Goal: Information Seeking & Learning: Learn about a topic

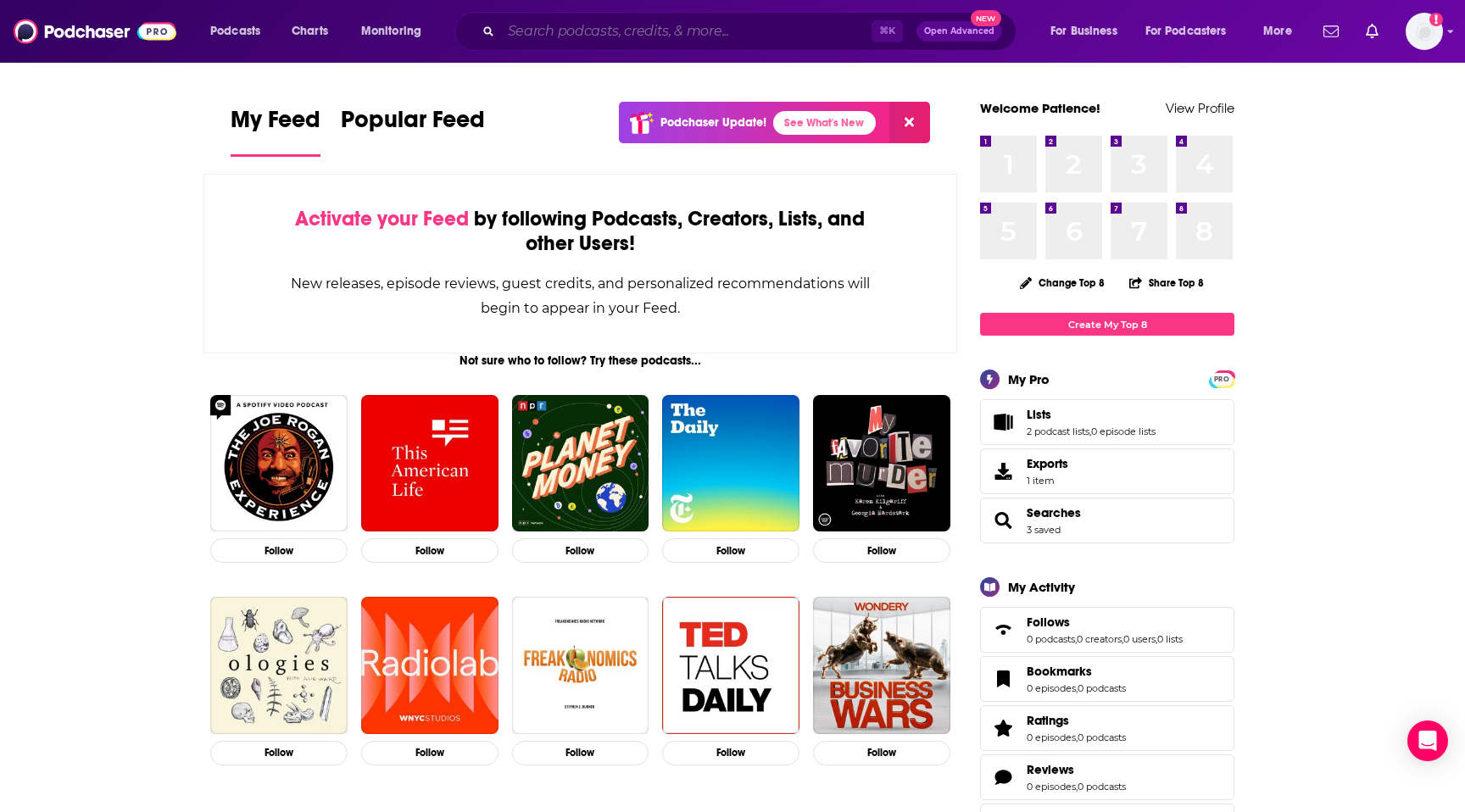
click at [638, 34] on input "Search podcasts, credits, & more..." at bounding box center [686, 31] width 370 height 27
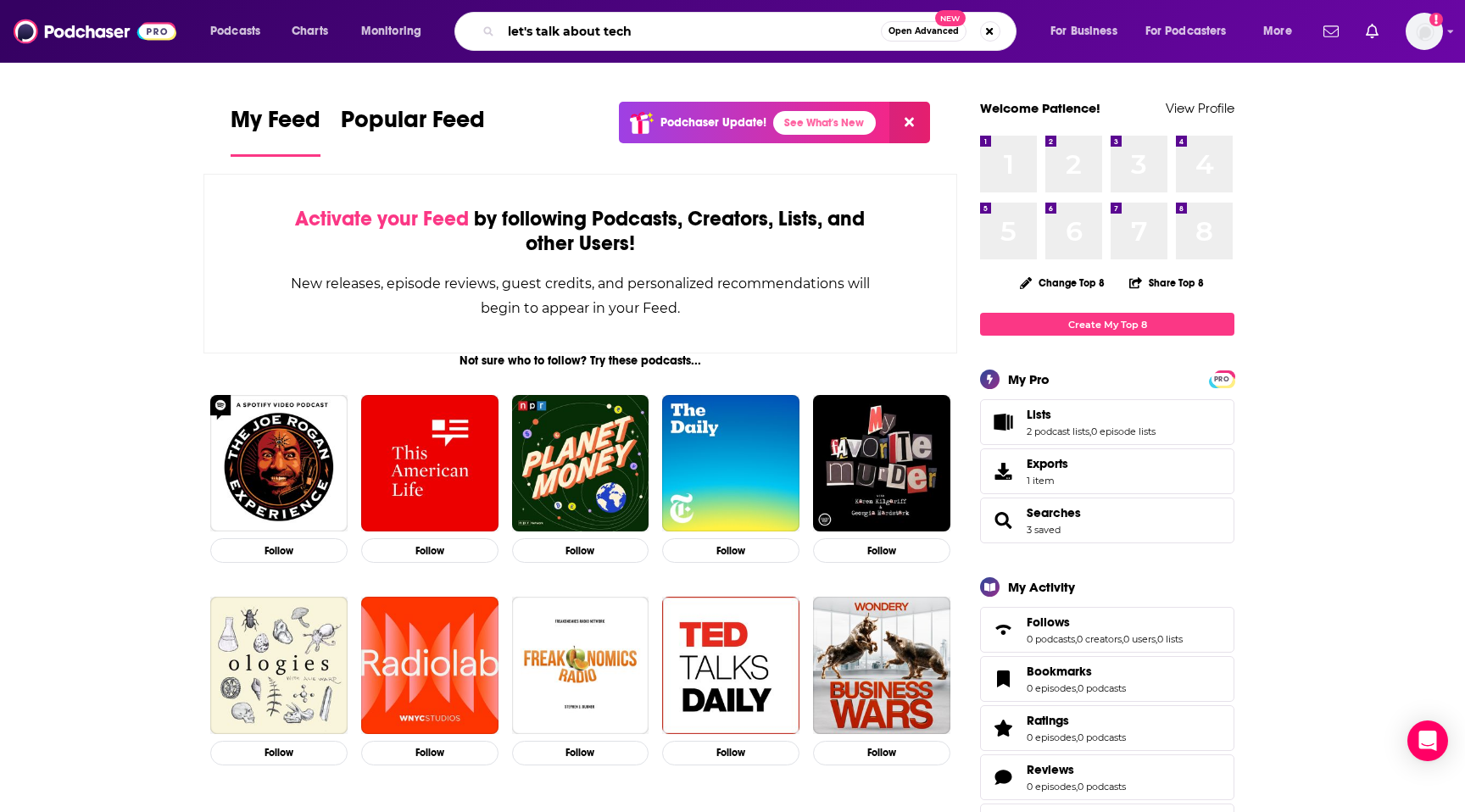
type input "let's talk about tech"
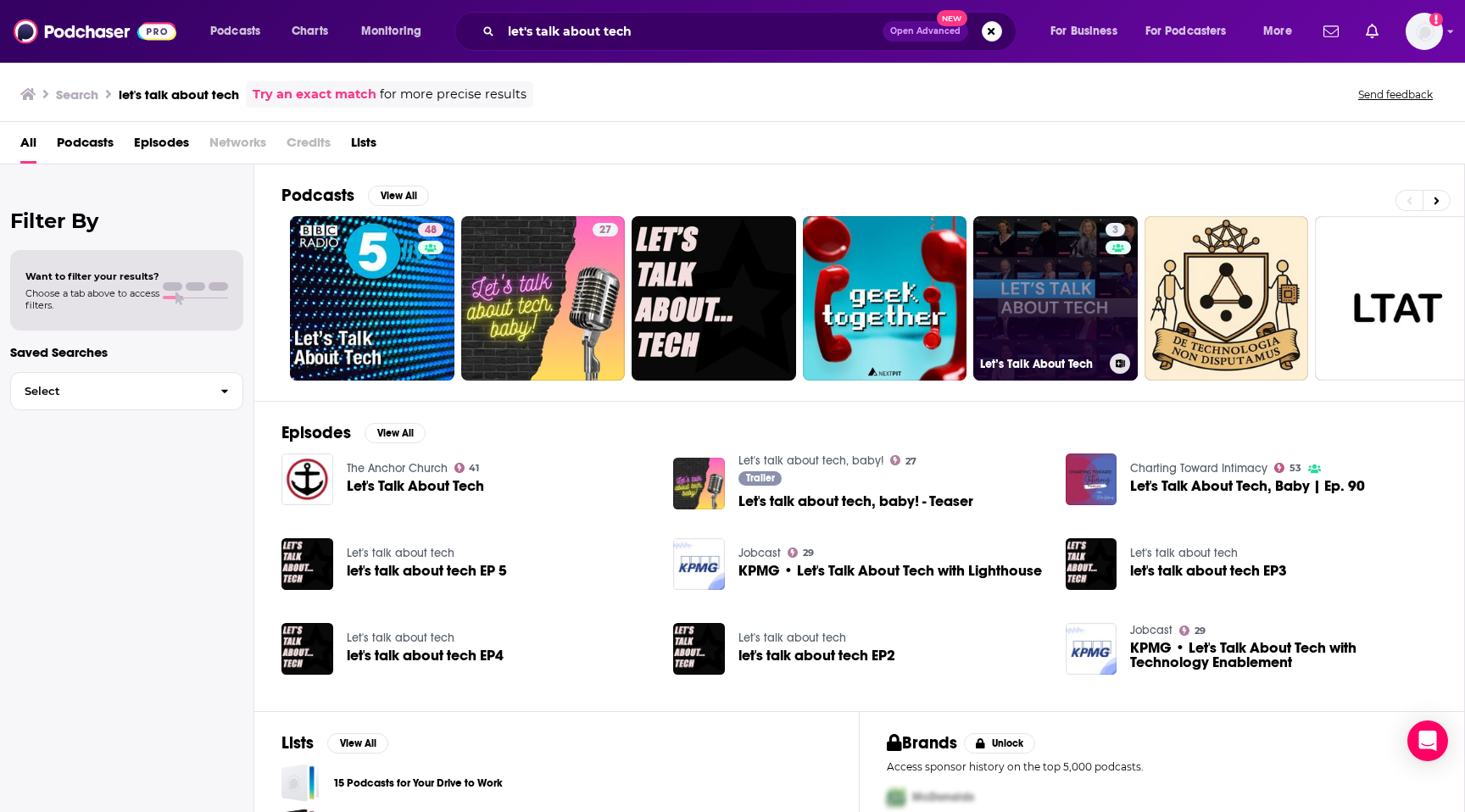
click at [1046, 268] on link "3 Let’s Talk About Tech" at bounding box center [1055, 298] width 165 height 165
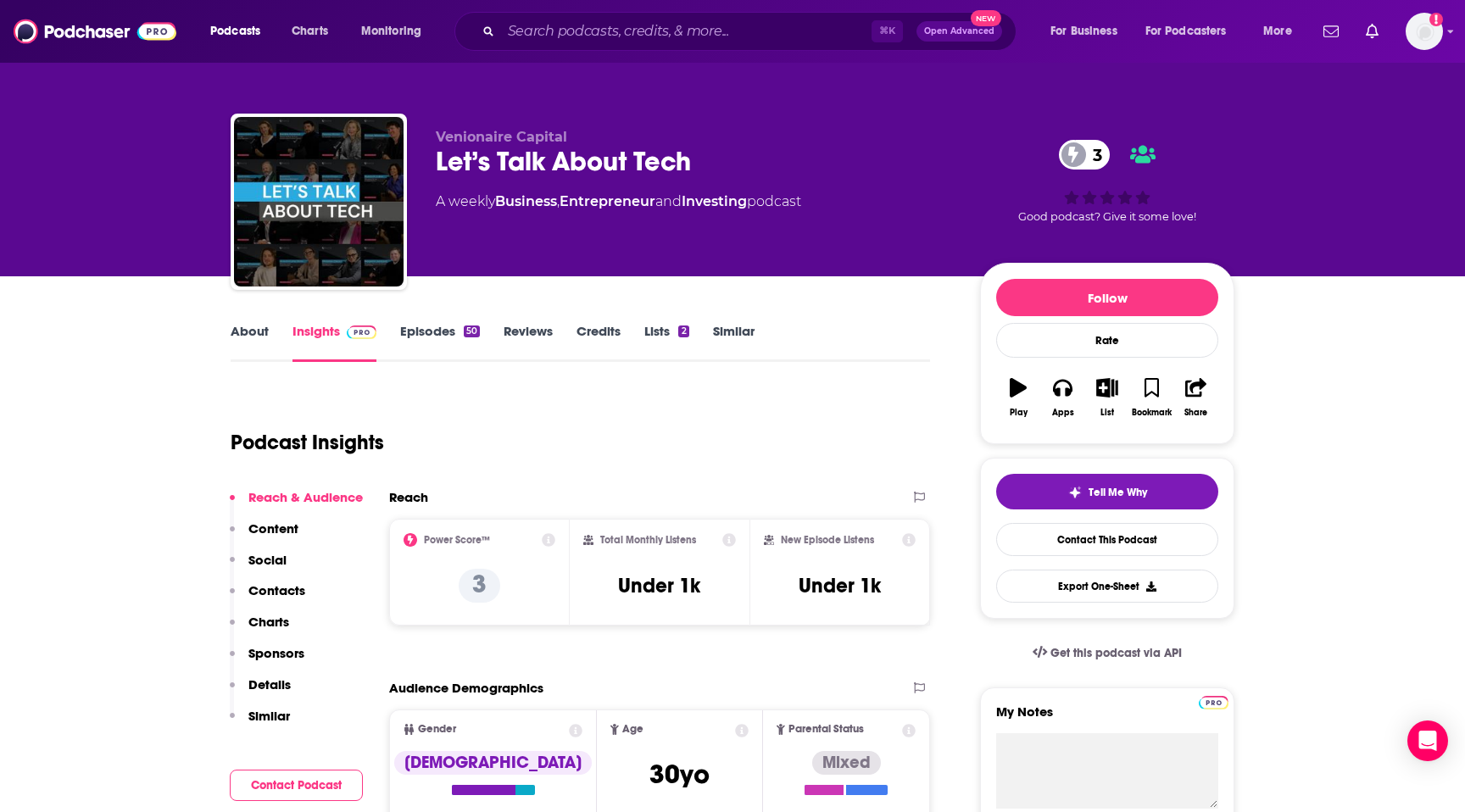
click at [272, 591] on p "Contacts" at bounding box center [276, 590] width 57 height 16
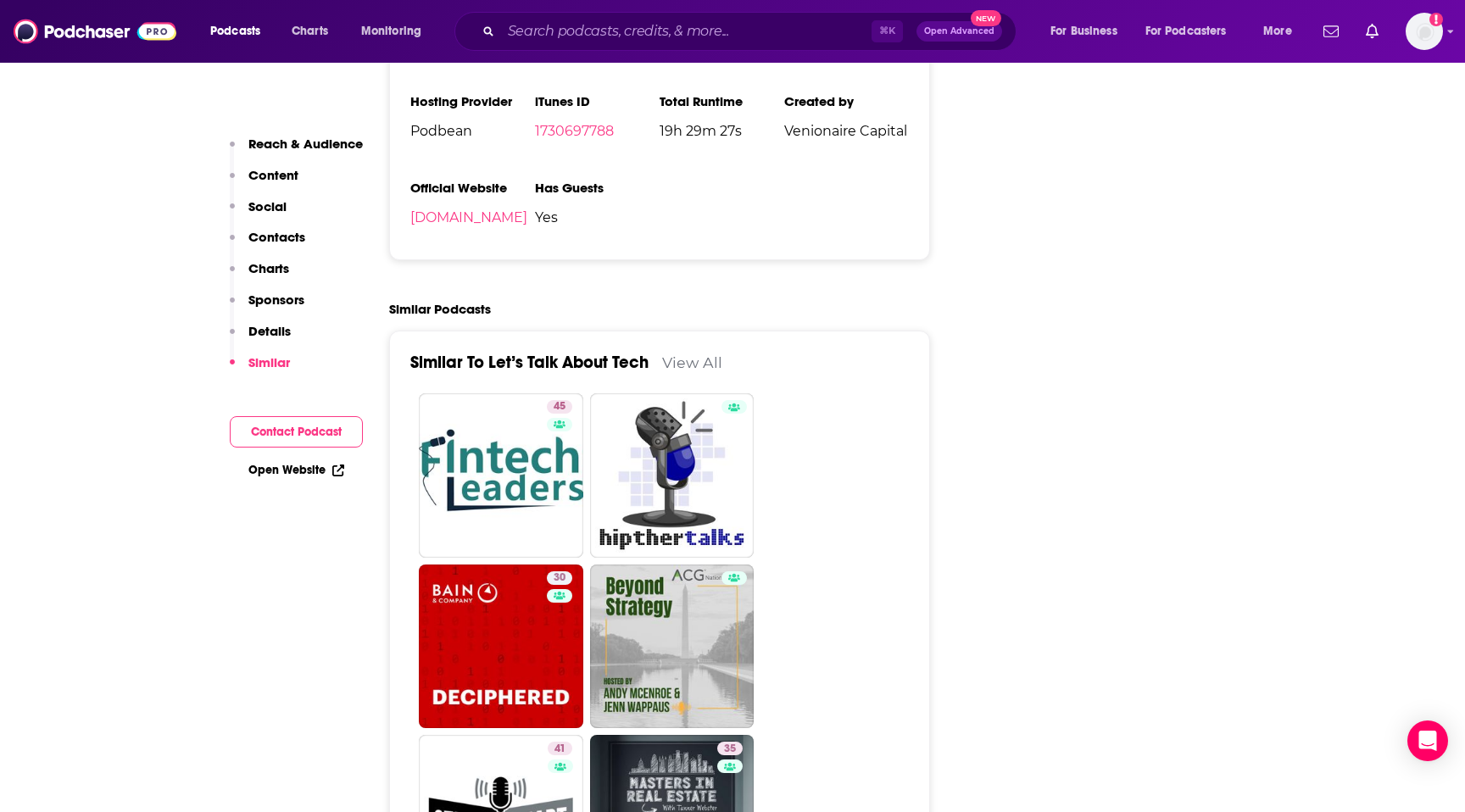
scroll to position [2069, 0]
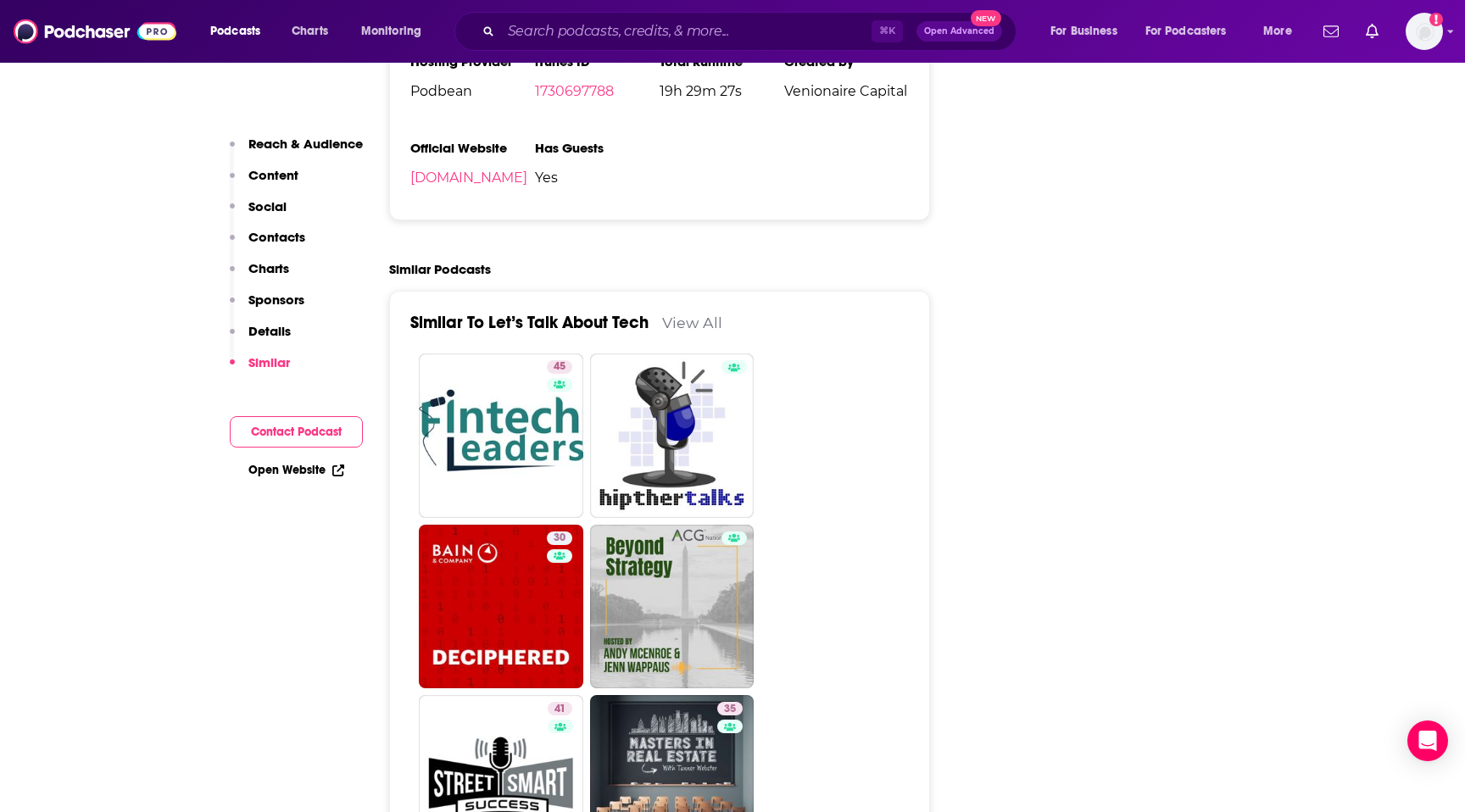
click at [328, 426] on button "Contact Podcast" at bounding box center [296, 432] width 133 height 32
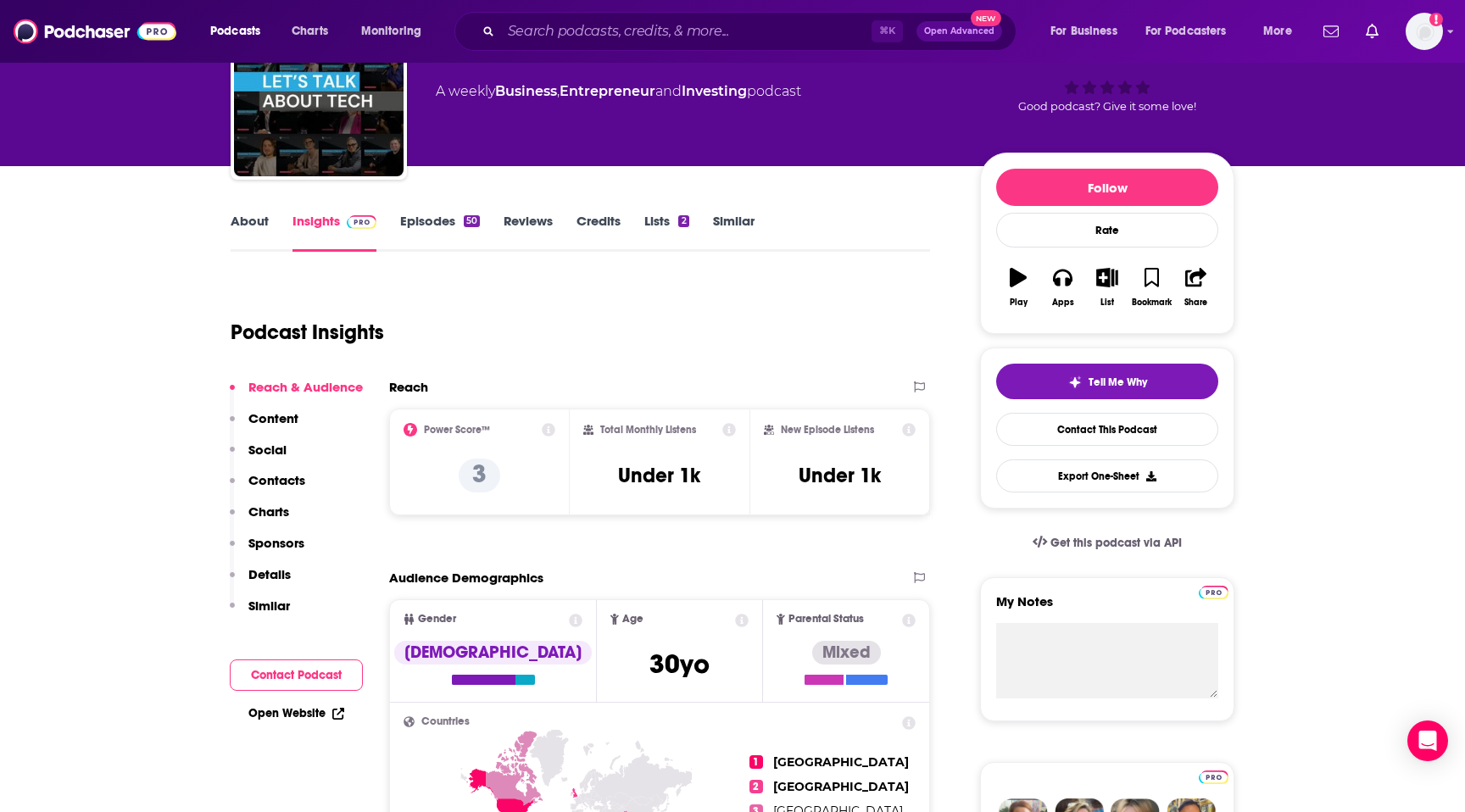
scroll to position [94, 0]
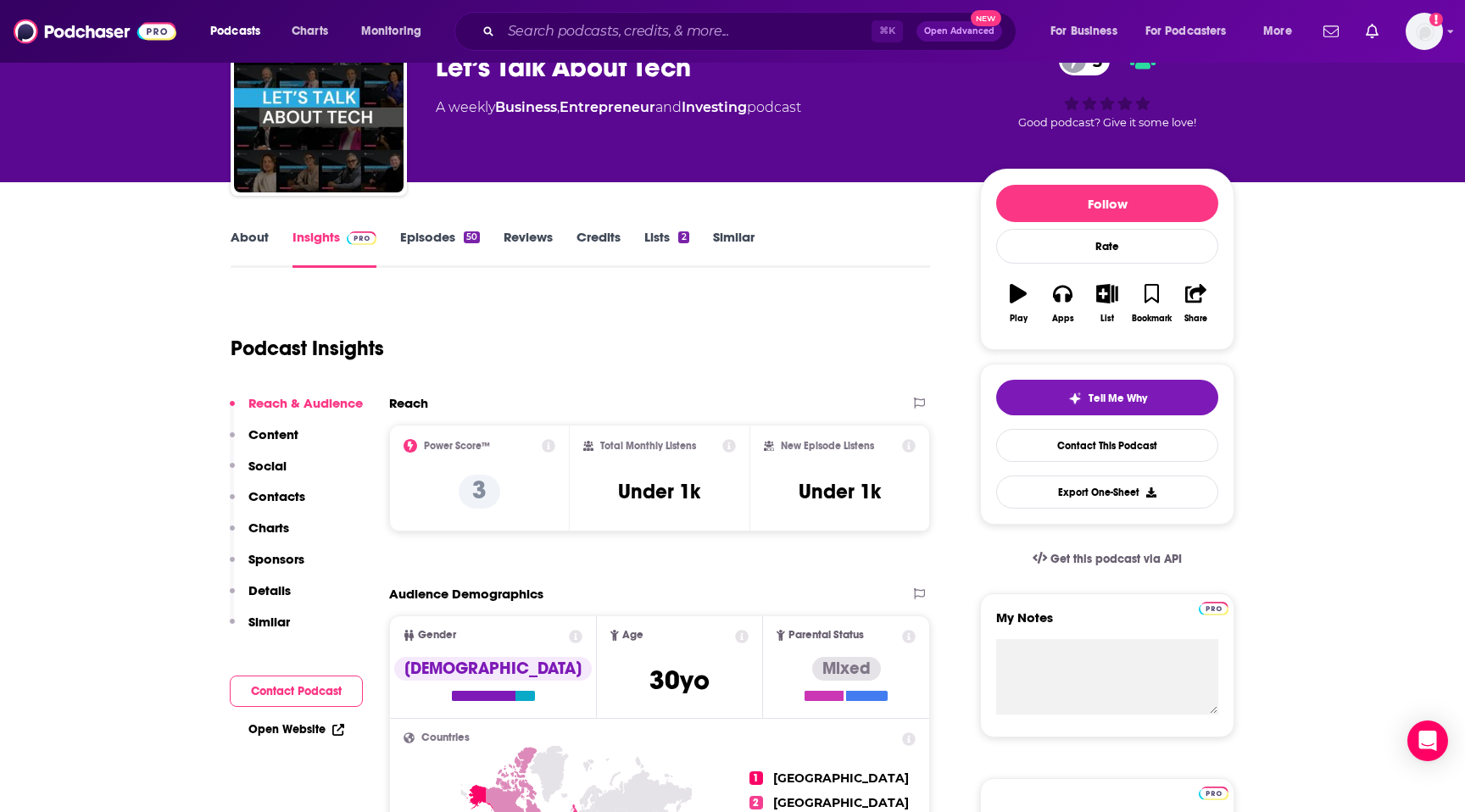
click at [452, 259] on link "Episodes 50" at bounding box center [440, 248] width 80 height 39
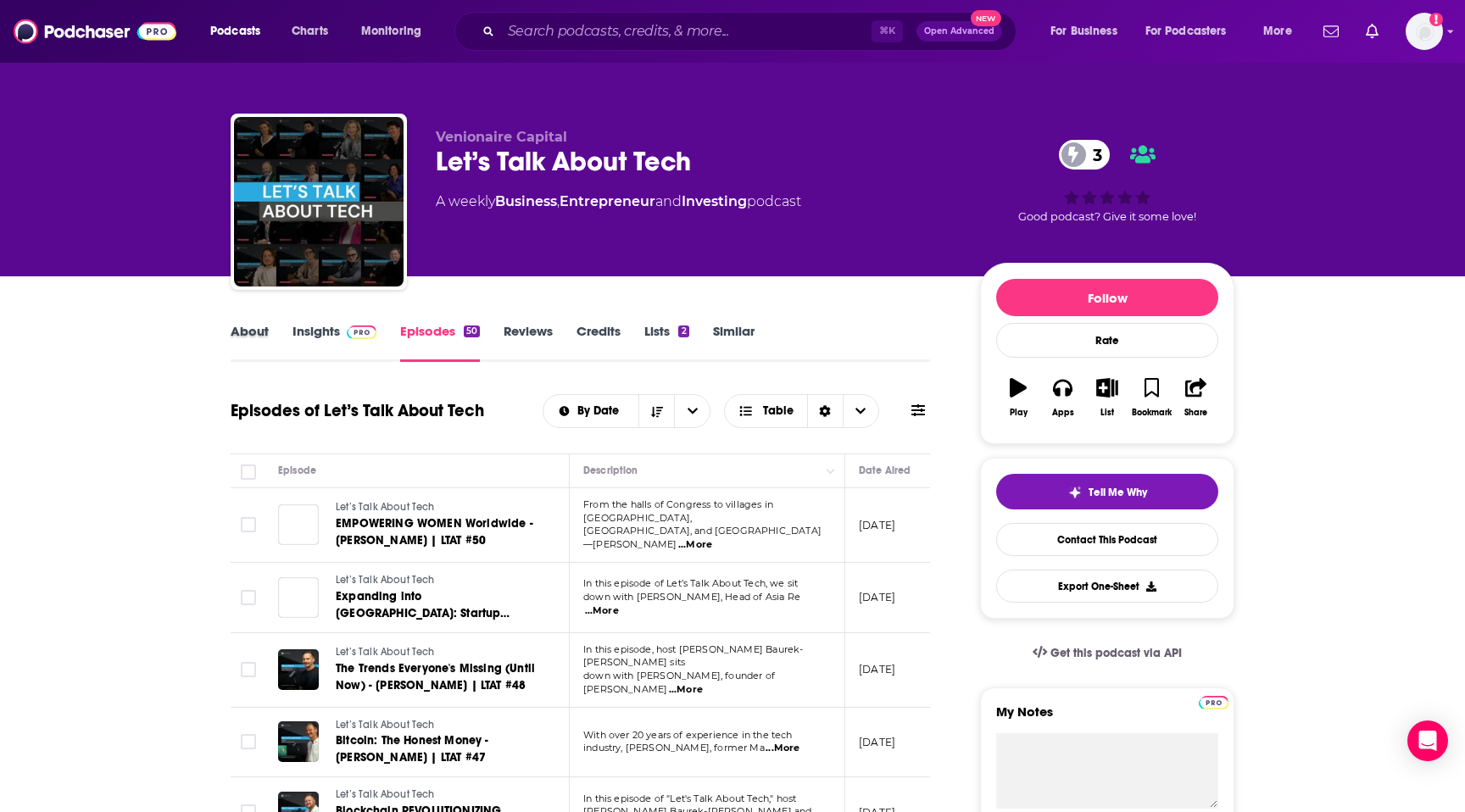
click at [268, 347] on div "About" at bounding box center [261, 342] width 62 height 39
click at [251, 340] on link "About" at bounding box center [249, 342] width 38 height 39
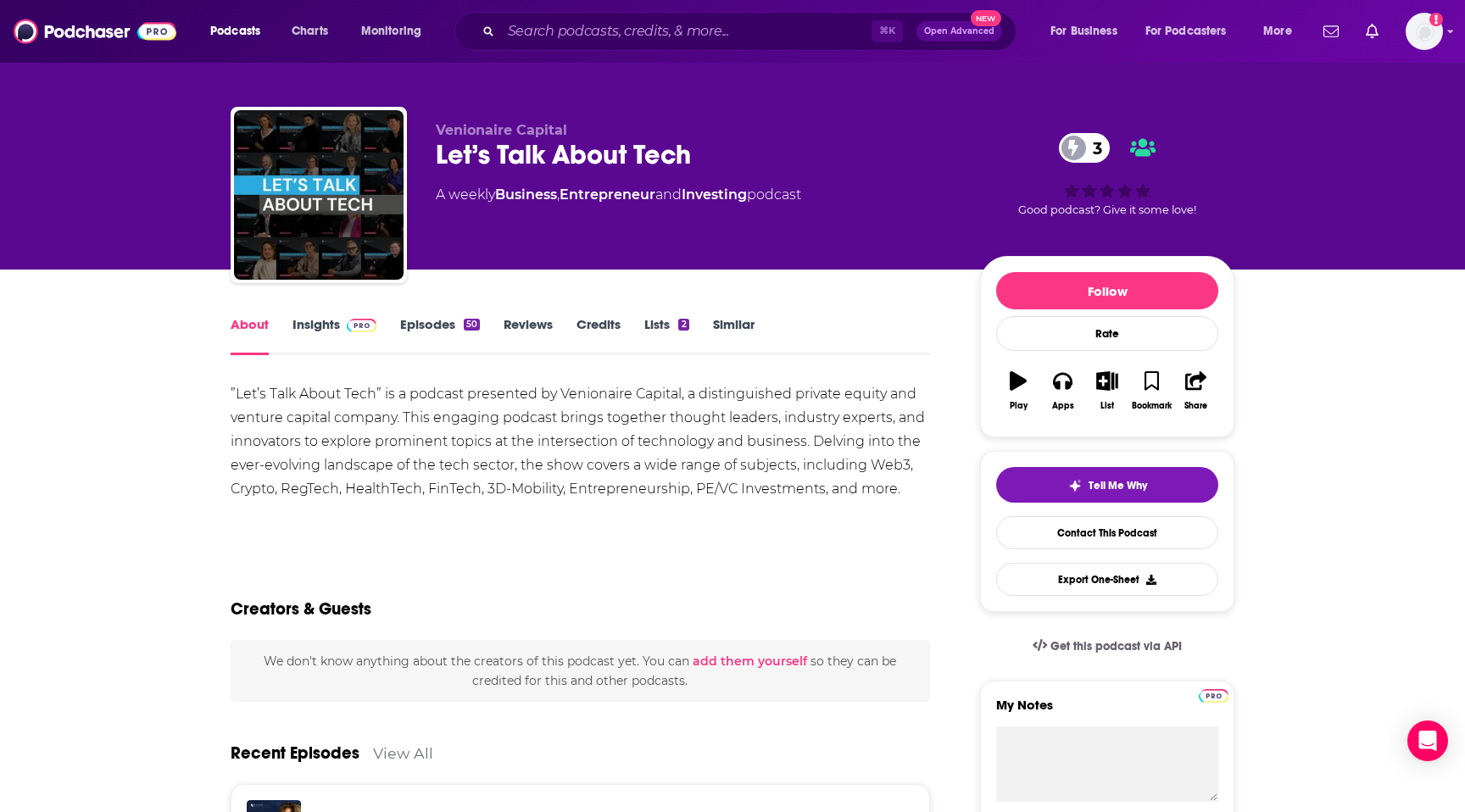
scroll to position [35, 0]
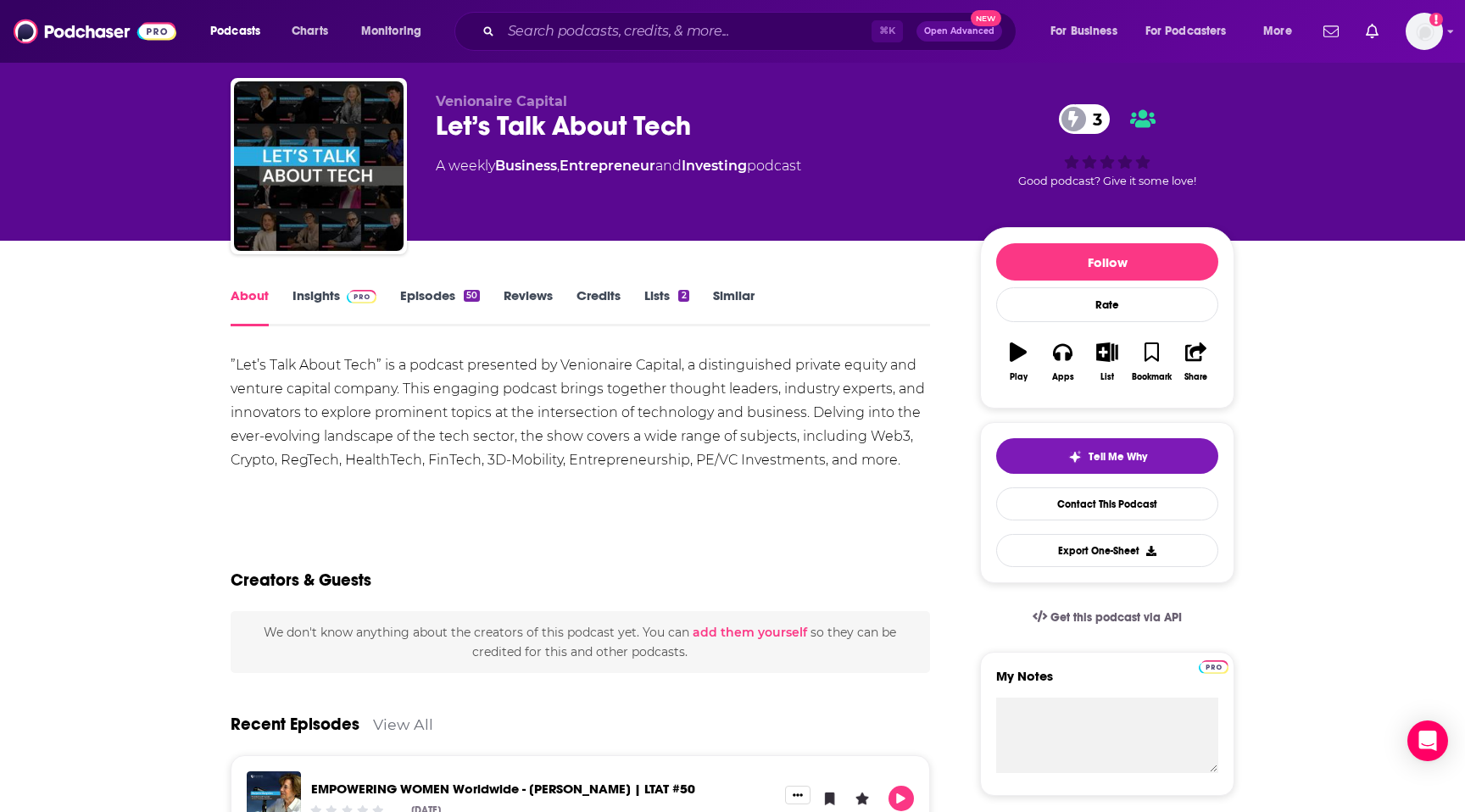
click at [668, 301] on link "Lists 2" at bounding box center [666, 307] width 44 height 39
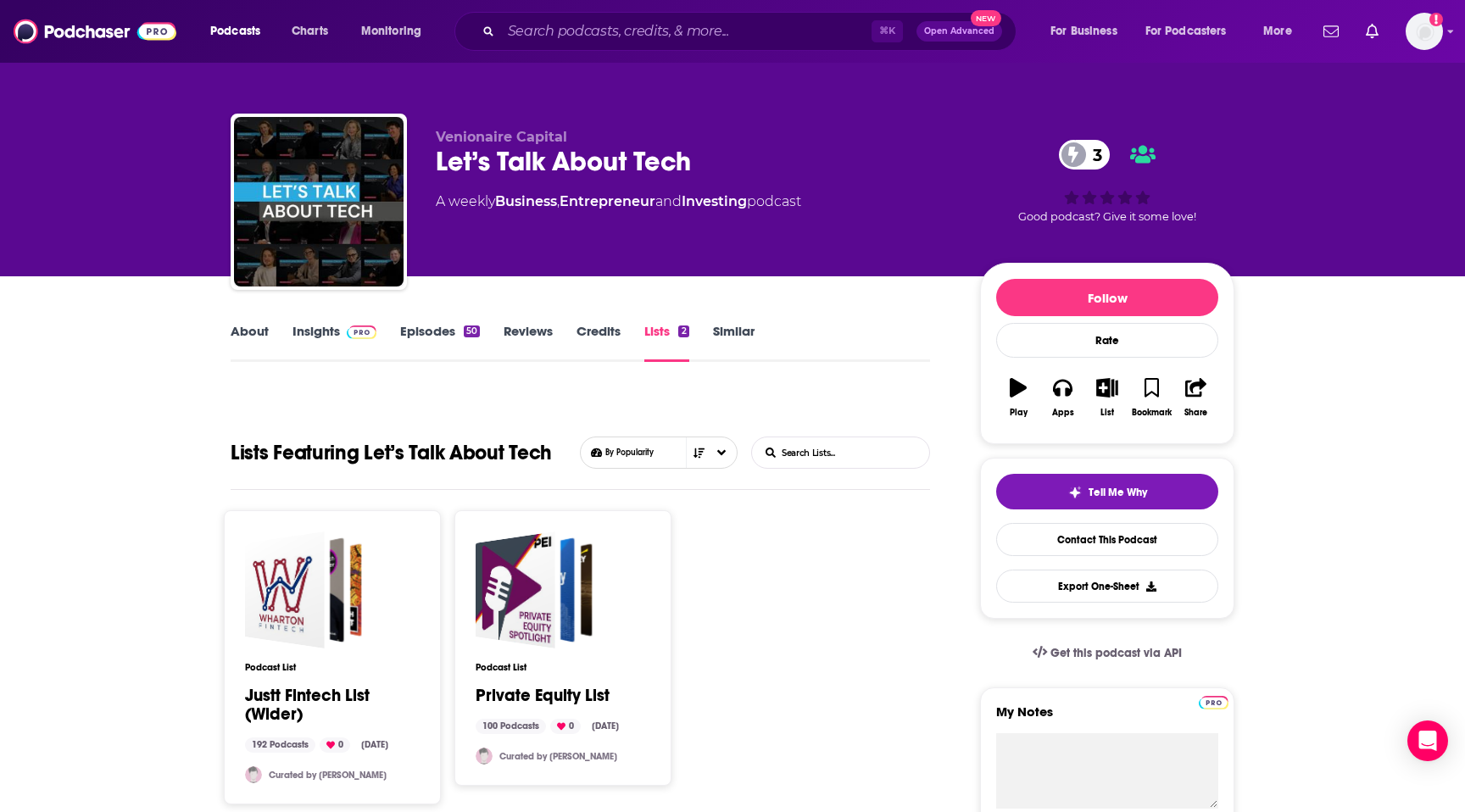
scroll to position [69, 0]
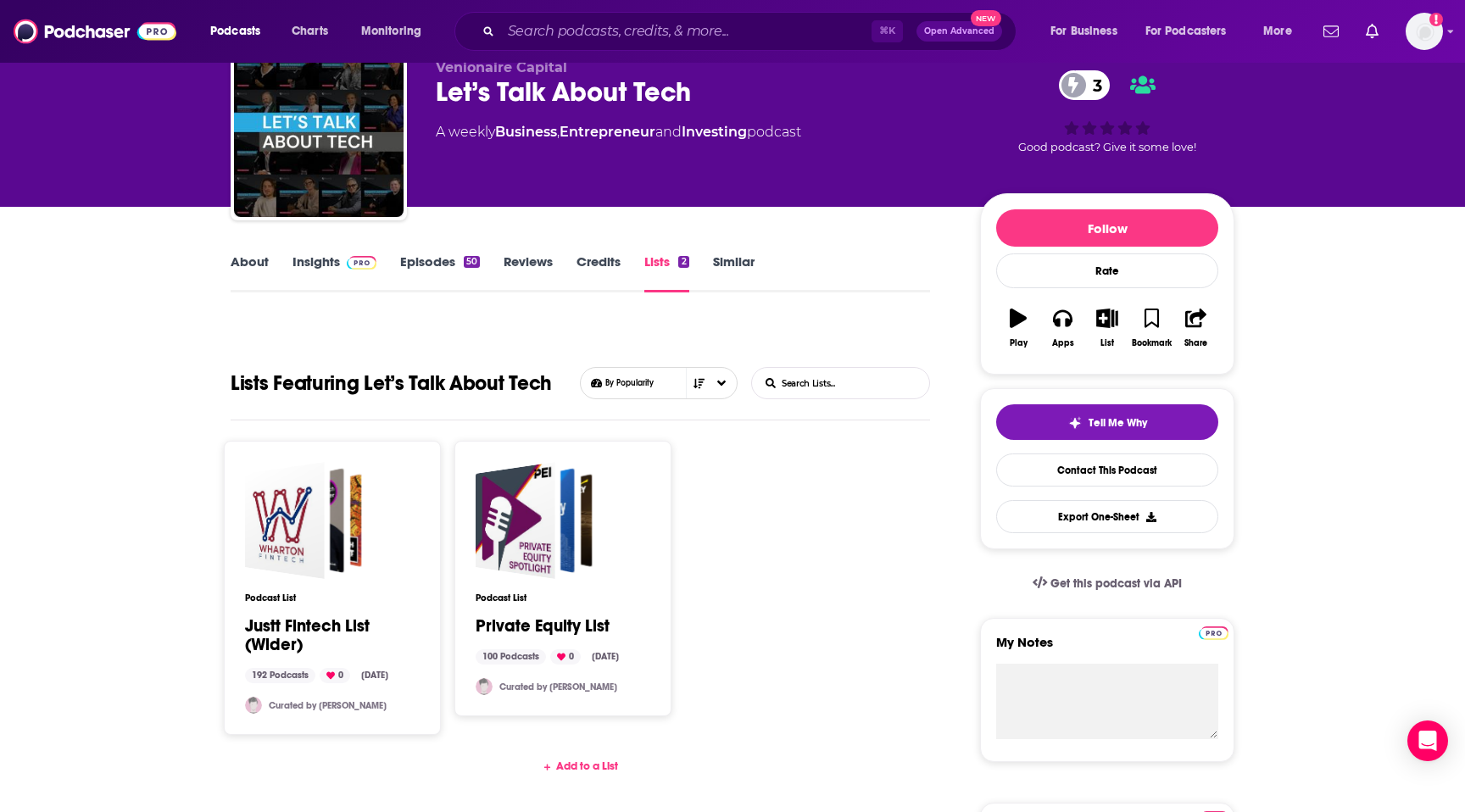
click at [307, 626] on link "Justt Fintech List (Wider)" at bounding box center [332, 636] width 175 height 37
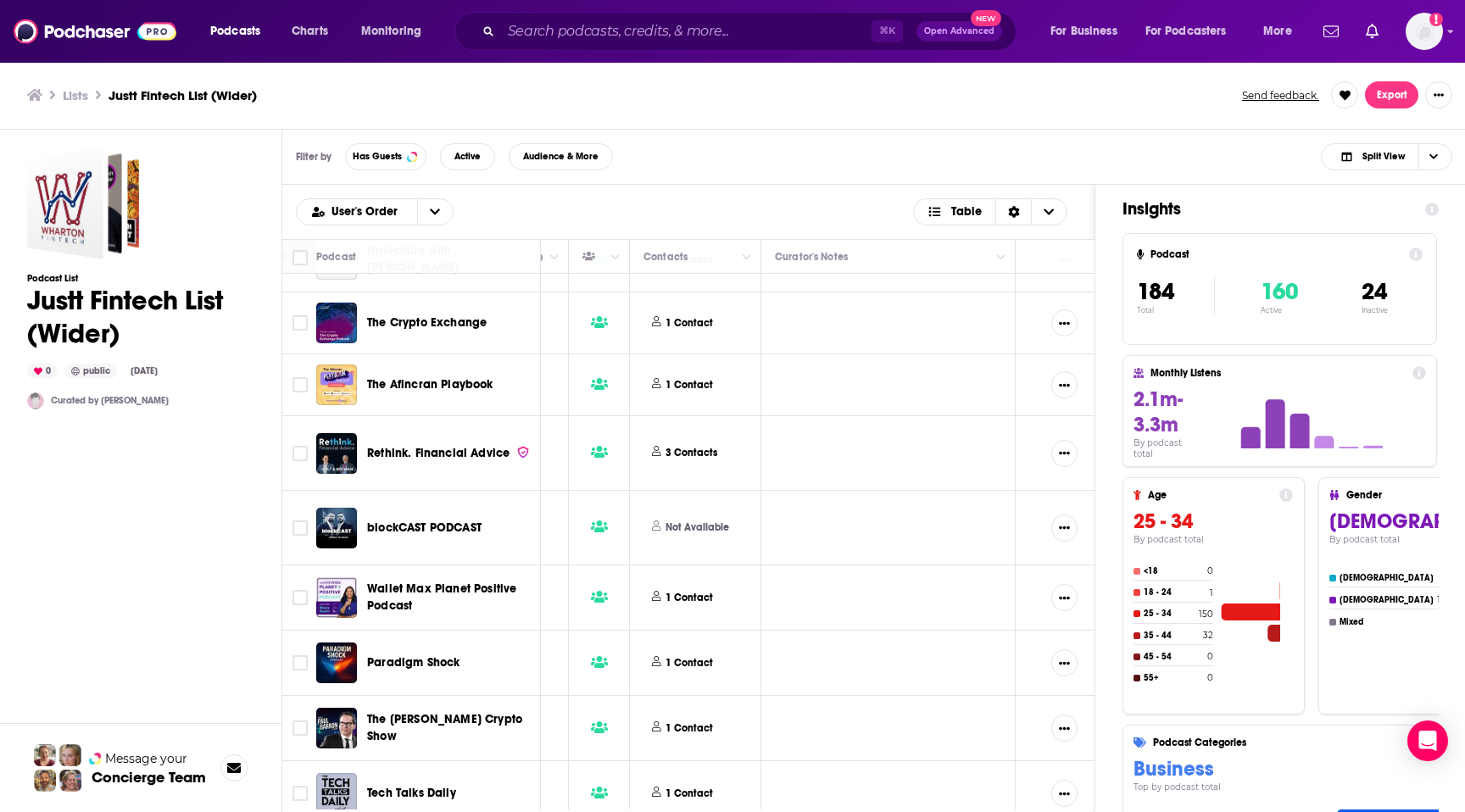
scroll to position [10856, 736]
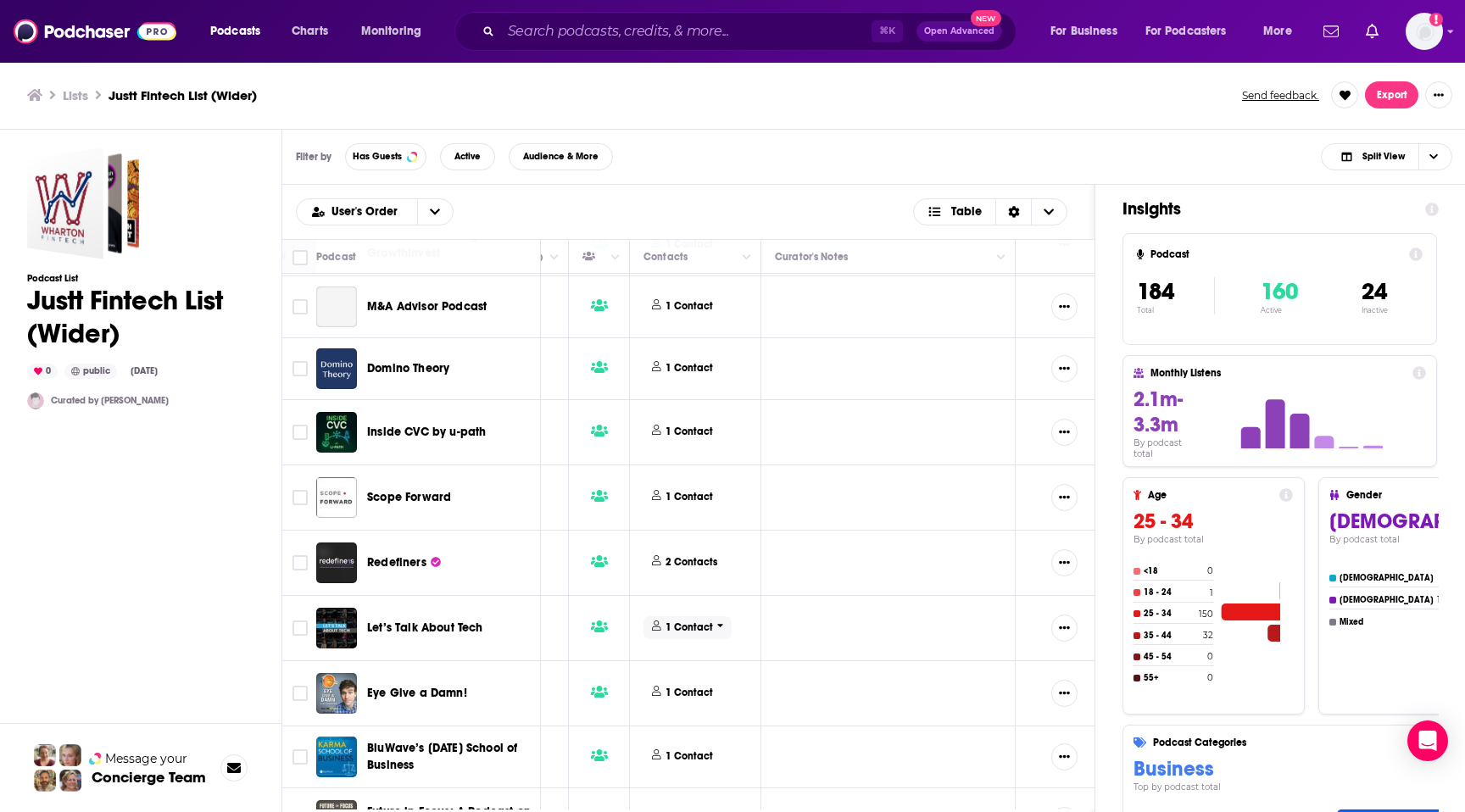
click at [681, 620] on p "1 Contact" at bounding box center [689, 627] width 48 height 14
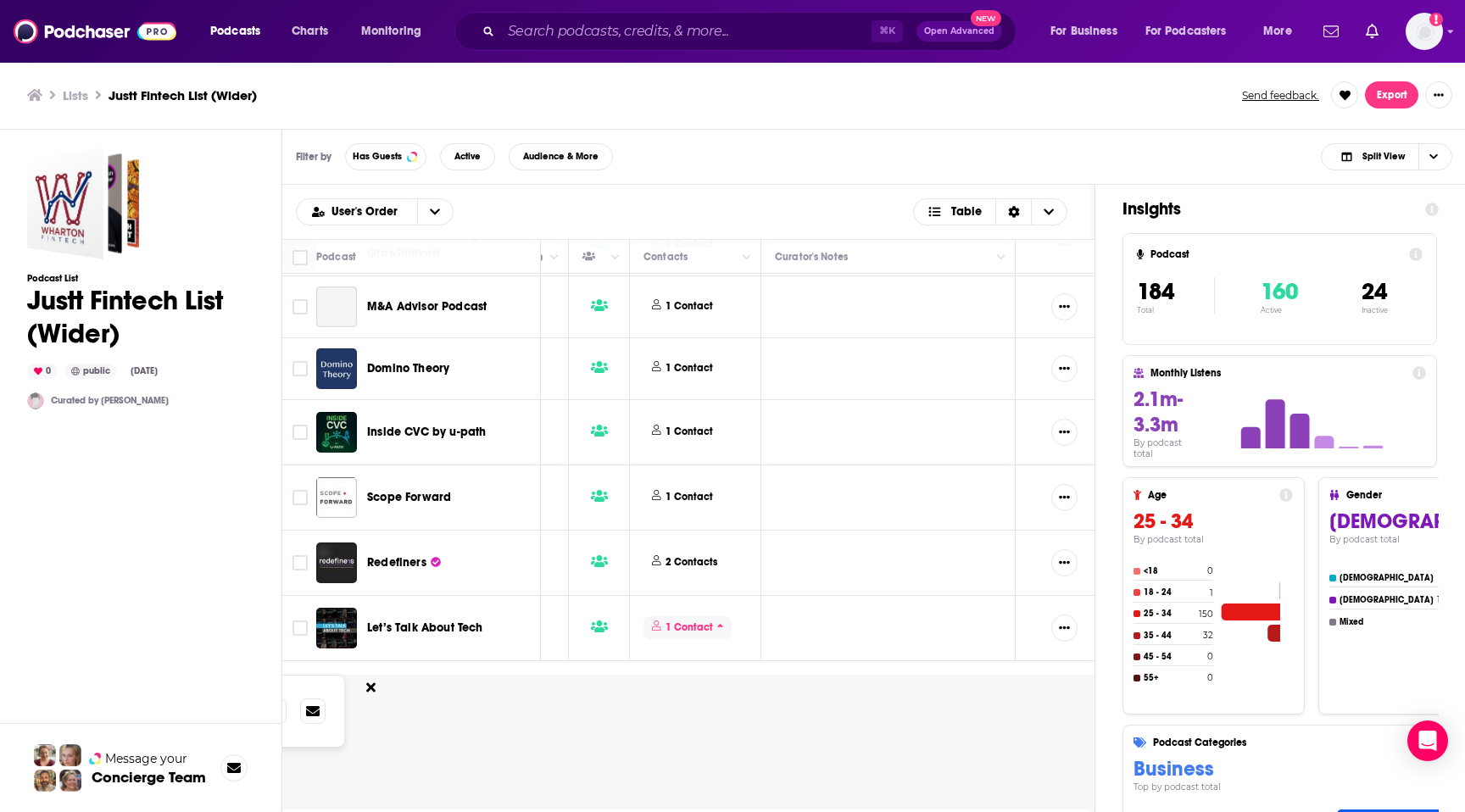
click at [724, 617] on span "1 Contact" at bounding box center [687, 628] width 88 height 23
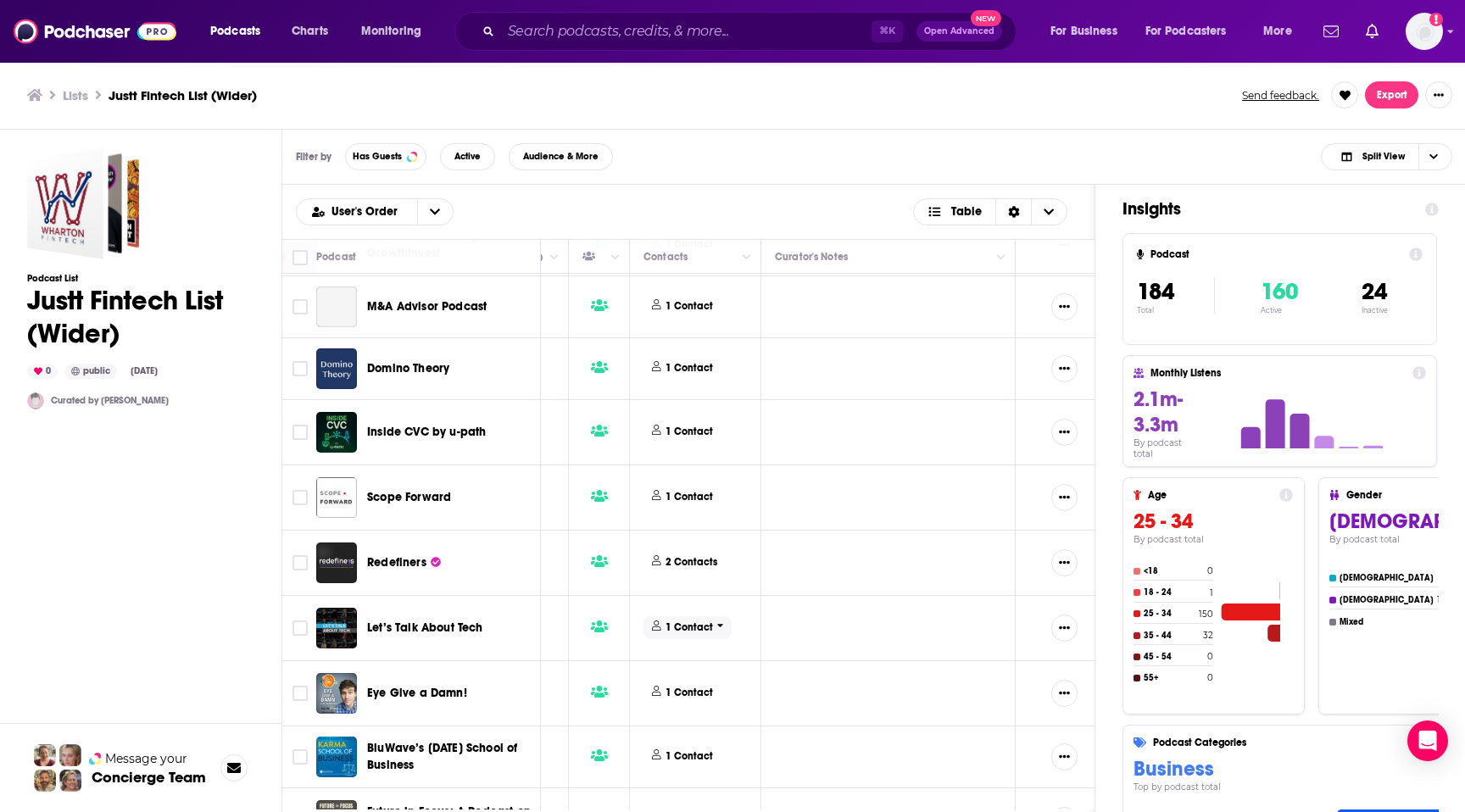
click at [724, 617] on span "1 Contact" at bounding box center [687, 628] width 88 height 23
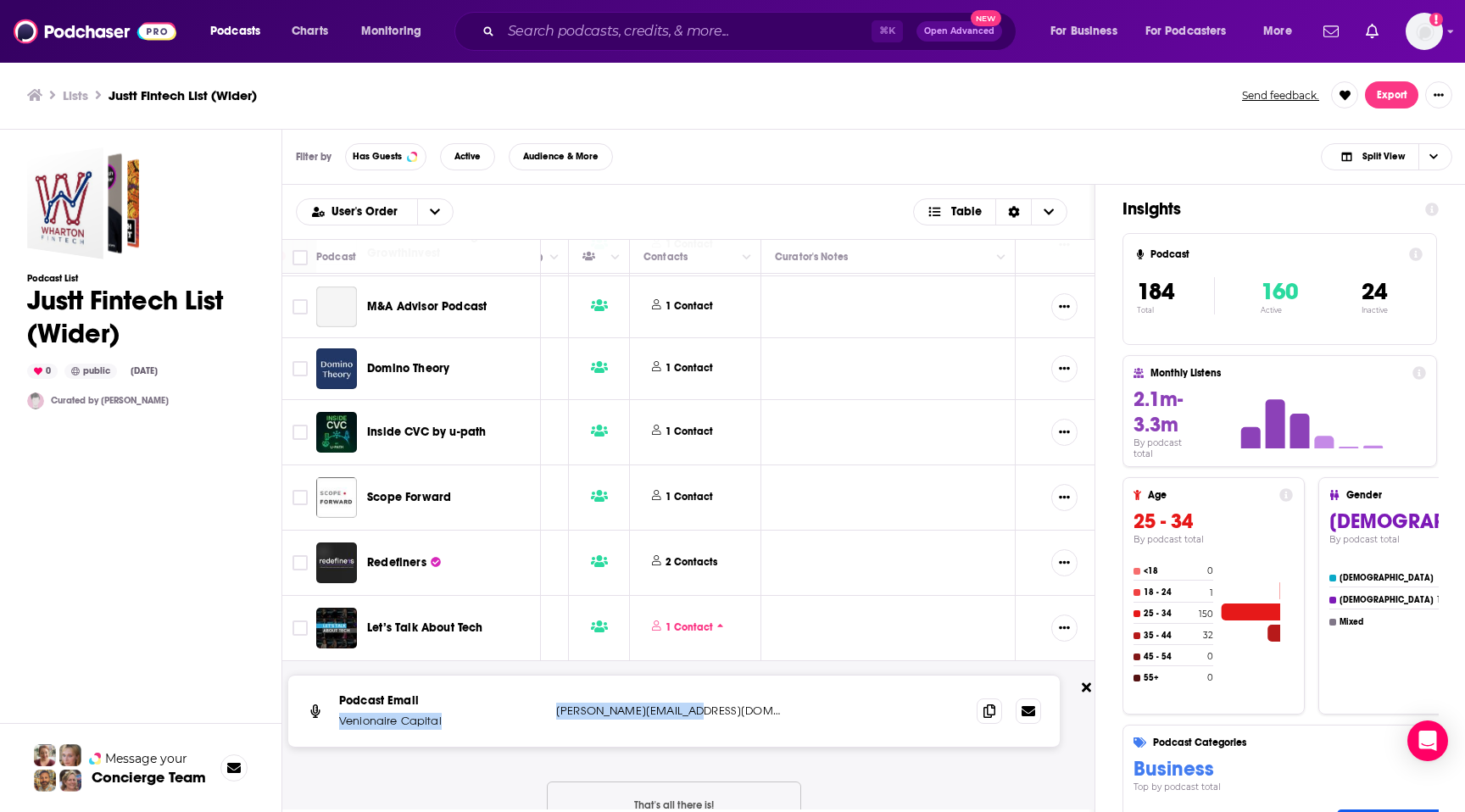
drag, startPoint x: 548, startPoint y: 600, endPoint x: 735, endPoint y: 613, distance: 187.5
click at [736, 676] on div "Podcast Email Venionaire Capital philipp@venionaire.com philipp@venionaire.com" at bounding box center [674, 711] width 772 height 71
copy div "Venionaire Capital philipp@venionaire.com"
click at [703, 703] on p "philipp@venionaire.com" at bounding box center [668, 711] width 224 height 17
drag, startPoint x: 701, startPoint y: 607, endPoint x: 552, endPoint y: 614, distance: 149.2
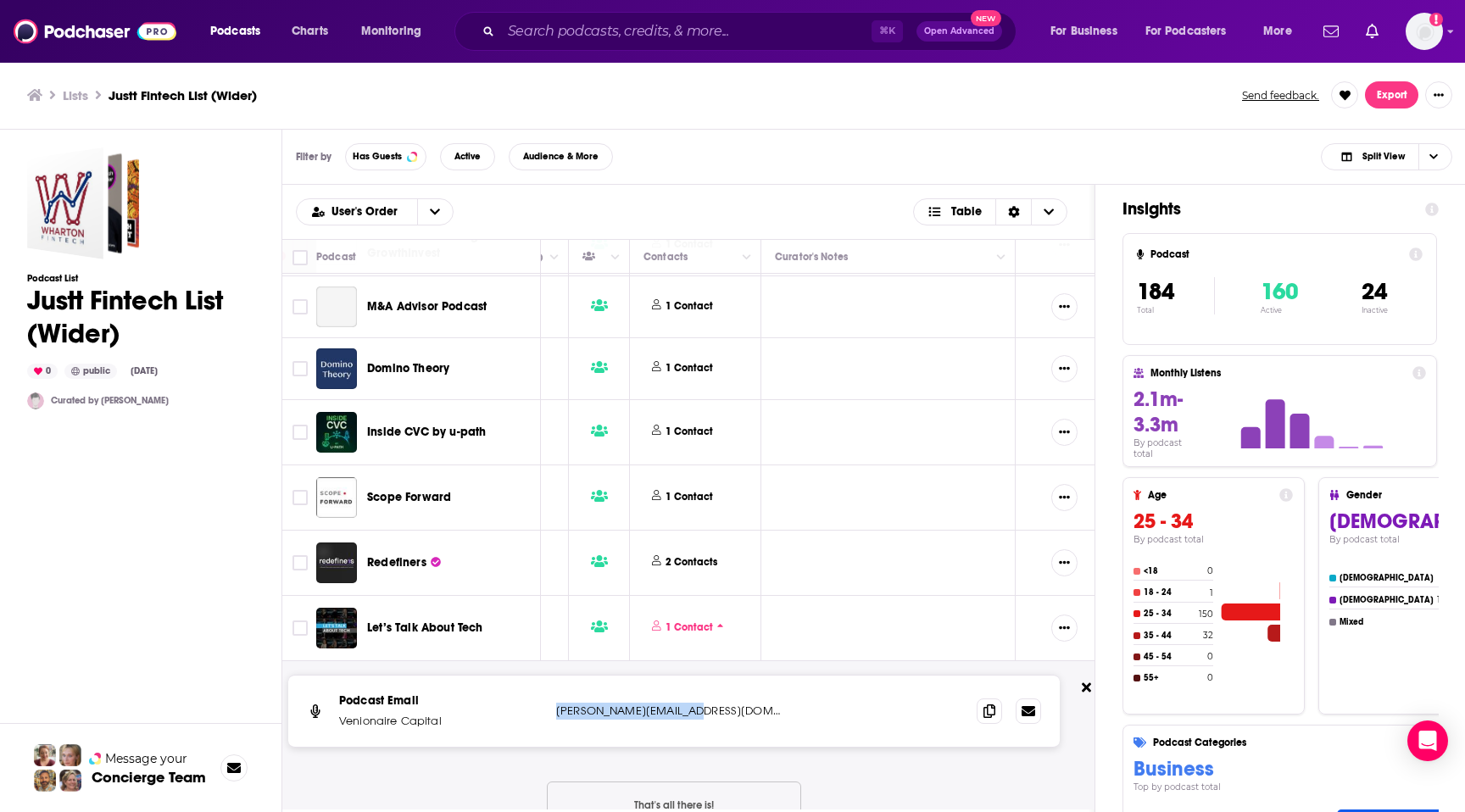
click at [552, 676] on div "Podcast Email Venionaire Capital philipp@venionaire.com philipp@venionaire.com" at bounding box center [674, 711] width 772 height 71
click at [983, 698] on span at bounding box center [989, 710] width 26 height 26
click at [675, 41] on input "Search podcasts, credits, & more..." at bounding box center [686, 31] width 370 height 27
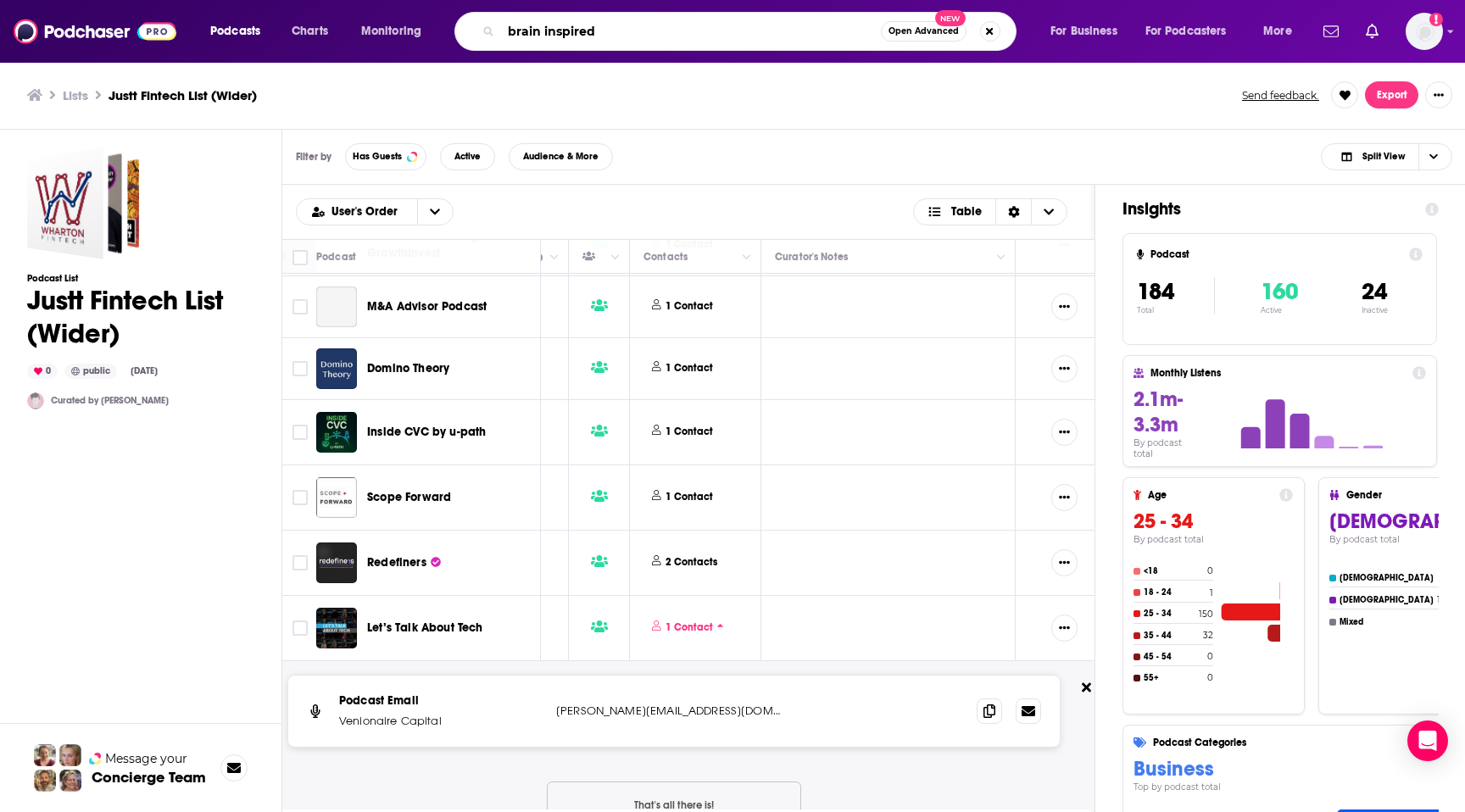
type input "brain inspired"
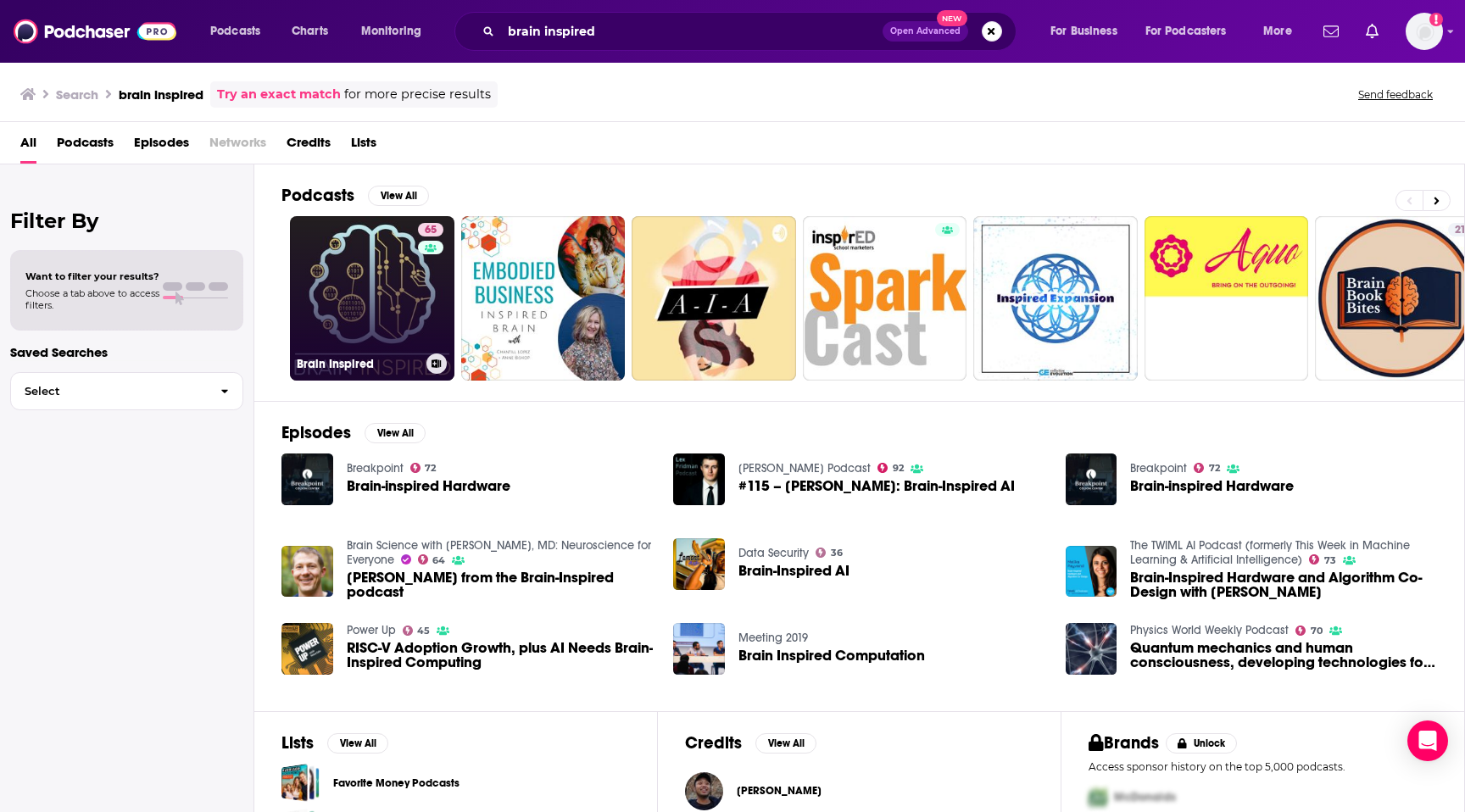
click at [378, 296] on link "65 Brain Inspired" at bounding box center [372, 298] width 165 height 165
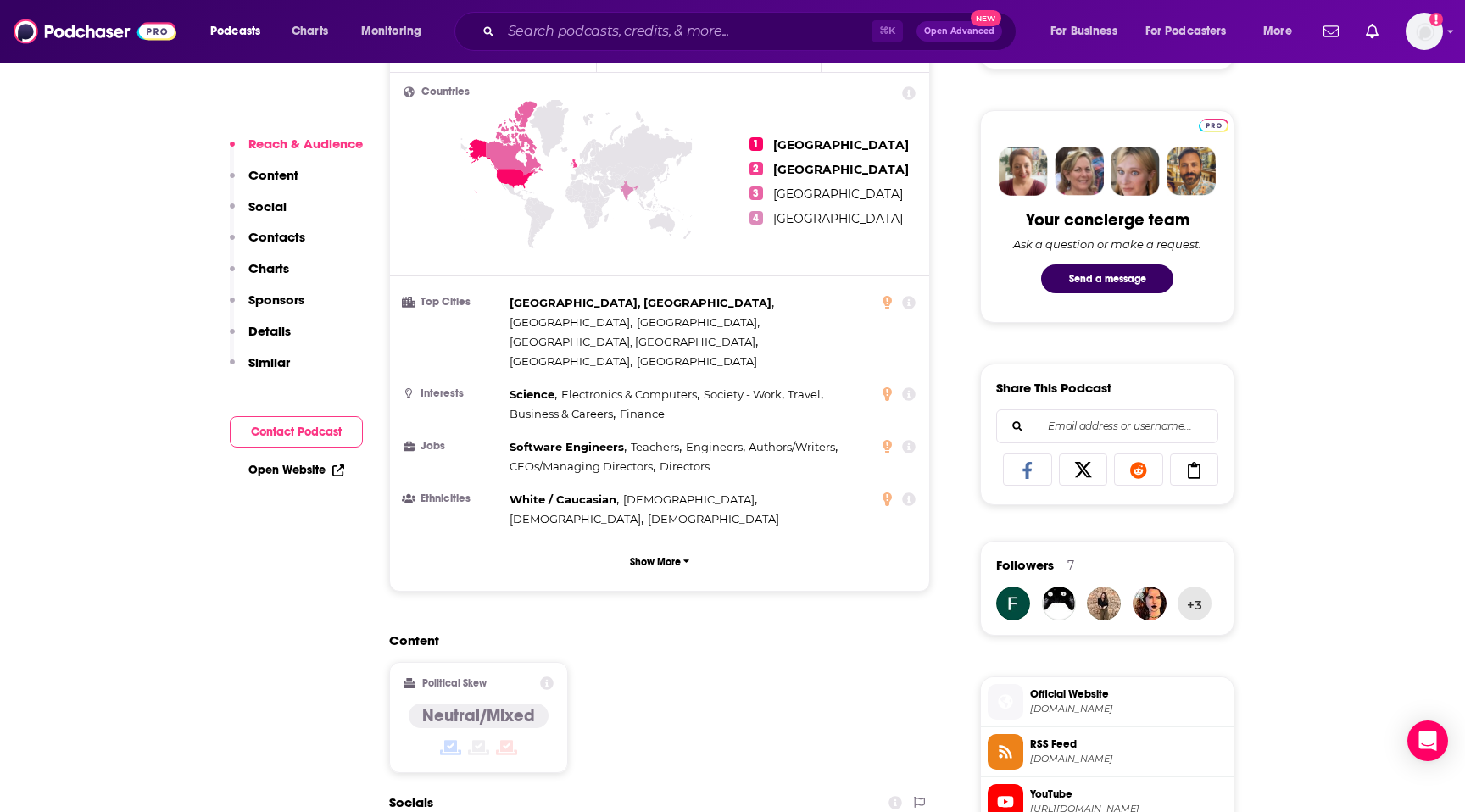
scroll to position [761, 0]
click at [281, 241] on p "Contacts" at bounding box center [276, 237] width 57 height 16
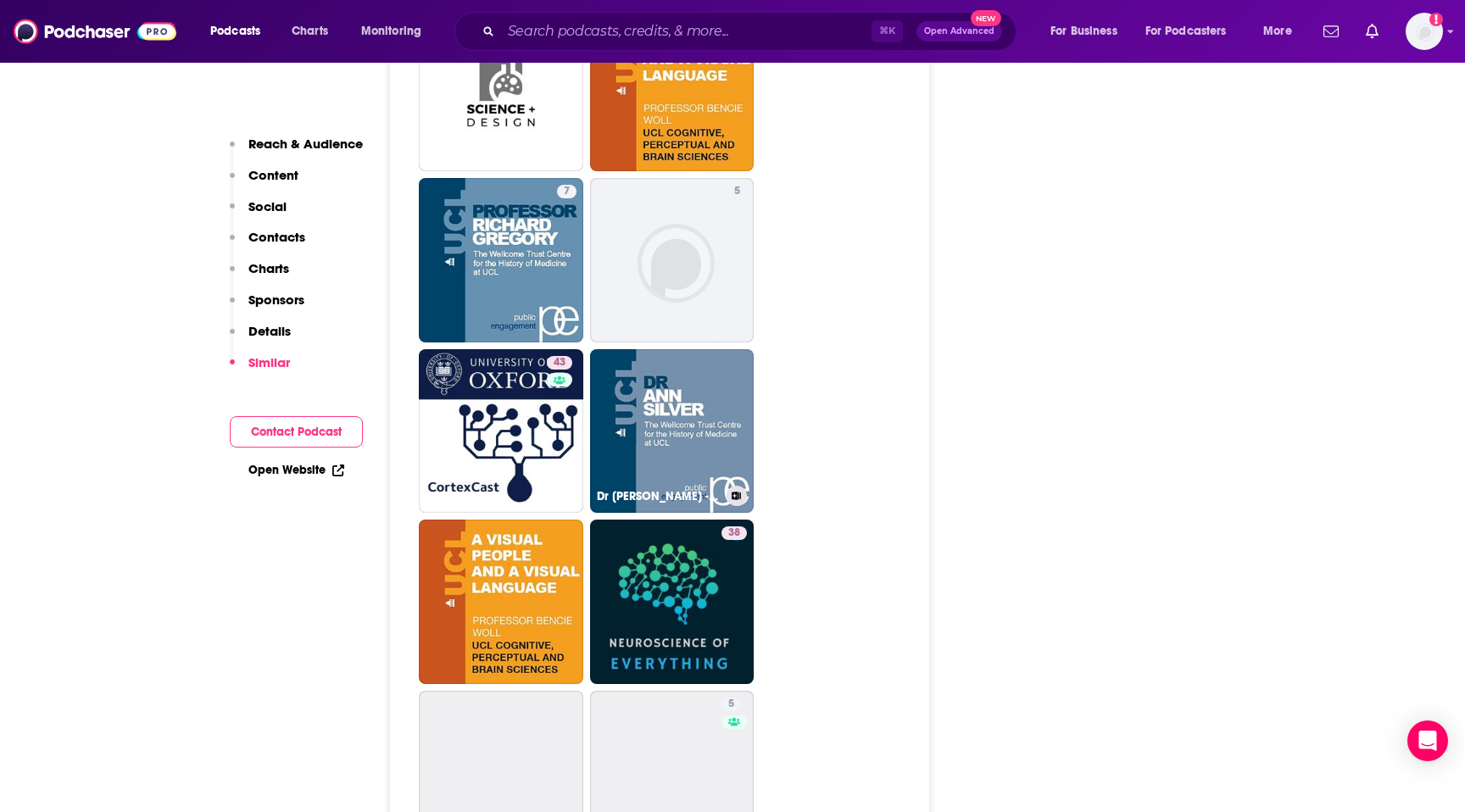
scroll to position [5755, 0]
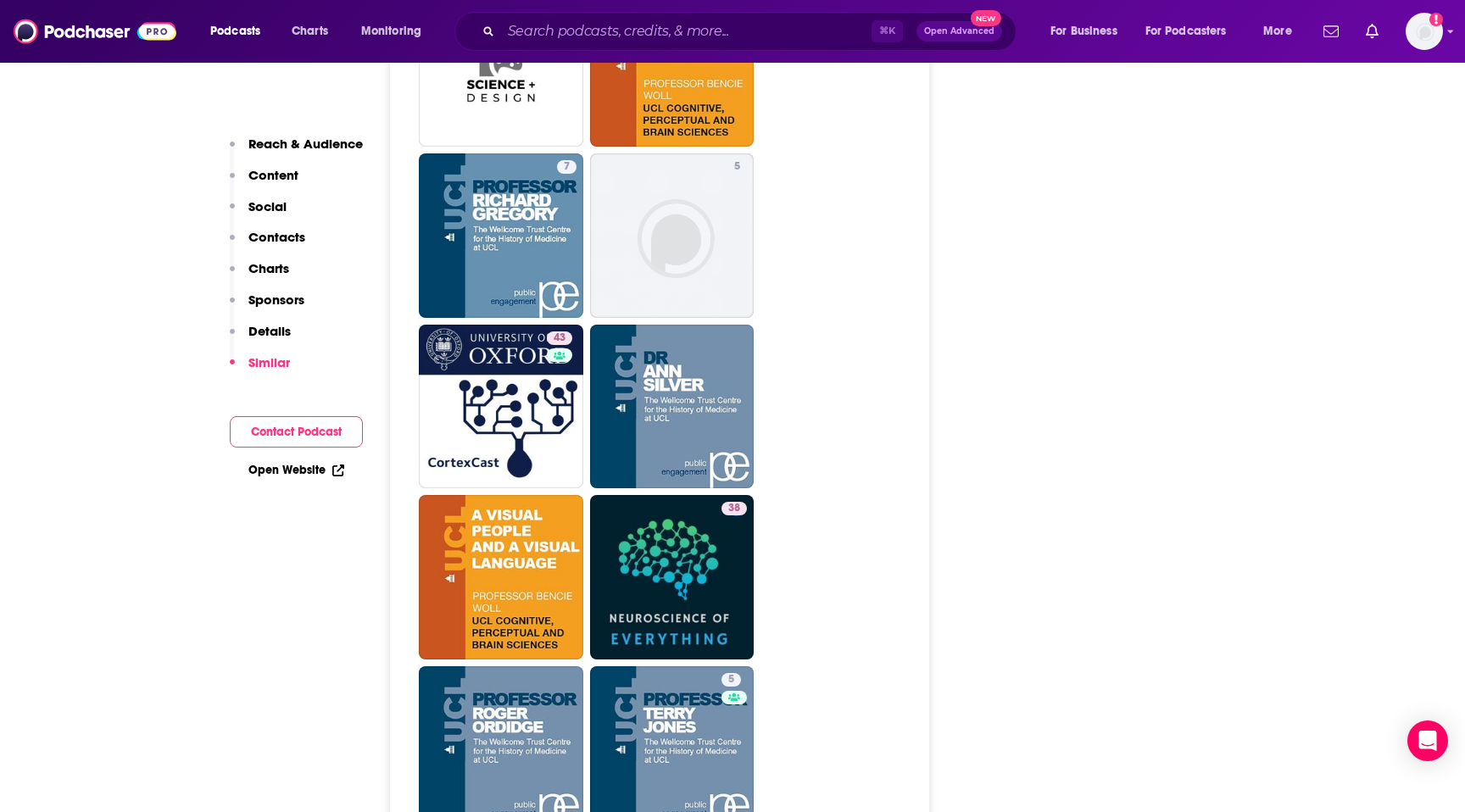
click at [264, 205] on p "Social" at bounding box center [267, 206] width 38 height 16
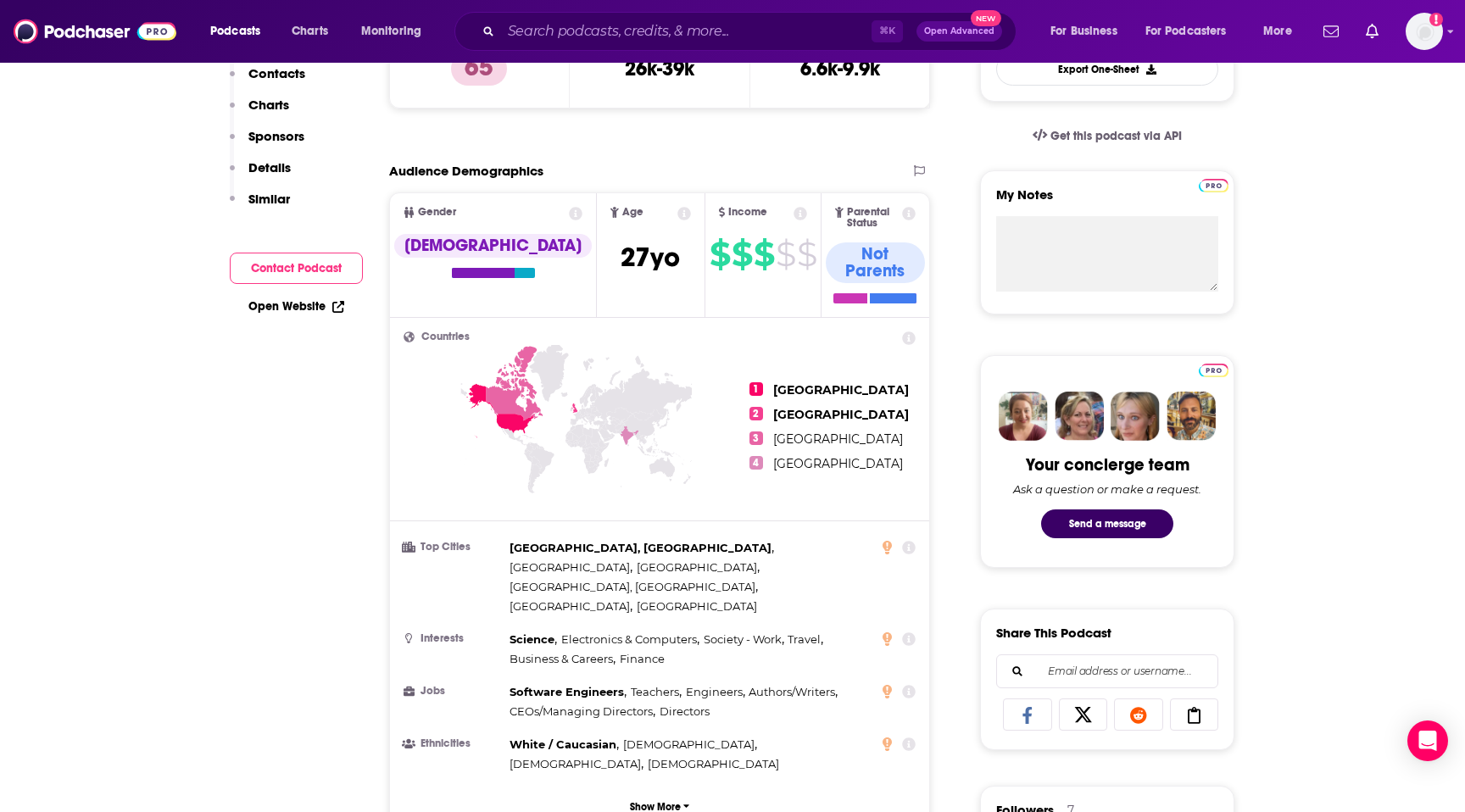
scroll to position [0, 0]
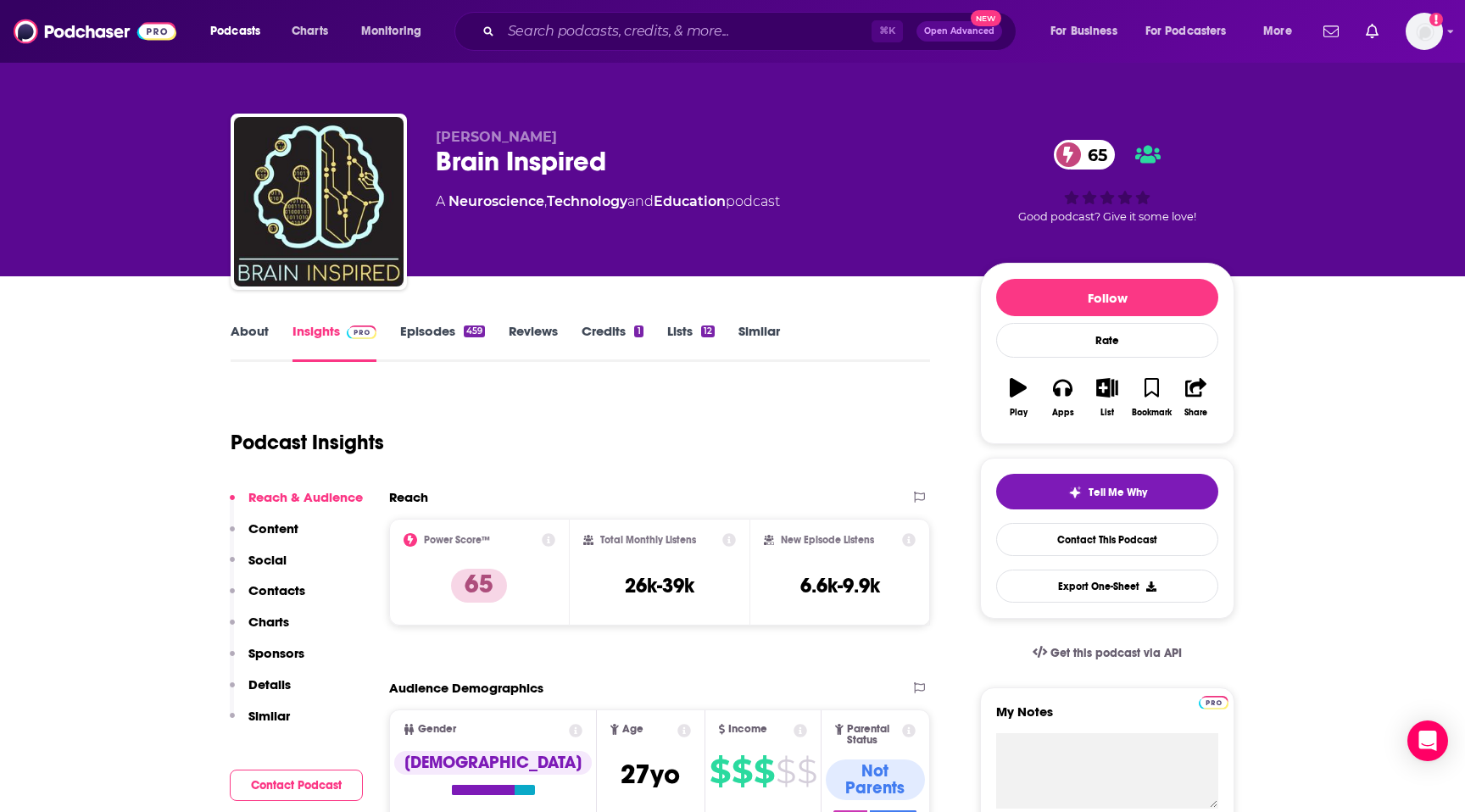
click at [690, 327] on link "Lists 12" at bounding box center [691, 342] width 48 height 39
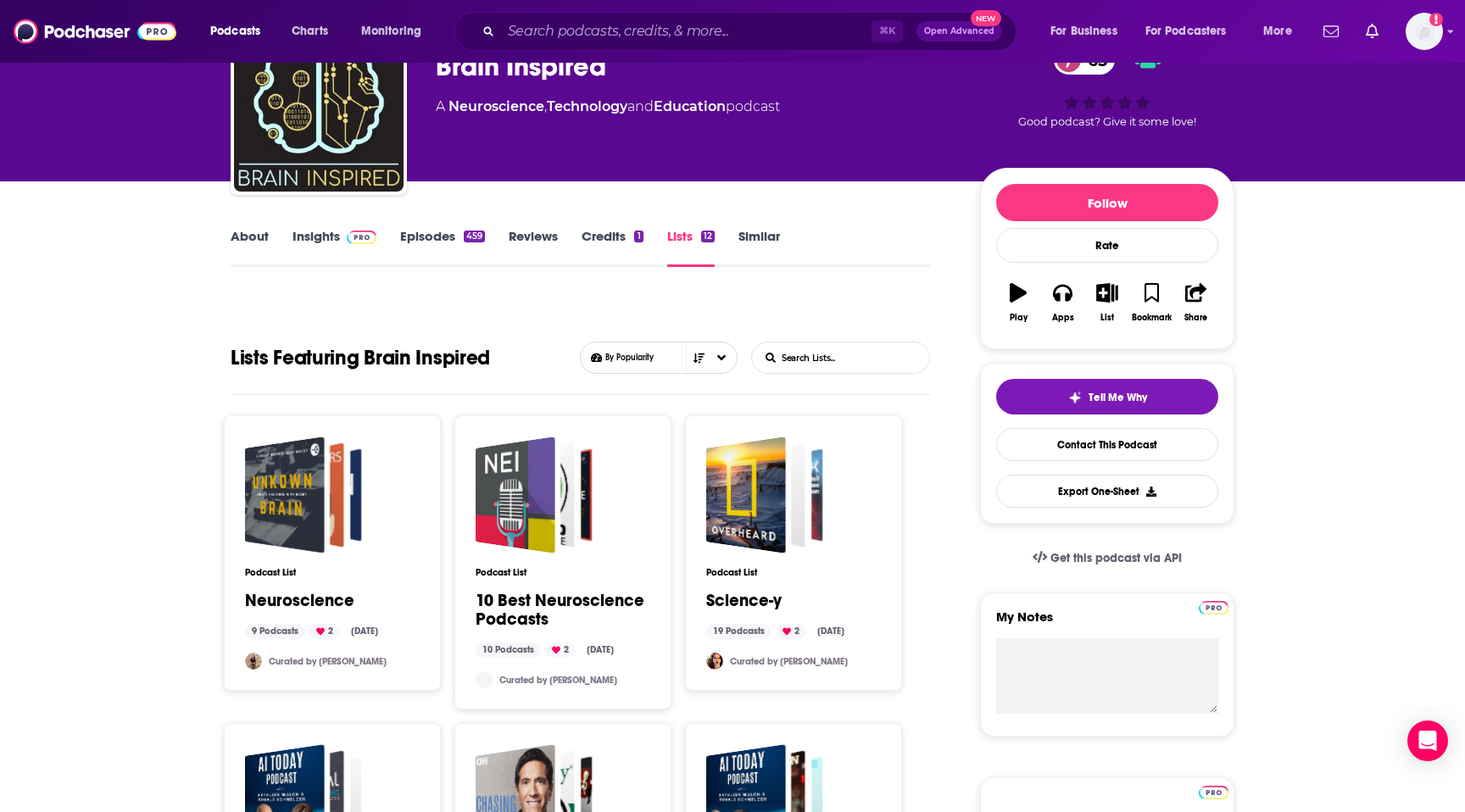
scroll to position [105, 0]
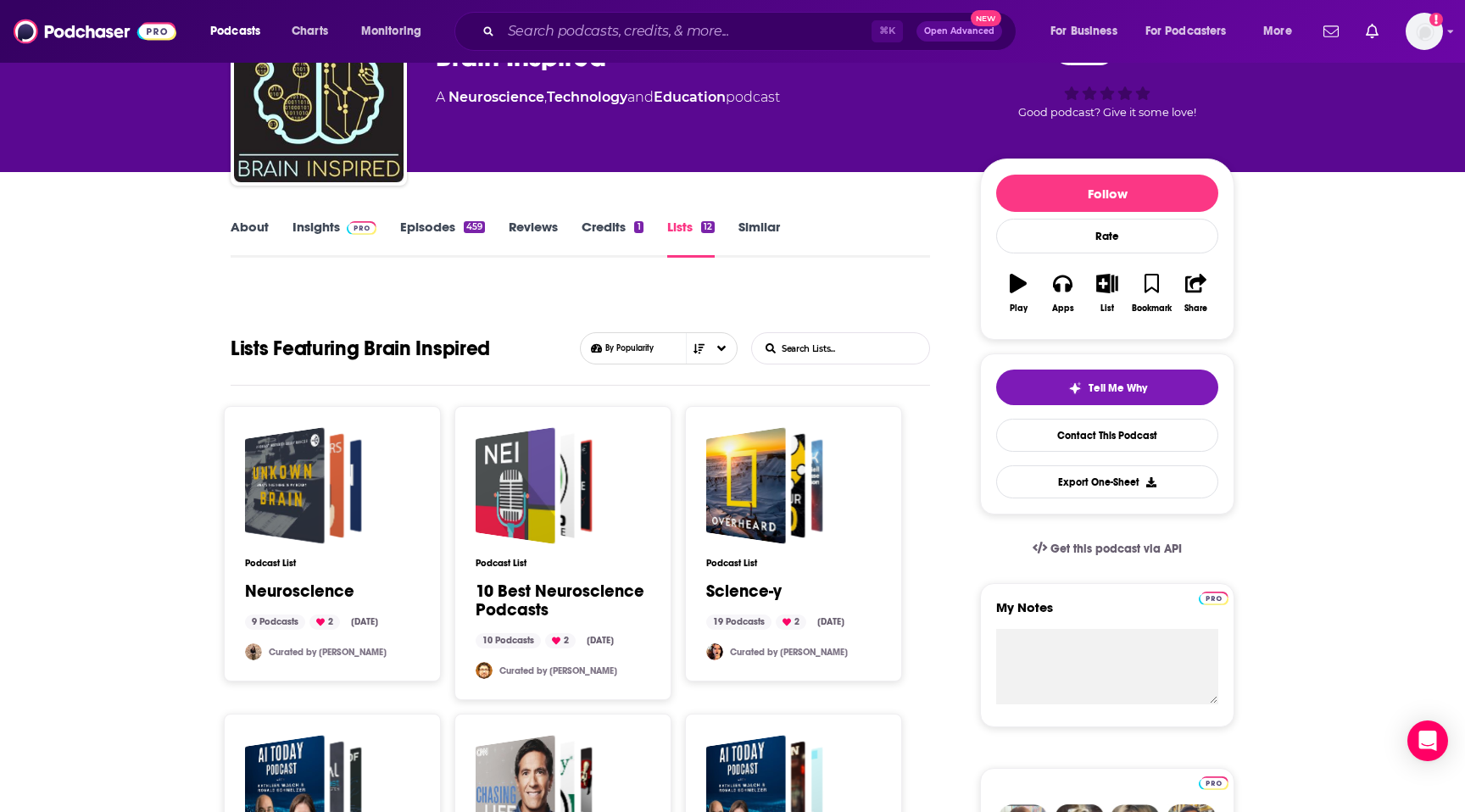
click at [282, 590] on link "Neuroscience" at bounding box center [299, 591] width 109 height 18
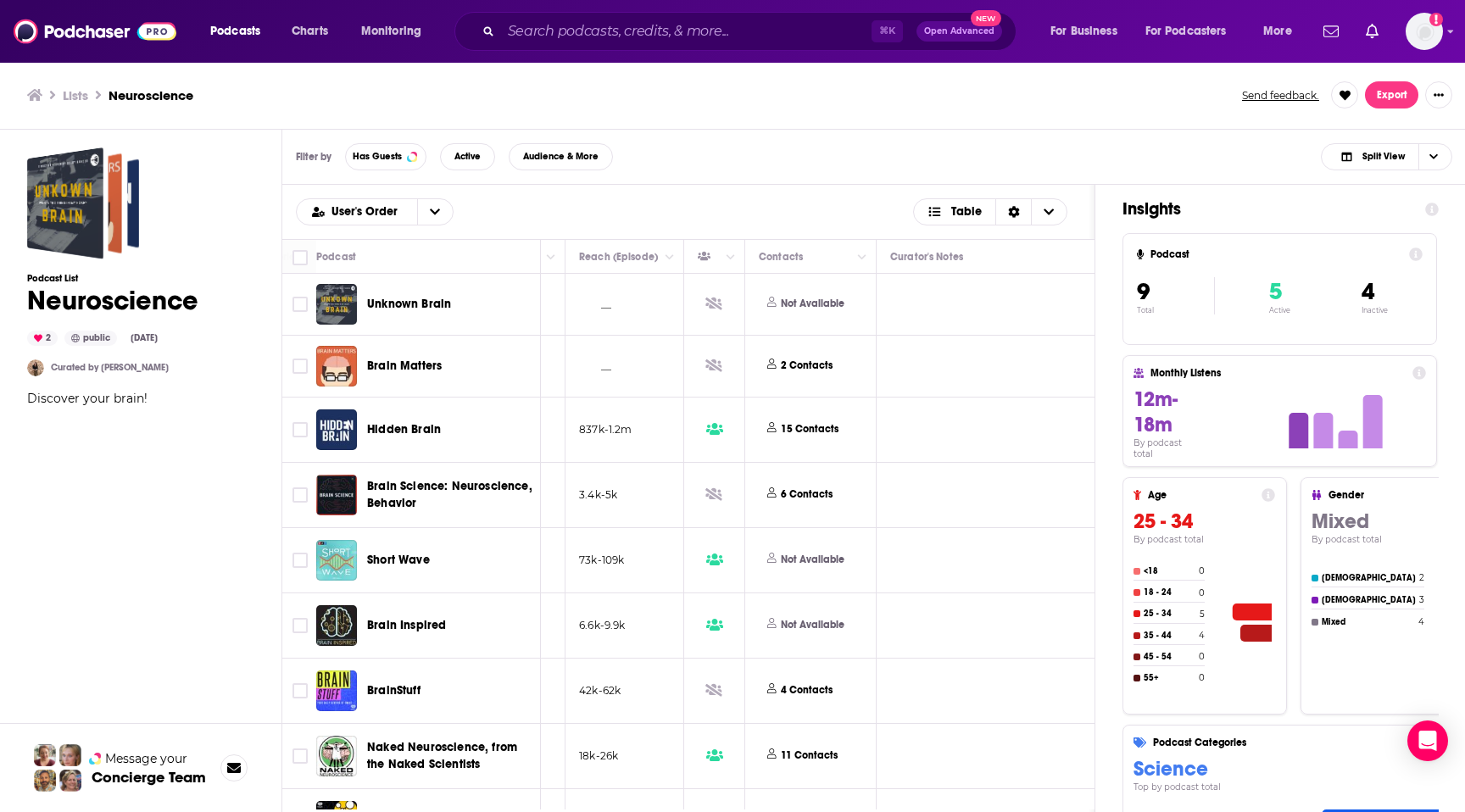
scroll to position [0, 650]
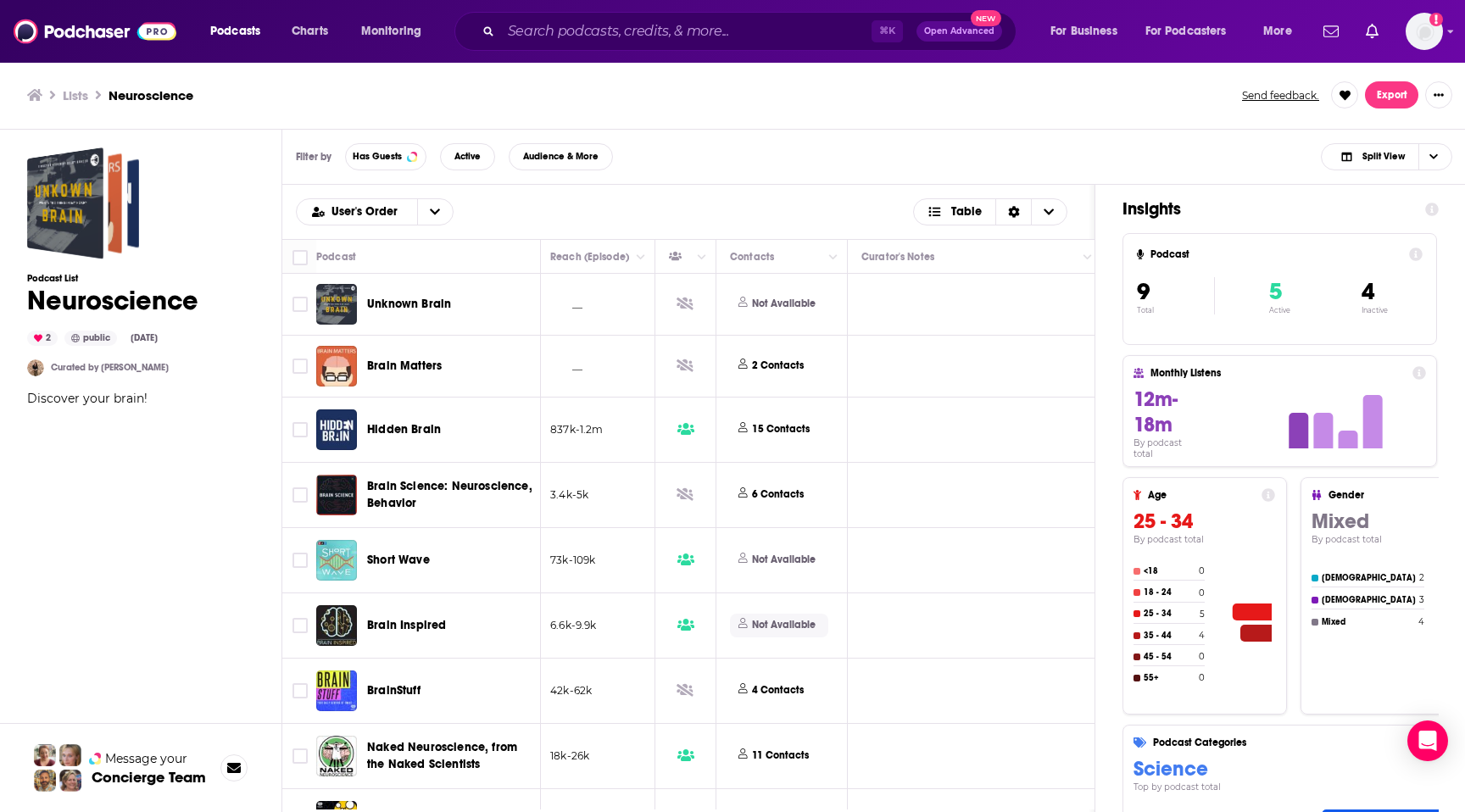
click at [780, 631] on p "Not Available" at bounding box center [784, 625] width 63 height 14
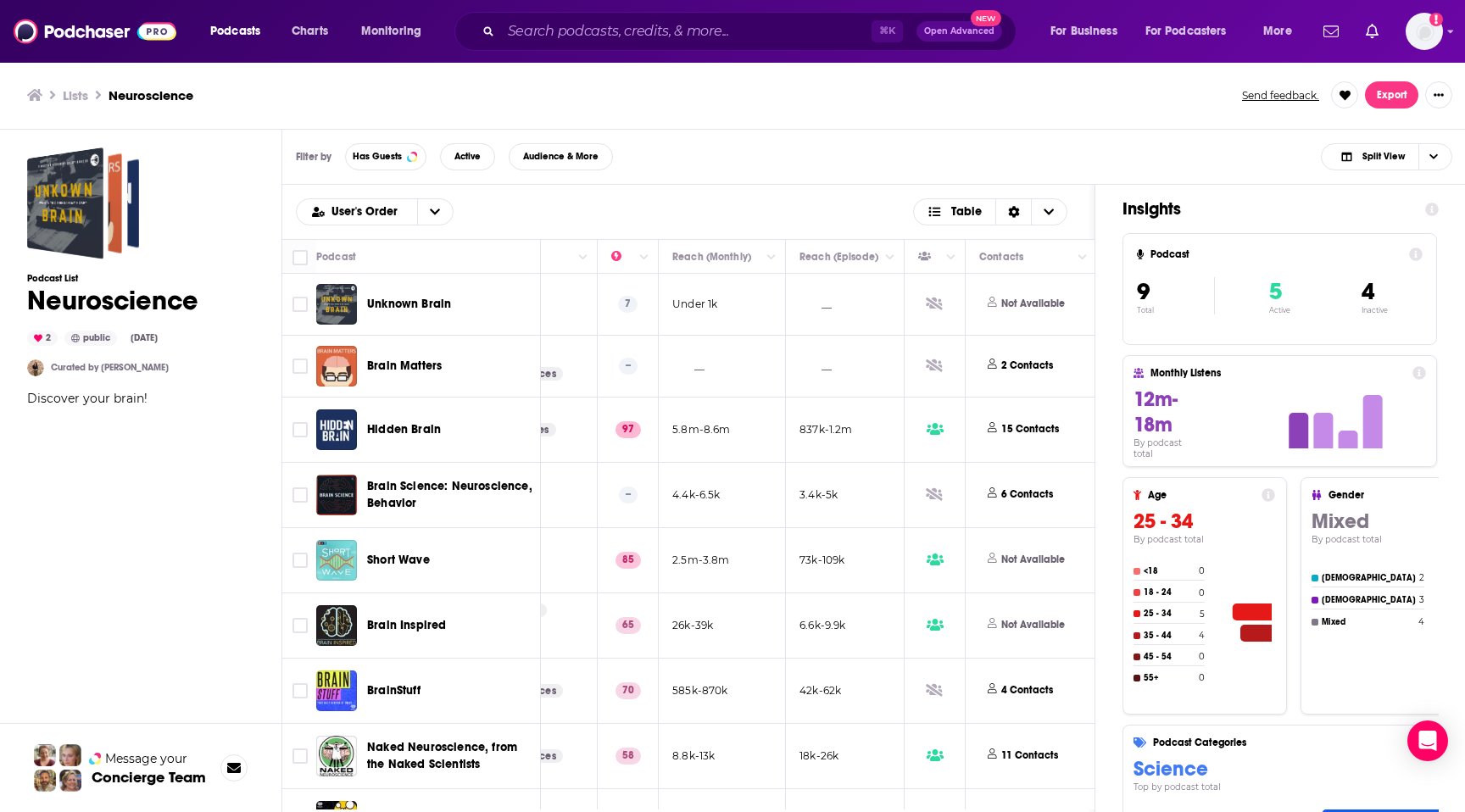
scroll to position [0, 0]
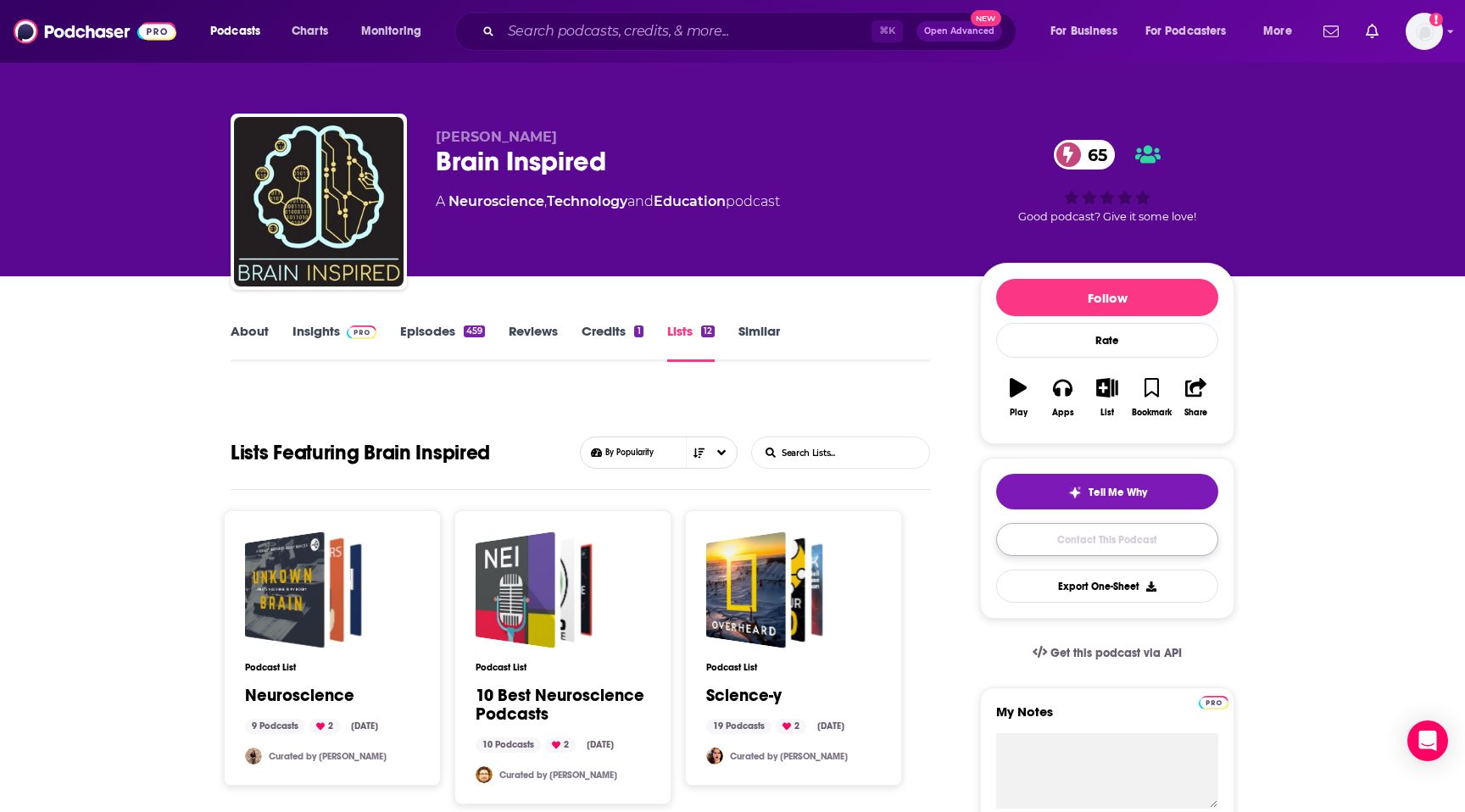
click at [1062, 545] on link "Contact This Podcast" at bounding box center [1107, 540] width 222 height 33
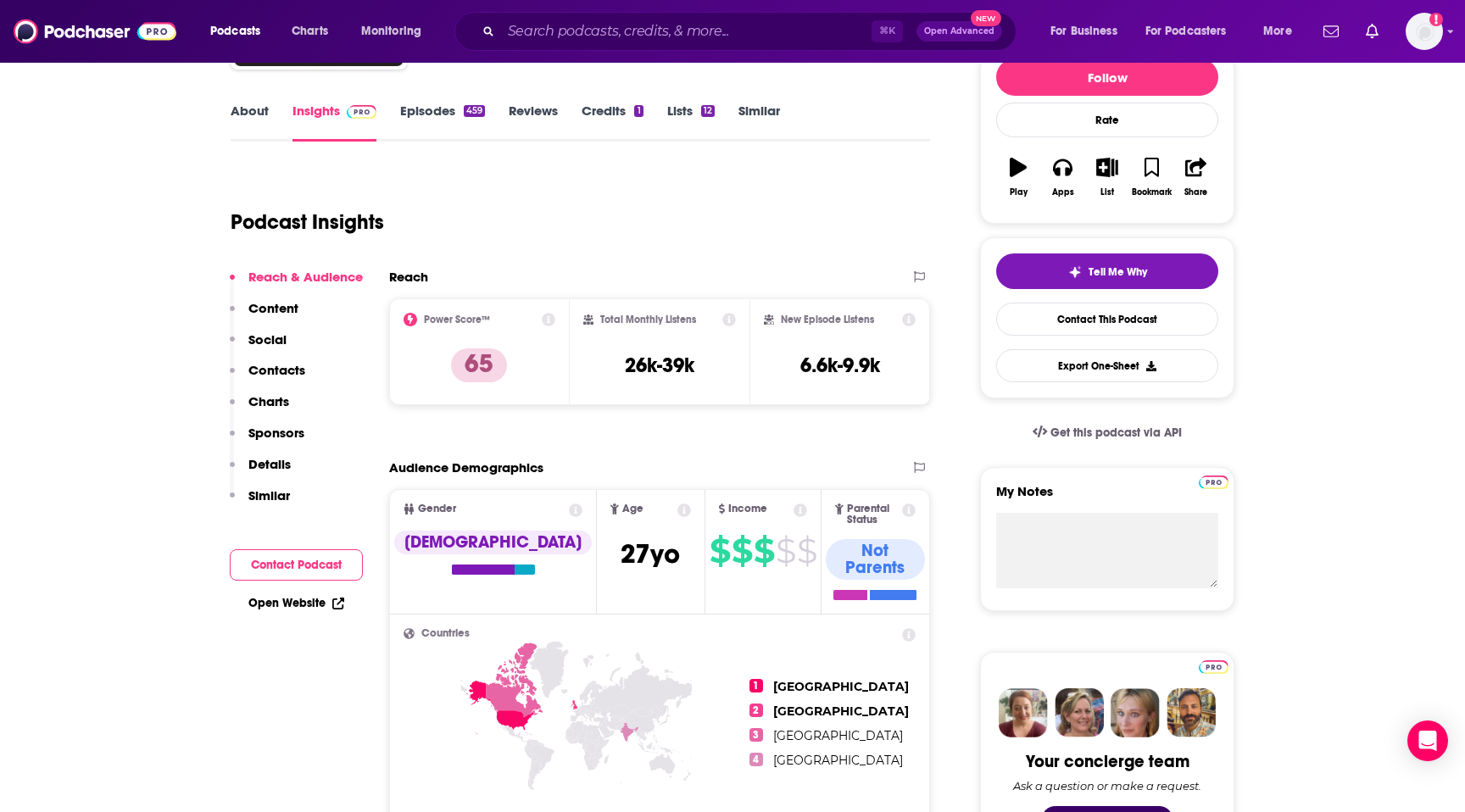
scroll to position [151, 0]
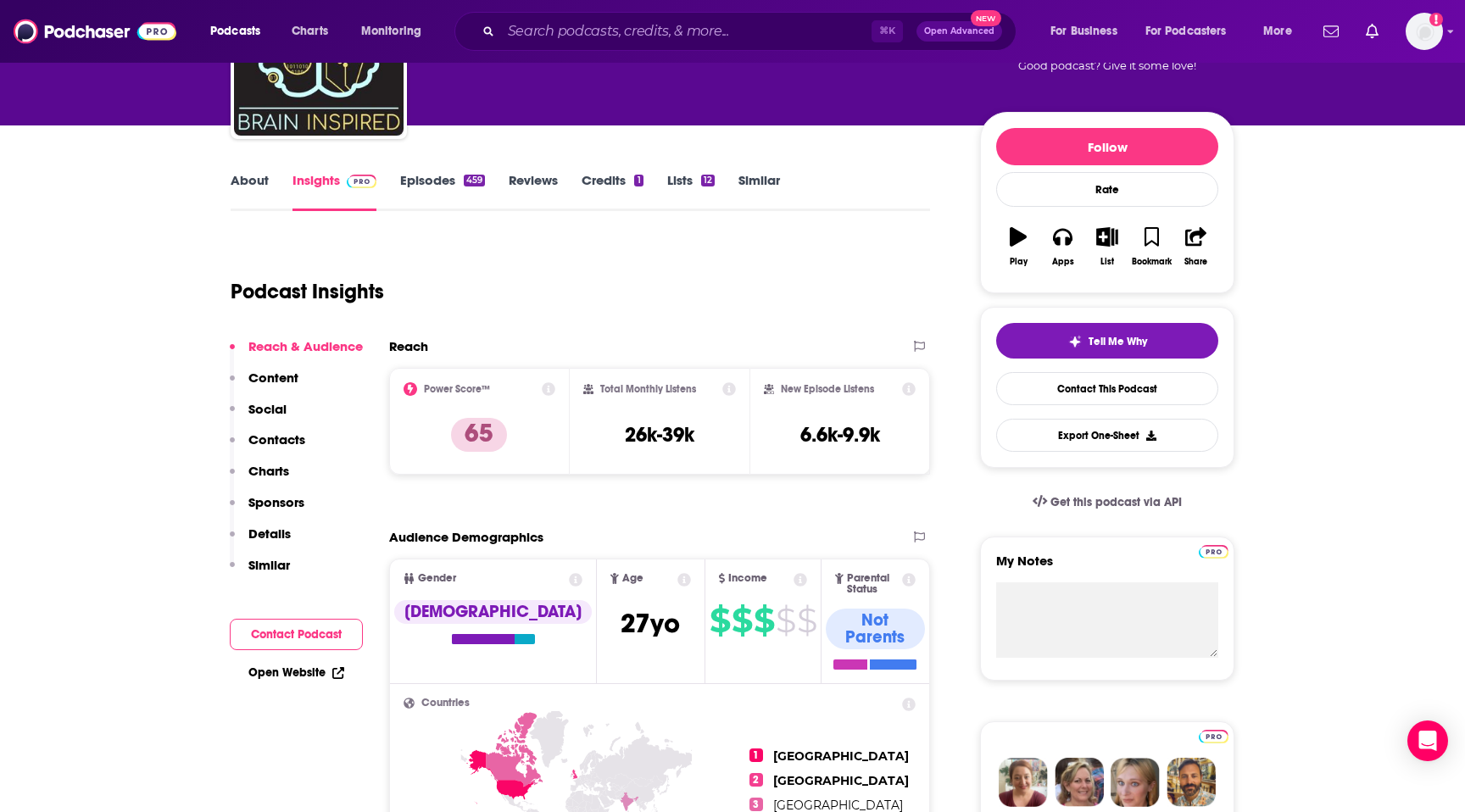
click at [268, 378] on p "Content" at bounding box center [273, 377] width 50 height 16
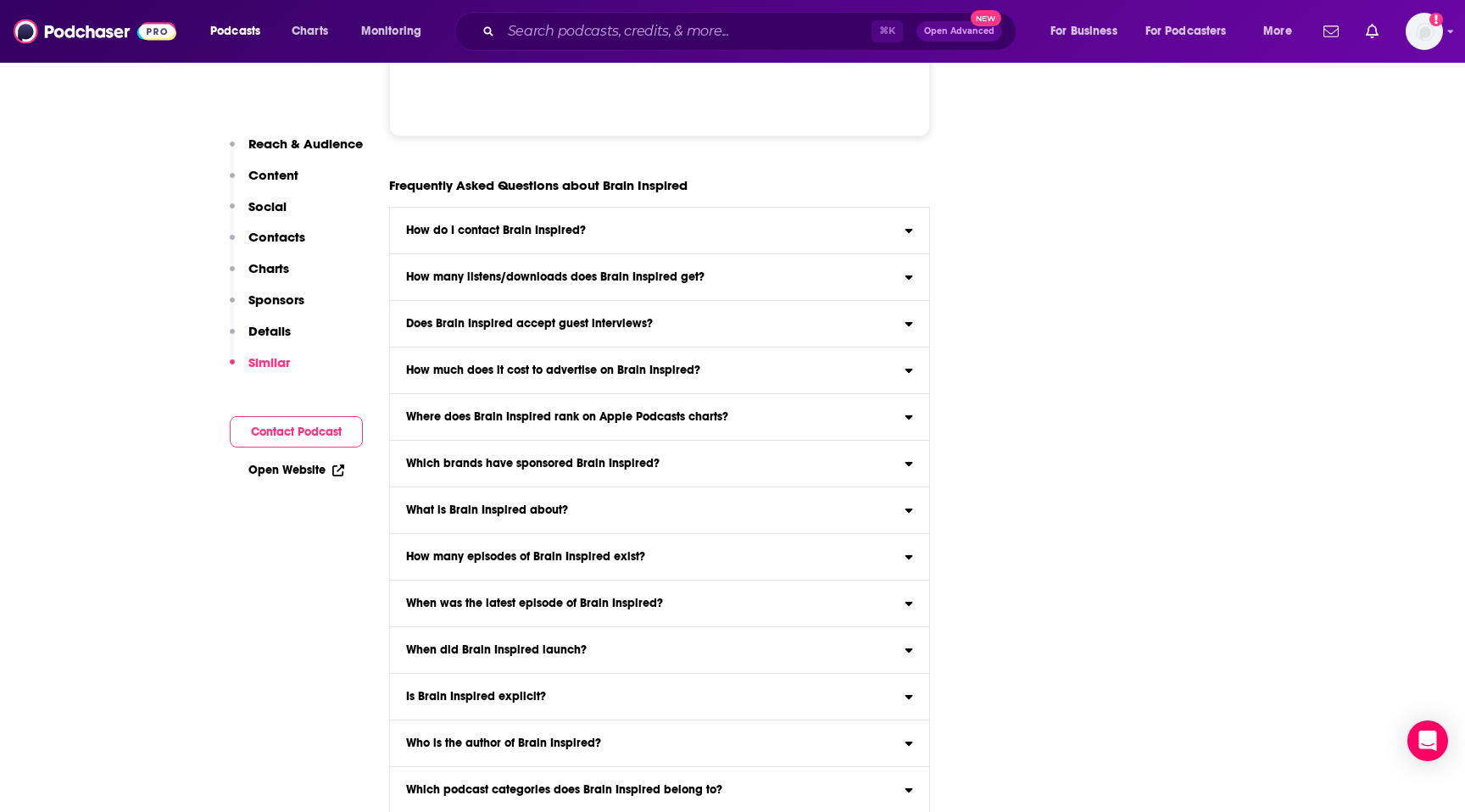
scroll to position [8232, 0]
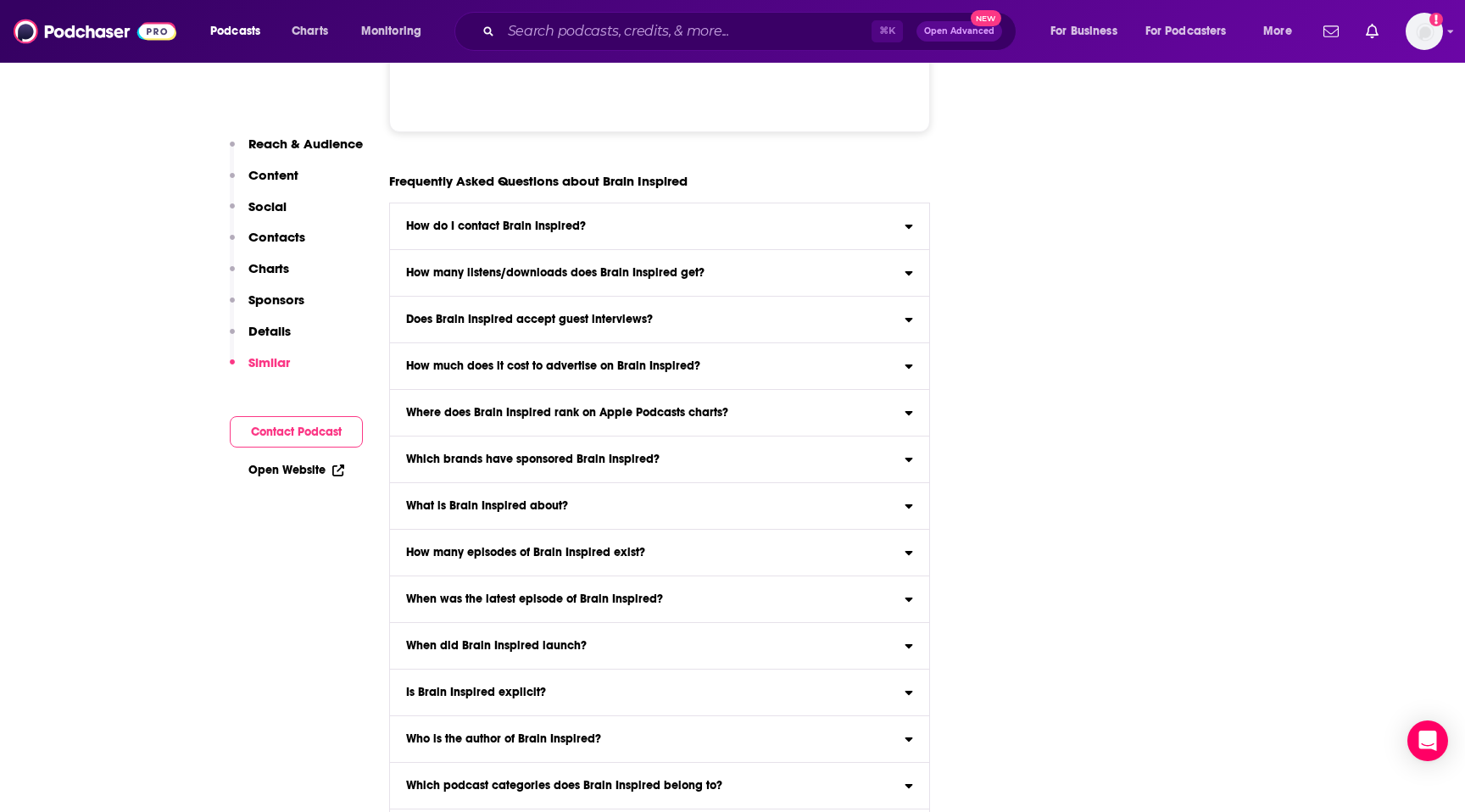
click at [488, 734] on h3 "Who is the author of Brain Inspired?" at bounding box center [504, 739] width 195 height 11
click at [0, 0] on input "Who is the author of Brain Inspired? Brain Inspired is created by Paul Middlebr…" at bounding box center [0, 0] width 0 height 0
click at [488, 734] on h3 "Who is the author of Brain Inspired?" at bounding box center [504, 739] width 195 height 11
click at [0, 0] on input "Who is the author of Brain Inspired? Brain Inspired is created by Paul Middlebr…" at bounding box center [0, 0] width 0 height 0
click at [487, 669] on label "Is Brain Inspired explicit? The content of Brain Inspired is not explicit ." at bounding box center [659, 692] width 539 height 47
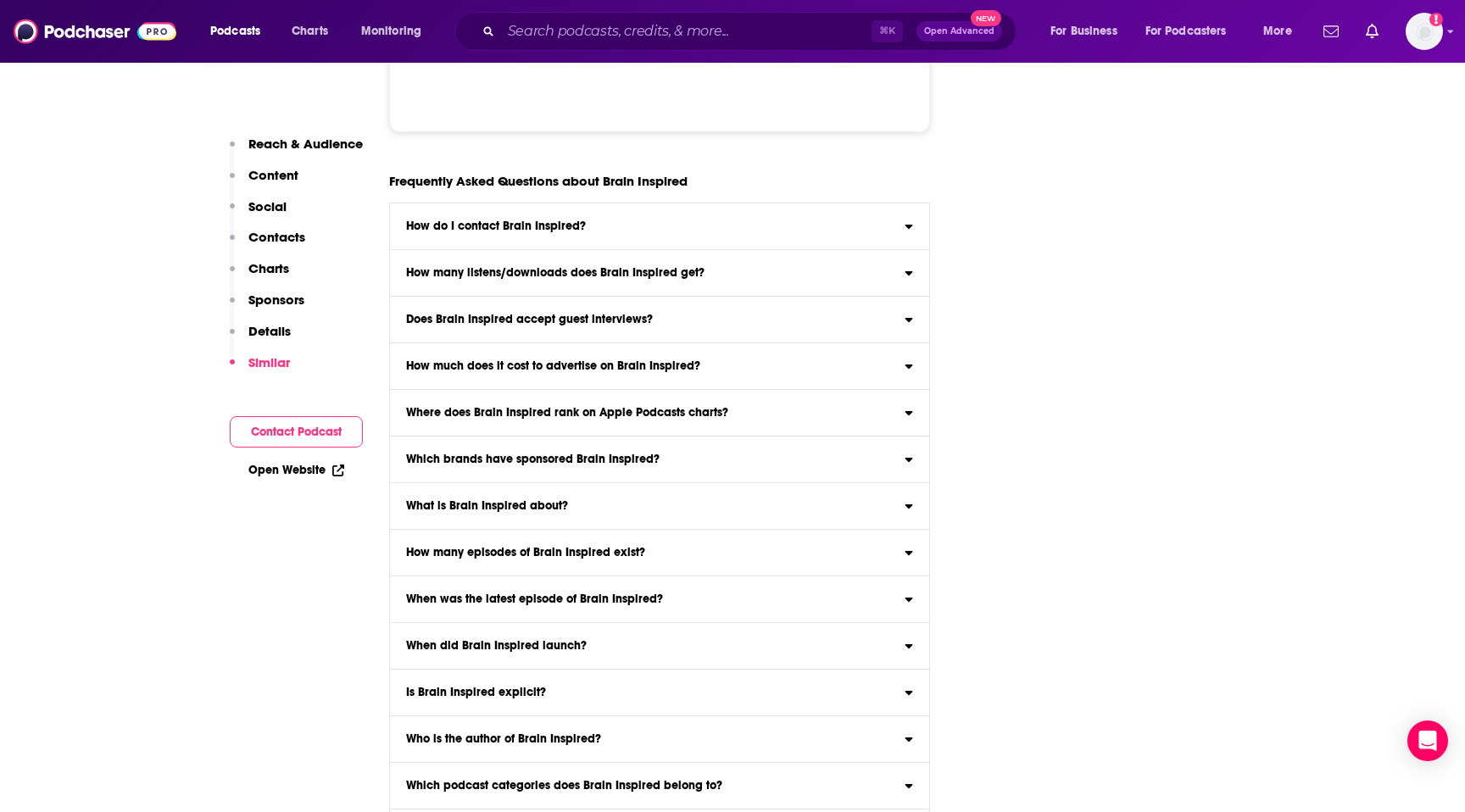
click at [0, 0] on input "Is Brain Inspired explicit? The content of Brain Inspired is not explicit ." at bounding box center [0, 0] width 0 height 0
click at [486, 687] on h3 "Is Brain Inspired explicit?" at bounding box center [476, 692] width 140 height 11
click at [0, 0] on input "Is Brain Inspired explicit? The content of Brain Inspired is not explicit ." at bounding box center [0, 0] width 0 height 0
click at [502, 640] on h3 "When did Brain Inspired launch?" at bounding box center [496, 646] width 180 height 11
click at [0, 0] on input "When did Brain Inspired launch? Brain Inspired launched its first episode on Ju…" at bounding box center [0, 0] width 0 height 0
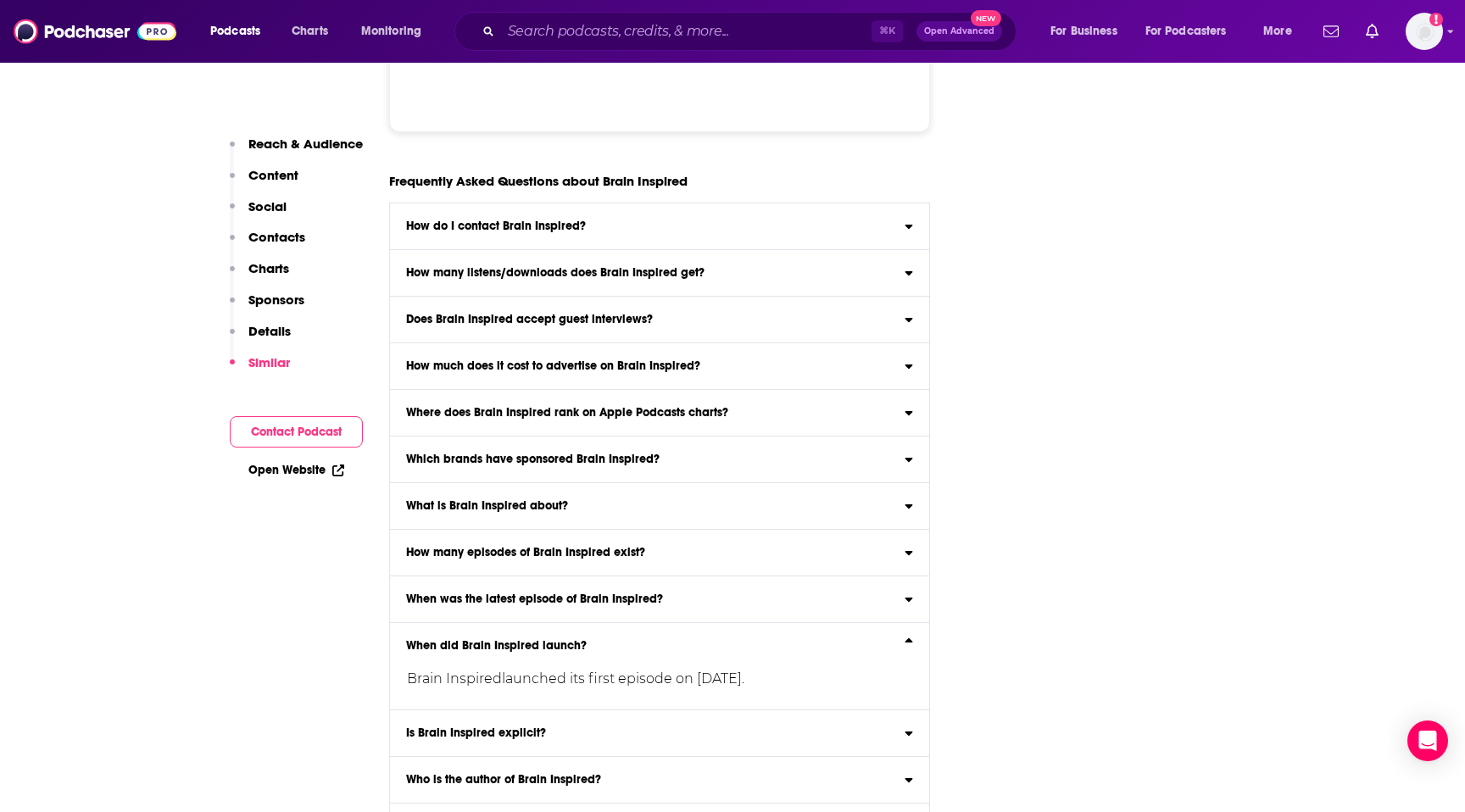
click at [502, 640] on h3 "When did Brain Inspired launch?" at bounding box center [496, 646] width 180 height 11
click at [0, 0] on input "When did Brain Inspired launch? Brain Inspired launched its first episode on Ju…" at bounding box center [0, 0] width 0 height 0
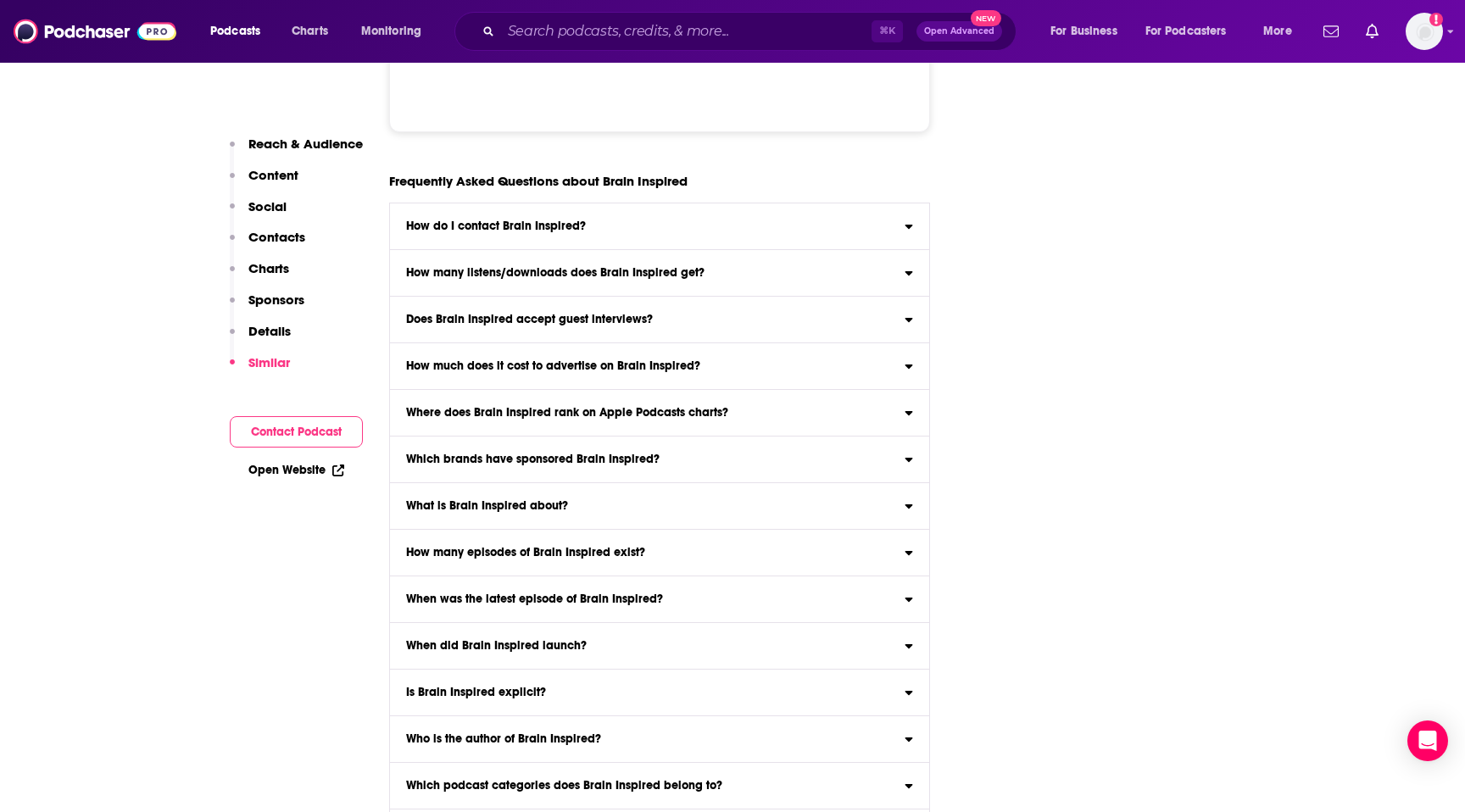
scroll to position [8204, 0]
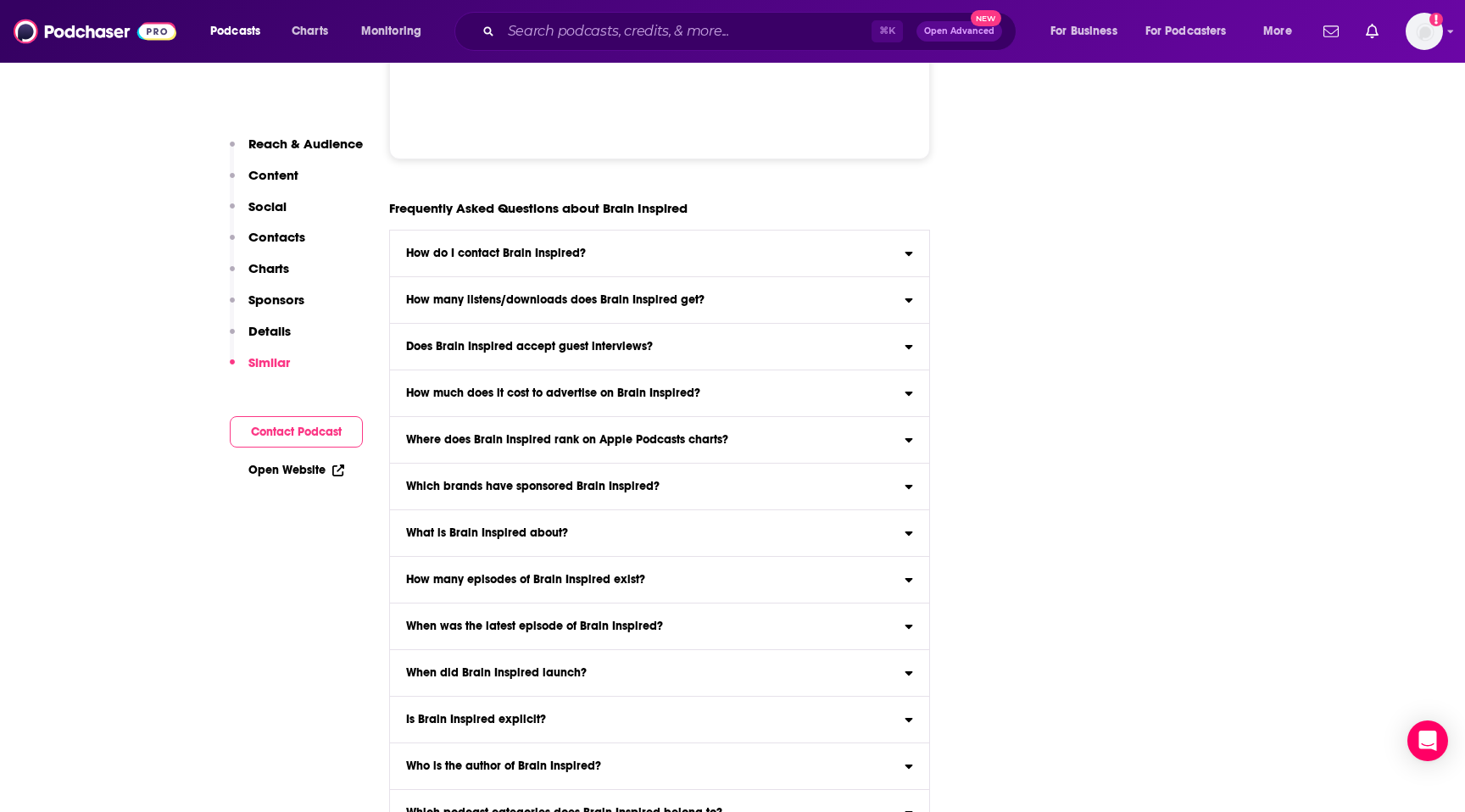
click at [545, 434] on h3 "Where does Brain Inspired rank on Apple Podcasts charts?" at bounding box center [568, 439] width 322 height 11
click at [0, 0] on input "Where does Brain Inspired rank on Apple Podcasts charts? Click here to view cha…" at bounding box center [0, 0] width 0 height 0
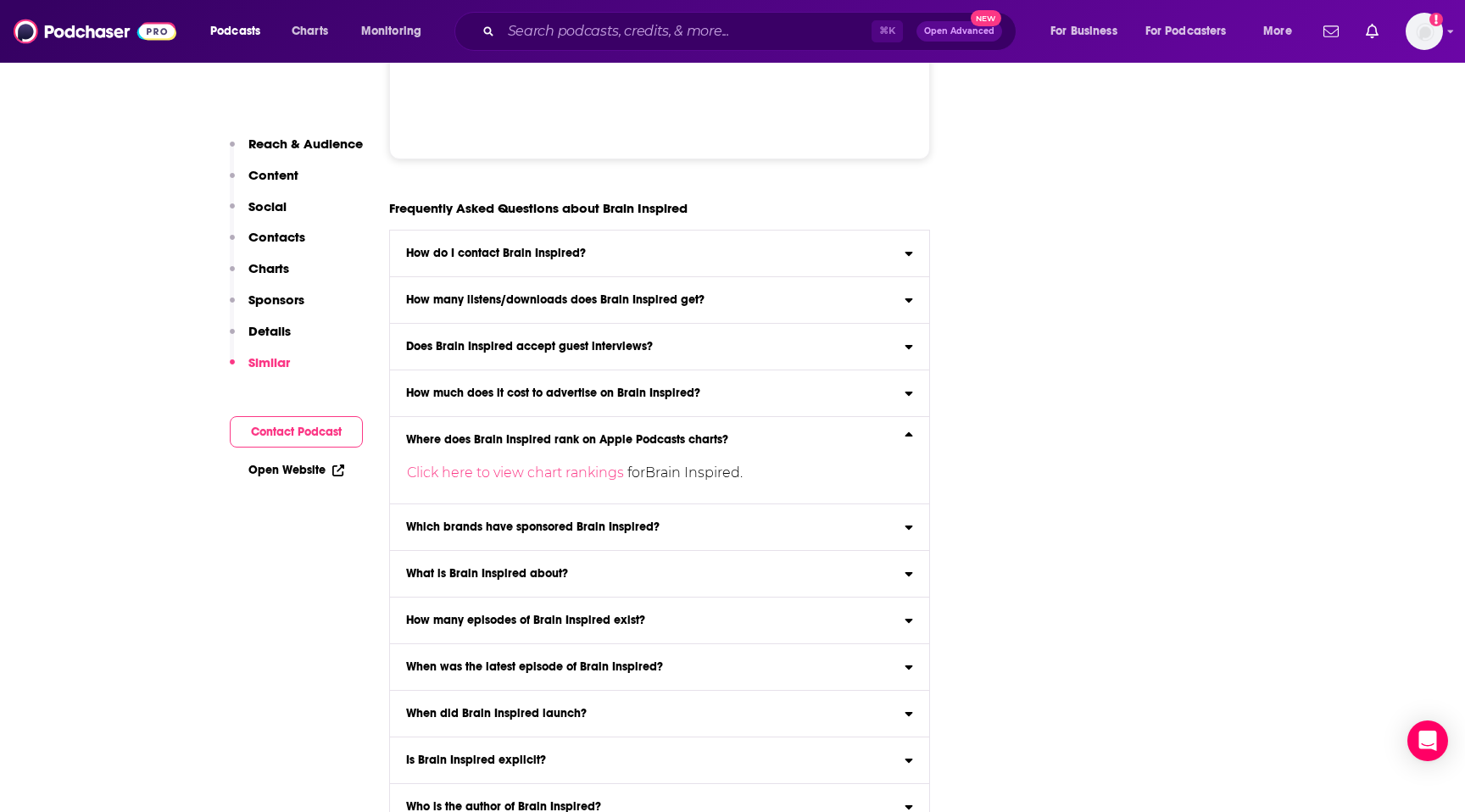
click at [545, 434] on h3 "Where does Brain Inspired rank on Apple Podcasts charts?" at bounding box center [568, 439] width 322 height 11
click at [0, 0] on input "Where does Brain Inspired rank on Apple Podcasts charts? Click here to view cha…" at bounding box center [0, 0] width 0 height 0
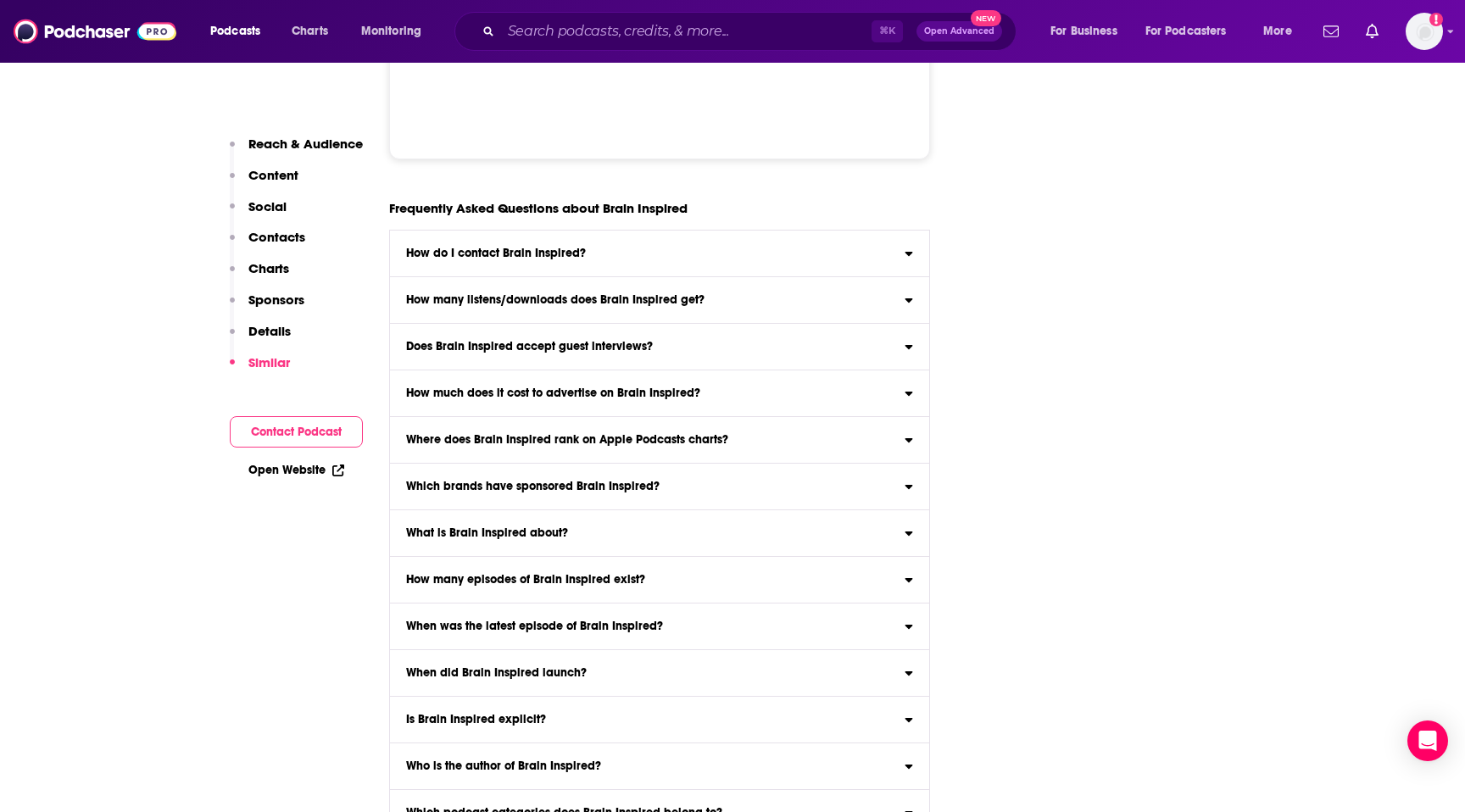
click at [549, 370] on label "How much does it cost to advertise on Brain Inspired? Click here to view our es…" at bounding box center [659, 393] width 539 height 47
click at [0, 0] on input "How much does it cost to advertise on Brain Inspired? Click here to view our es…" at bounding box center [0, 0] width 0 height 0
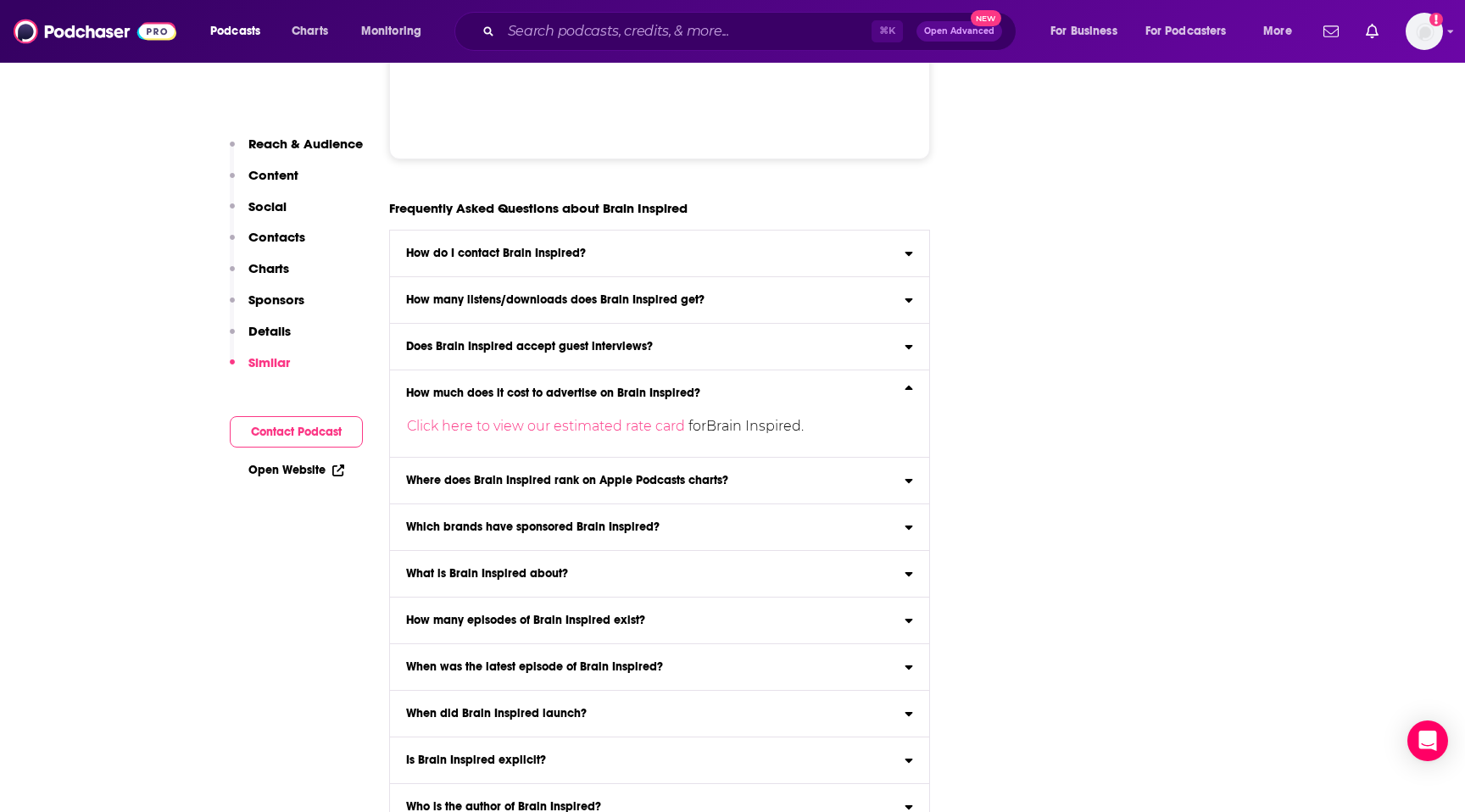
click at [548, 387] on h3 "How much does it cost to advertise on Brain Inspired?" at bounding box center [553, 392] width 294 height 11
click at [0, 0] on input "How much does it cost to advertise on Brain Inspired? Click here to view our es…" at bounding box center [0, 0] width 0 height 0
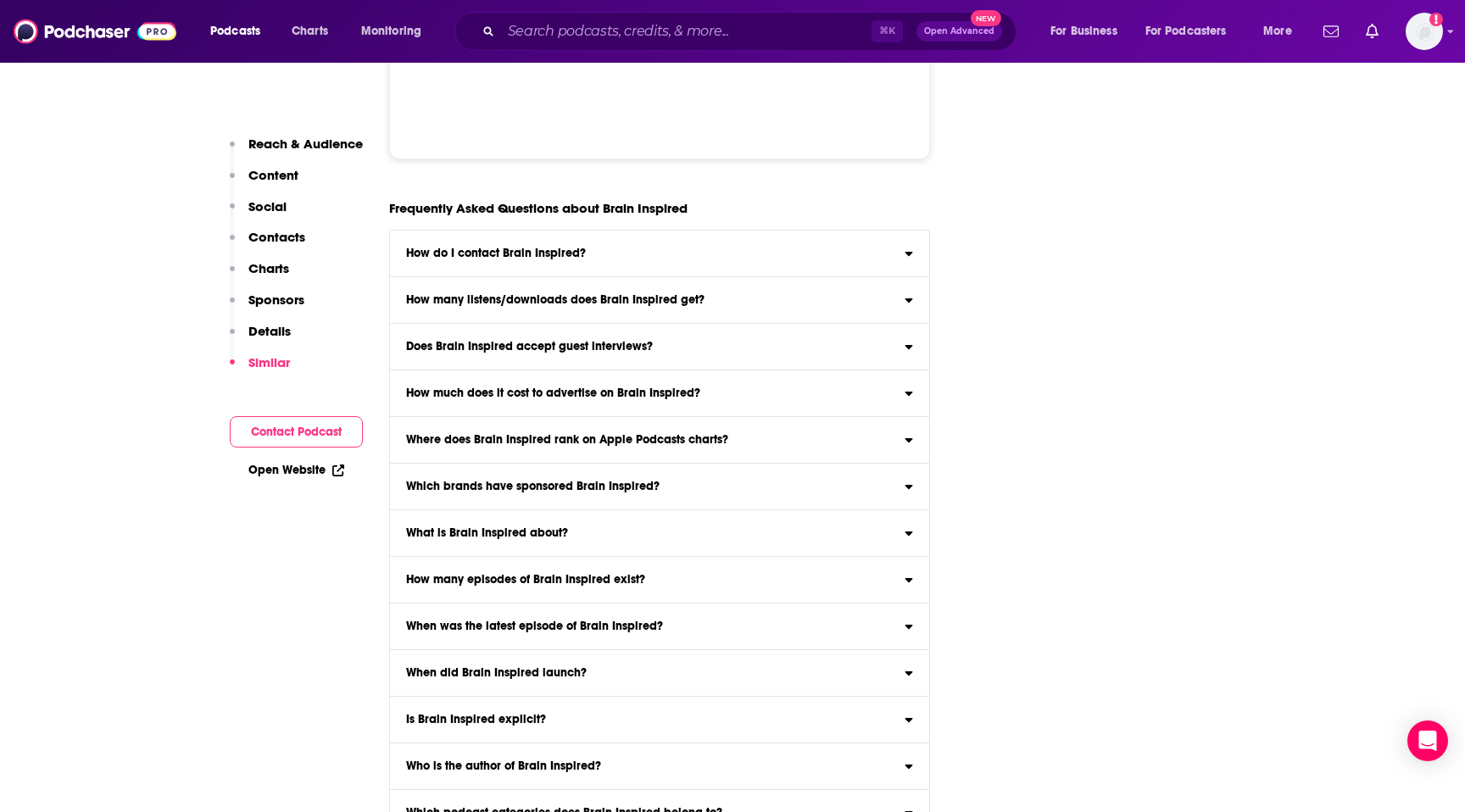
click at [549, 324] on label "Does Brain Inspired accept guest interviews? Yes" at bounding box center [659, 347] width 539 height 47
click at [0, 0] on input "Does Brain Inspired accept guest interviews? Yes" at bounding box center [0, 0] width 0 height 0
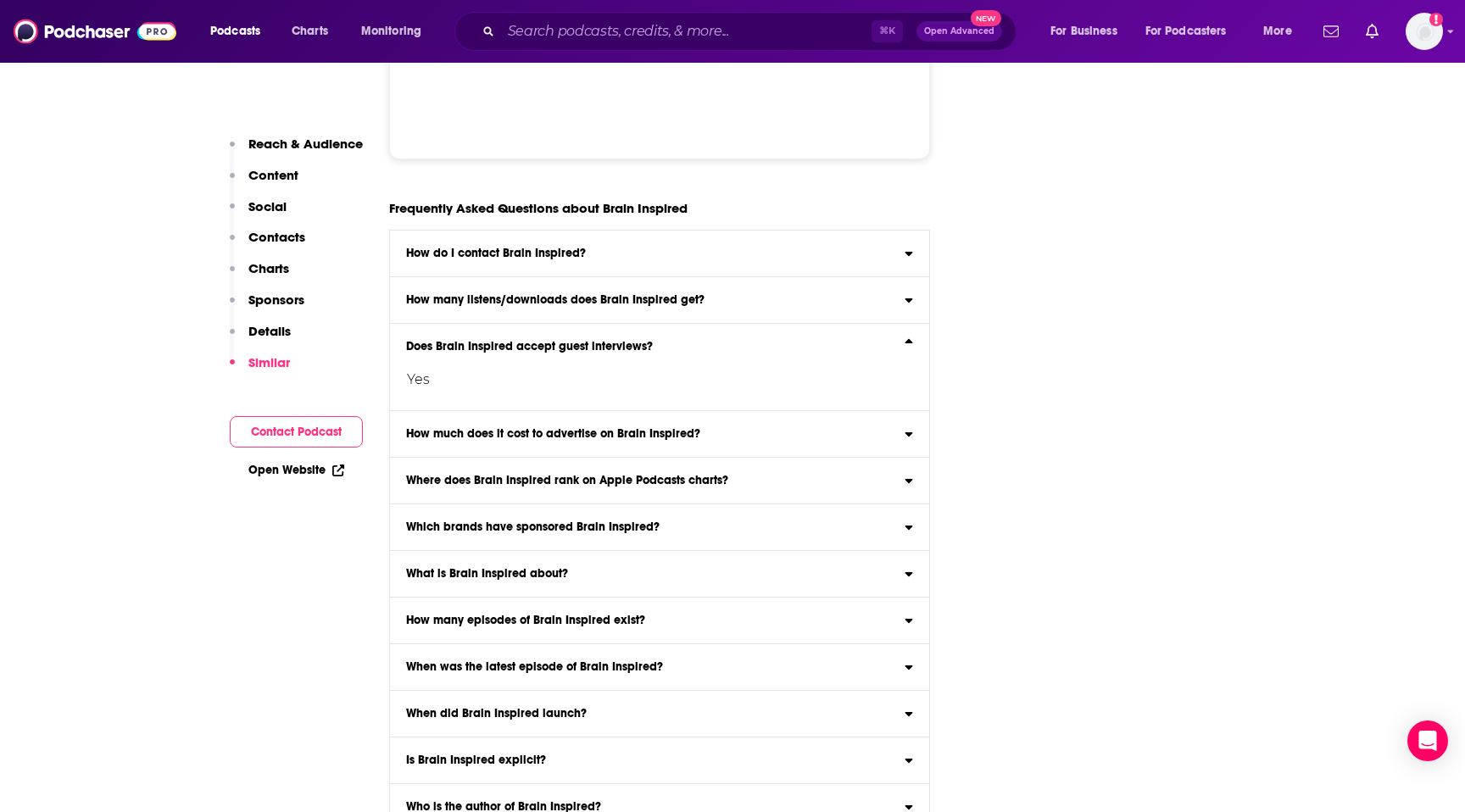
click at [549, 340] on h3 "Does Brain Inspired accept guest interviews?" at bounding box center [530, 346] width 246 height 11
click at [0, 0] on input "Does Brain Inspired accept guest interviews? Yes" at bounding box center [0, 0] width 0 height 0
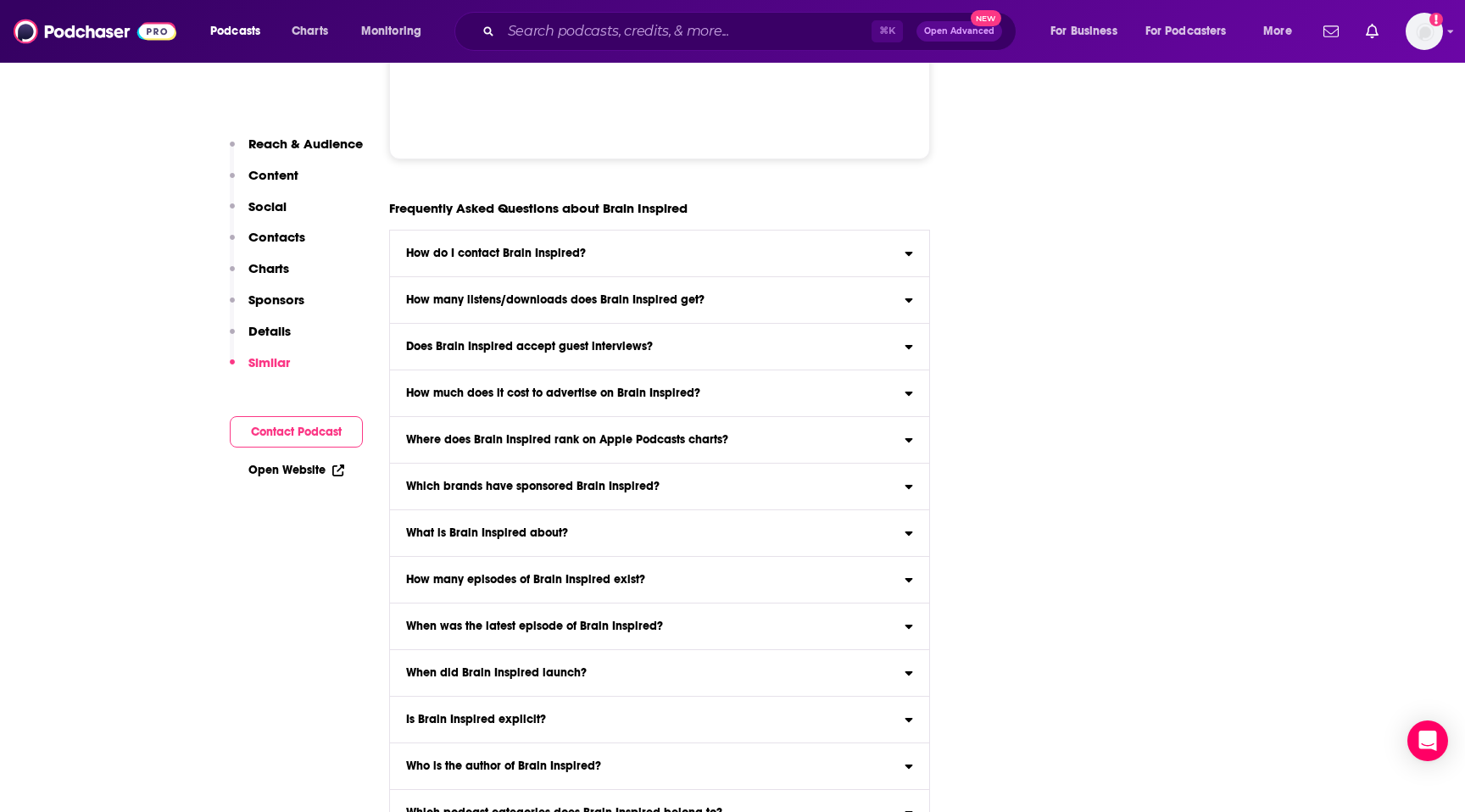
click at [571, 294] on h3 "How many listens/downloads does Brain Inspired get?" at bounding box center [555, 299] width 298 height 11
click at [0, 0] on input "How many listens/downloads does Brain Inspired get? Click here to view reach in…" at bounding box center [0, 0] width 0 height 0
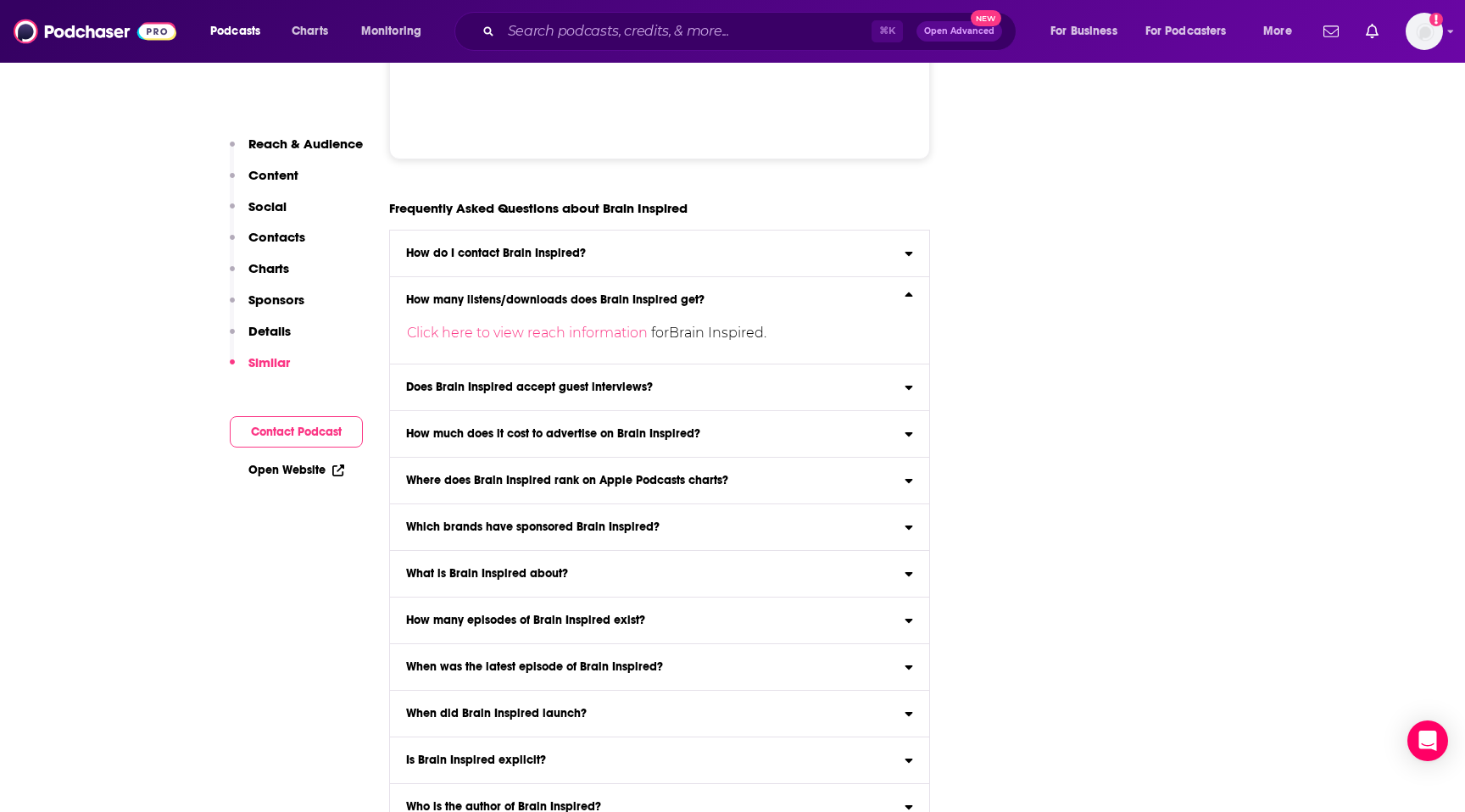
click at [571, 294] on h3 "How many listens/downloads does Brain Inspired get?" at bounding box center [555, 299] width 298 height 11
click at [0, 0] on input "How many listens/downloads does Brain Inspired get? Click here to view reach in…" at bounding box center [0, 0] width 0 height 0
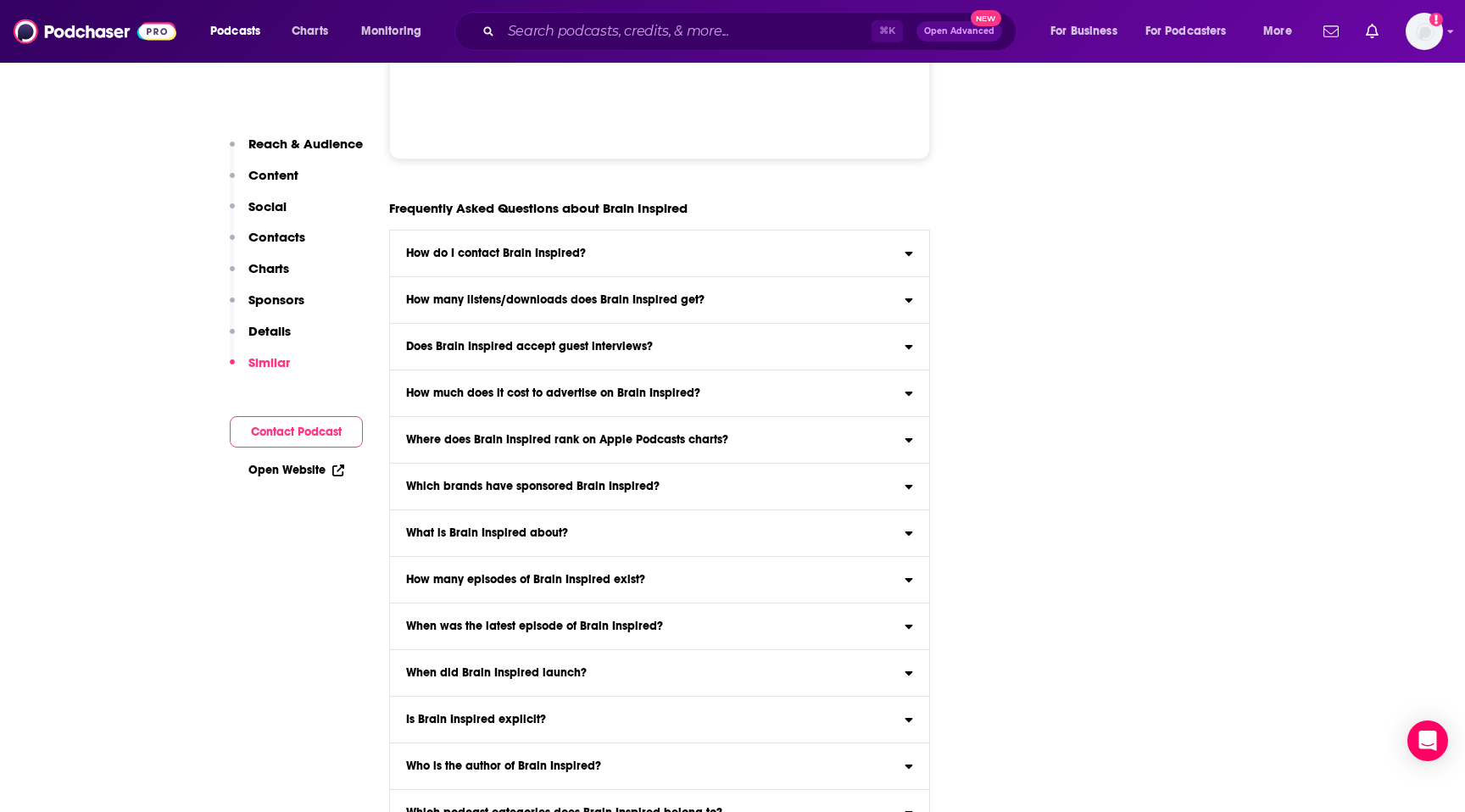
click at [571, 230] on label "How do I contact Brain Inspired? Click here to view contact information for Bra…" at bounding box center [659, 253] width 539 height 47
click at [0, 0] on input "How do I contact Brain Inspired? Click here to view contact information for Bra…" at bounding box center [0, 0] width 0 height 0
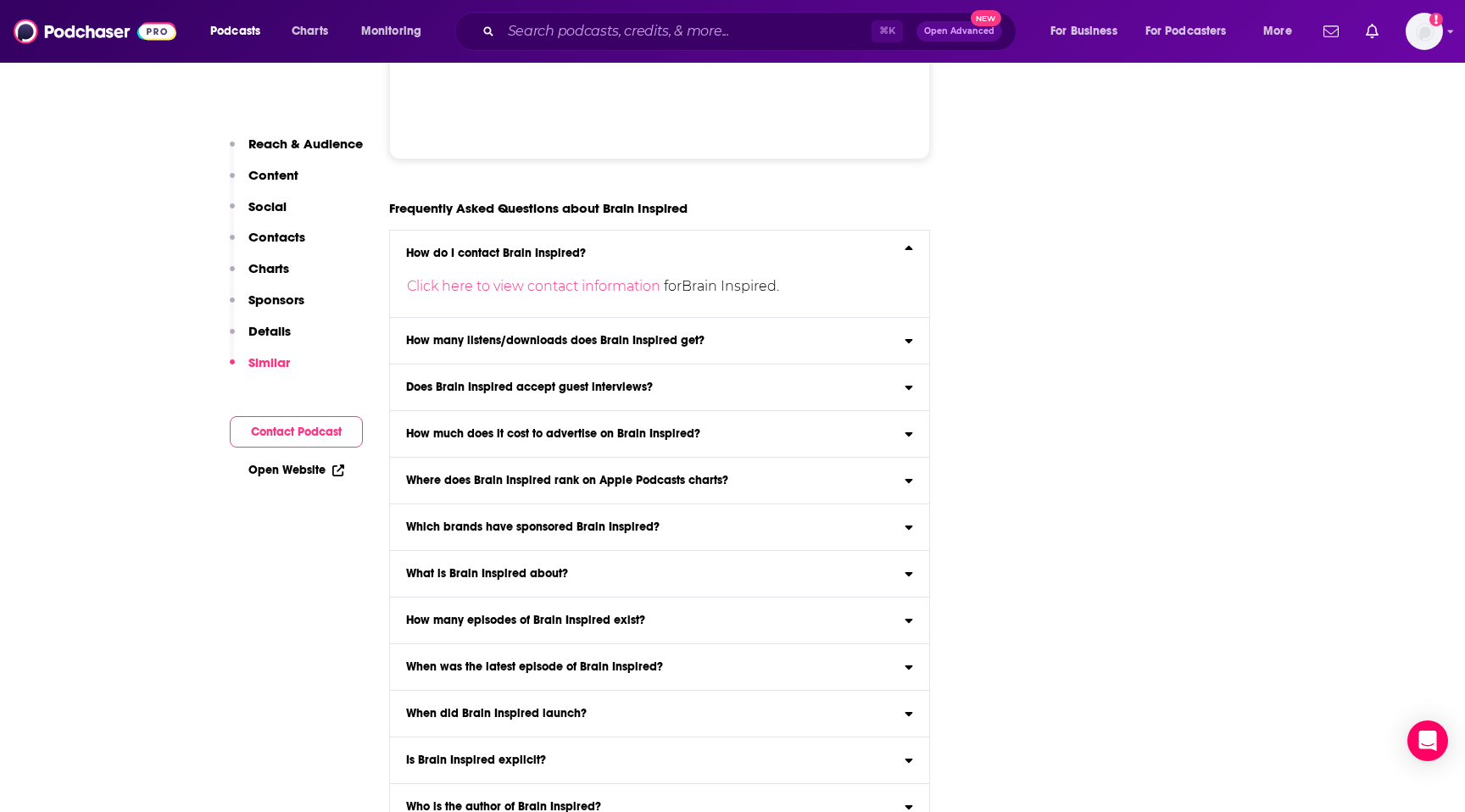
click at [570, 260] on div "Click here to view contact information for Brain Inspired ." at bounding box center [646, 280] width 512 height 40
click at [0, 0] on input "How do I contact Brain Inspired? Click here to view contact information for Bra…" at bounding box center [0, 0] width 0 height 0
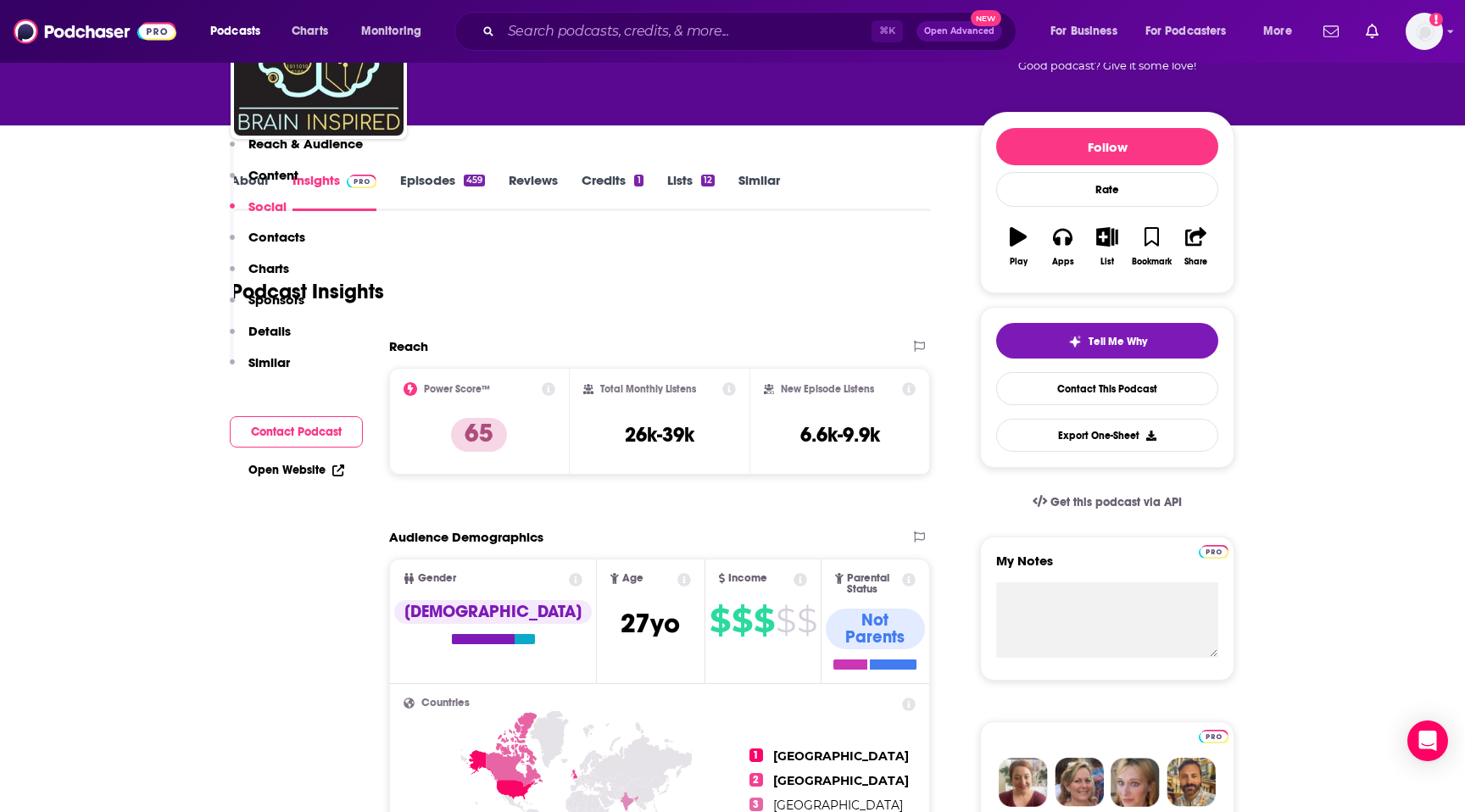
scroll to position [0, 0]
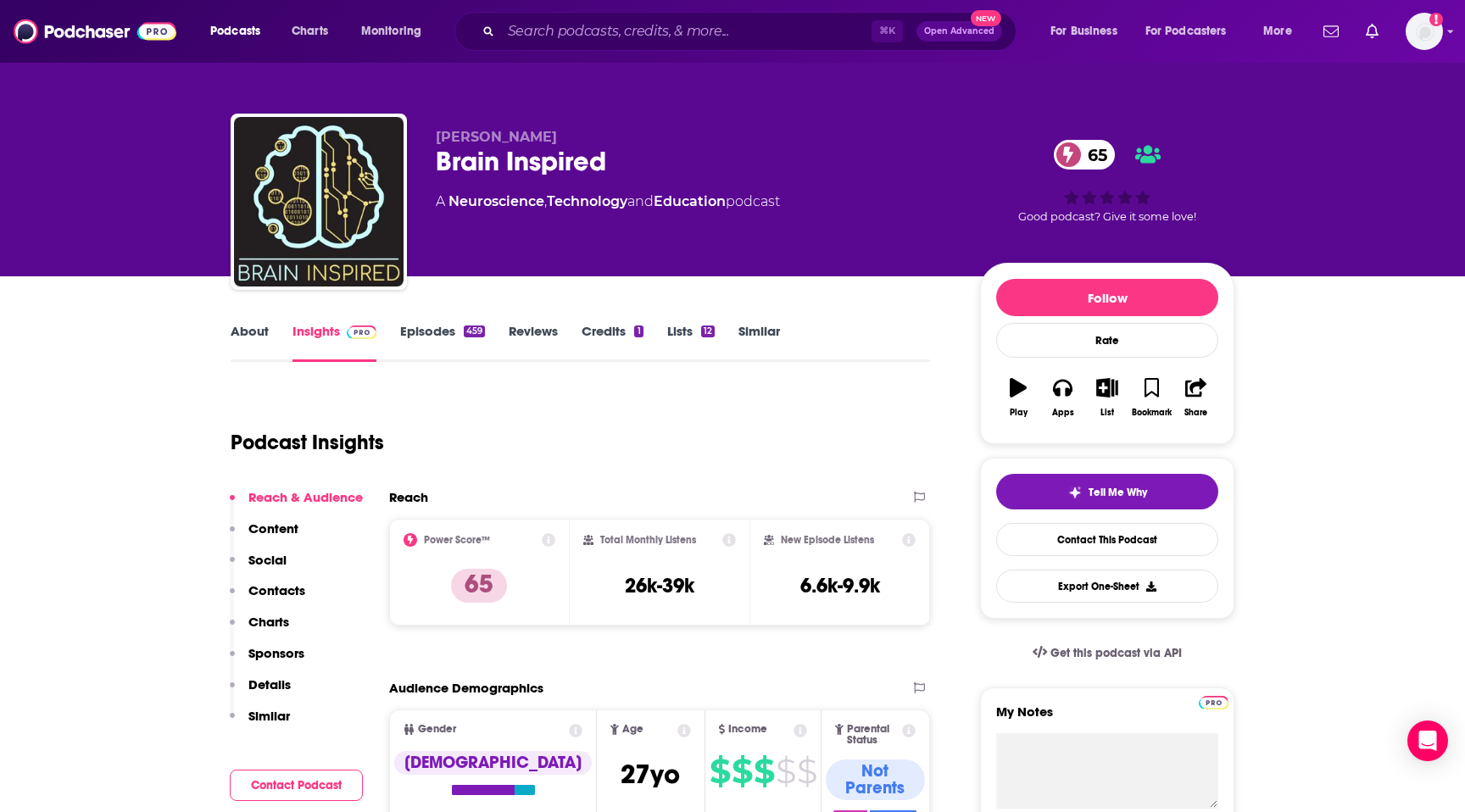
click at [255, 338] on link "About" at bounding box center [249, 342] width 38 height 39
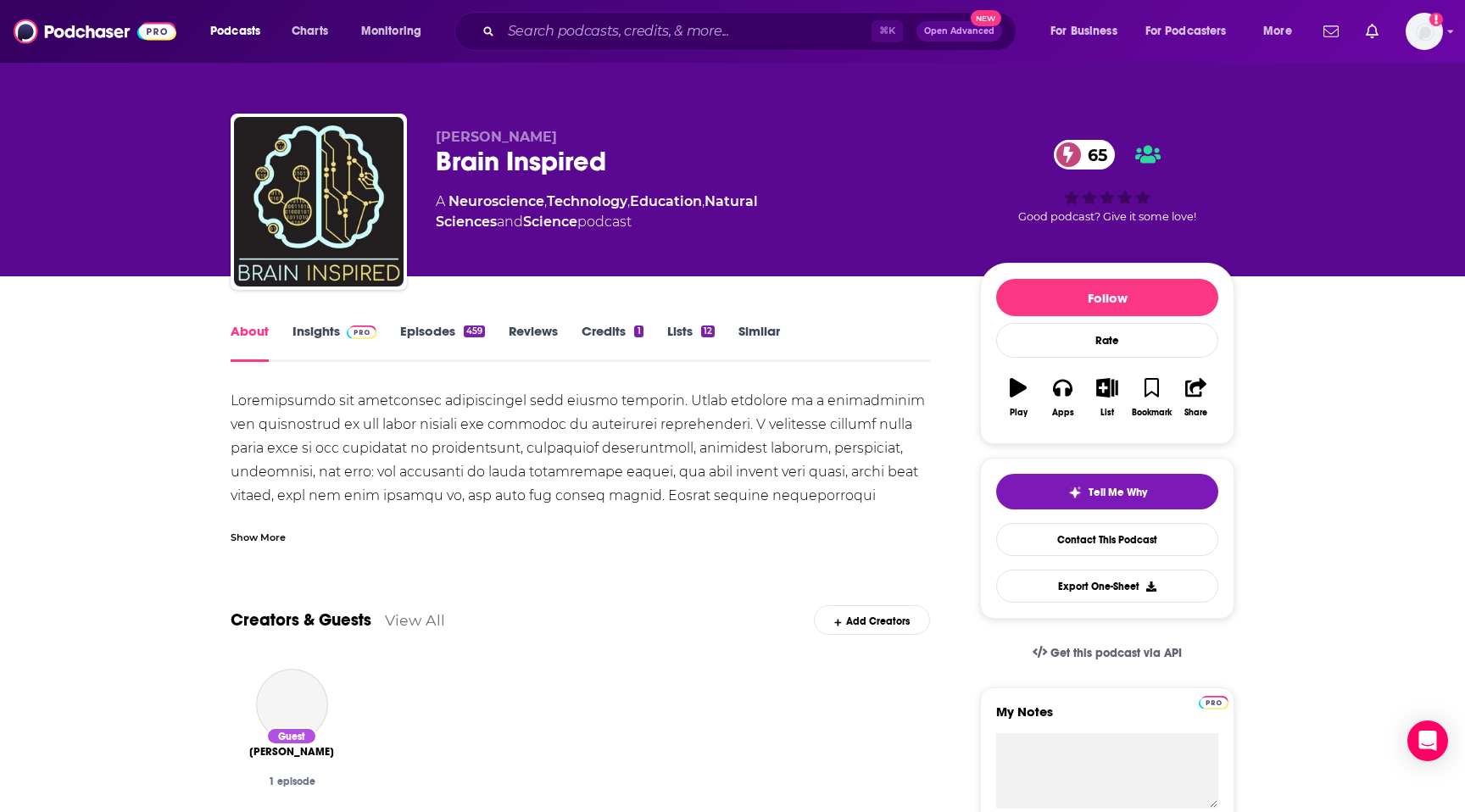
click at [621, 396] on div at bounding box center [580, 519] width 700 height 261
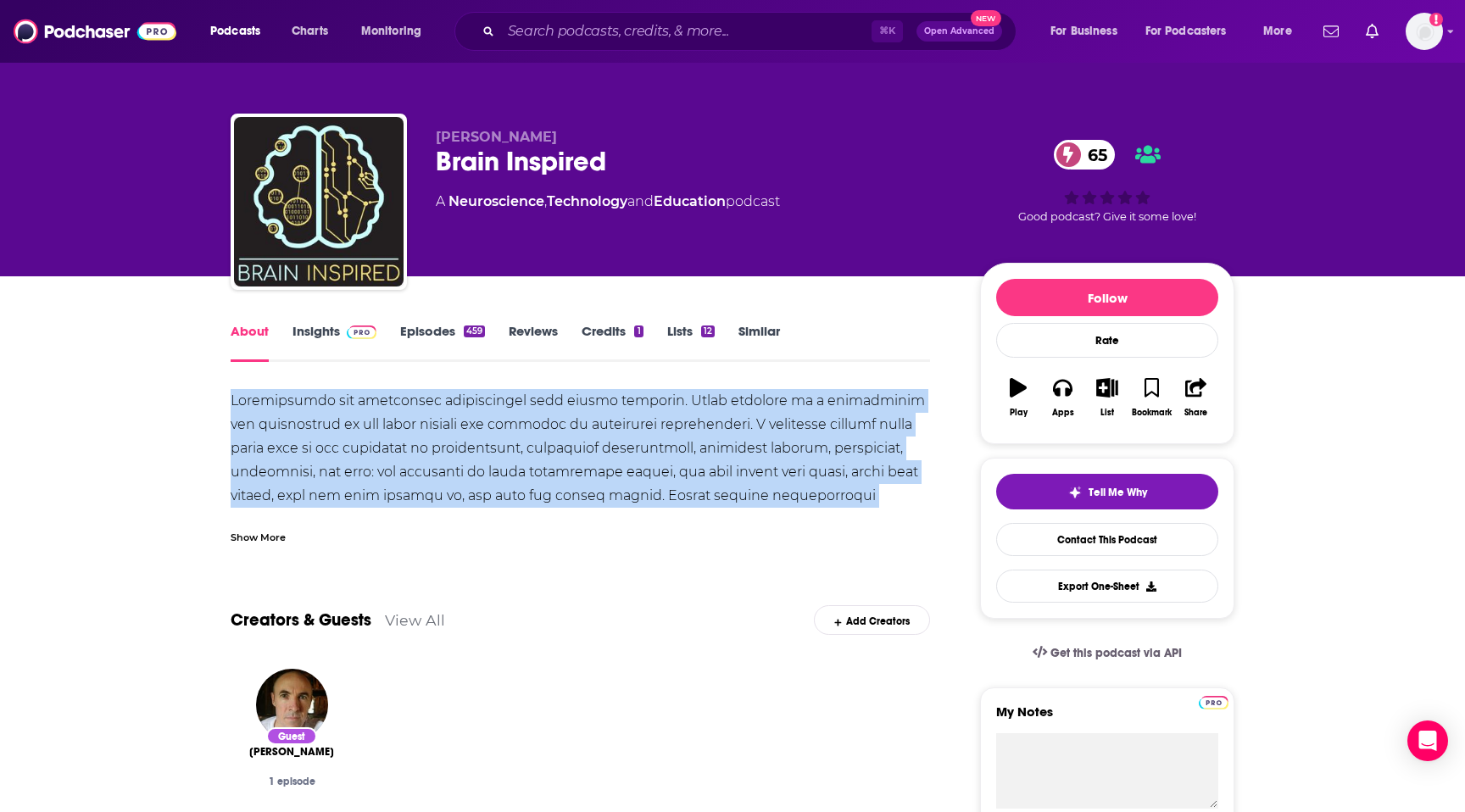
drag, startPoint x: 219, startPoint y: 395, endPoint x: 921, endPoint y: 511, distance: 711.5
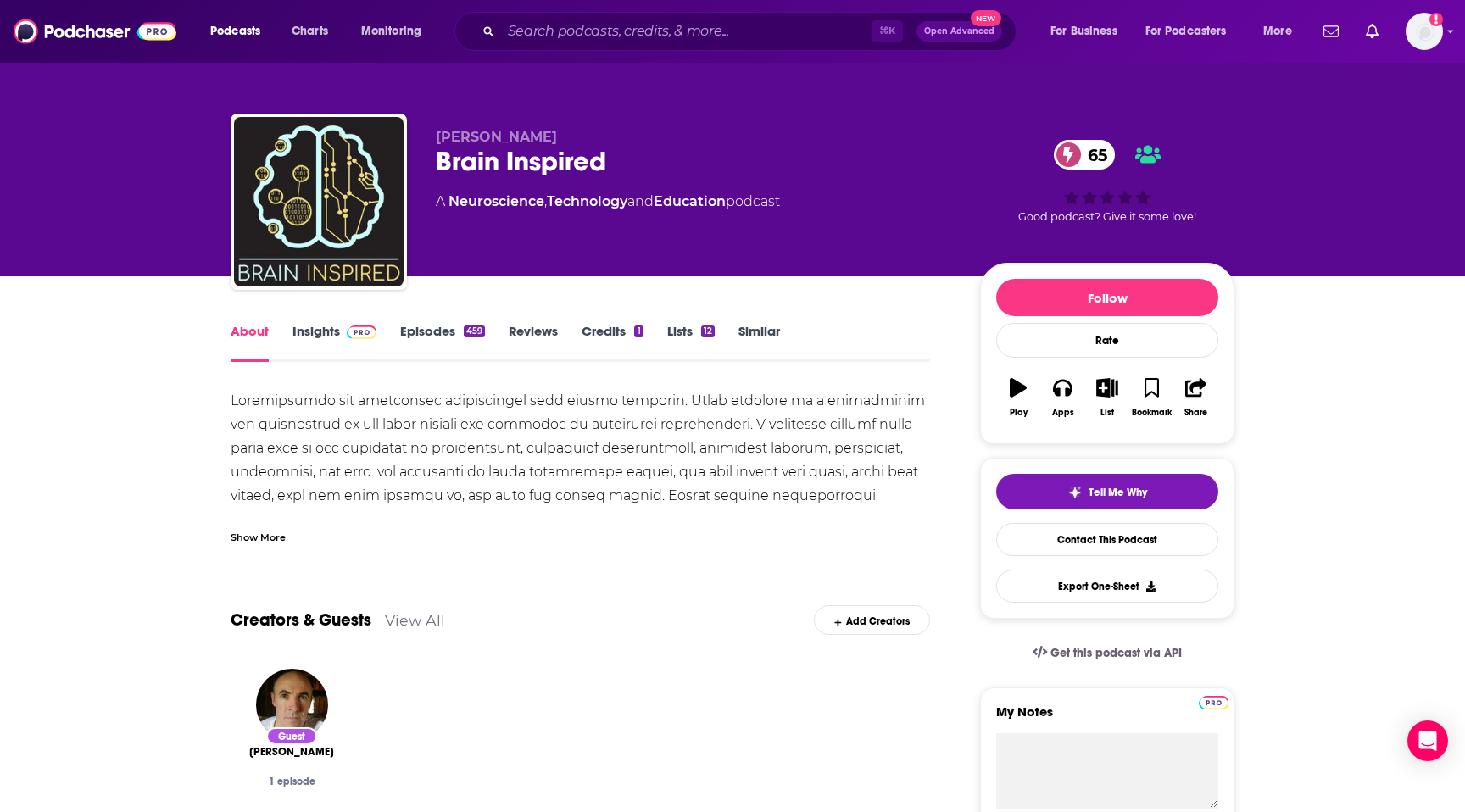
click at [267, 536] on div "Show More" at bounding box center [258, 536] width 55 height 16
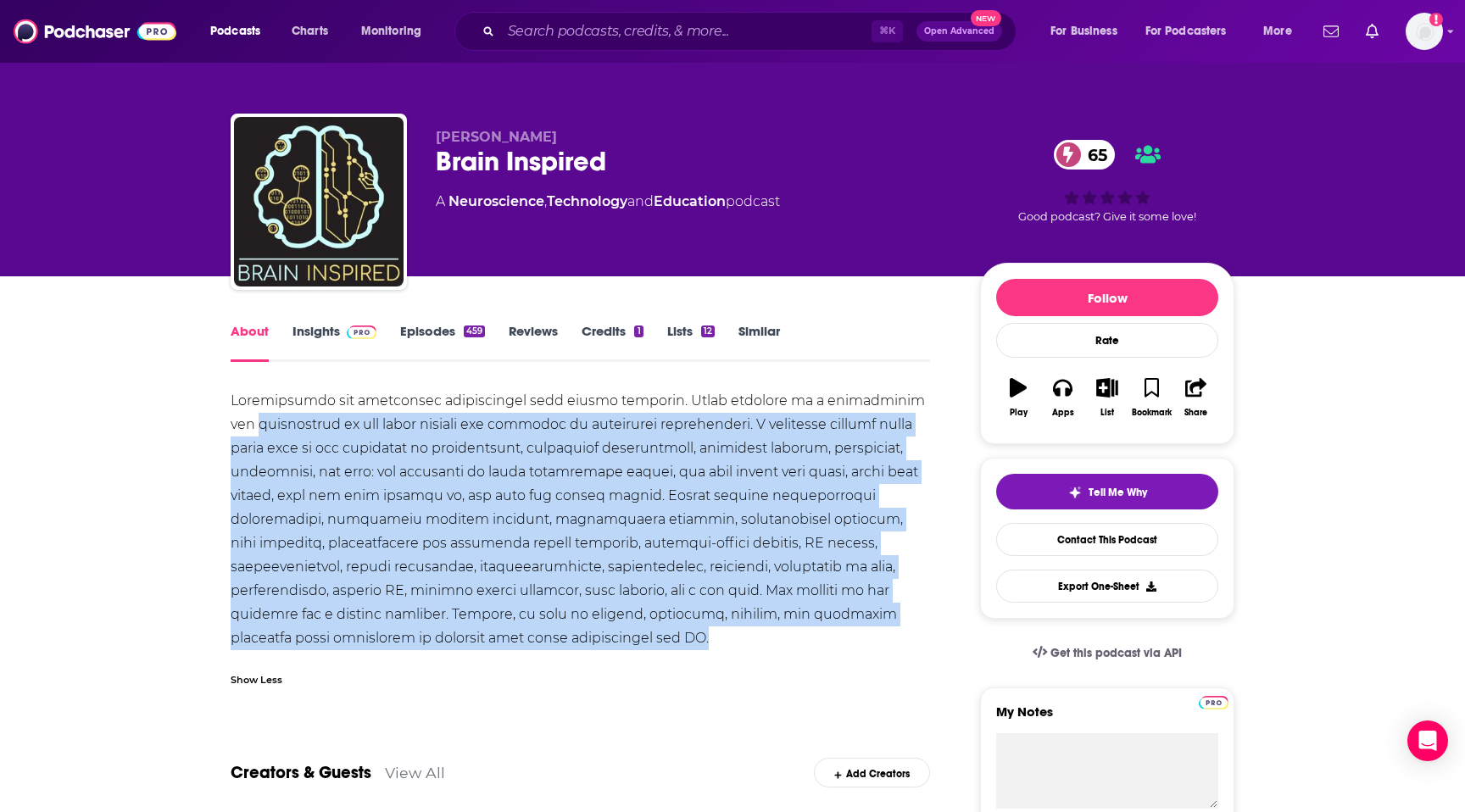
drag, startPoint x: 226, startPoint y: 419, endPoint x: 471, endPoint y: 631, distance: 324.0
copy div "exploration of the ideas driving our progress to understand intelligence. I int…"
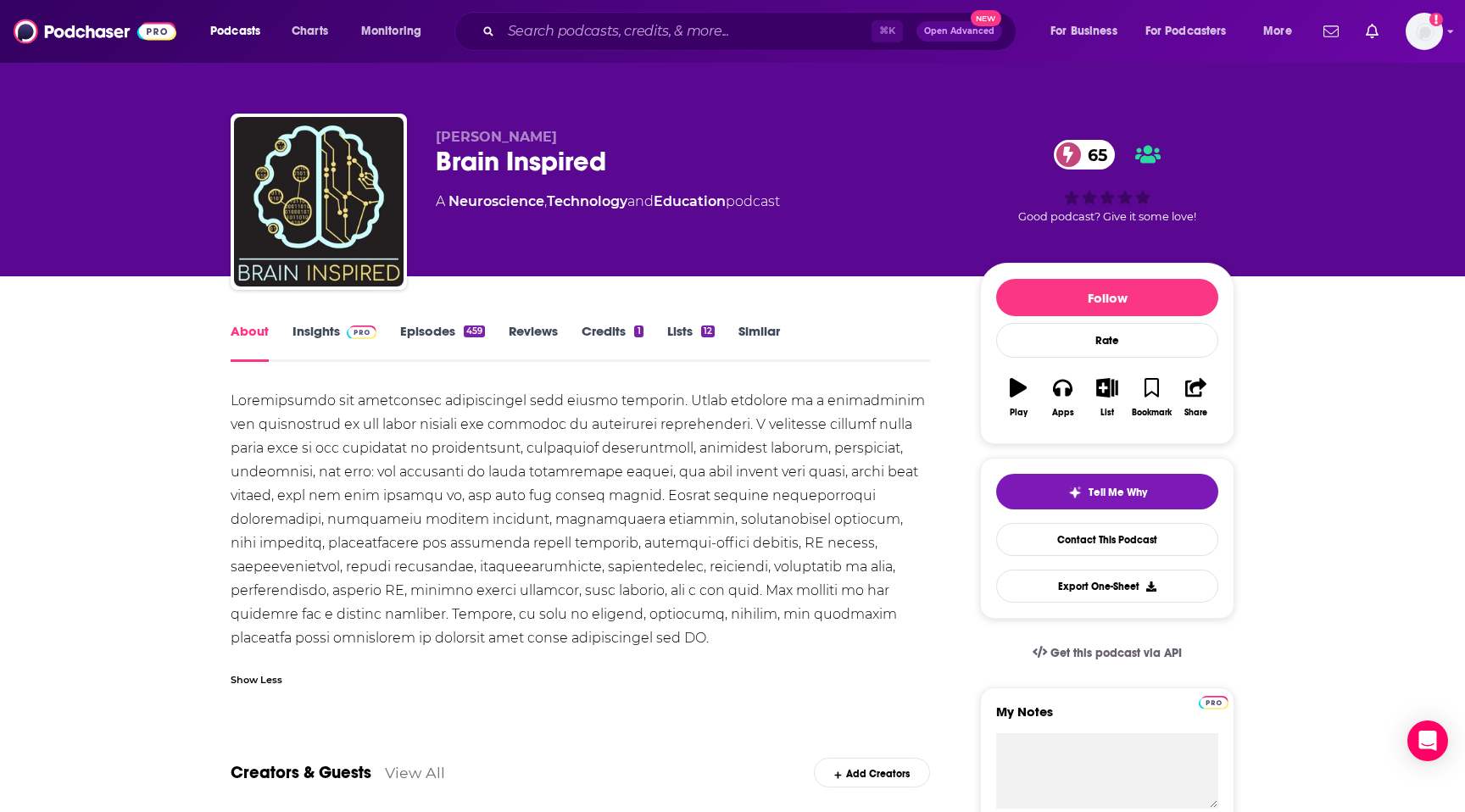
click at [362, 446] on div at bounding box center [580, 519] width 700 height 261
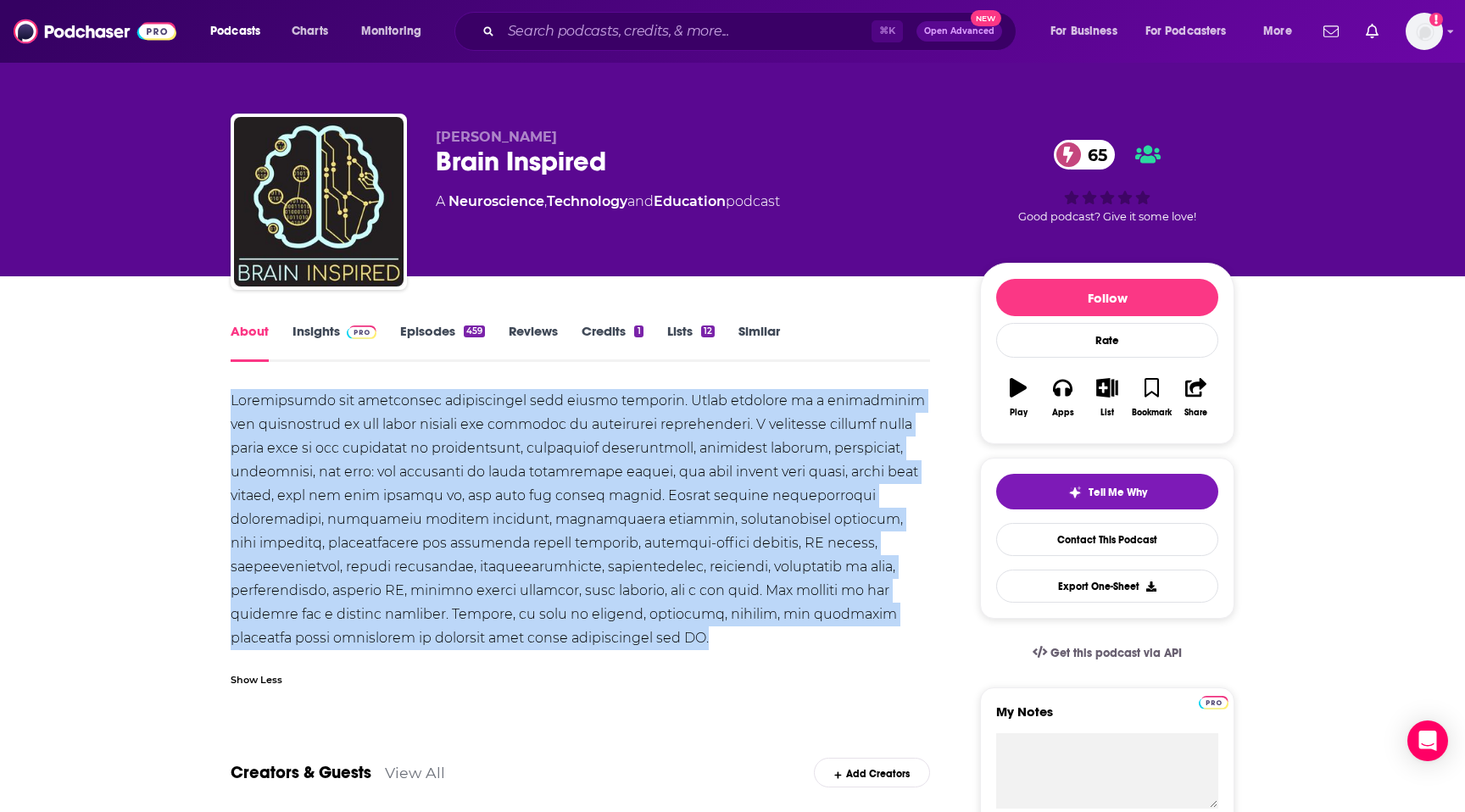
drag, startPoint x: 208, startPoint y: 394, endPoint x: 451, endPoint y: 640, distance: 345.8
copy div "Neuroscience and artificial intelligence work better together. Brain inspired i…"
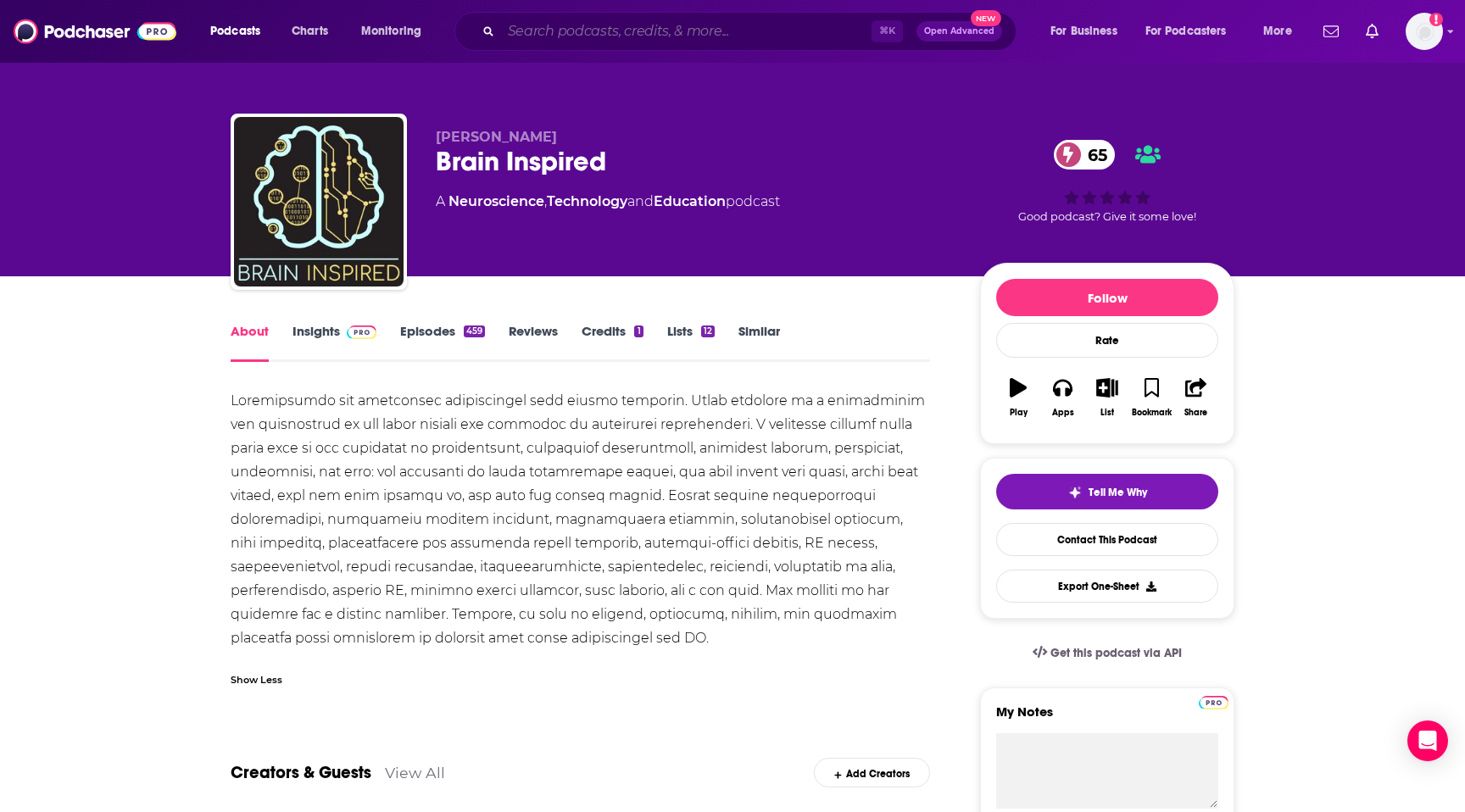
click at [695, 31] on input "Search podcasts, credits, & more..." at bounding box center [686, 31] width 370 height 27
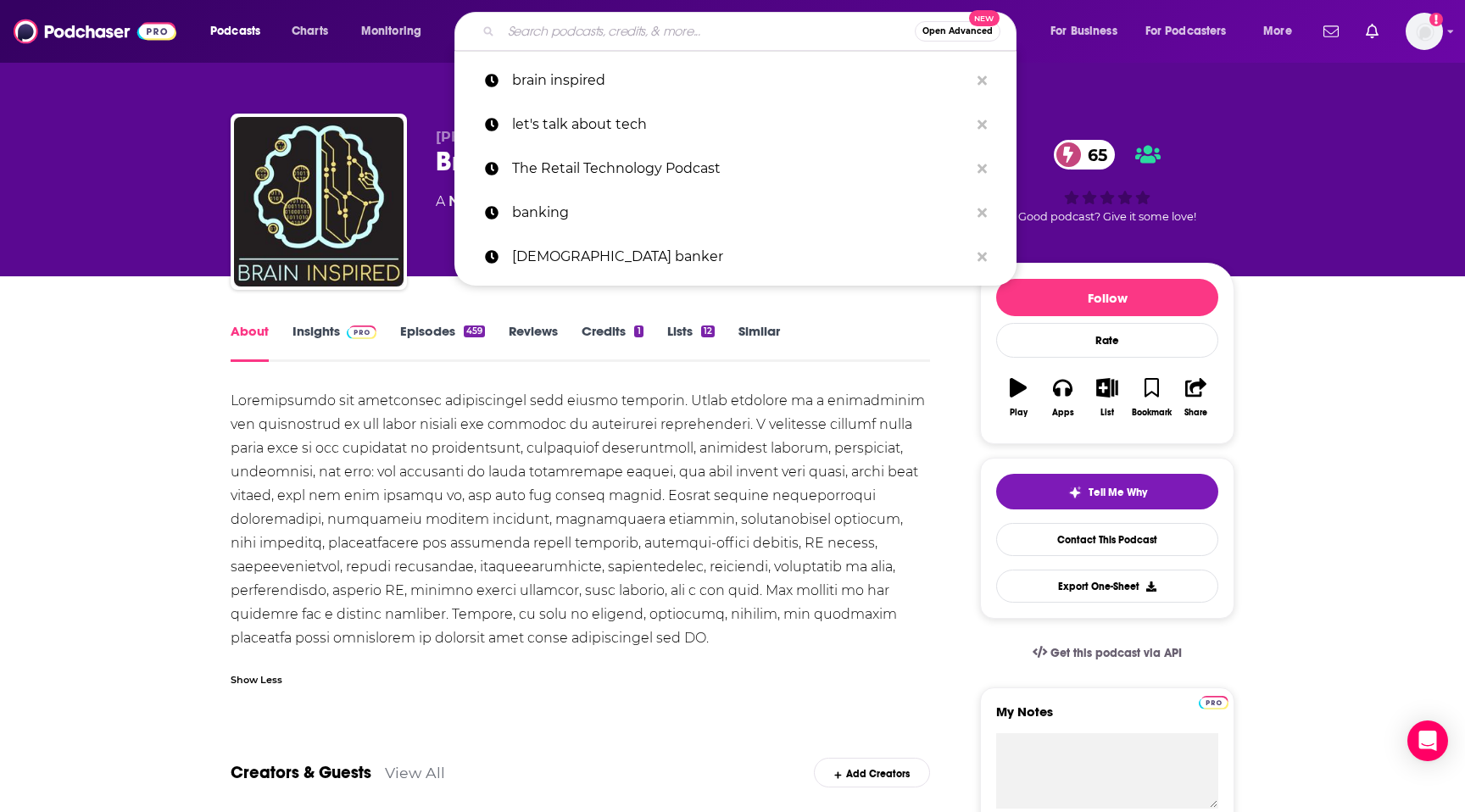
paste input "AI and the Future of Work"
type input "AI and the Future of Work"
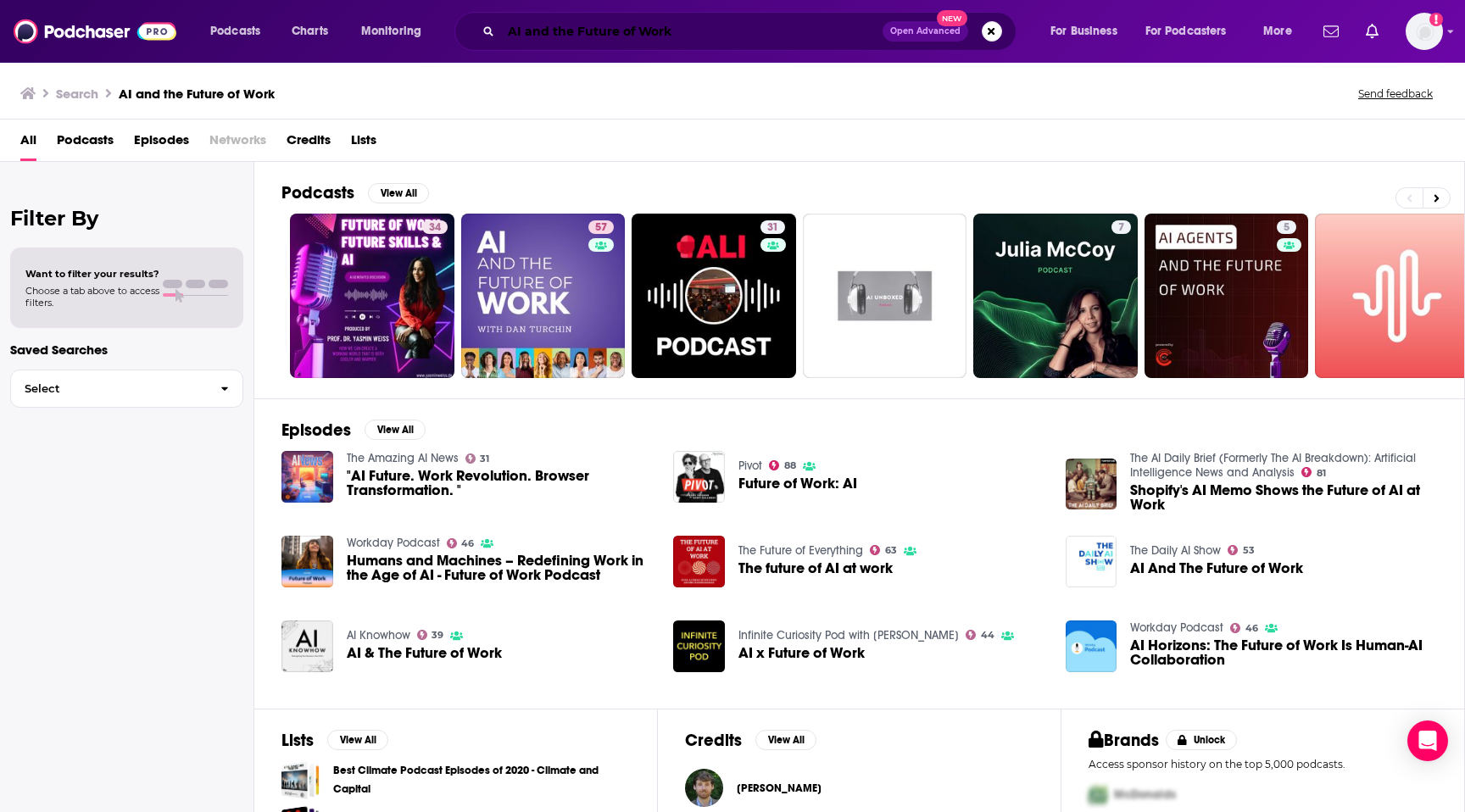
click at [711, 27] on input "AI and the Future of Work" at bounding box center [692, 31] width 382 height 27
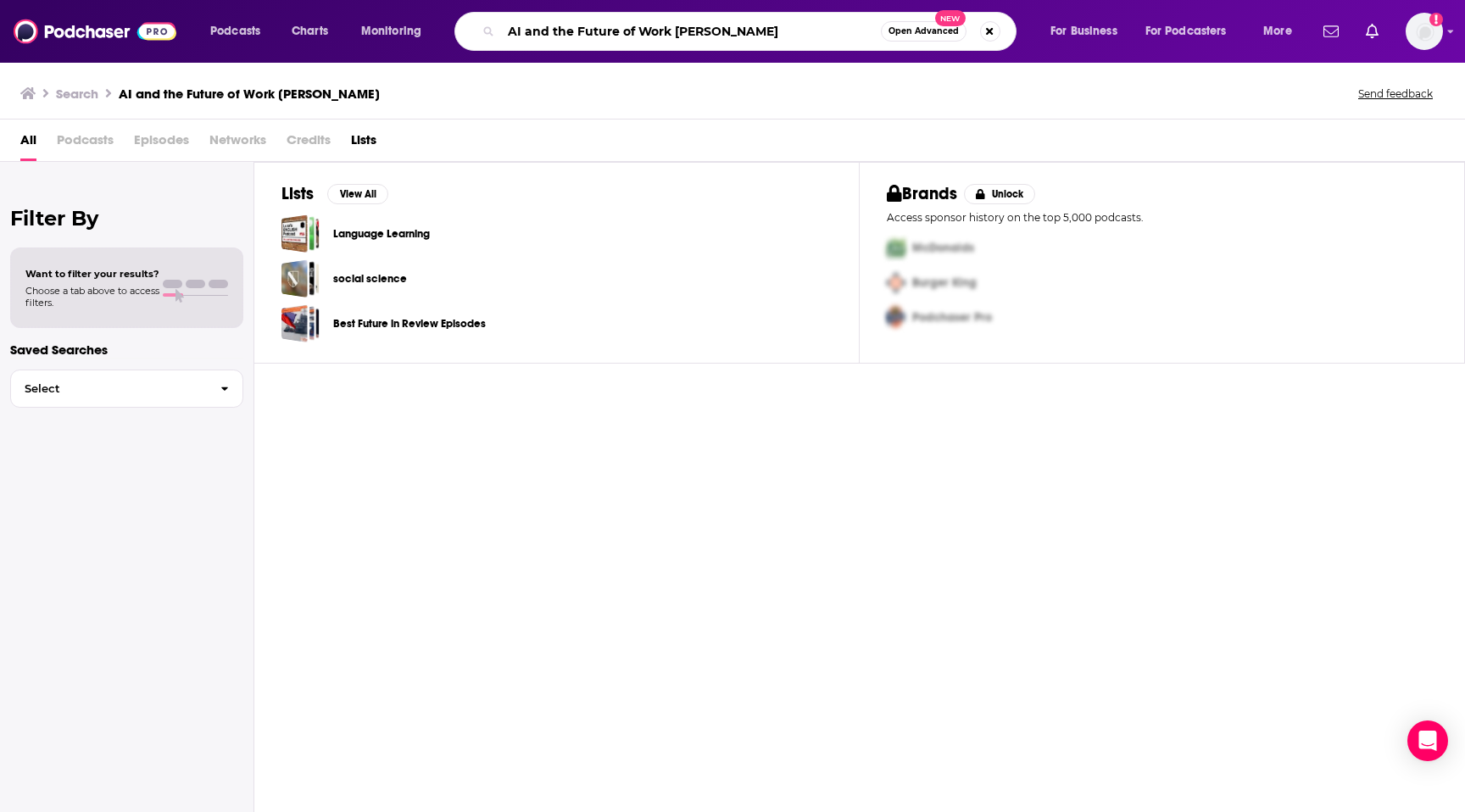
drag, startPoint x: 760, startPoint y: 27, endPoint x: 668, endPoint y: 33, distance: 92.2
click at [668, 33] on input "AI and the Future of Work dan metis" at bounding box center [692, 31] width 380 height 27
type input "AI and the Future of Work"
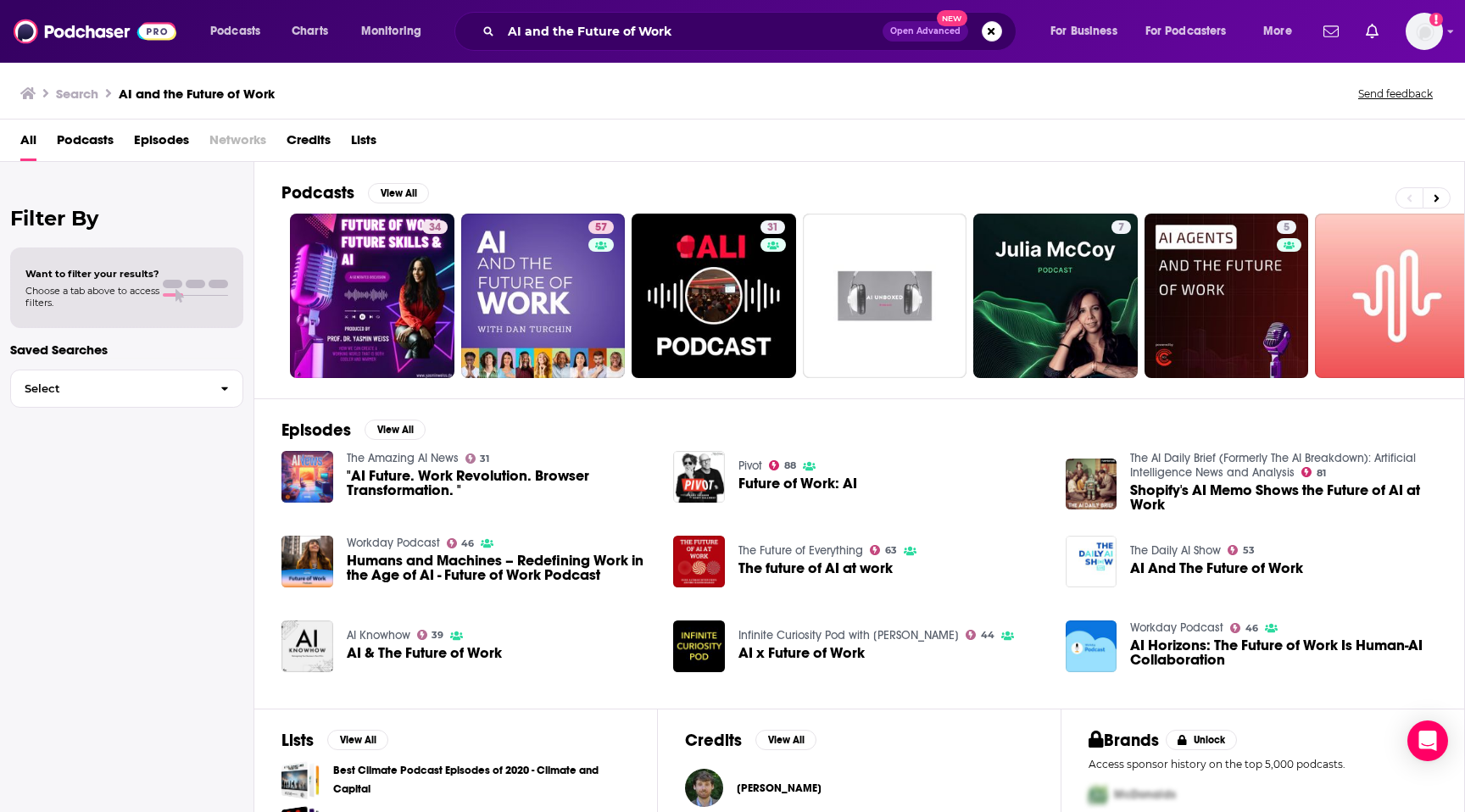
drag, startPoint x: 482, startPoint y: 282, endPoint x: 754, endPoint y: 4, distance: 388.9
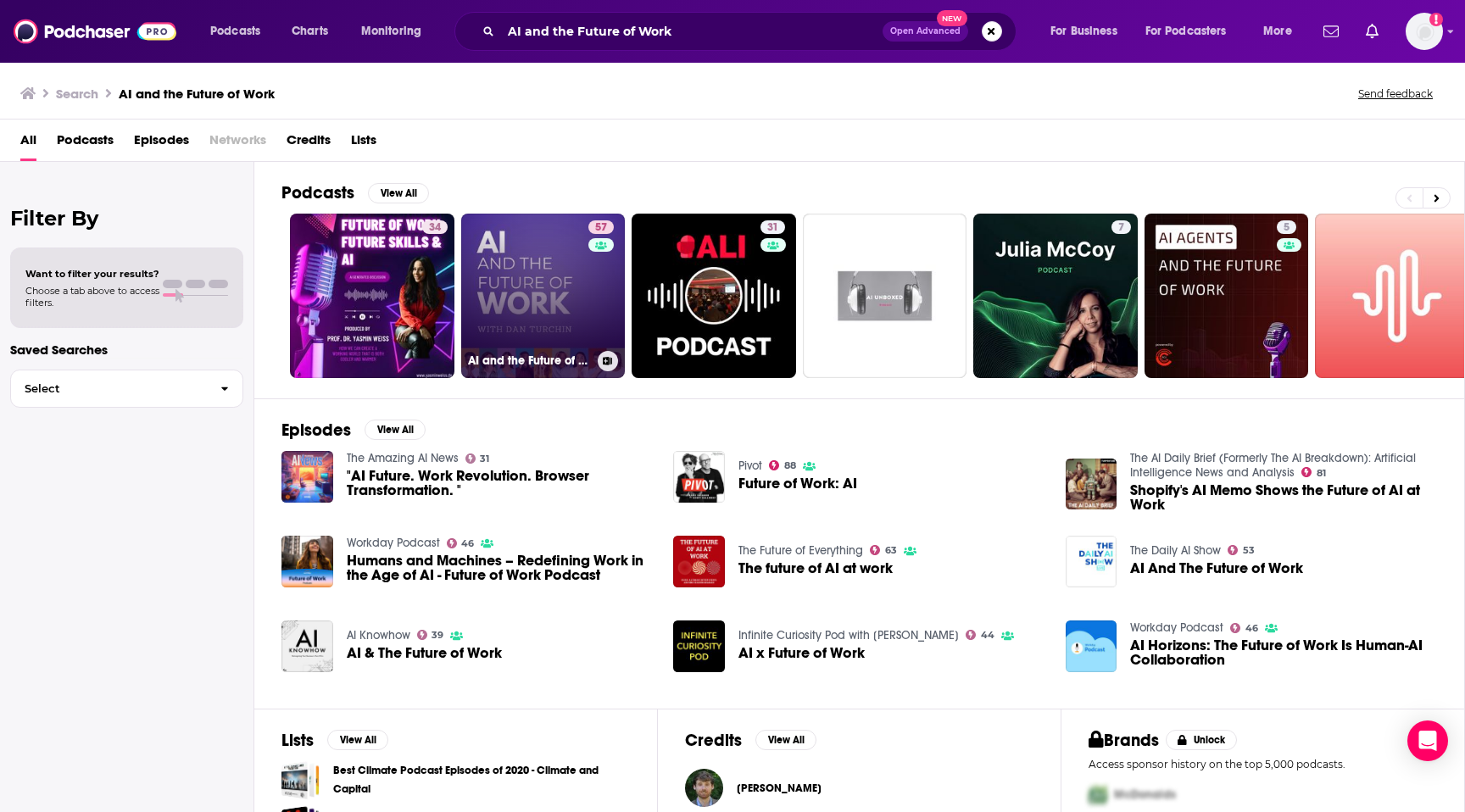
click at [519, 284] on link "57 AI and the Future of Work: Artificial Intelligence in the Workplace, Busines…" at bounding box center [543, 296] width 165 height 165
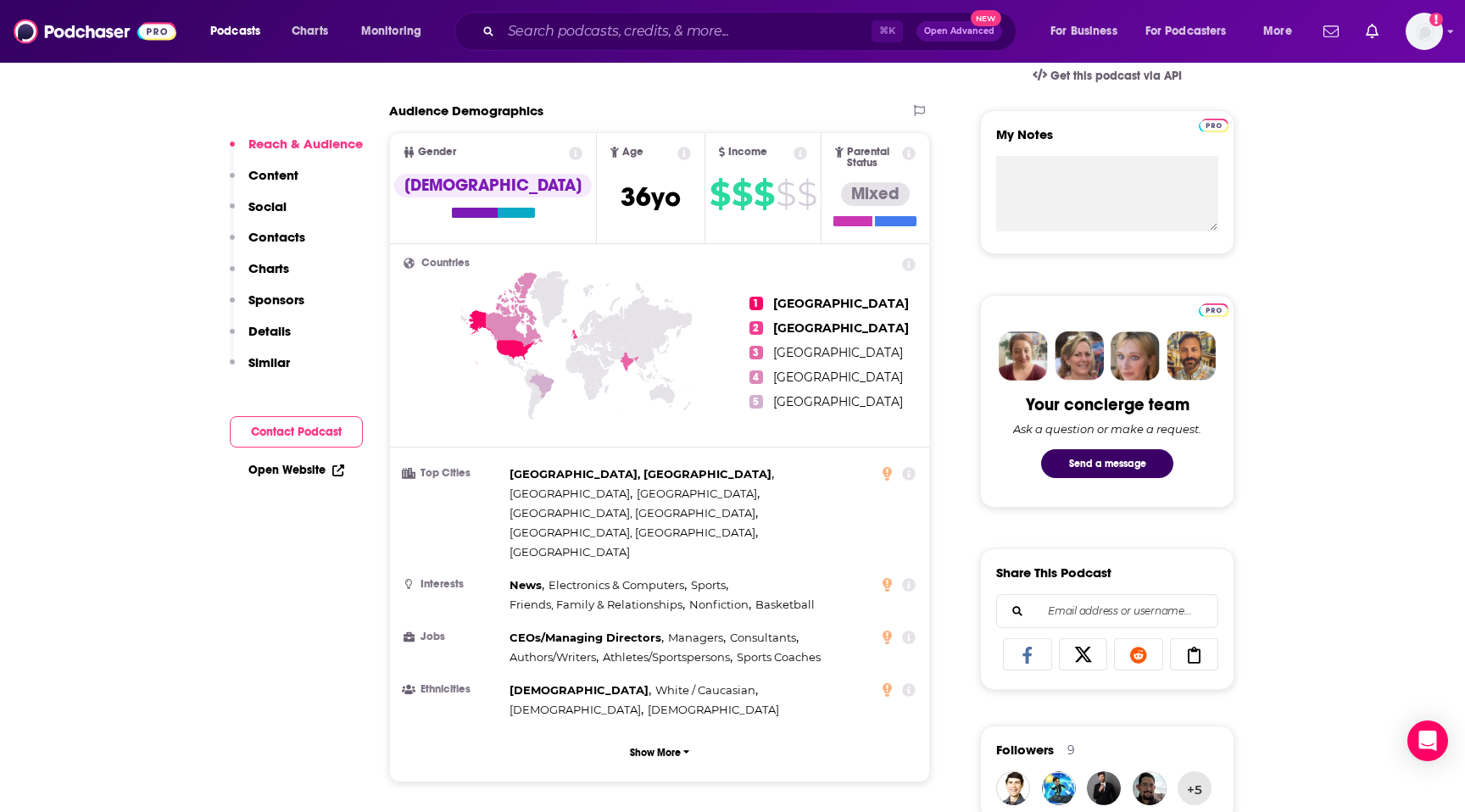
scroll to position [559, 0]
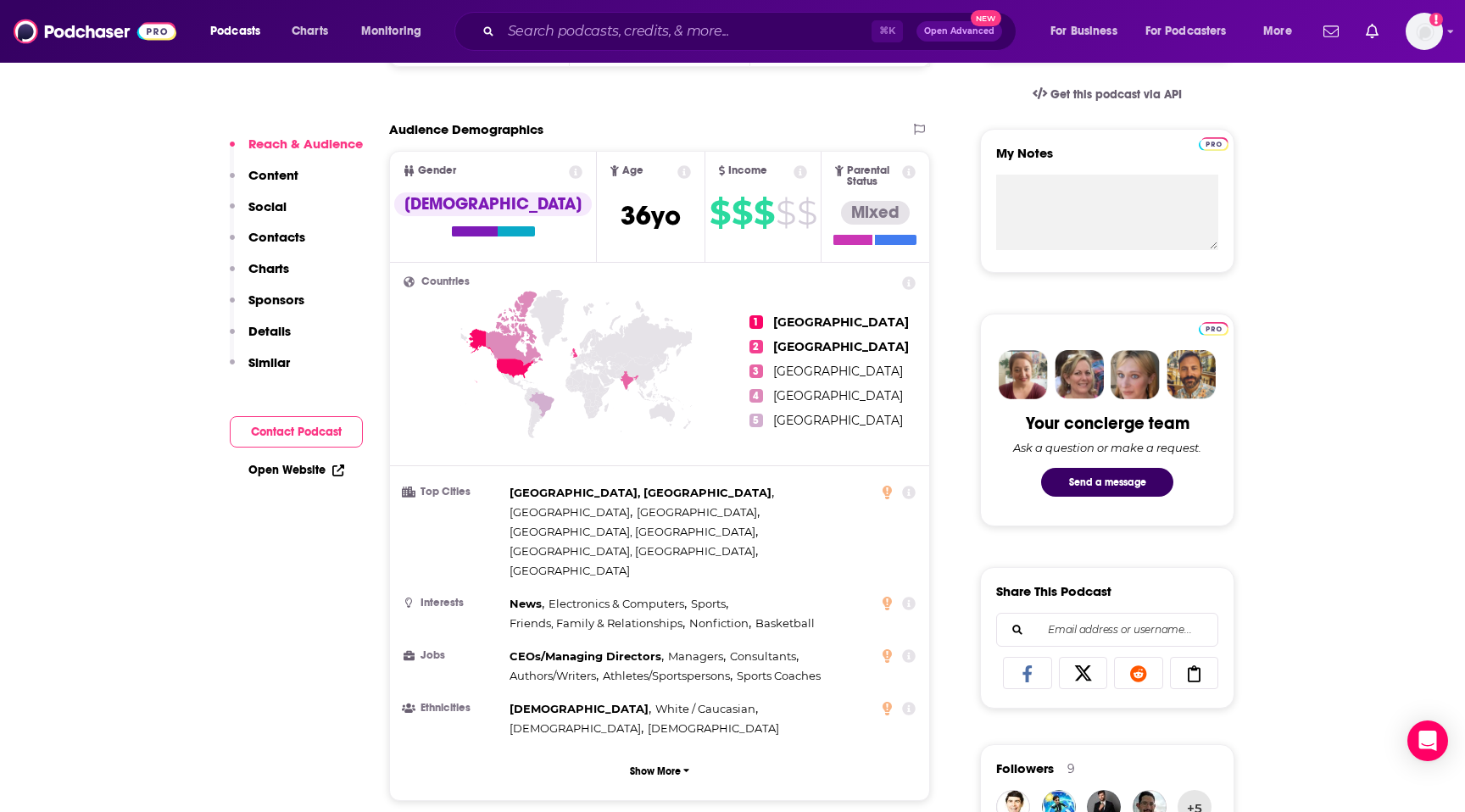
click at [274, 237] on p "Contacts" at bounding box center [276, 237] width 57 height 16
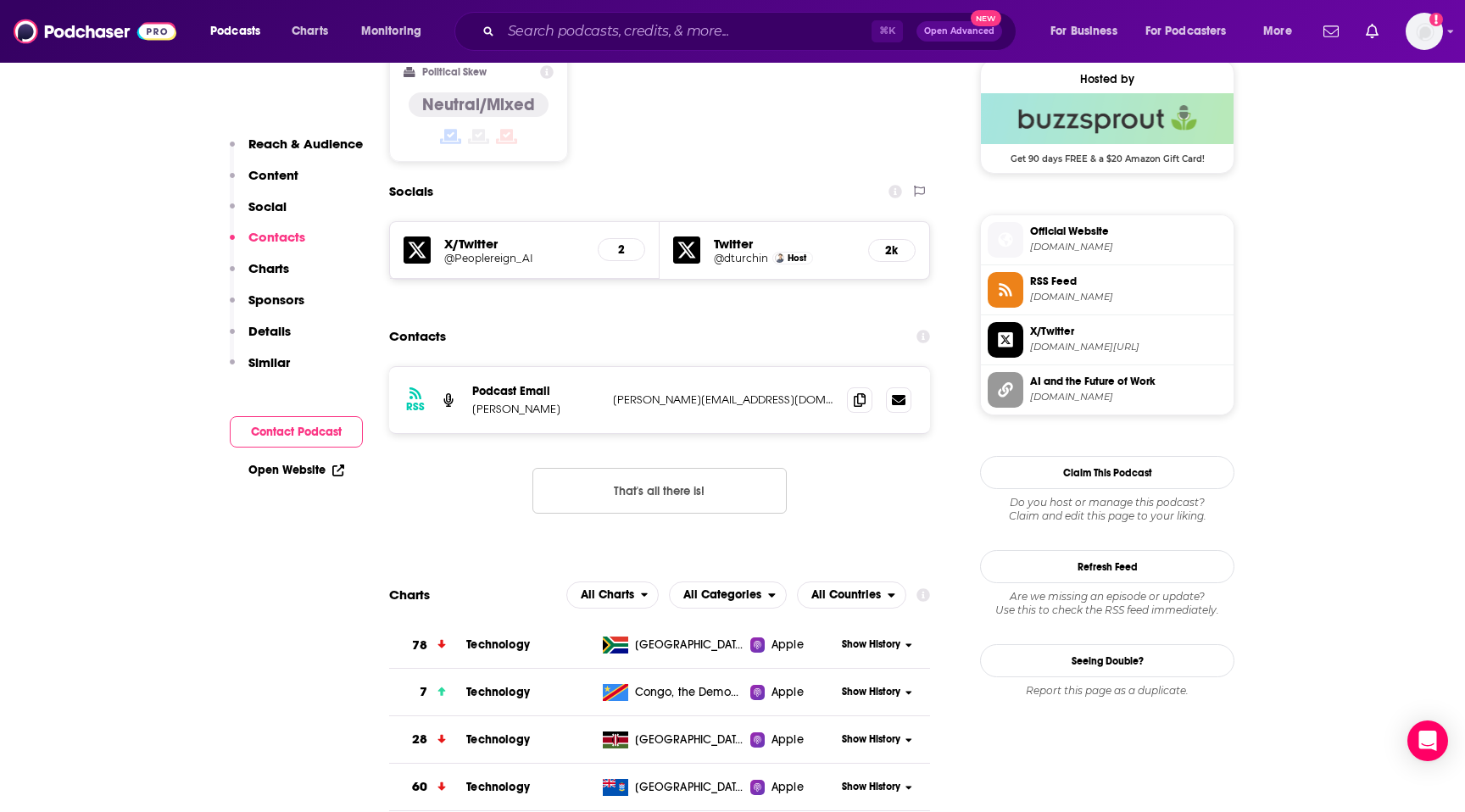
scroll to position [1380, 0]
click at [858, 391] on icon at bounding box center [859, 398] width 11 height 13
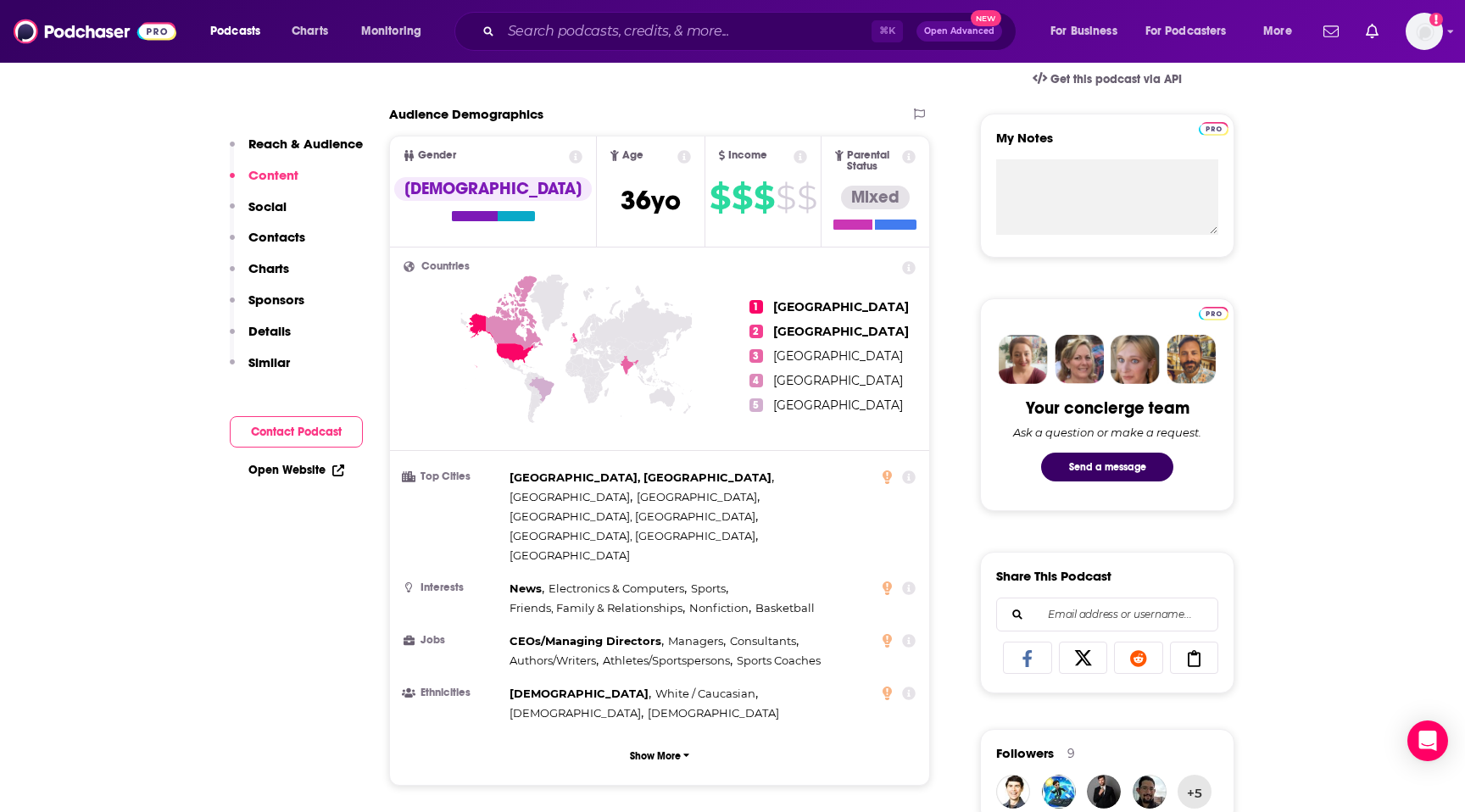
scroll to position [0, 0]
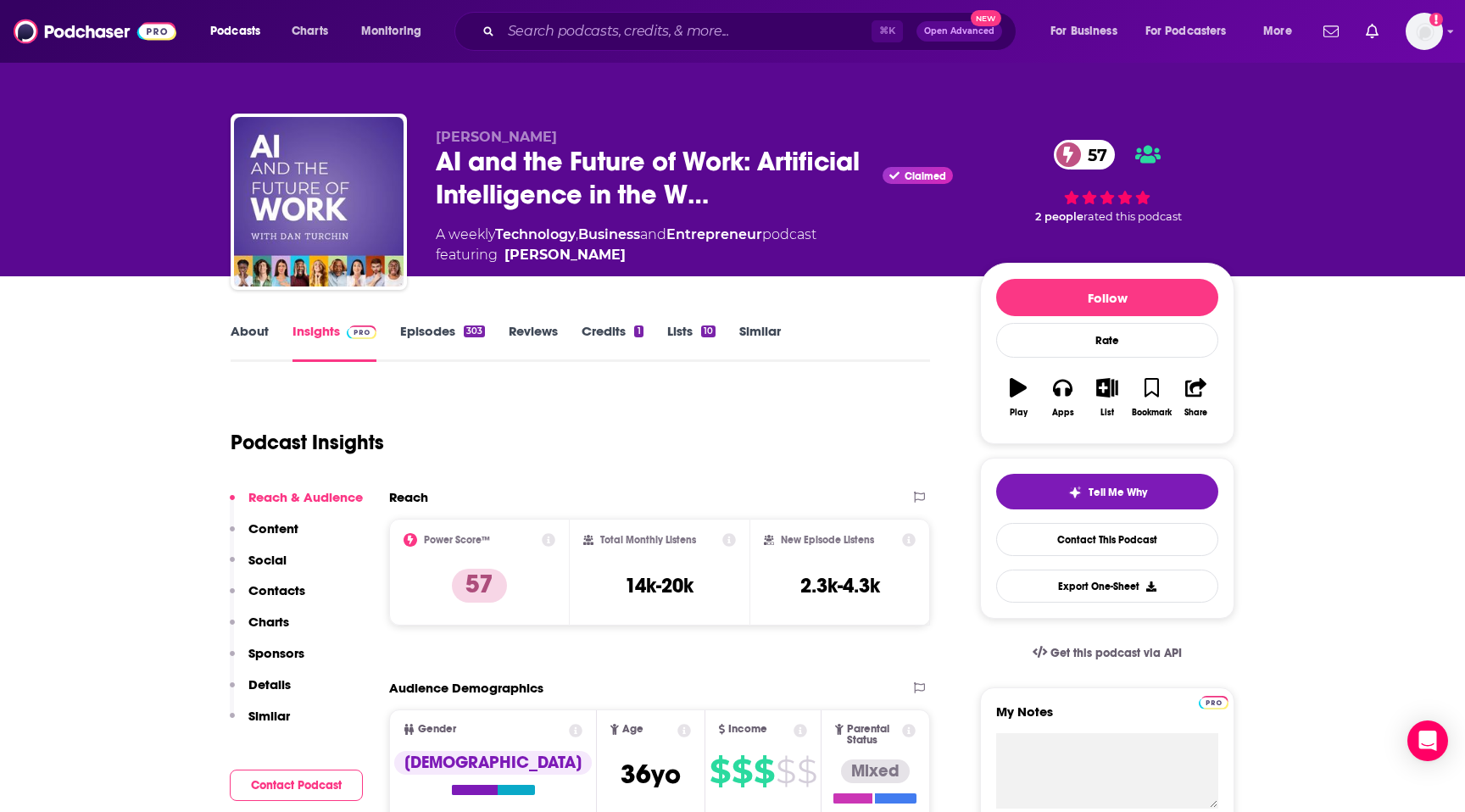
click at [244, 326] on link "About" at bounding box center [249, 342] width 38 height 39
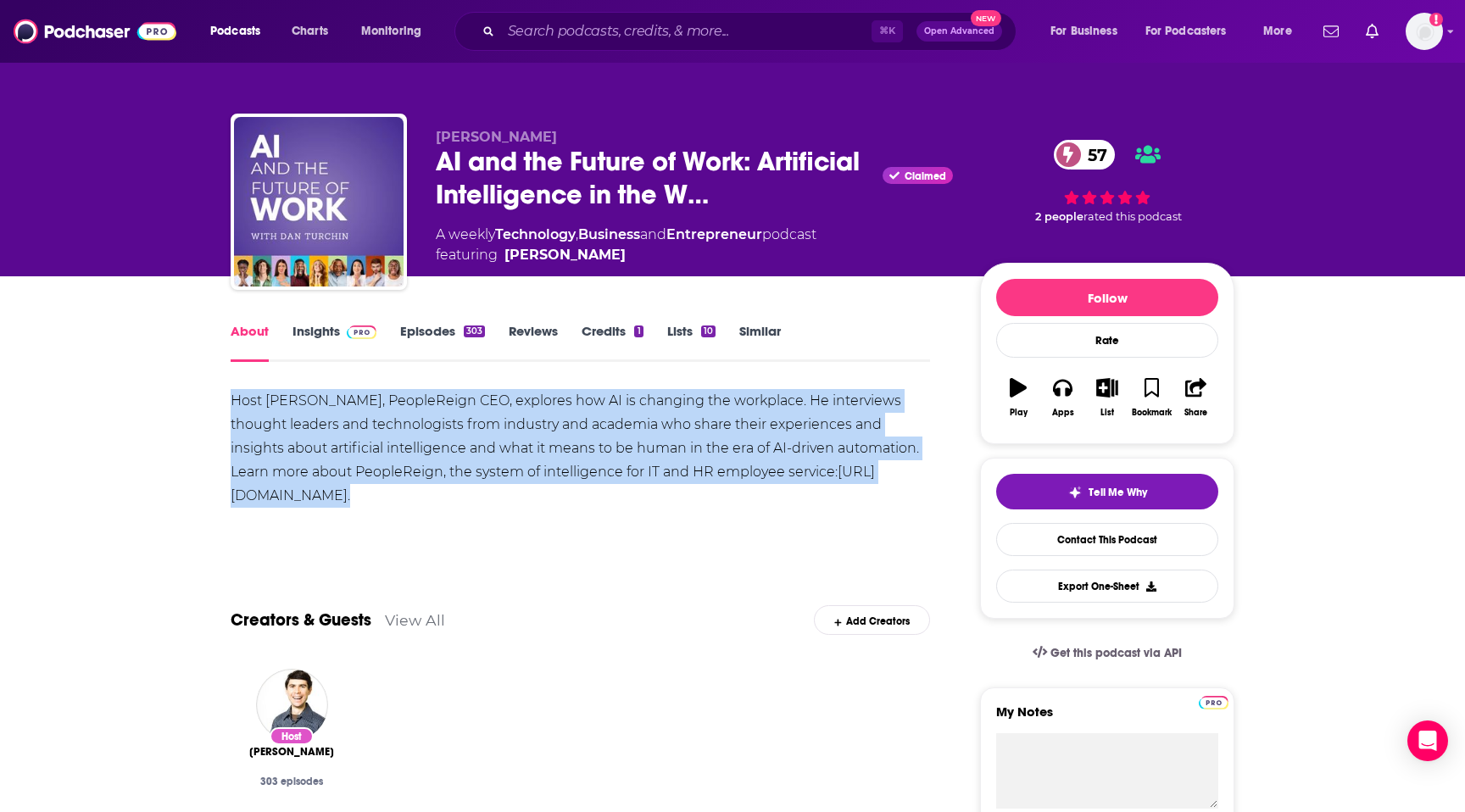
drag, startPoint x: 216, startPoint y: 396, endPoint x: 416, endPoint y: 498, distance: 224.5
copy div "Host Dan Turchin, PeopleReign CEO, explores how AI is changing the workplace. H…"
click at [680, 455] on div "Host Dan Turchin, PeopleReign CEO, explores how AI is changing the workplace. H…" at bounding box center [580, 448] width 700 height 119
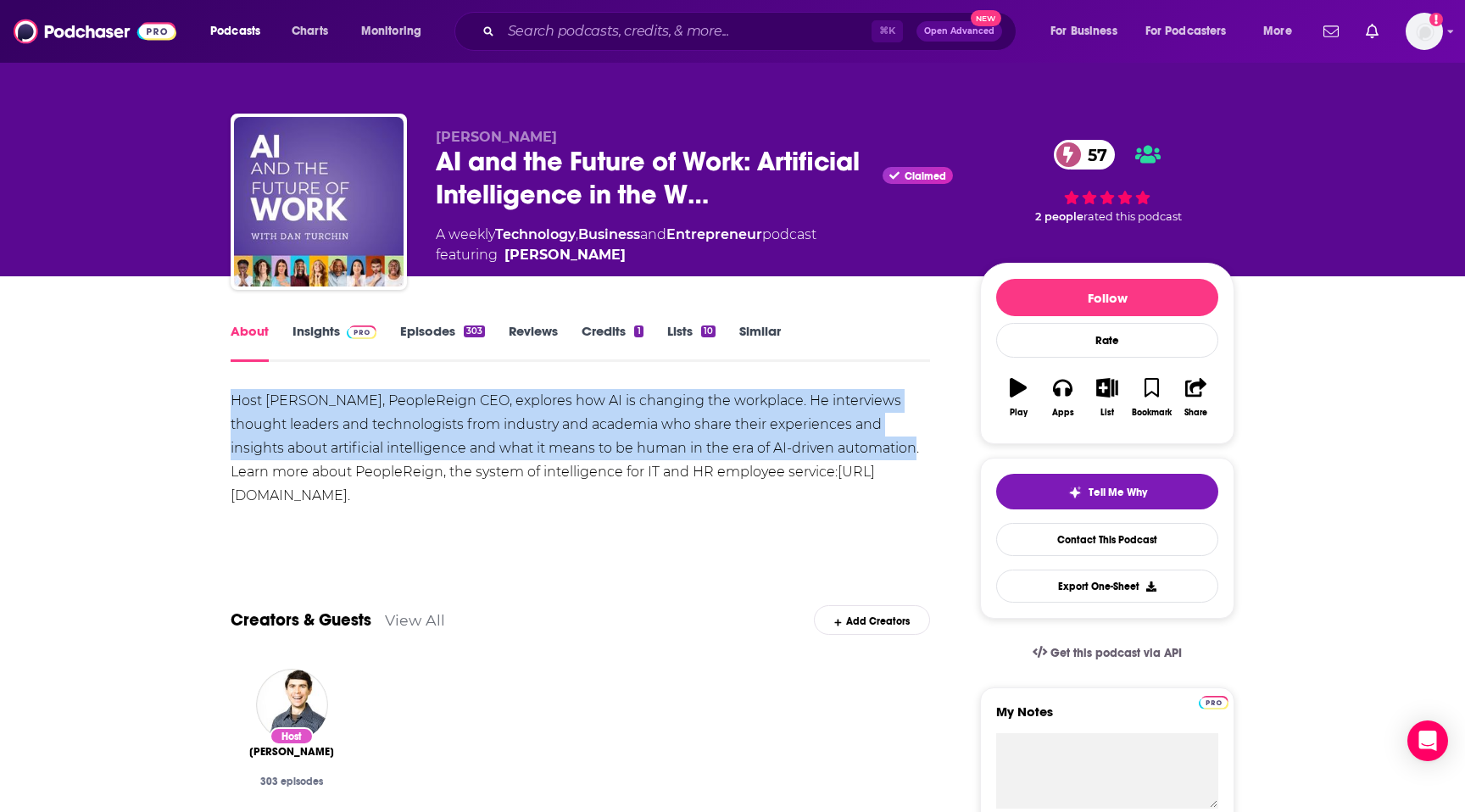
drag, startPoint x: 823, startPoint y: 457, endPoint x: 150, endPoint y: 383, distance: 677.1
copy div "Host Dan Turchin, PeopleReign CEO, explores how AI is changing the workplace. H…"
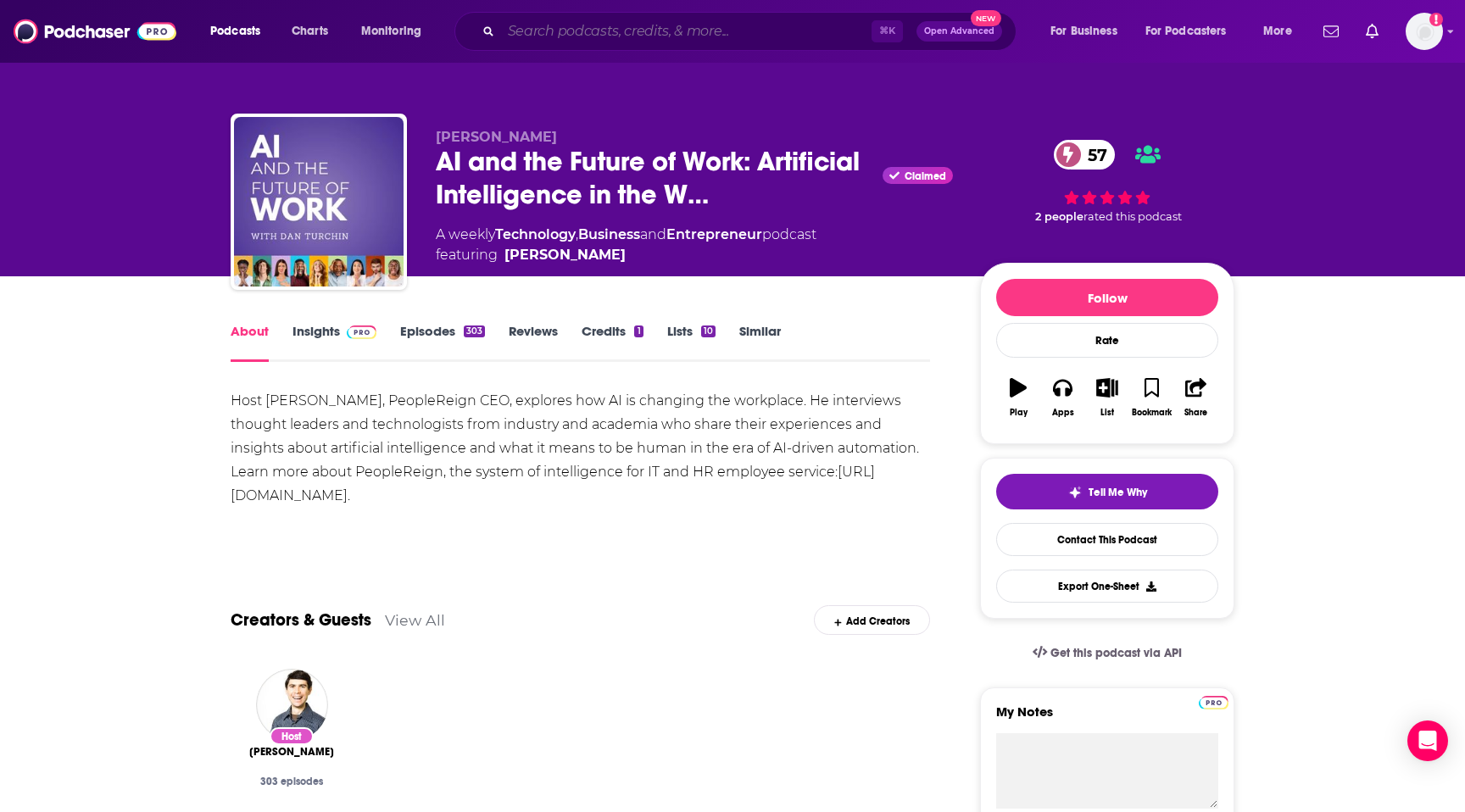
click at [619, 22] on input "Search podcasts, credits, & more..." at bounding box center [686, 31] width 370 height 27
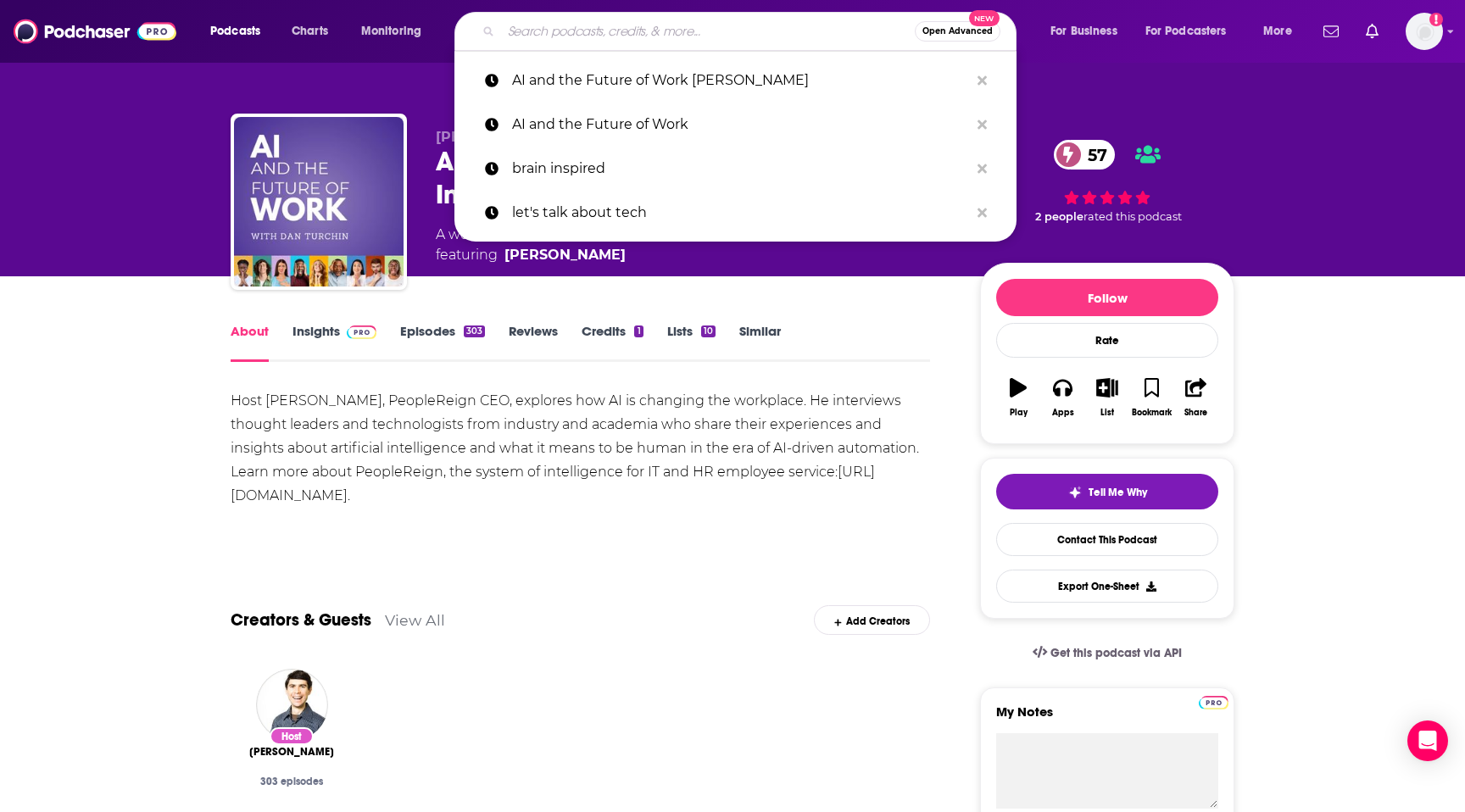
paste input "AI Chat"
type input "AI Chat"
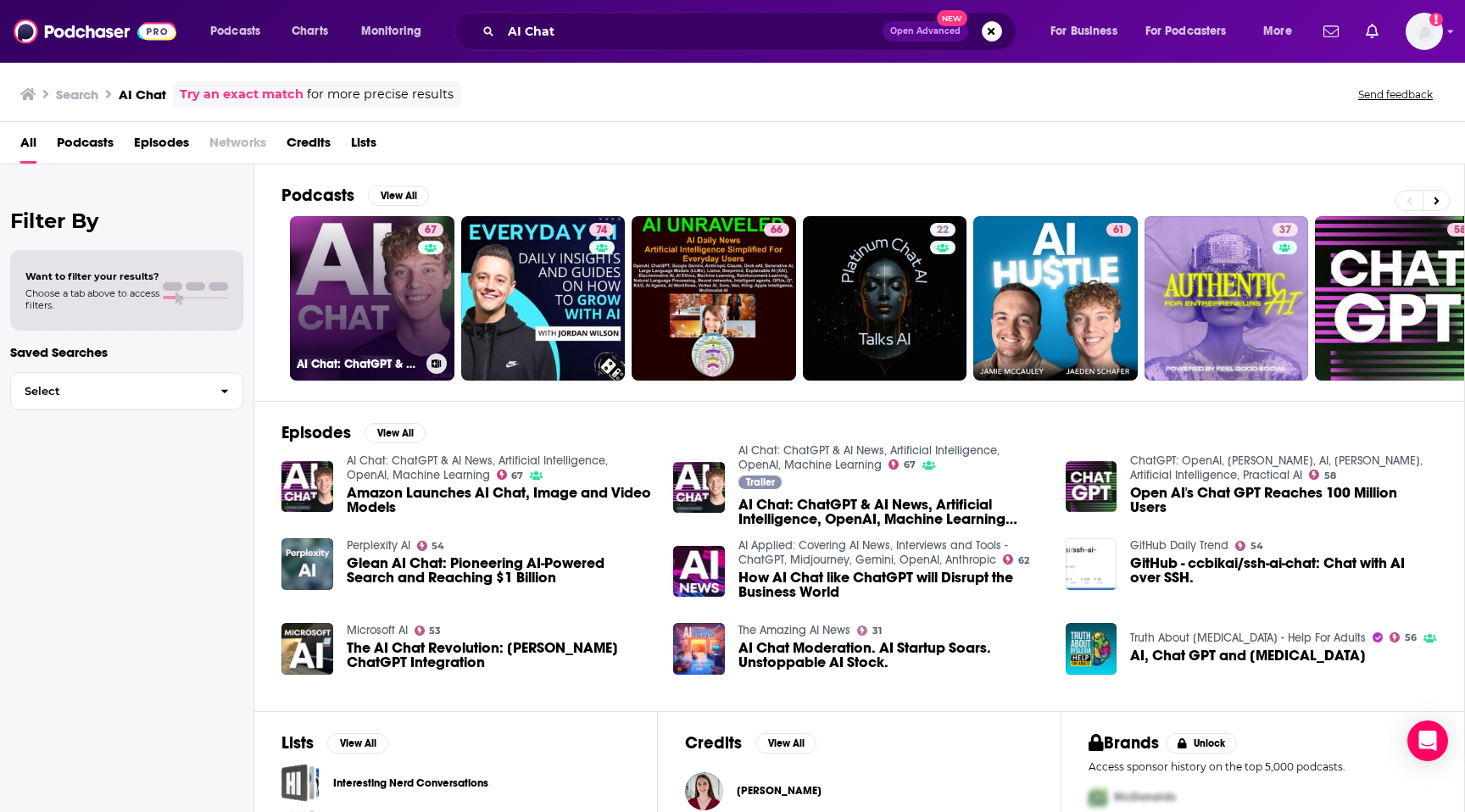
click at [385, 325] on link "67 AI Chat: ChatGPT & AI News, Artificial Intelligence, OpenAI, Machine Learning" at bounding box center [372, 298] width 165 height 165
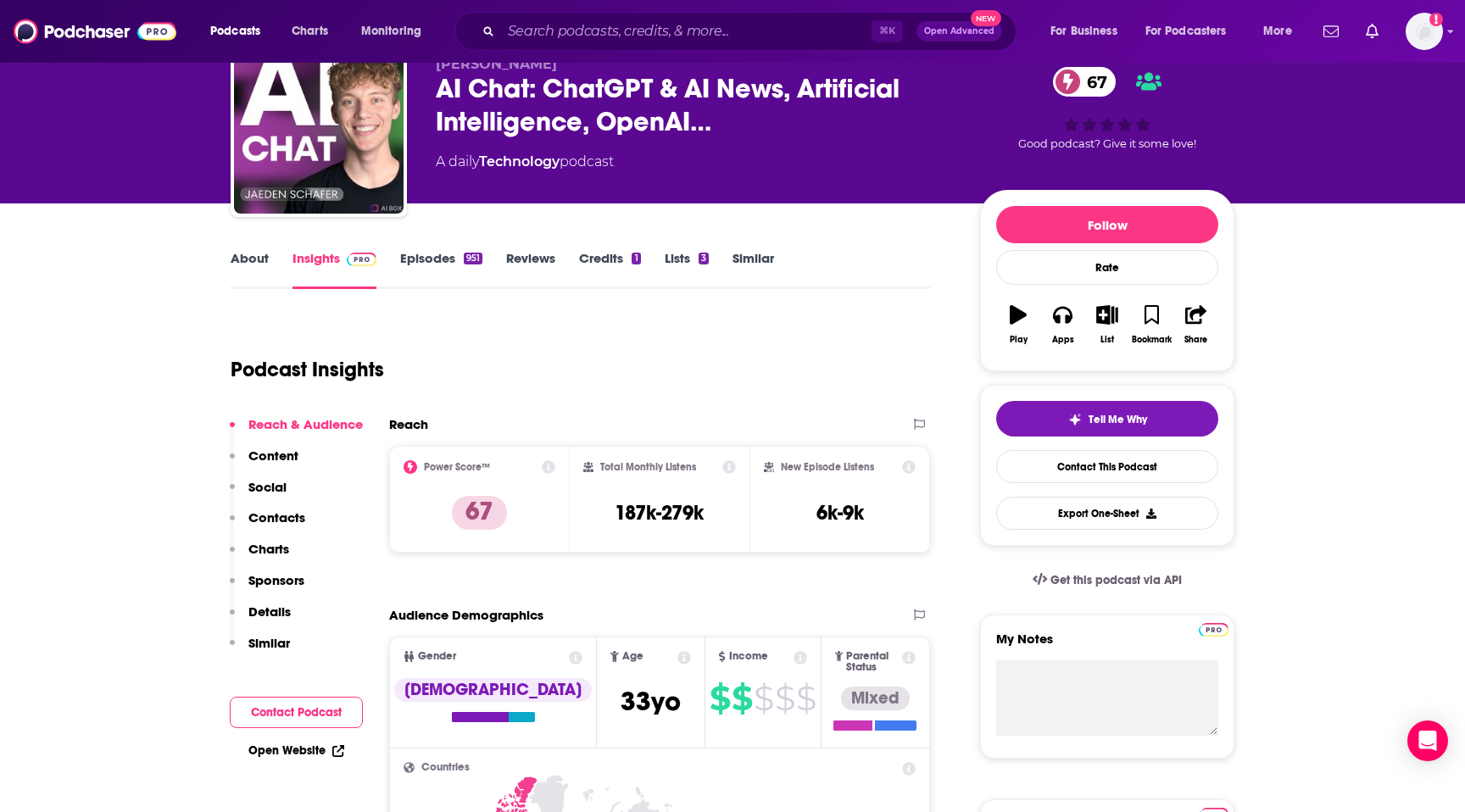
click at [279, 514] on p "Contacts" at bounding box center [276, 517] width 57 height 16
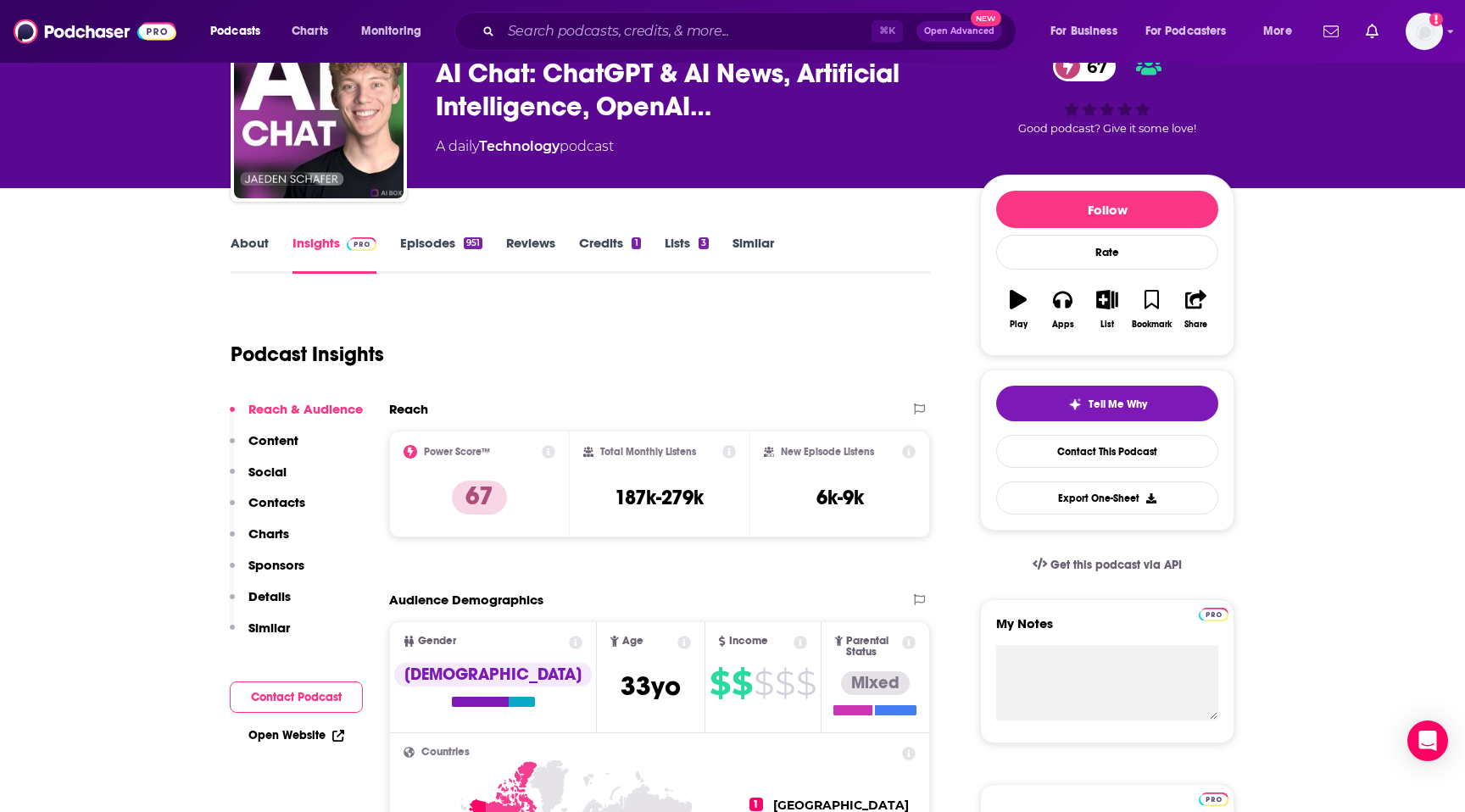
scroll to position [100, 0]
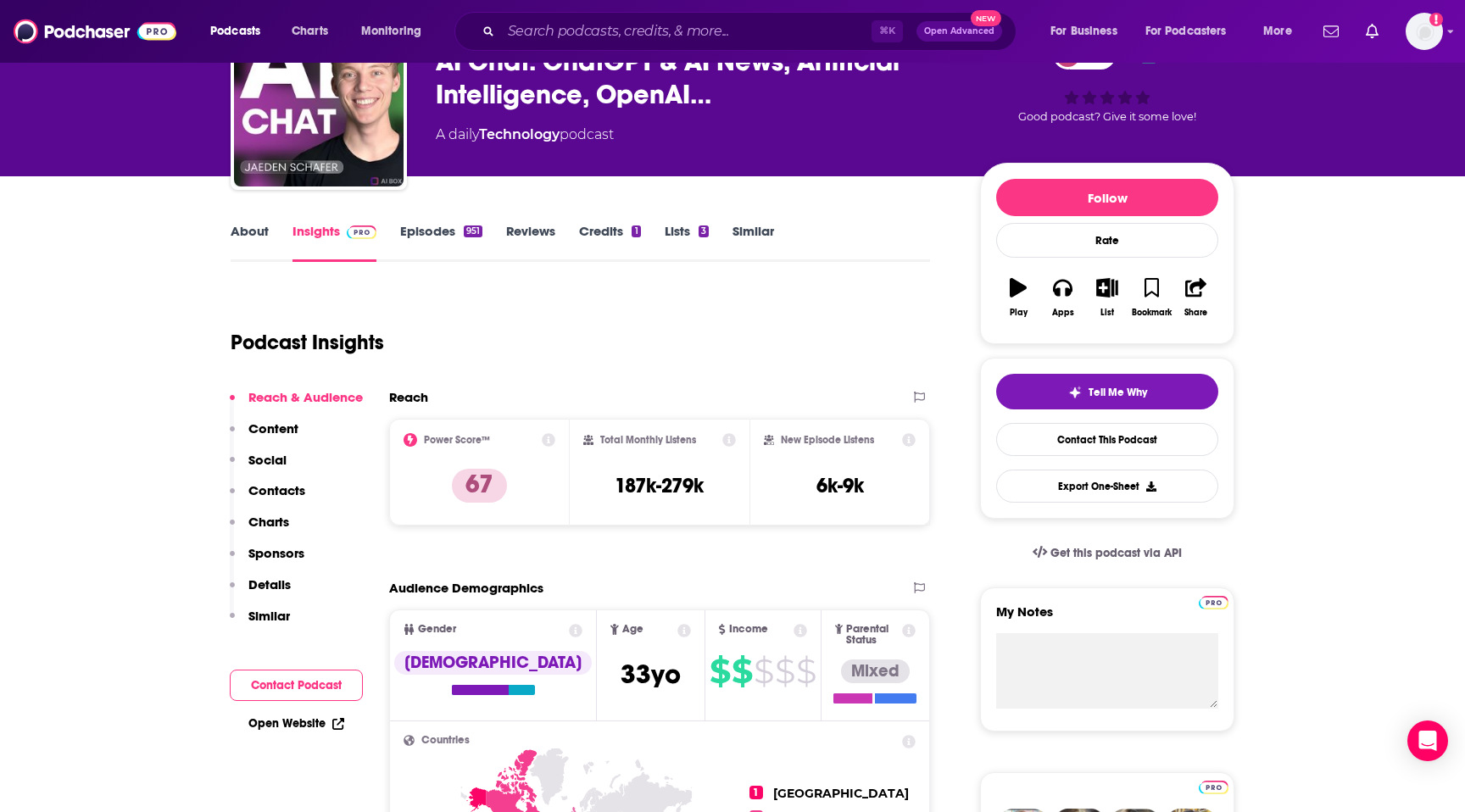
click at [260, 253] on link "About" at bounding box center [249, 242] width 38 height 39
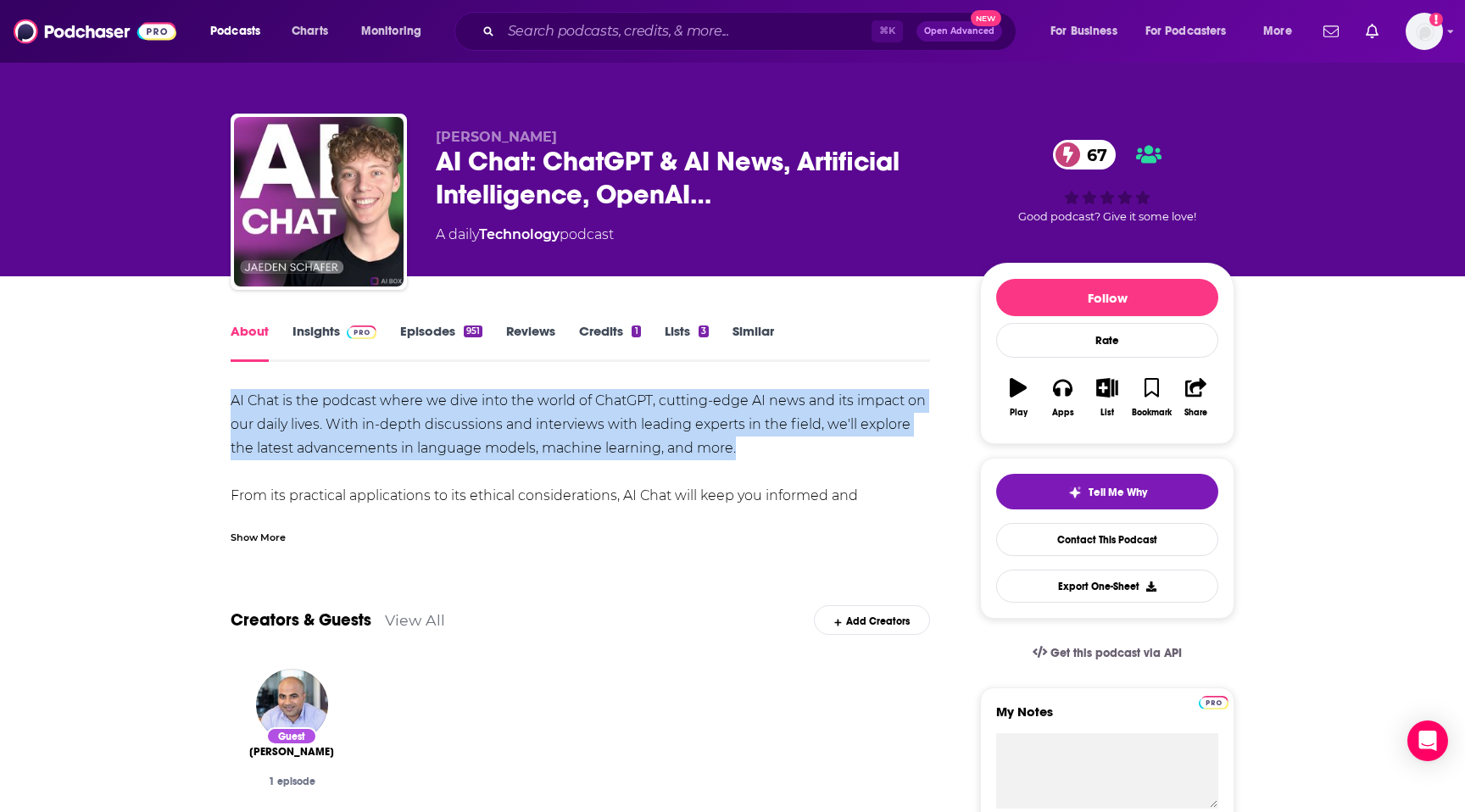
drag, startPoint x: 225, startPoint y: 393, endPoint x: 745, endPoint y: 453, distance: 523.5
copy div "AI Chat is the podcast where we dive into the world of ChatGPT, cutting-edge AI…"
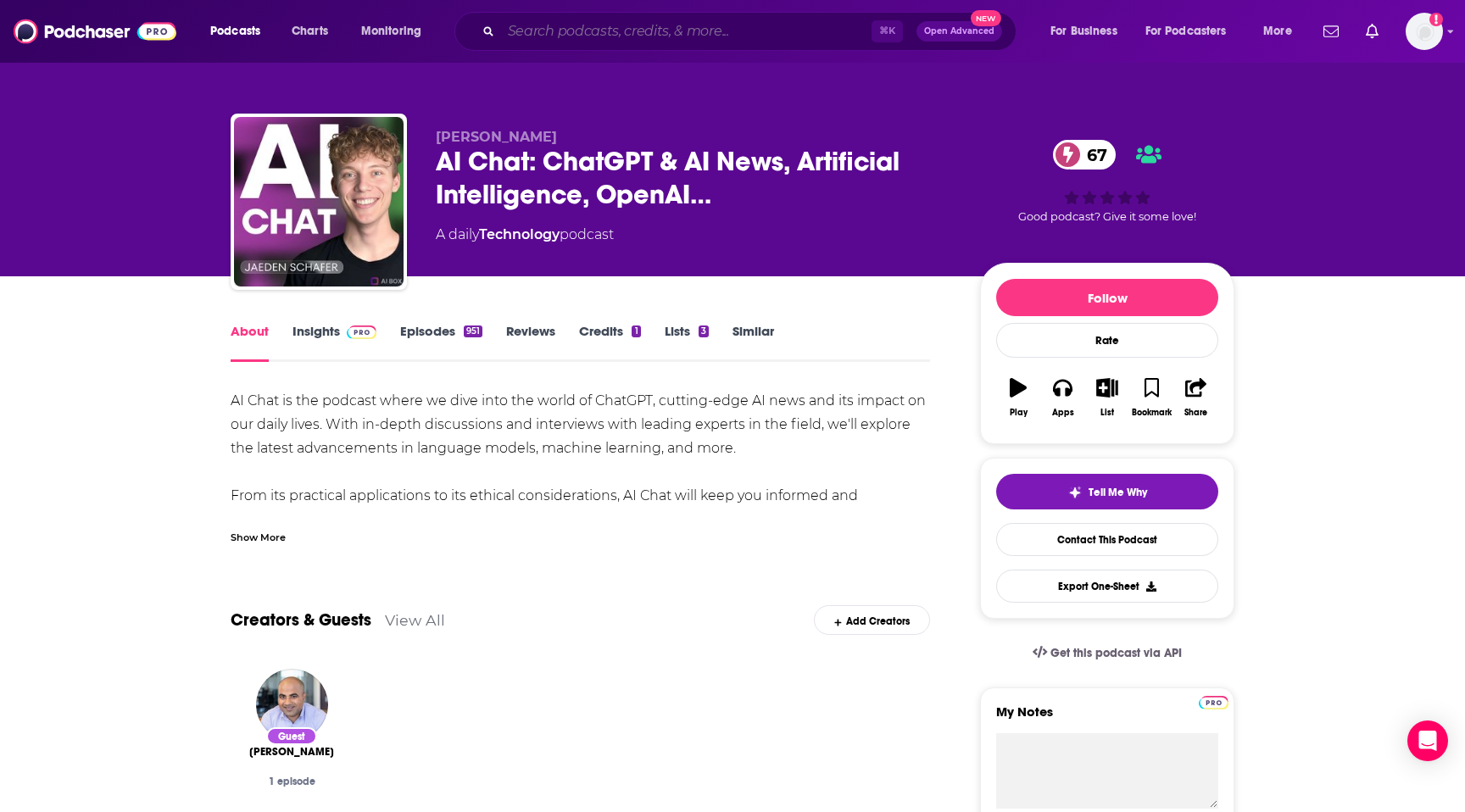
click at [758, 40] on input "Search podcasts, credits, & more..." at bounding box center [686, 31] width 370 height 27
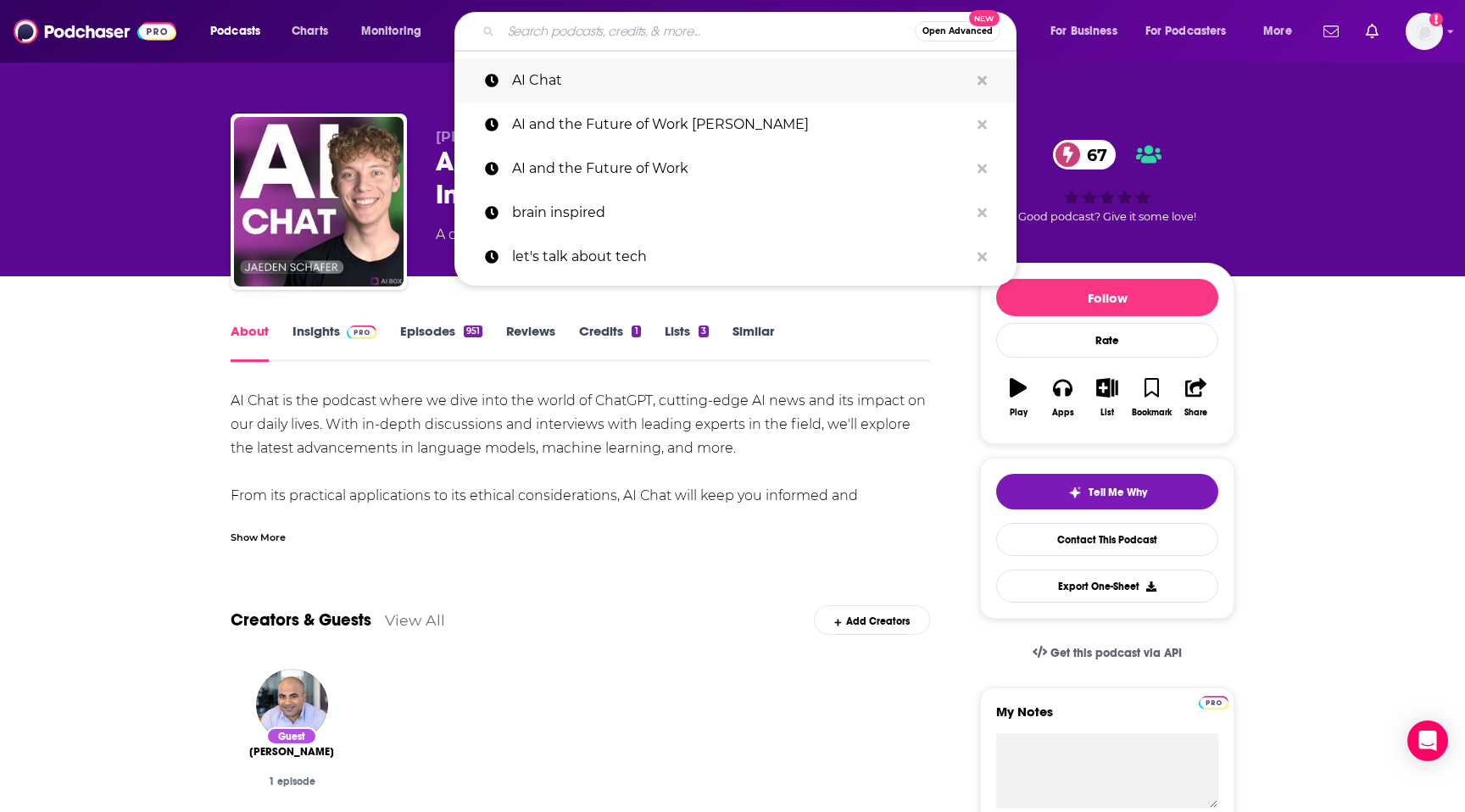
click at [722, 71] on p "AI Chat" at bounding box center [740, 80] width 457 height 44
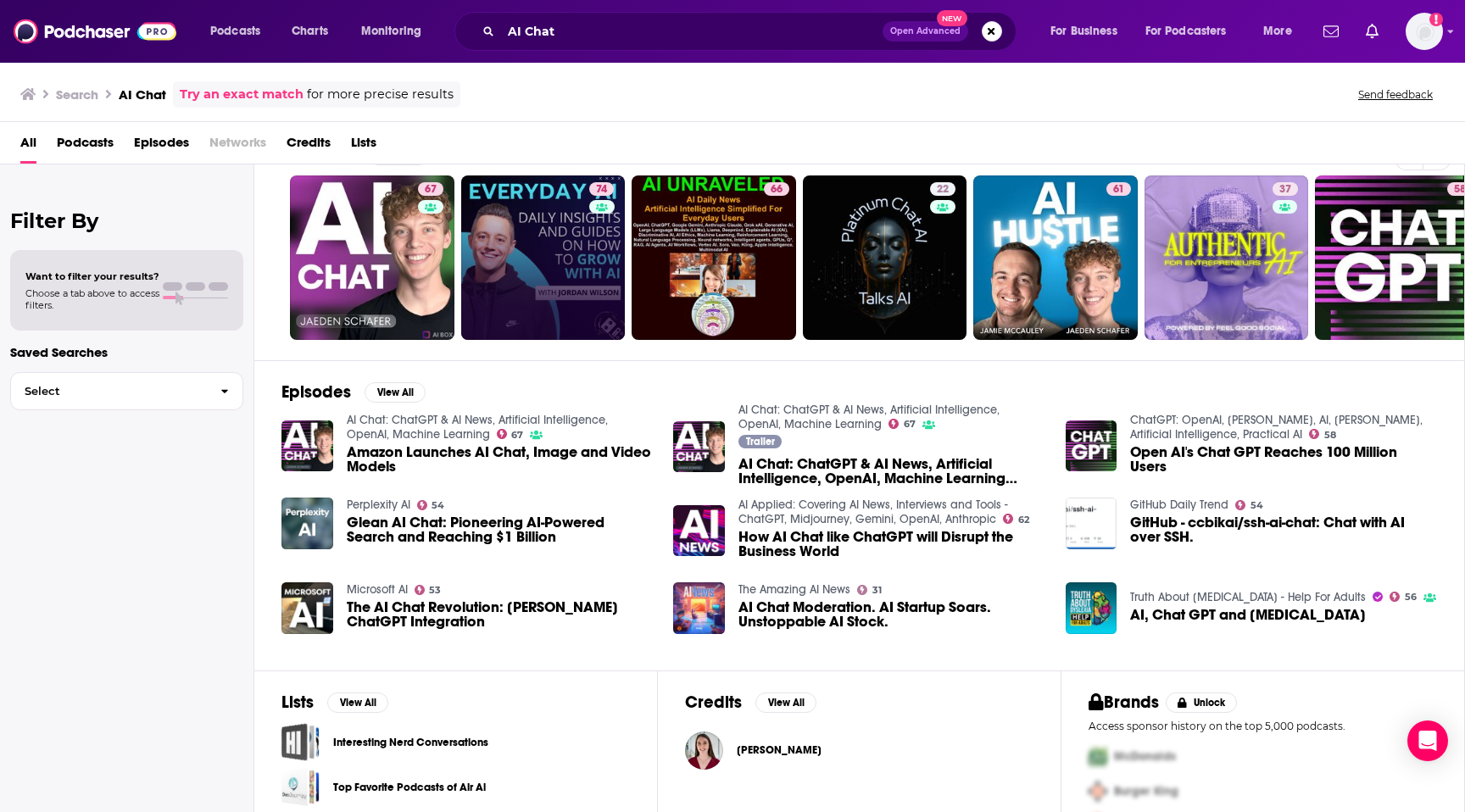
scroll to position [37, 0]
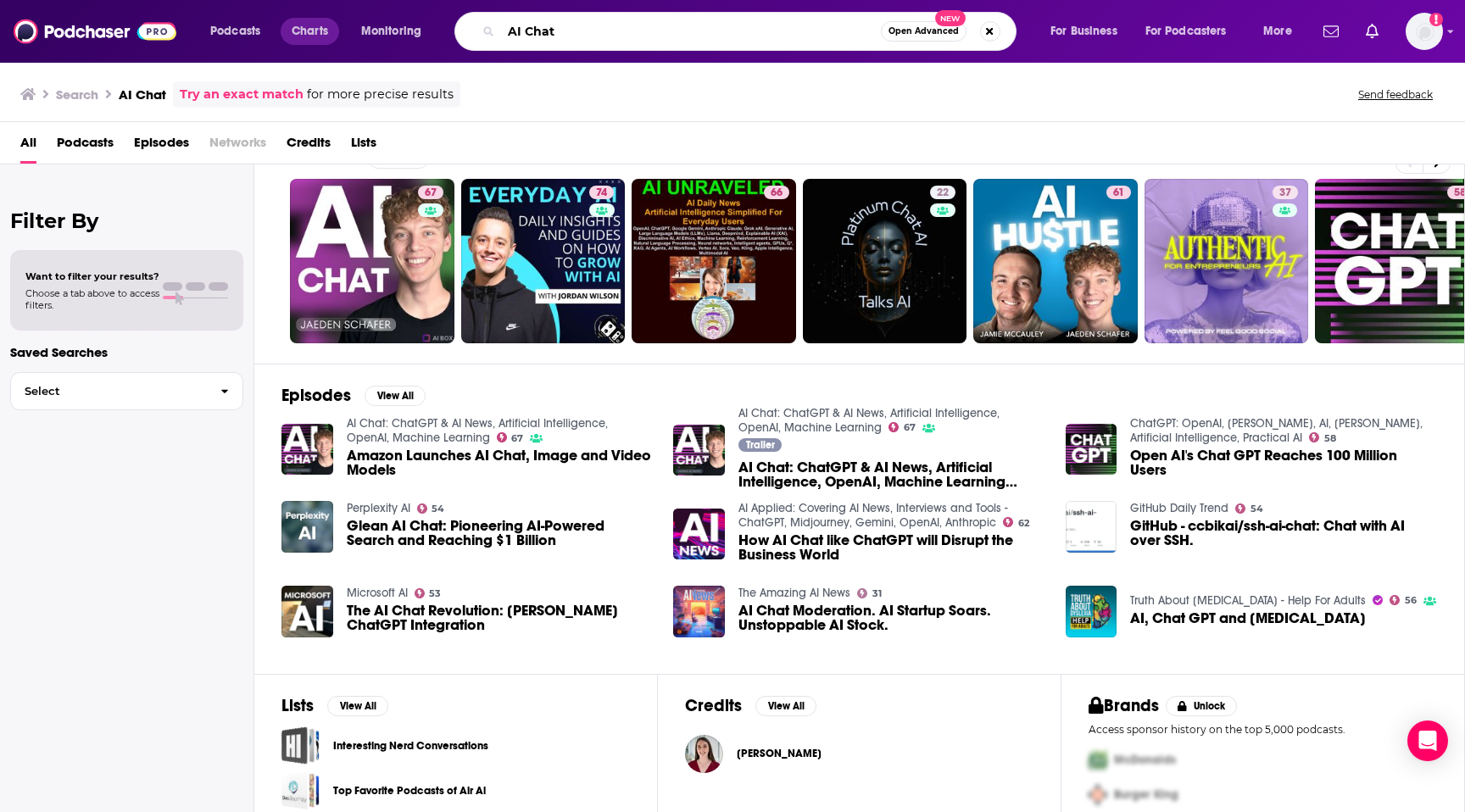
drag, startPoint x: 570, startPoint y: 31, endPoint x: 337, endPoint y: 27, distance: 233.0
click at [337, 27] on div "Podcasts Charts Monitoring AI Chat Open Advanced New For Business For Podcaster…" at bounding box center [752, 31] width 1110 height 39
paste input "https://open.spotify.com/show/4z2M4S9e0K6yk3KB9XrO7h"
type input "https://open.spotify.com/show/4z2M4S9e0K6yk3KB9XrO7h"
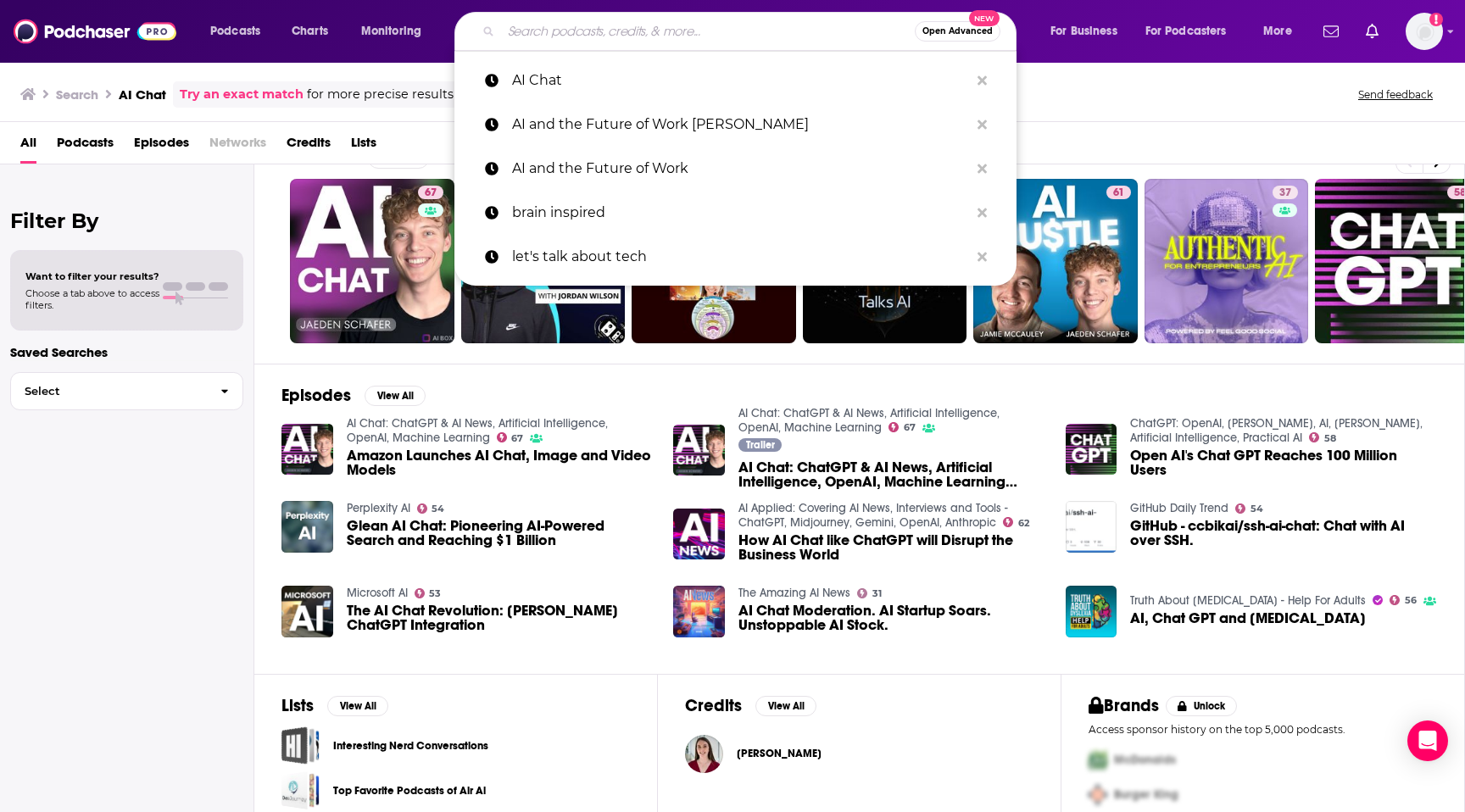
paste input "AI Today Podcast: Artificial Intelligence Insights, Experts, and Opinion"
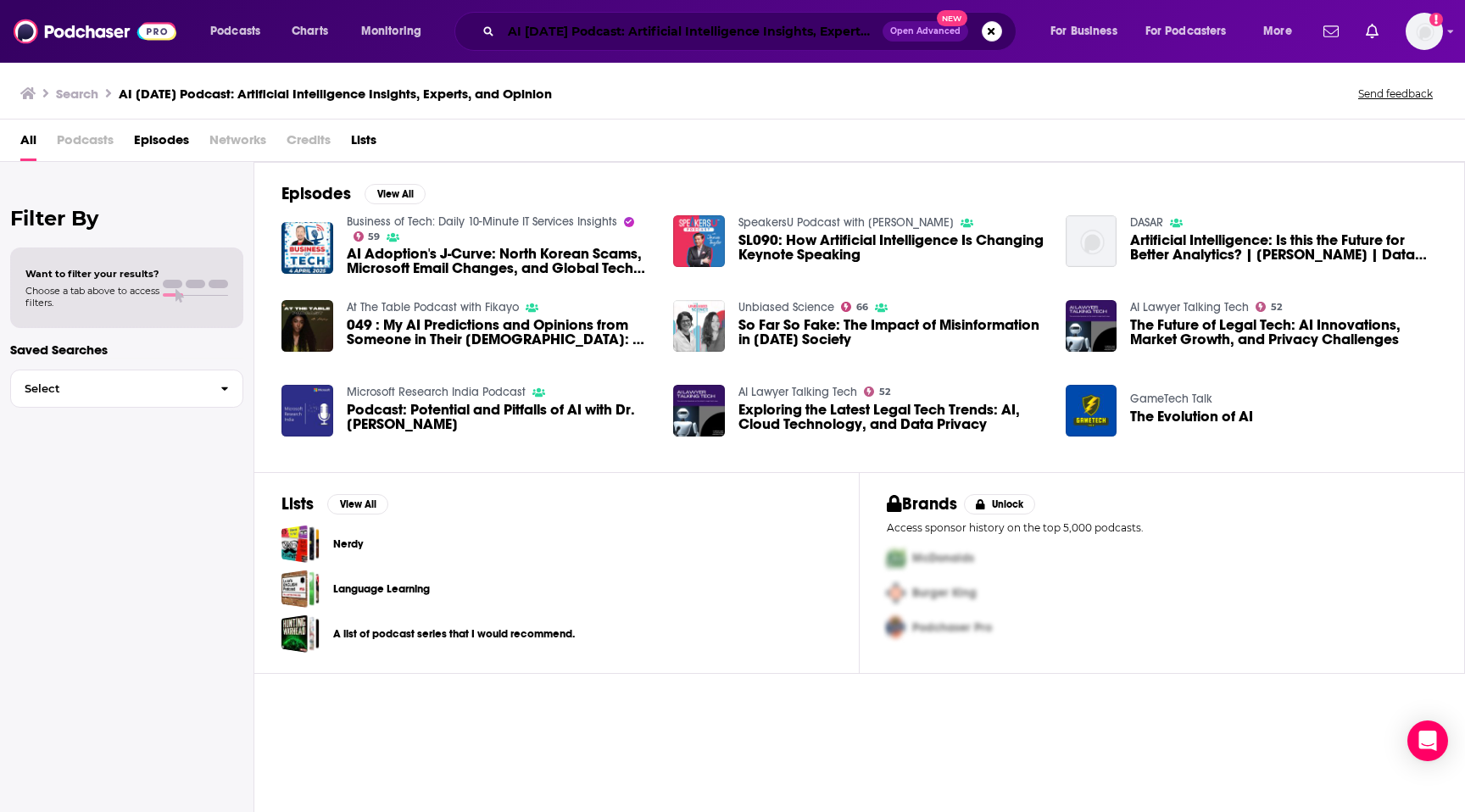
click at [620, 33] on input "AI Today Podcast: Artificial Intelligence Insights, Experts, and Opinion" at bounding box center [692, 31] width 382 height 27
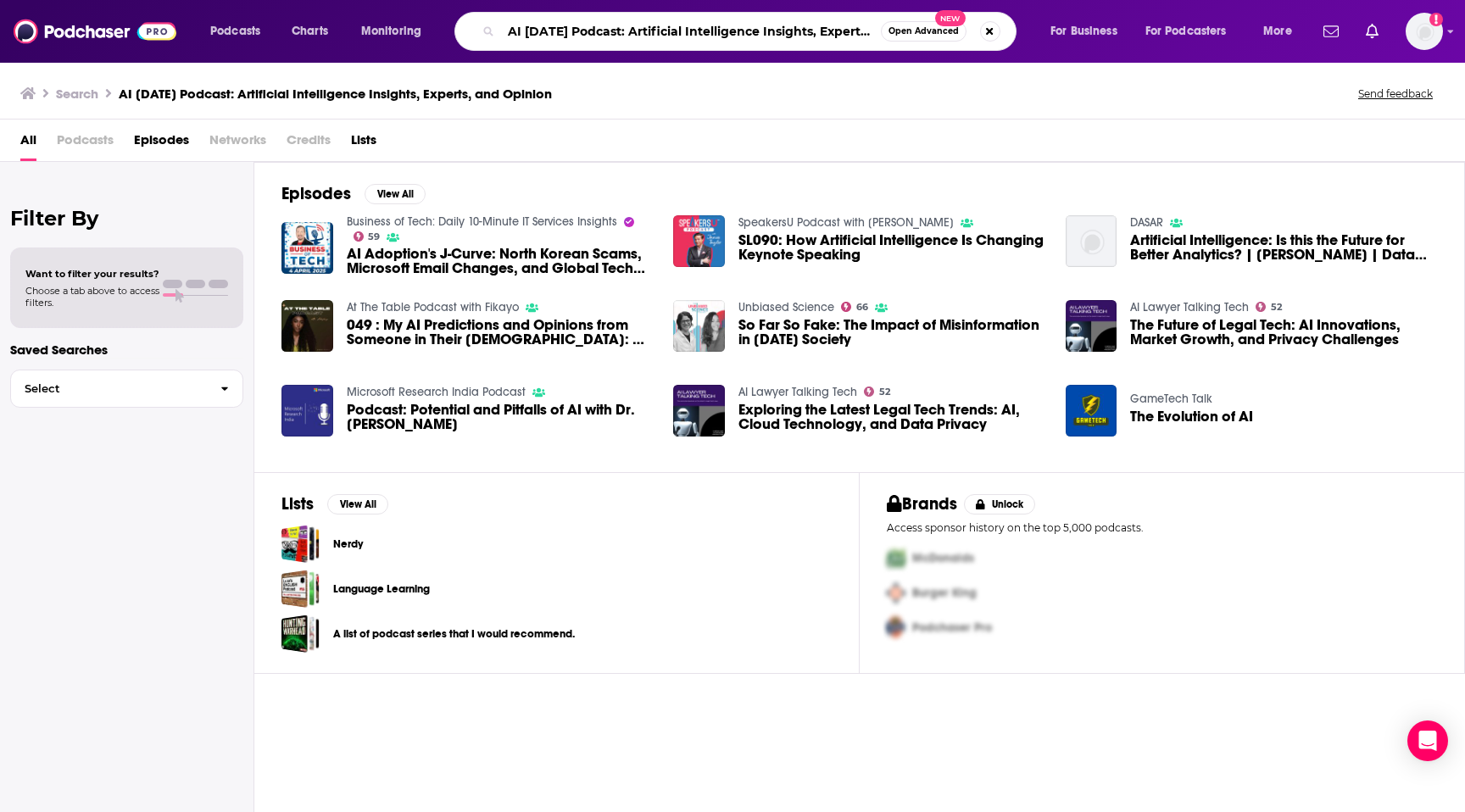
scroll to position [0, 70]
drag, startPoint x: 613, startPoint y: 31, endPoint x: 1014, endPoint y: 33, distance: 401.0
click at [1014, 33] on div "AI Today Podcast: Artificial Intelligence Insights, Experts, and Opinion Open A…" at bounding box center [736, 31] width 562 height 39
type input "AI [DATE] Podcast"
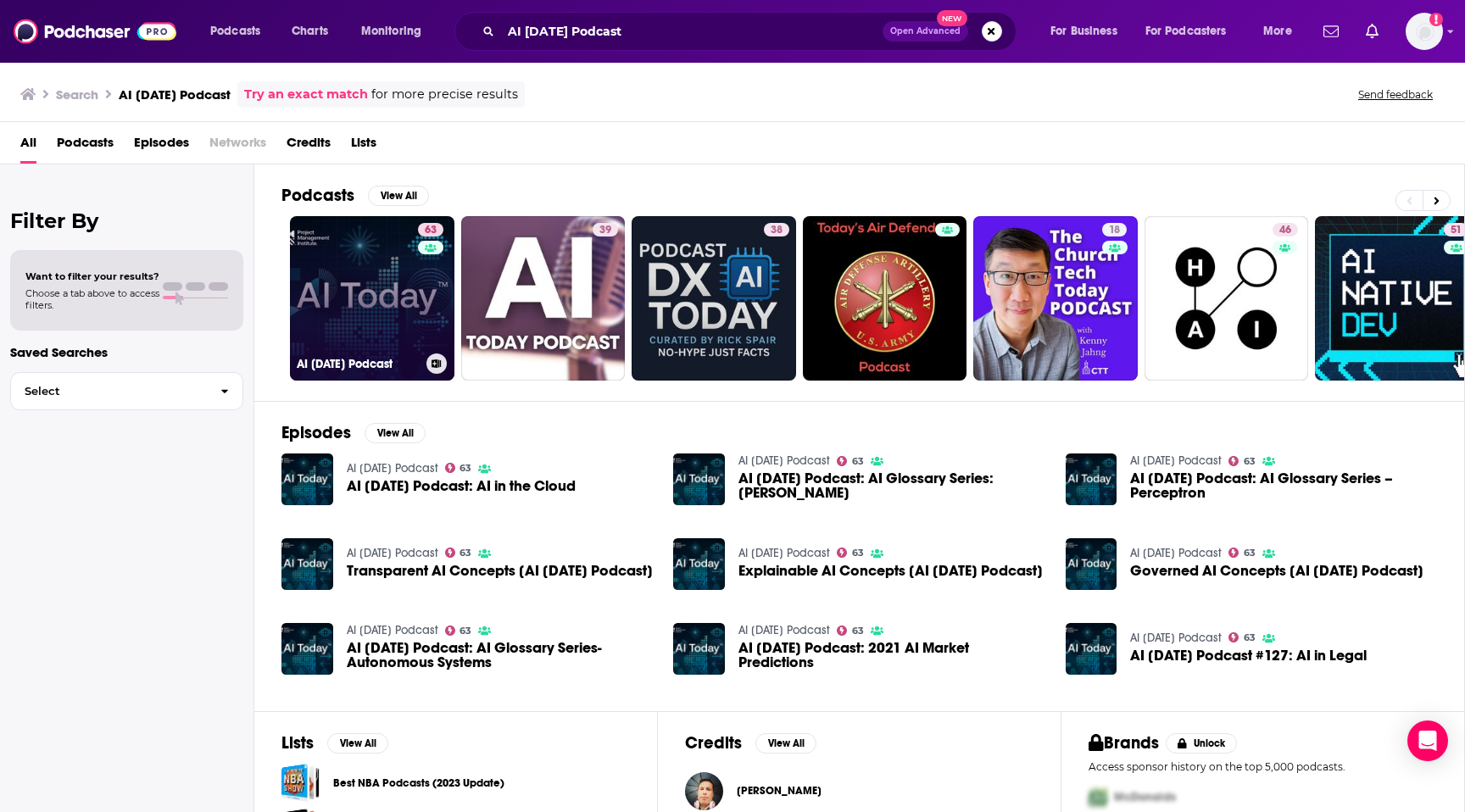
click at [370, 327] on link "63 AI [DATE] Podcast" at bounding box center [372, 298] width 165 height 165
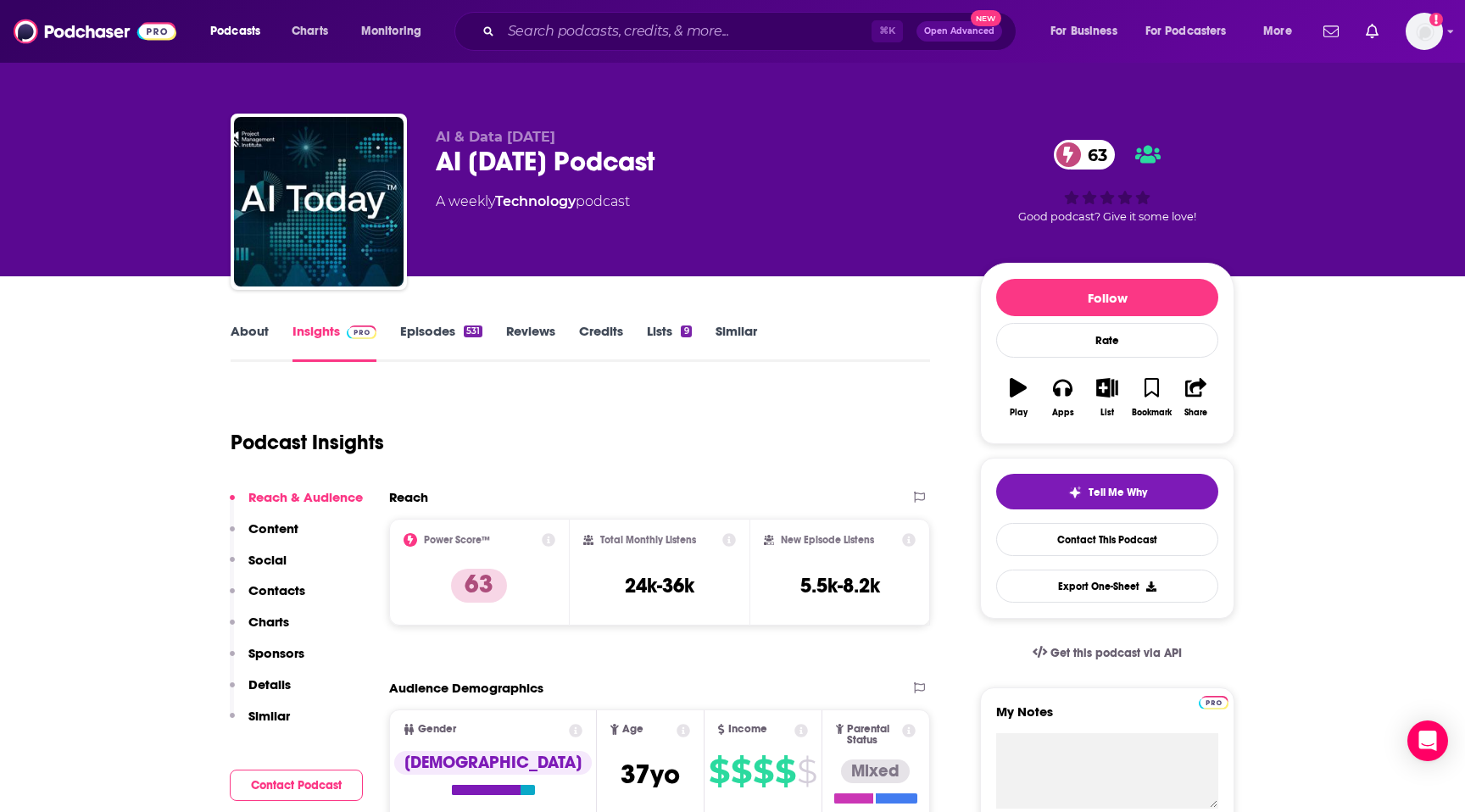
click at [272, 584] on p "Contacts" at bounding box center [276, 590] width 57 height 16
click at [245, 343] on link "About" at bounding box center [249, 342] width 38 height 39
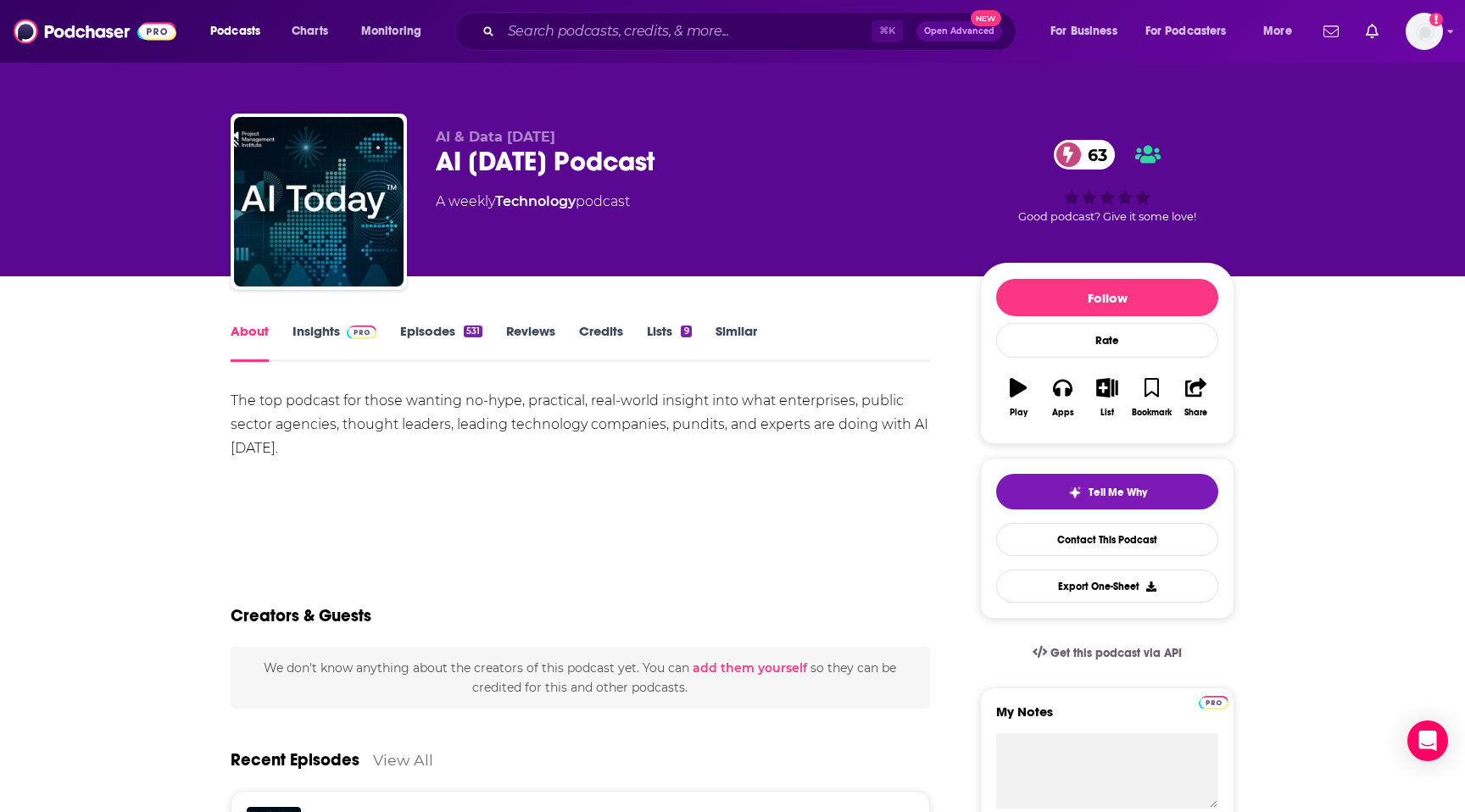
scroll to position [32, 0]
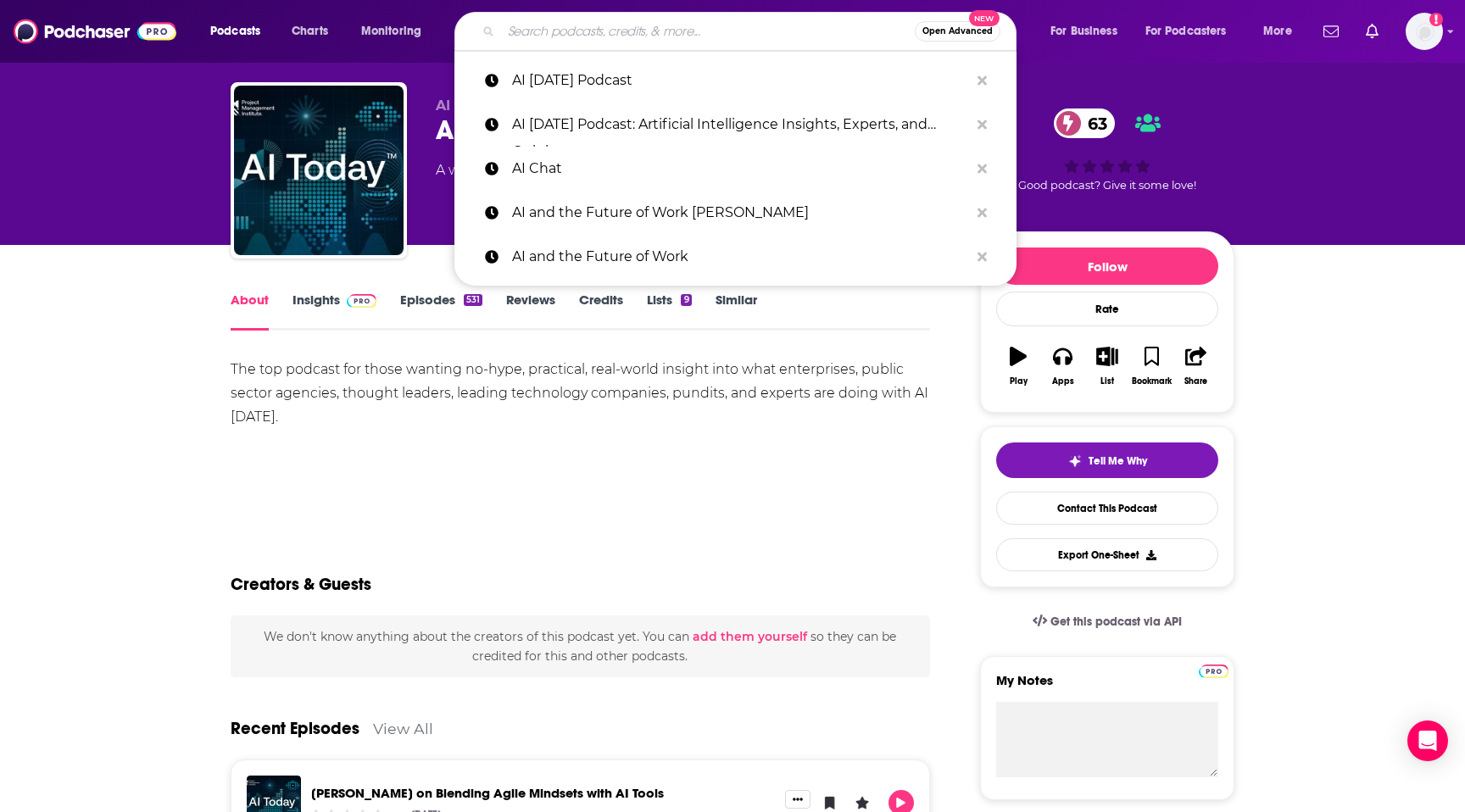
click at [548, 25] on input "Search podcasts, credits, & more..." at bounding box center [708, 31] width 414 height 27
paste input "AI with Alex"
type input "AI with Alex"
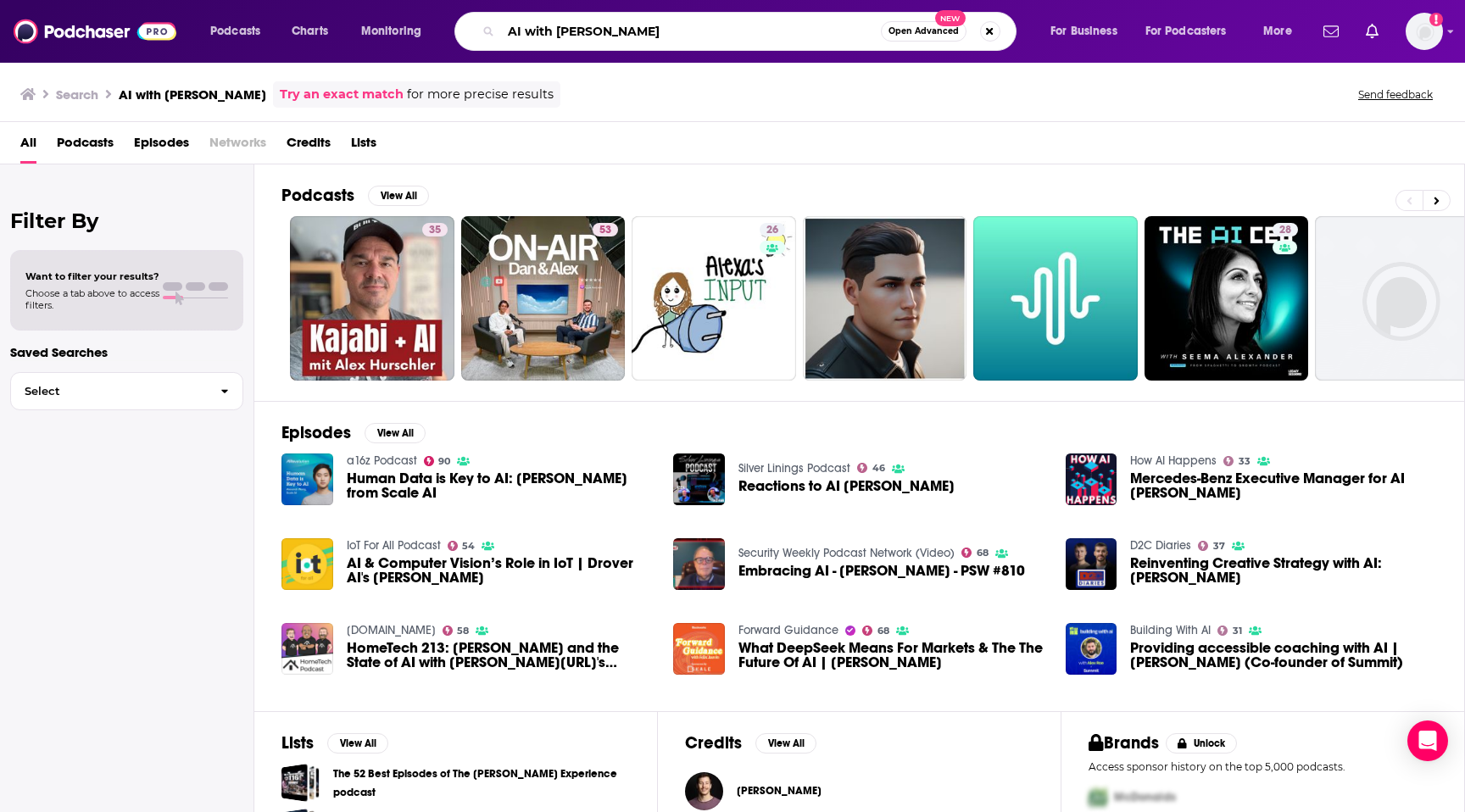
click at [628, 33] on input "AI with Alex" at bounding box center [692, 31] width 380 height 27
click at [91, 150] on span "Podcasts" at bounding box center [85, 146] width 57 height 35
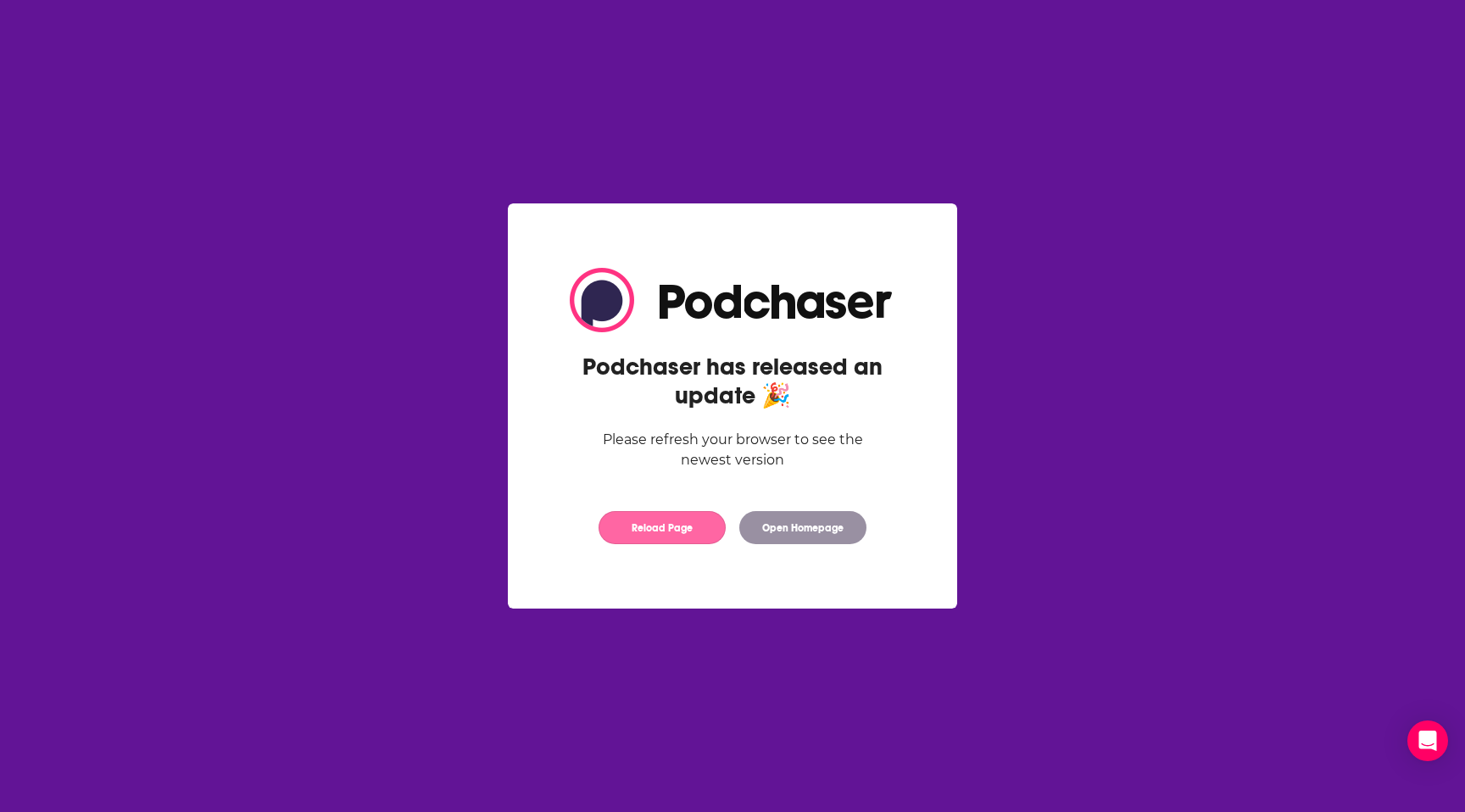
click at [670, 528] on button "Reload Page" at bounding box center [662, 528] width 128 height 33
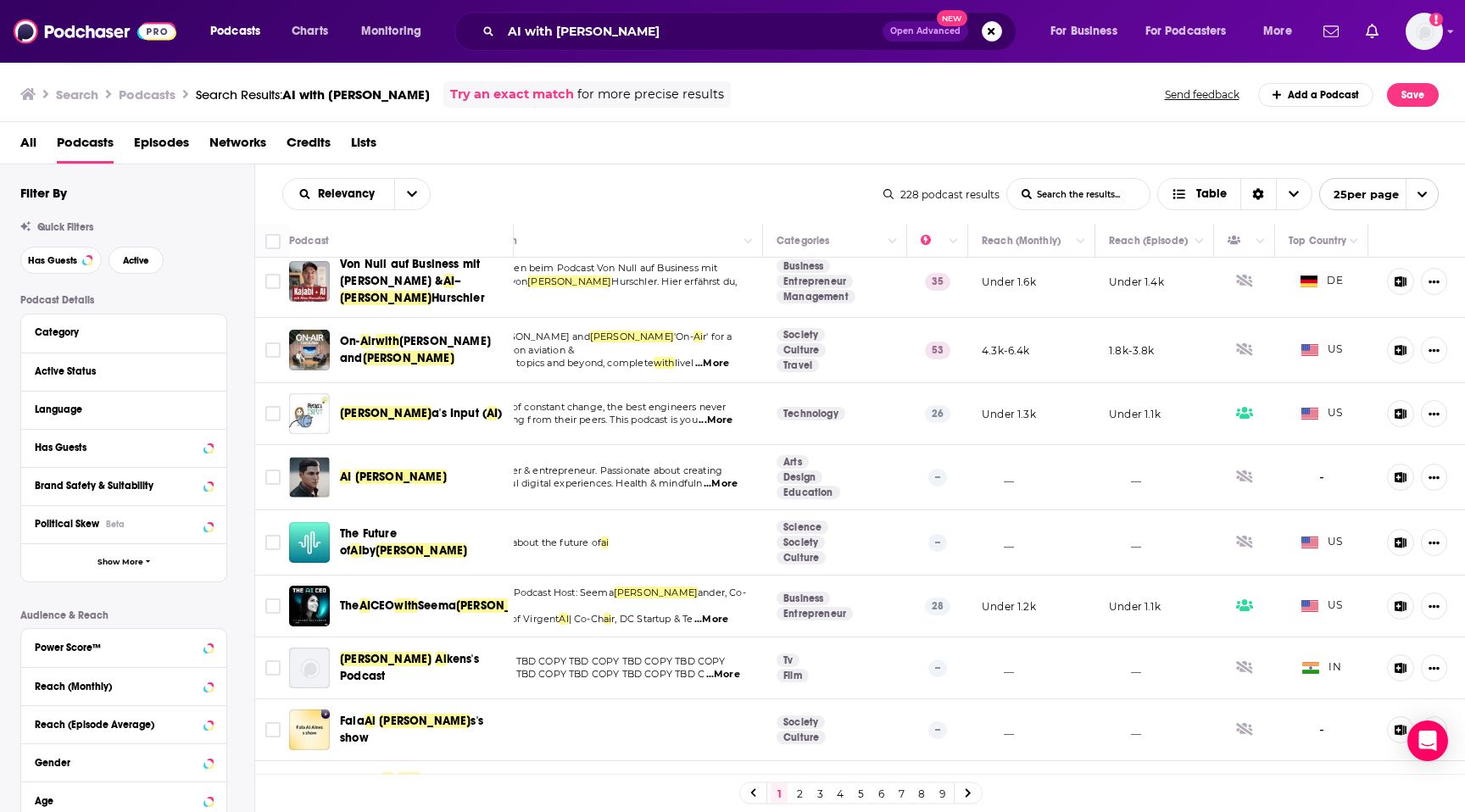
scroll to position [0, 64]
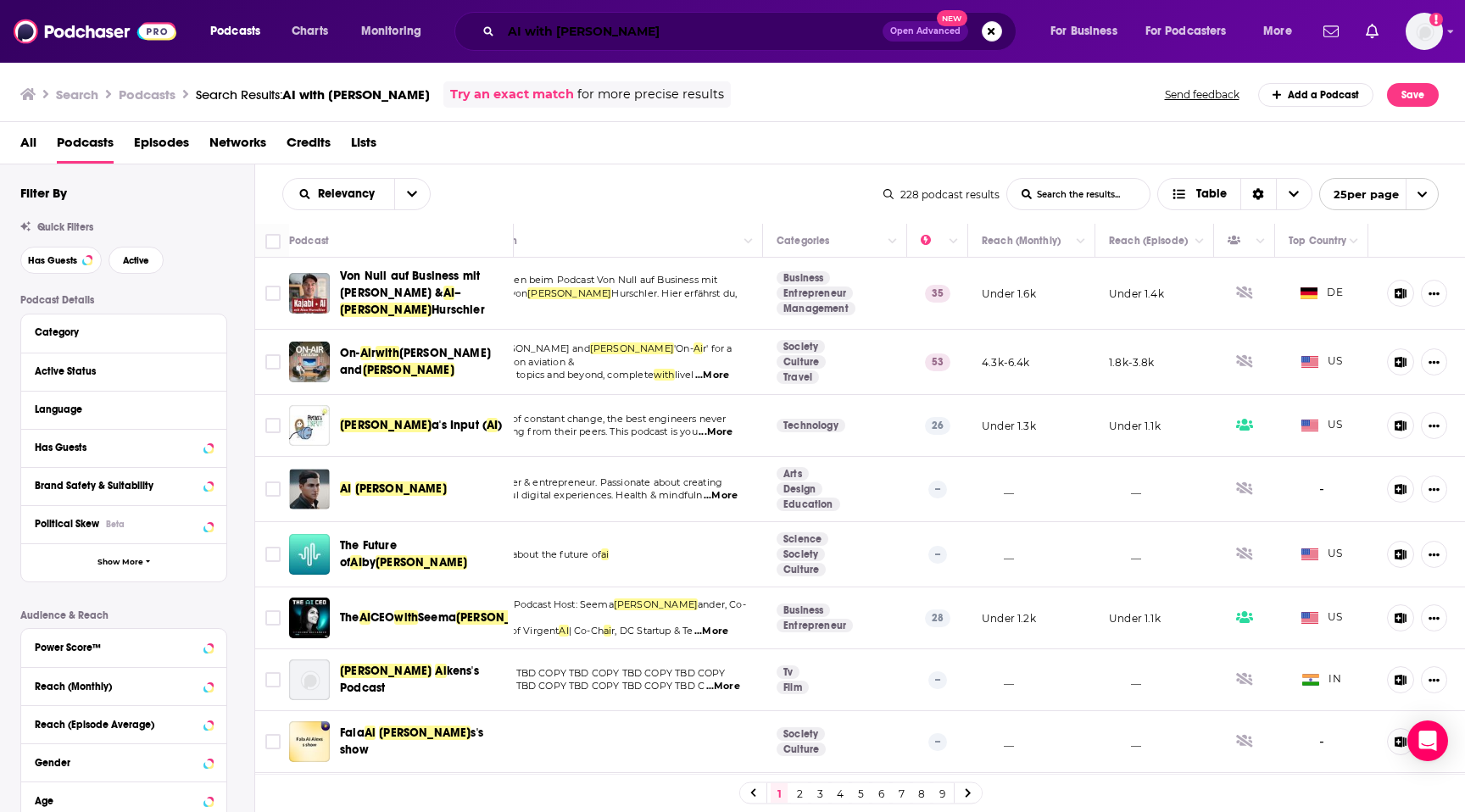
click at [589, 27] on input "AI with [PERSON_NAME]" at bounding box center [692, 31] width 382 height 27
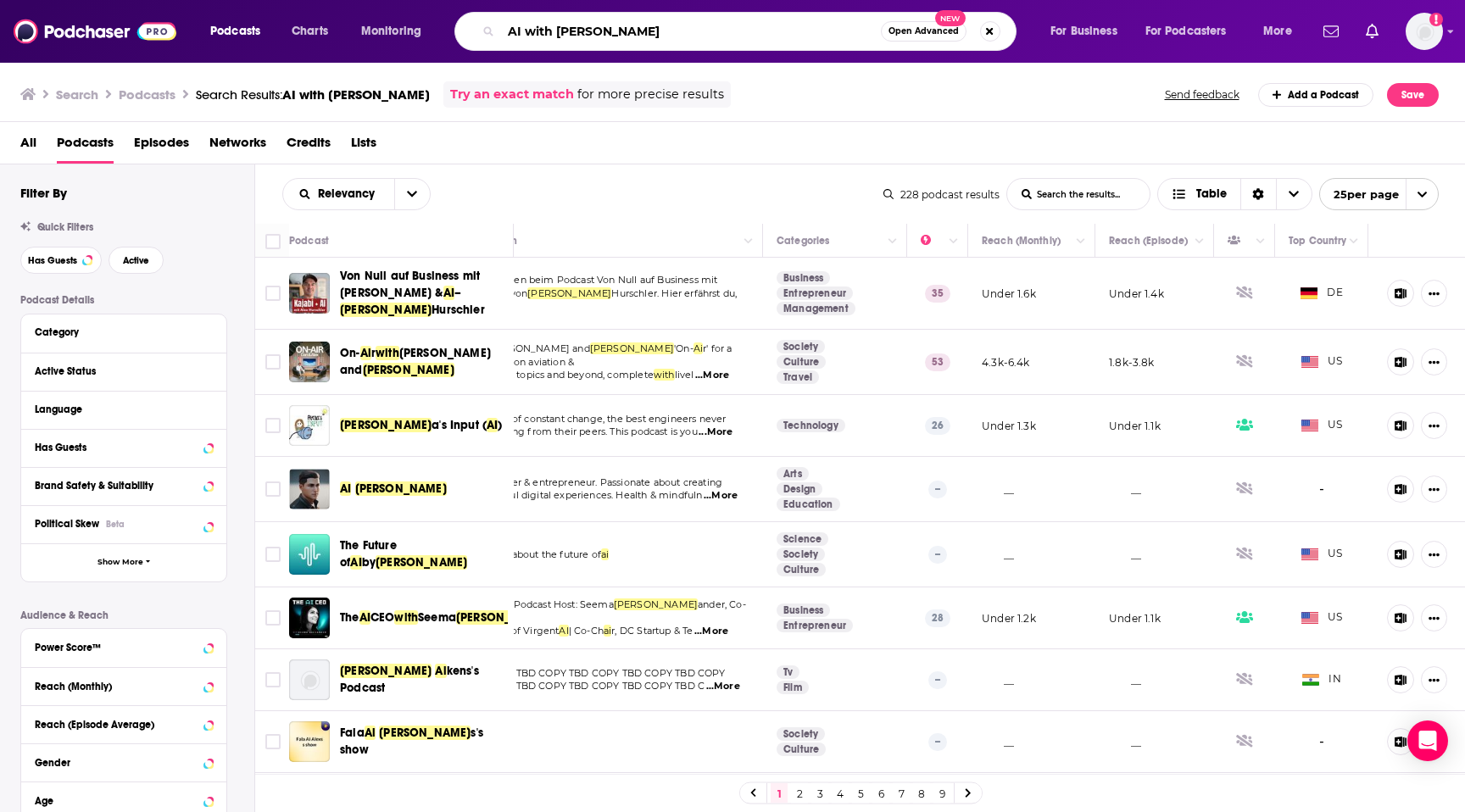
paste input "https://podcasts.apple.com/us/podcast/the-digital-executive/id1501617739"
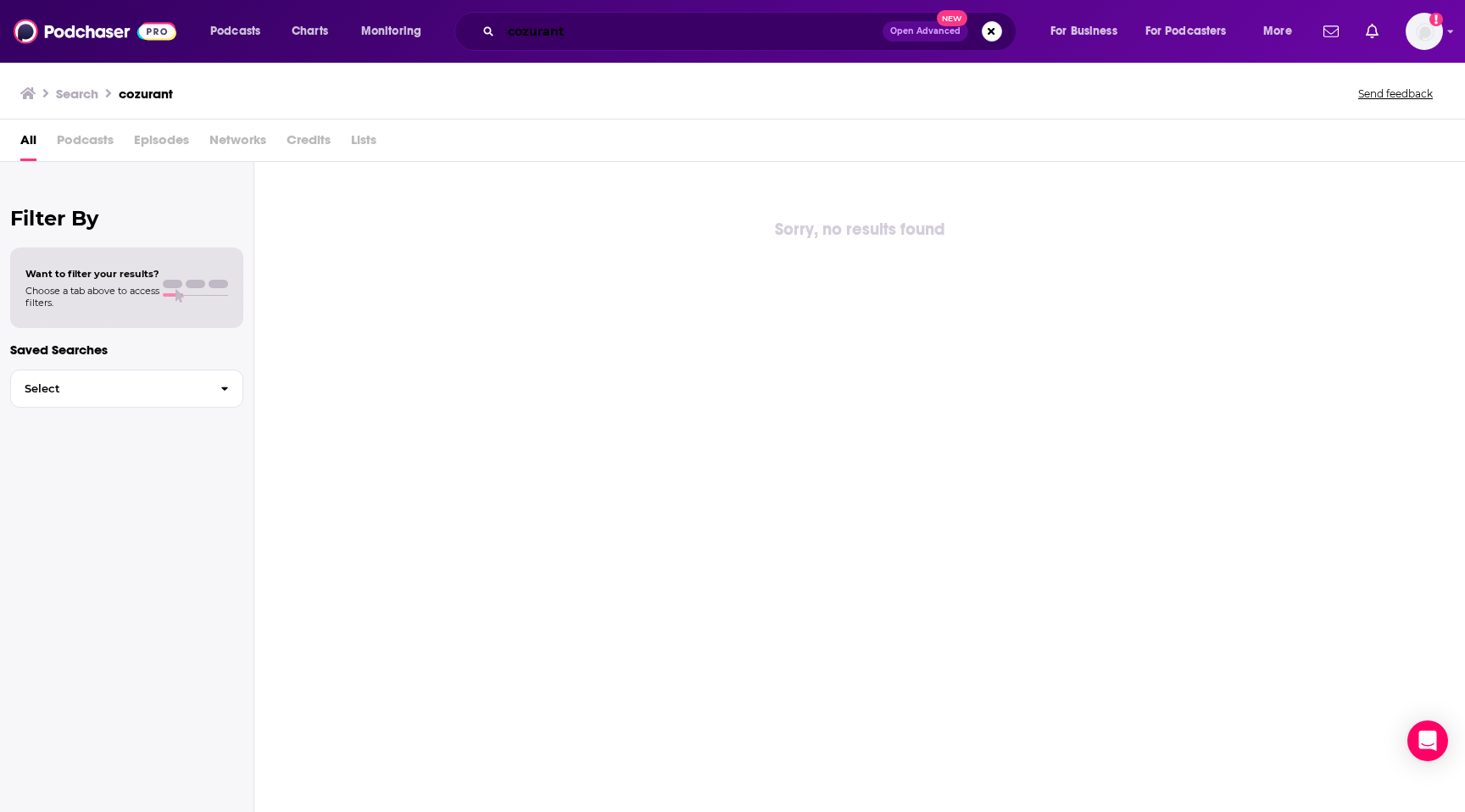
click at [577, 26] on input "cozurant" at bounding box center [692, 31] width 382 height 27
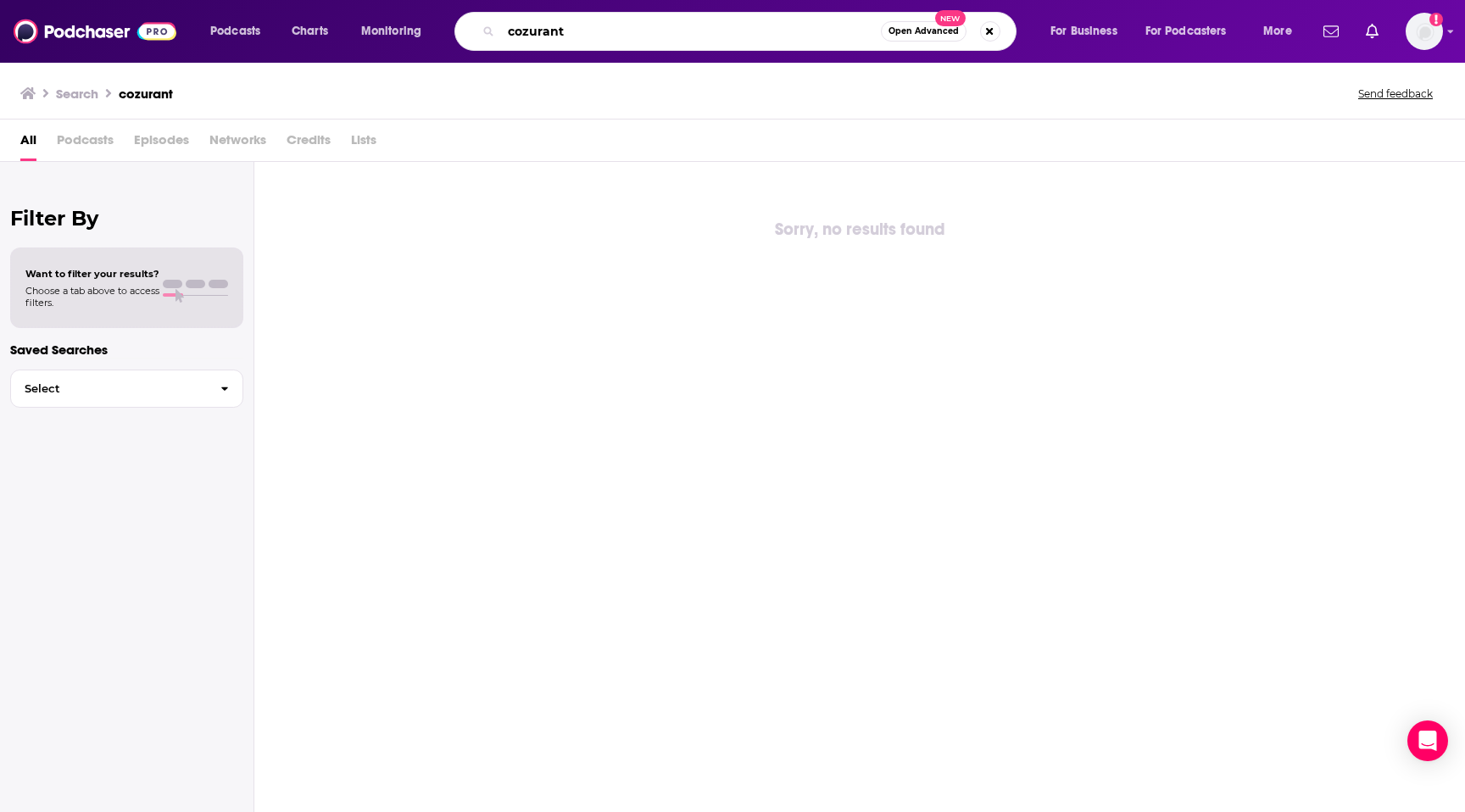
paste input "Coruz"
type input "Coruzant"
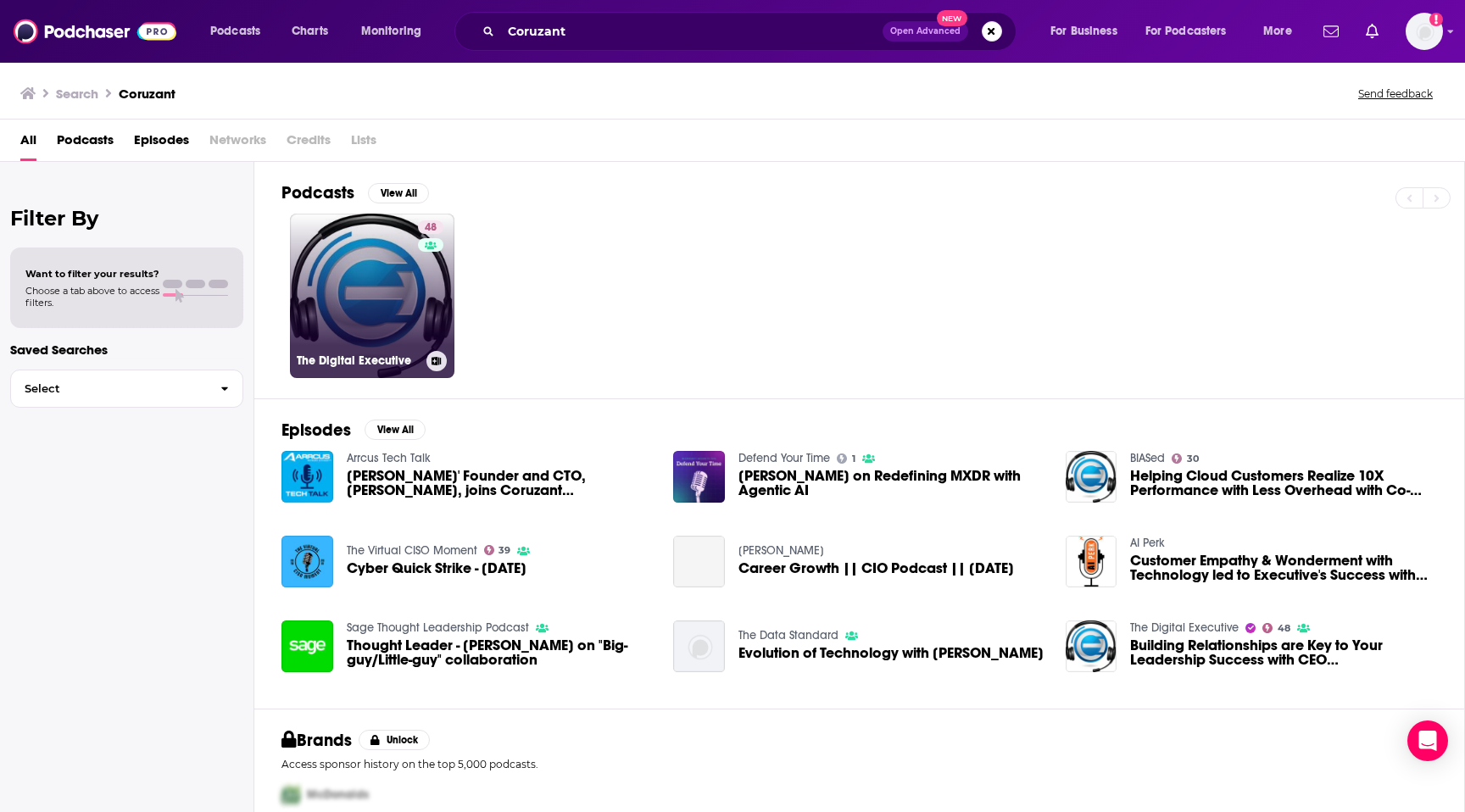
click at [384, 281] on link "48 The Digital Executive" at bounding box center [372, 296] width 165 height 165
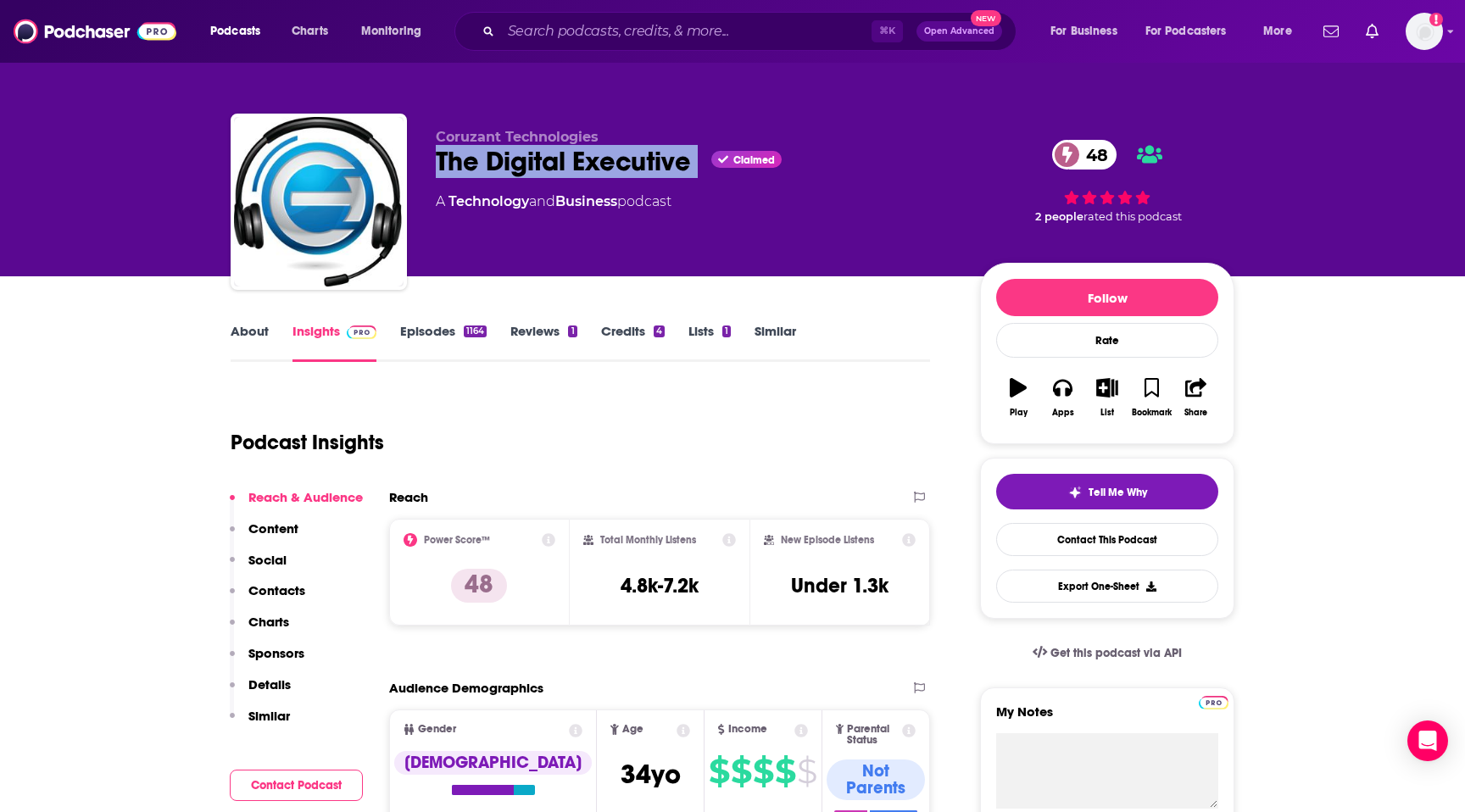
drag, startPoint x: 435, startPoint y: 155, endPoint x: 709, endPoint y: 153, distance: 274.0
click at [709, 153] on div "The Digital Executive Claimed 48" at bounding box center [694, 162] width 517 height 33
click at [248, 332] on link "About" at bounding box center [249, 342] width 38 height 39
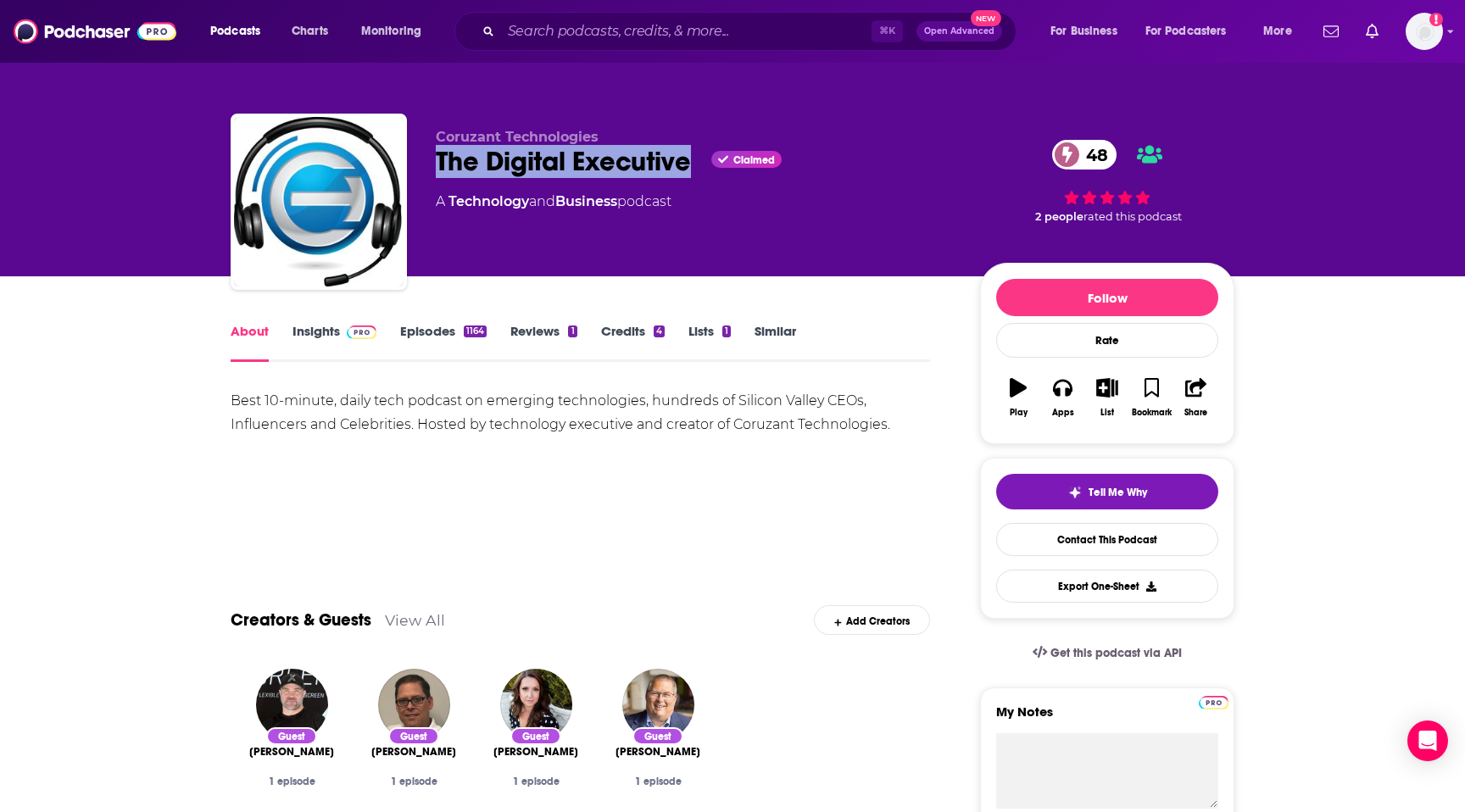
drag, startPoint x: 429, startPoint y: 156, endPoint x: 696, endPoint y: 166, distance: 267.2
click at [696, 166] on div "Coruzant Technologies The Digital Executive Claimed 48 A Technology and Busines…" at bounding box center [732, 205] width 1004 height 183
copy h1 "The Digital Executive"
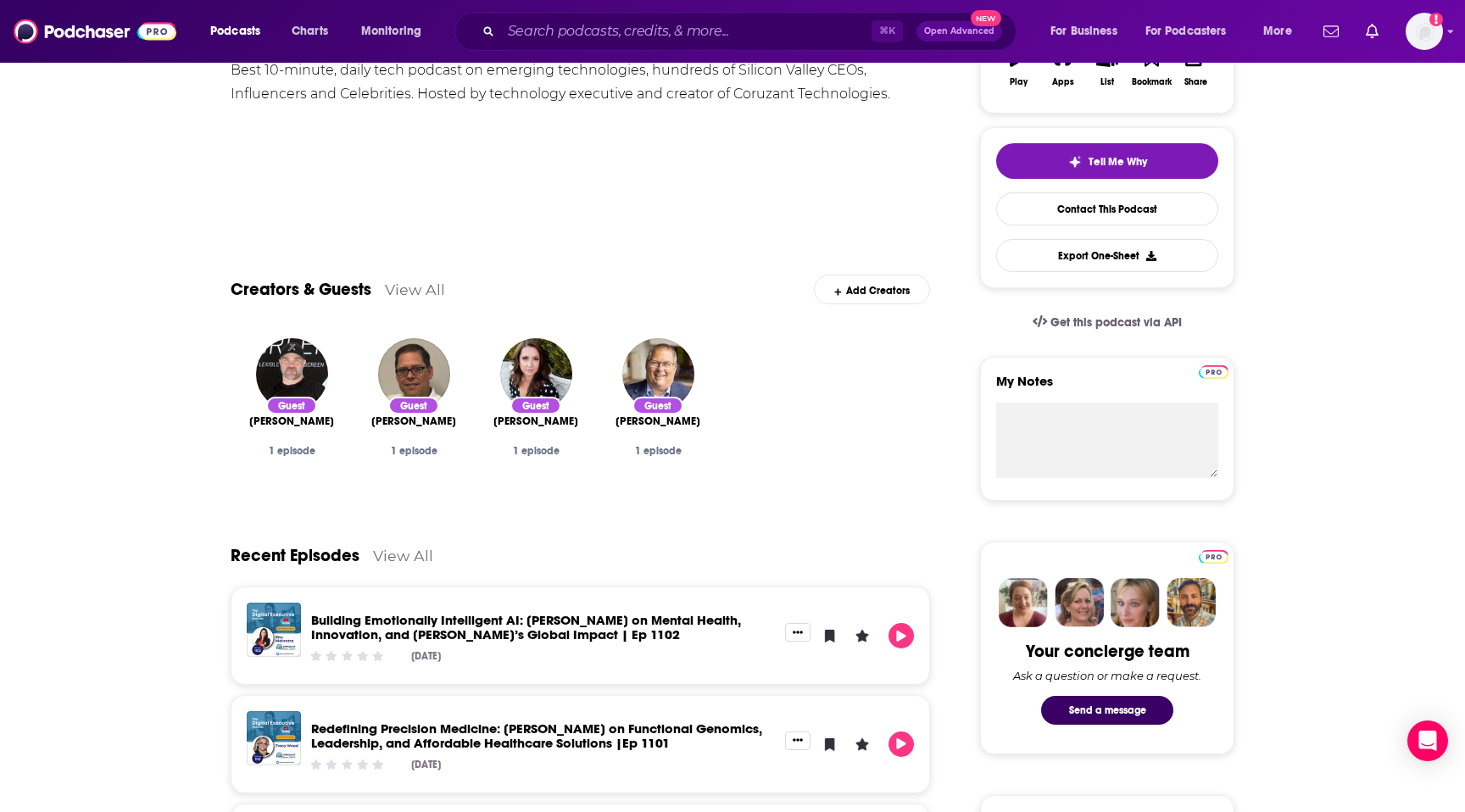
scroll to position [7, 0]
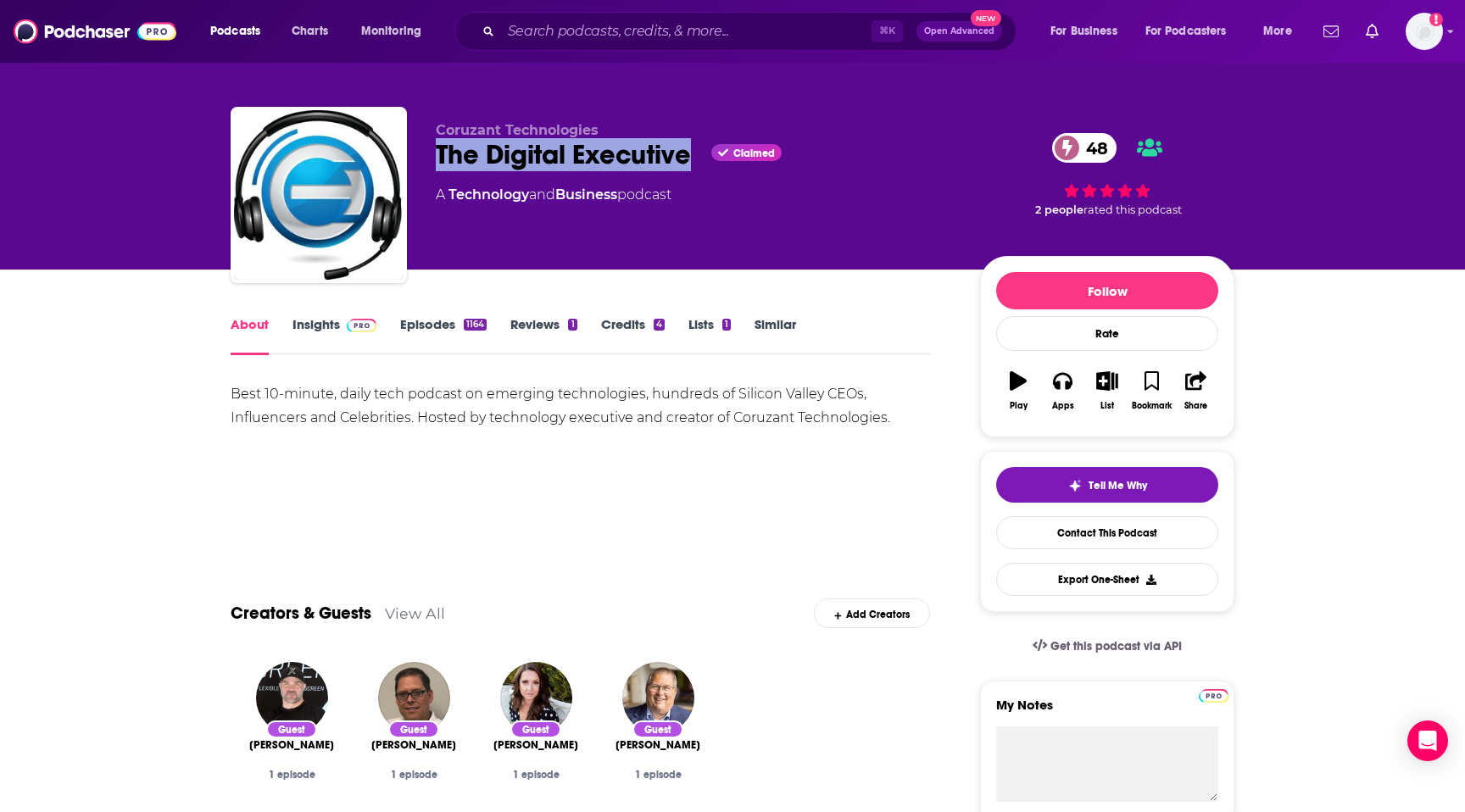
click at [333, 344] on link "Insights" at bounding box center [333, 335] width 84 height 39
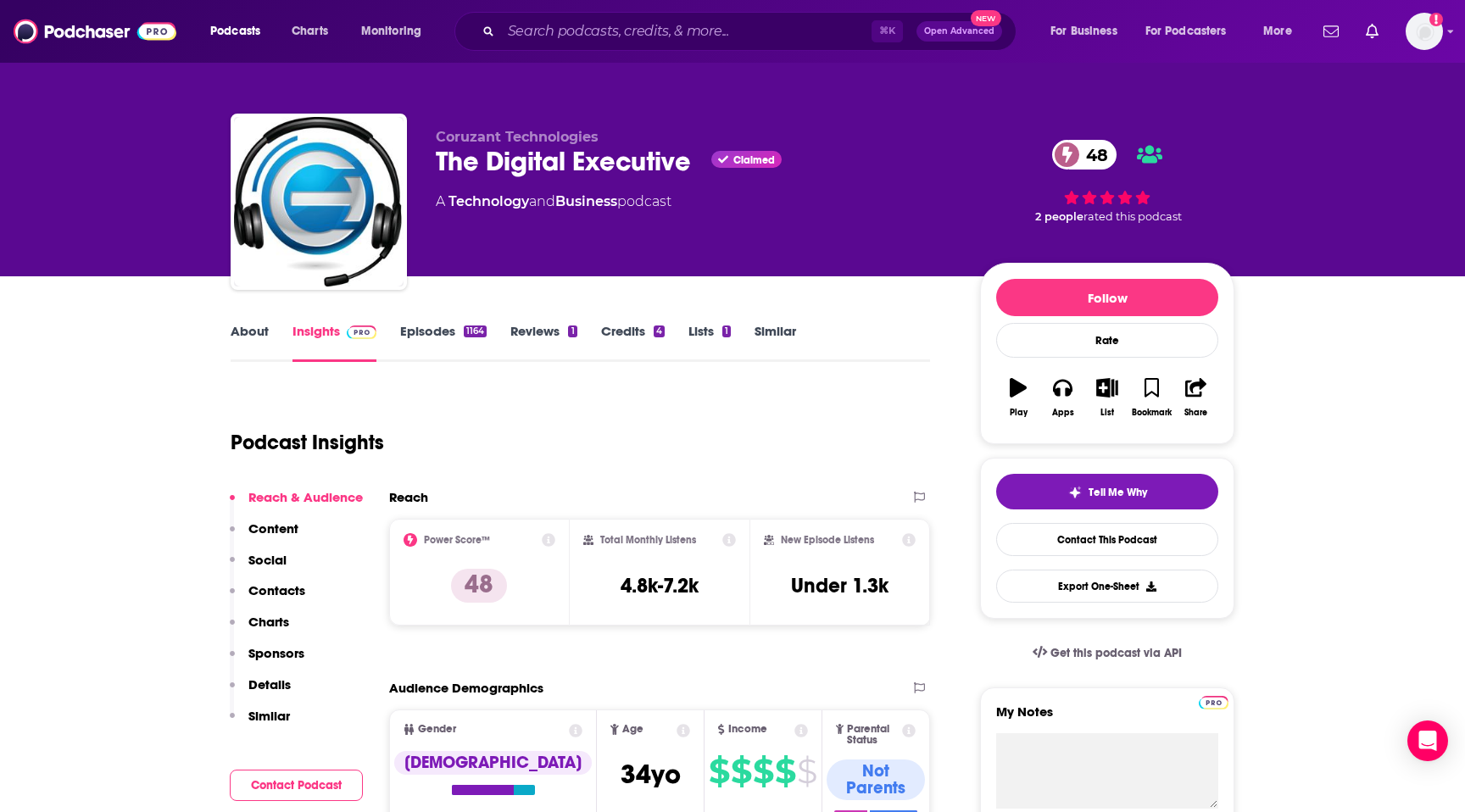
click at [271, 588] on p "Contacts" at bounding box center [276, 590] width 57 height 16
click at [239, 339] on link "About" at bounding box center [249, 342] width 38 height 39
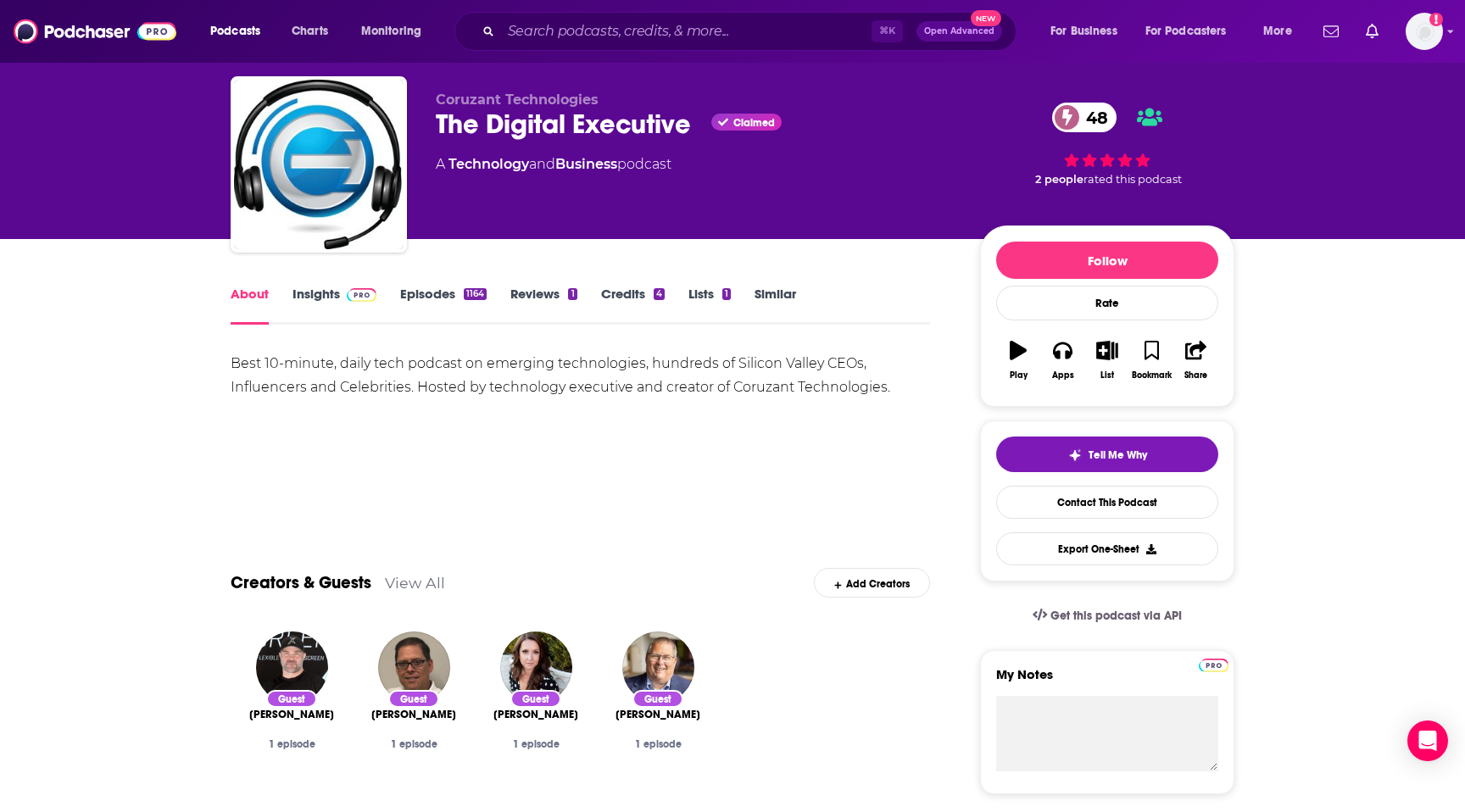
scroll to position [40, 0]
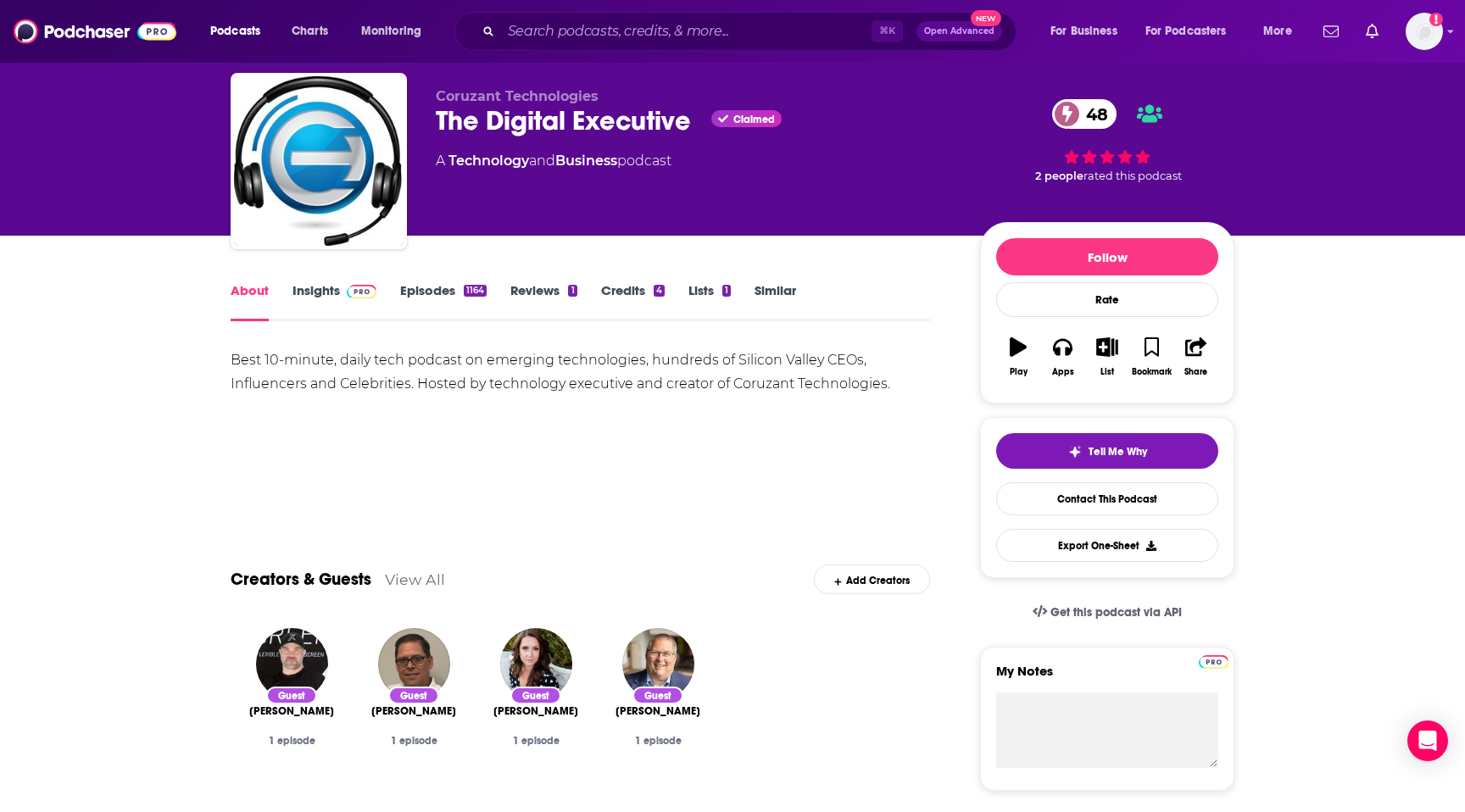
click at [704, 293] on link "Lists 1" at bounding box center [709, 302] width 42 height 39
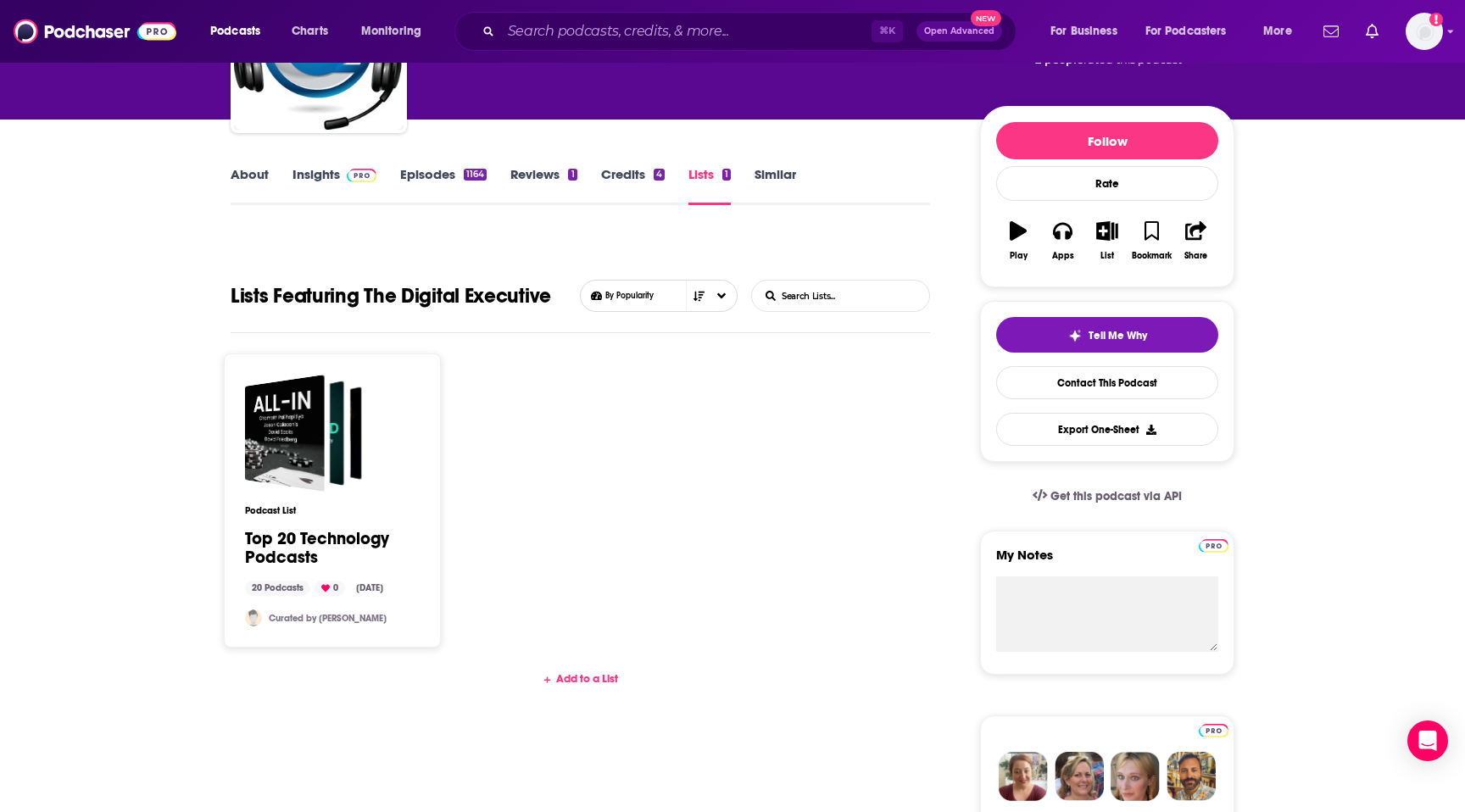
scroll to position [366, 0]
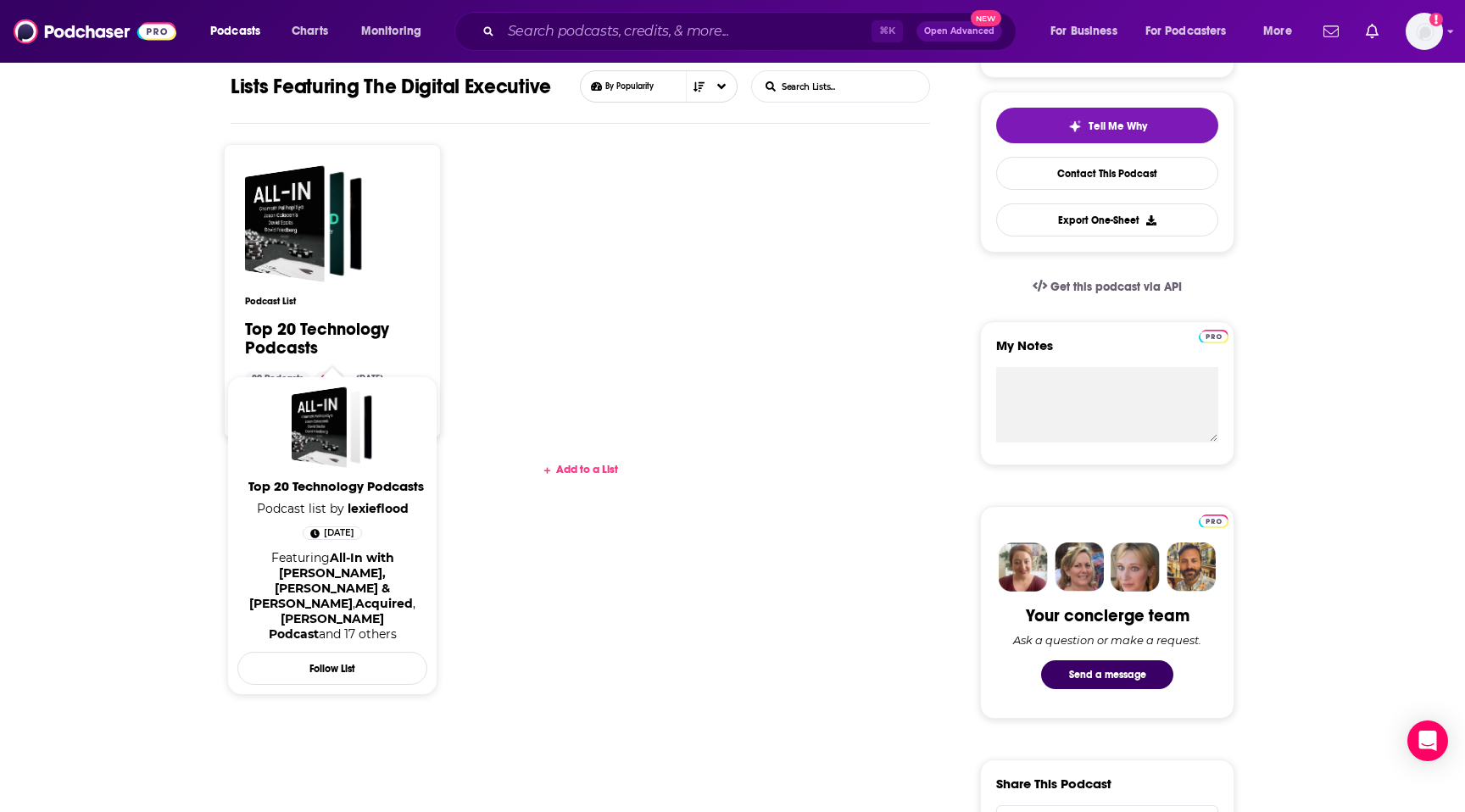
click at [374, 329] on link "Top 20 Technology Podcasts" at bounding box center [332, 339] width 175 height 37
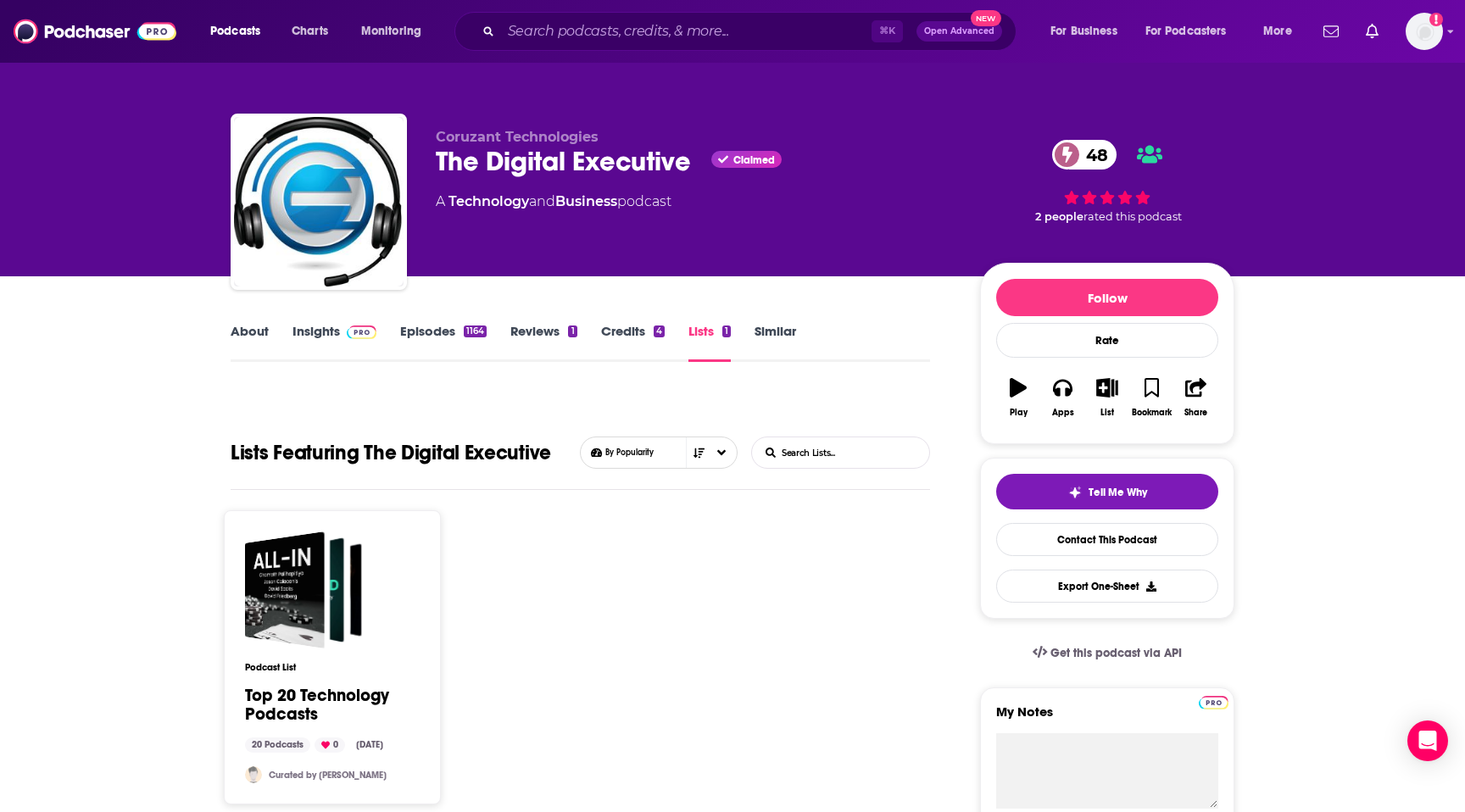
click at [241, 334] on link "About" at bounding box center [249, 342] width 38 height 39
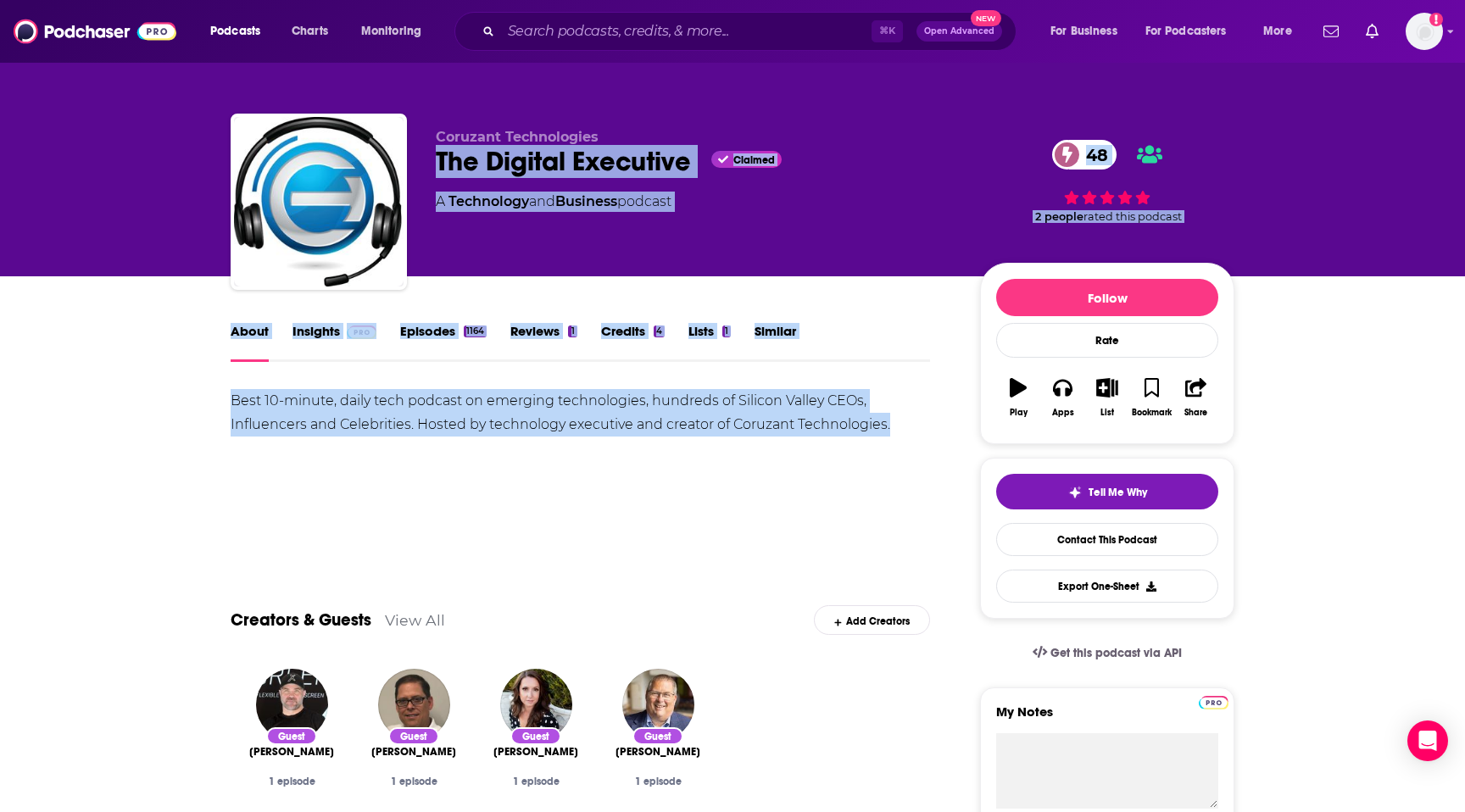
drag, startPoint x: 436, startPoint y: 154, endPoint x: 866, endPoint y: 454, distance: 524.3
copy div "The Digital Executive Claimed 48 A Technology and Business podcast 48 2 people …"
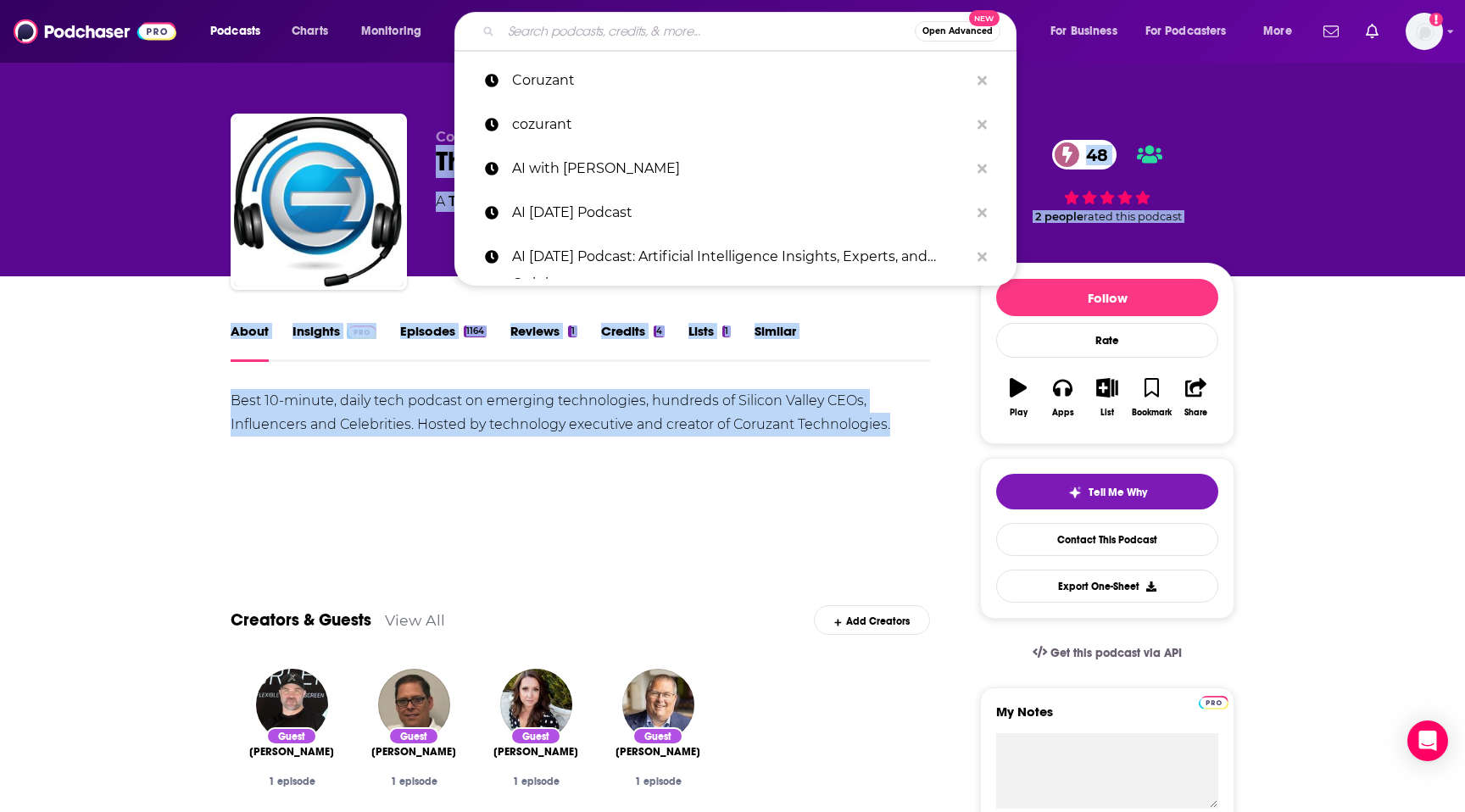
click at [618, 27] on input "Search podcasts, credits, & more..." at bounding box center [708, 31] width 414 height 27
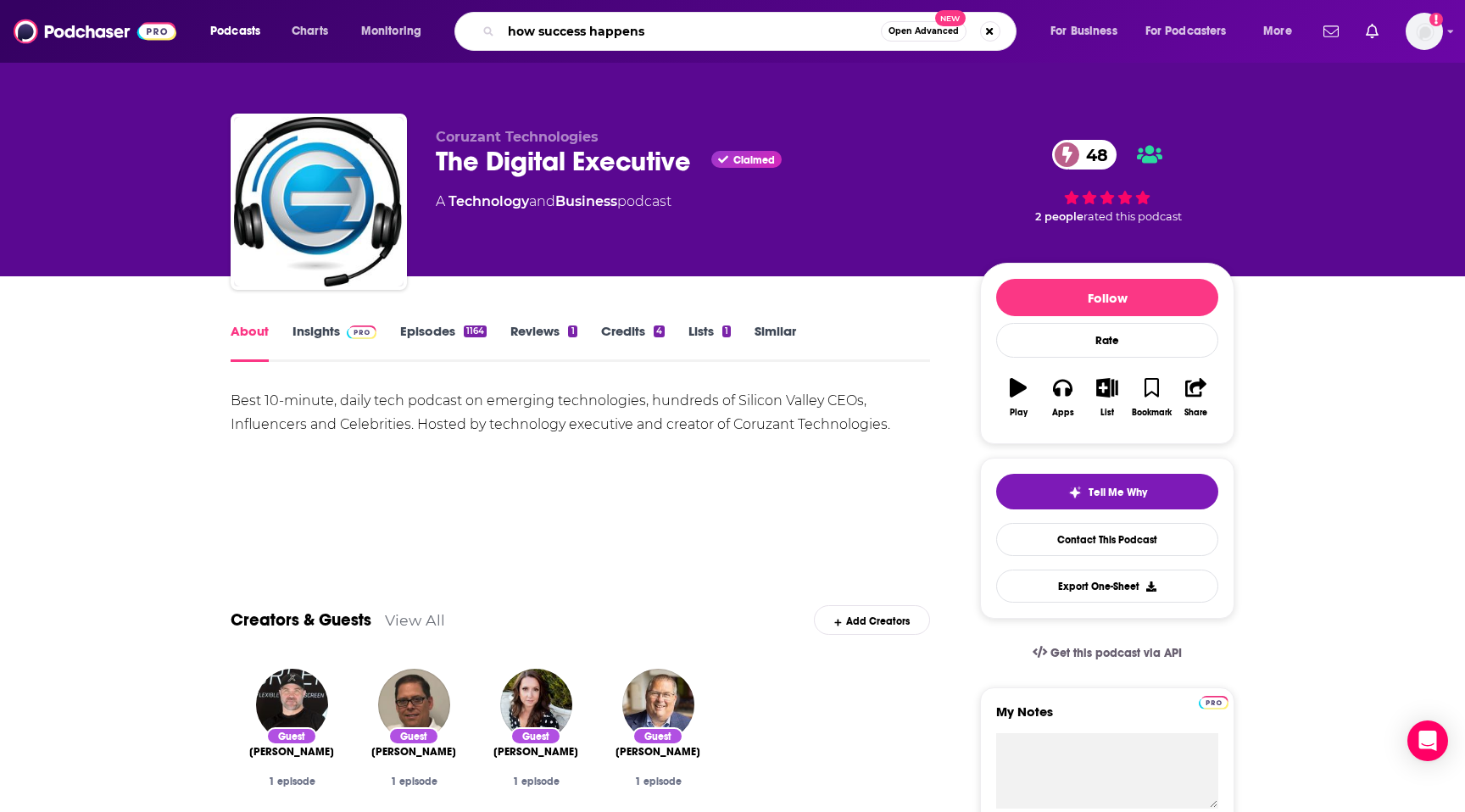
type input "how success happens"
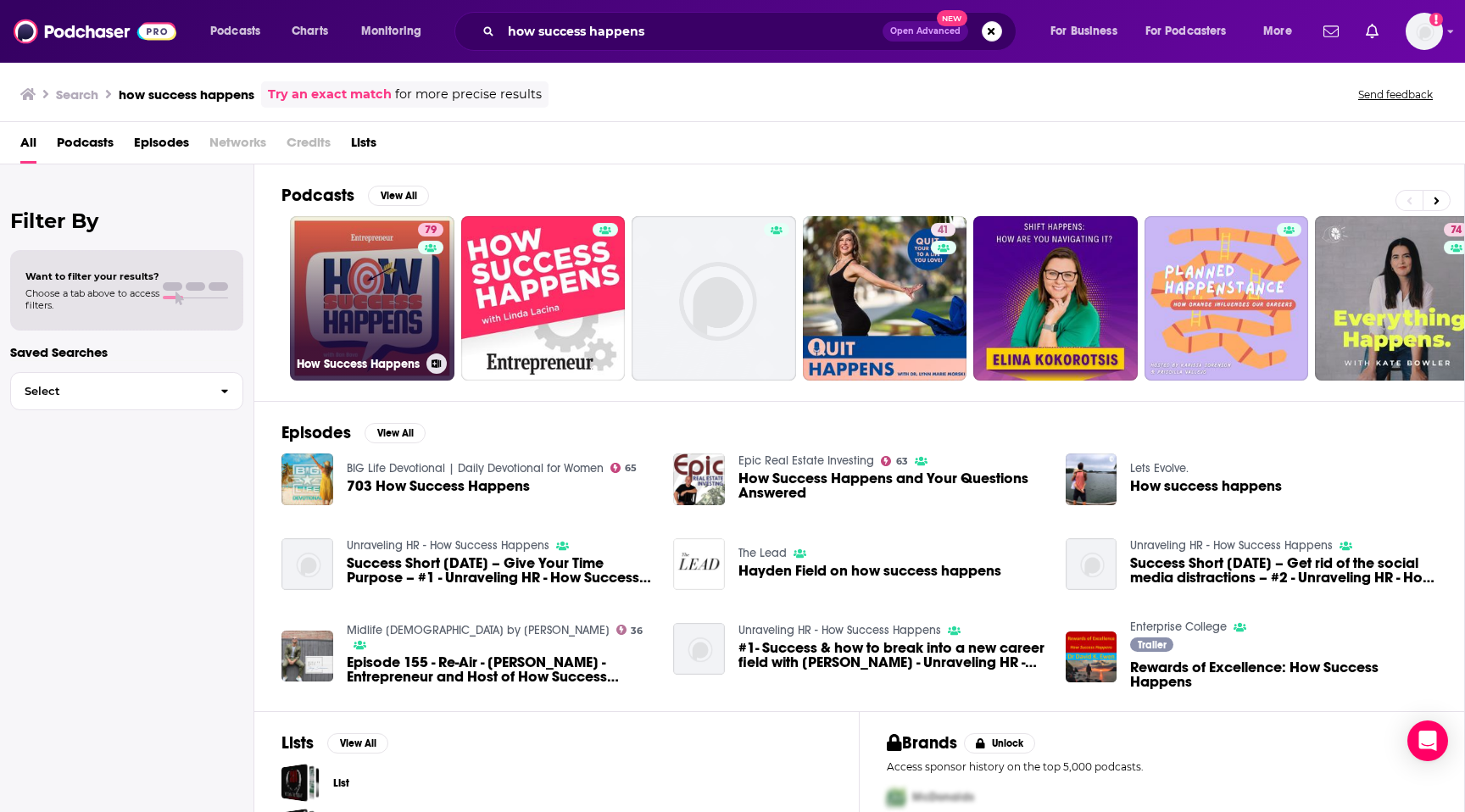
click at [392, 327] on link "79 How Success Happens" at bounding box center [372, 298] width 165 height 165
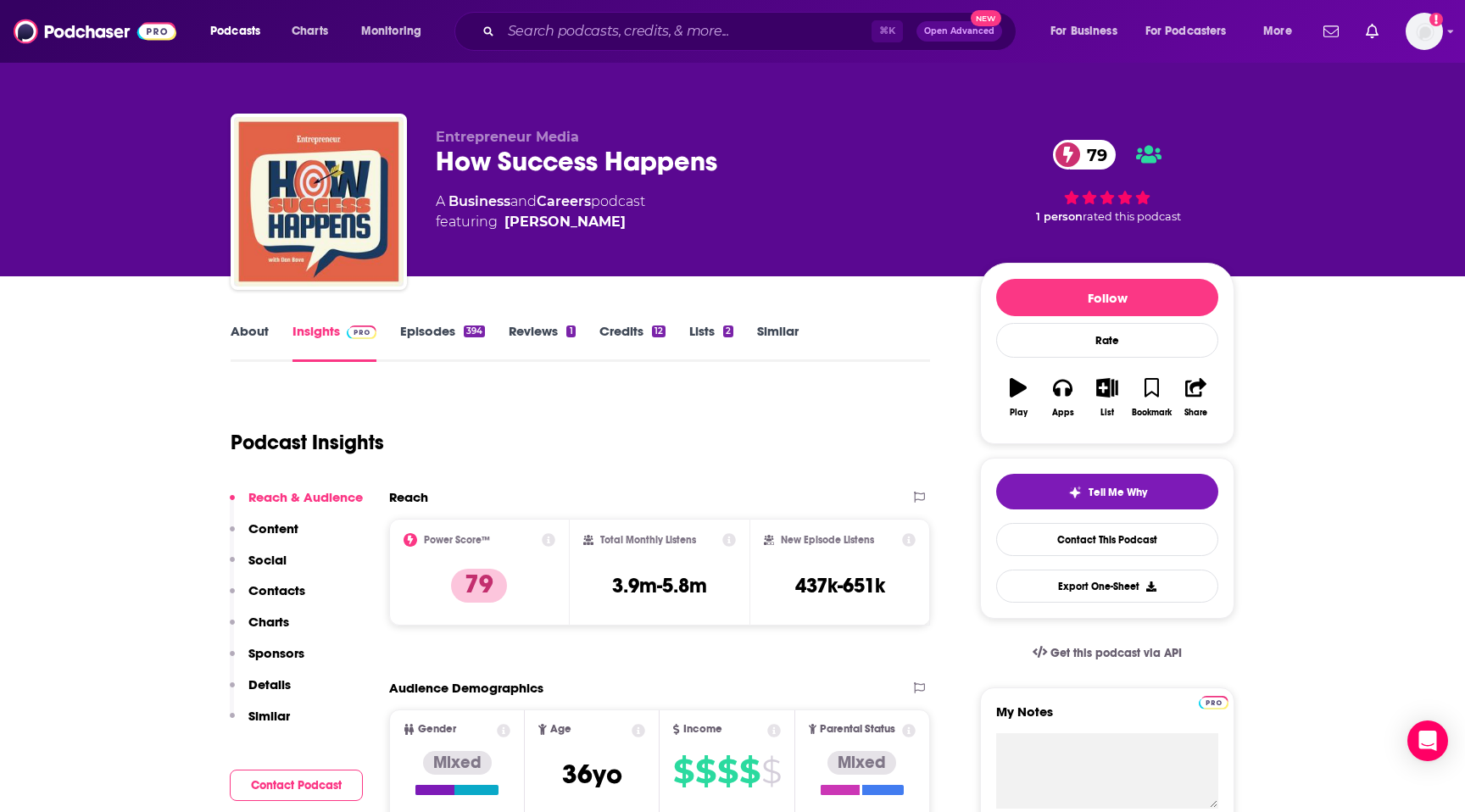
click at [265, 586] on p "Contacts" at bounding box center [276, 590] width 57 height 16
click at [244, 333] on link "About" at bounding box center [249, 342] width 38 height 39
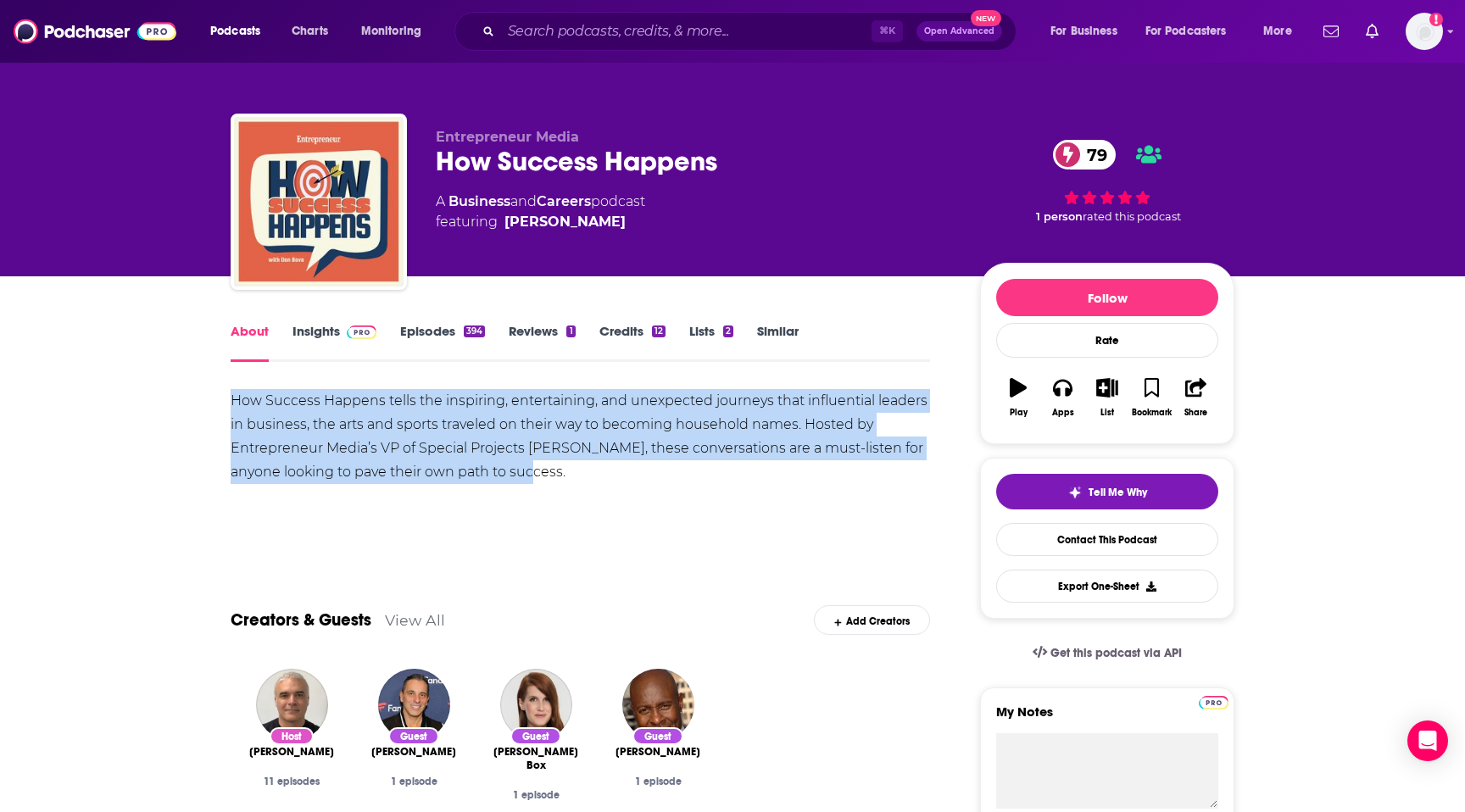
drag, startPoint x: 223, startPoint y: 394, endPoint x: 545, endPoint y: 484, distance: 334.3
copy div "How Success Happens tells the inspiring, entertaining, and unexpected journeys …"
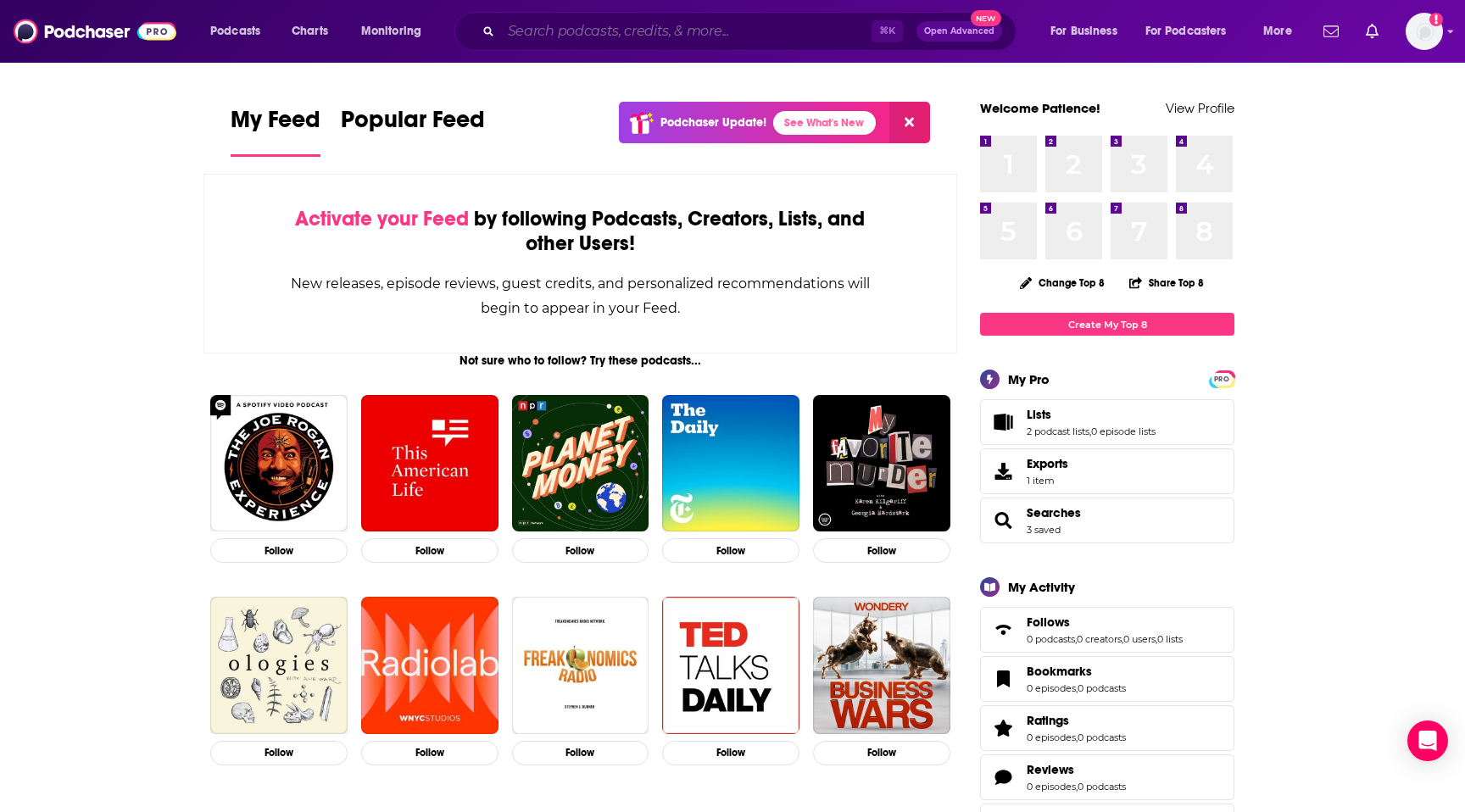
click at [693, 26] on input "Search podcasts, credits, & more..." at bounding box center [686, 31] width 370 height 27
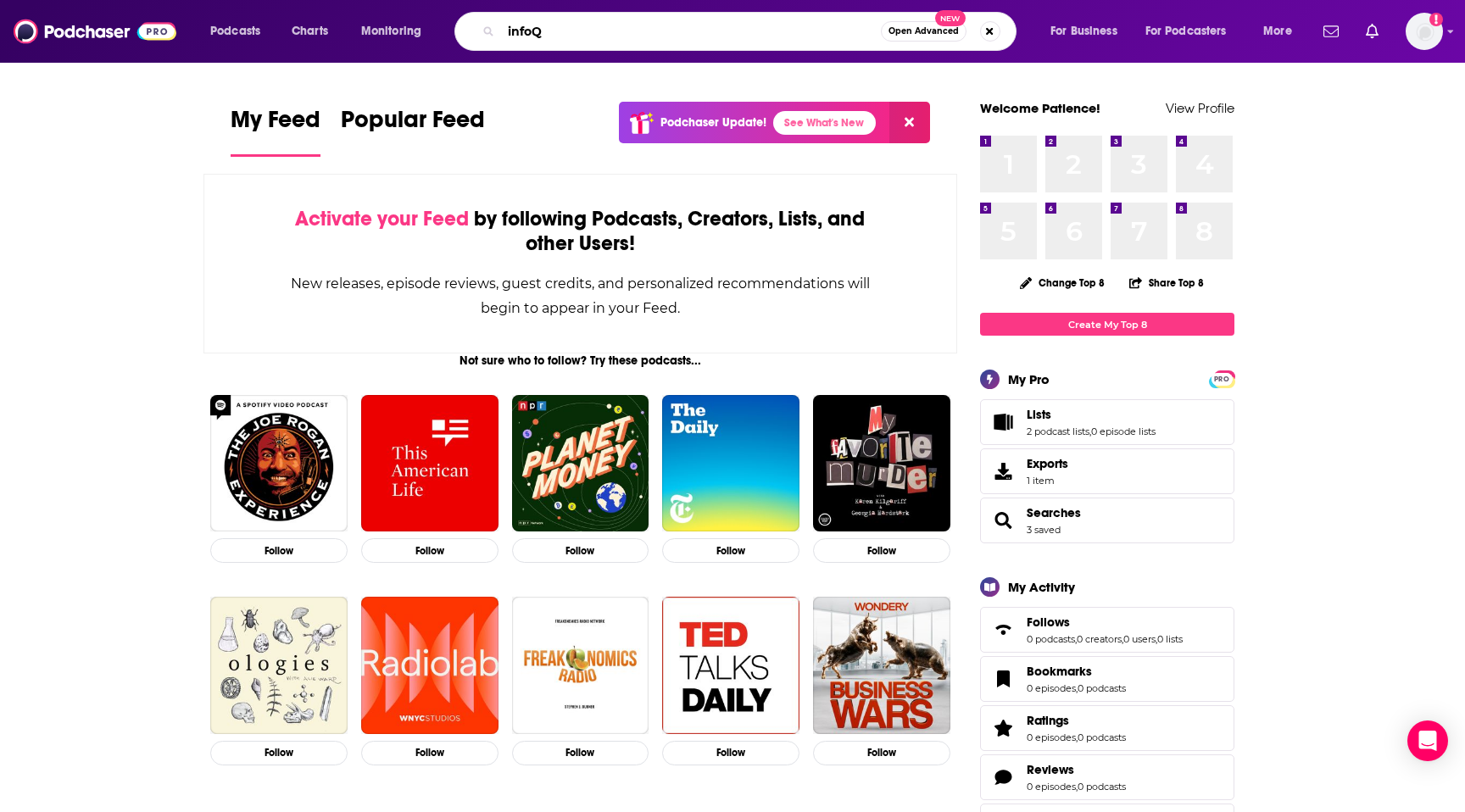
type input "infoQ"
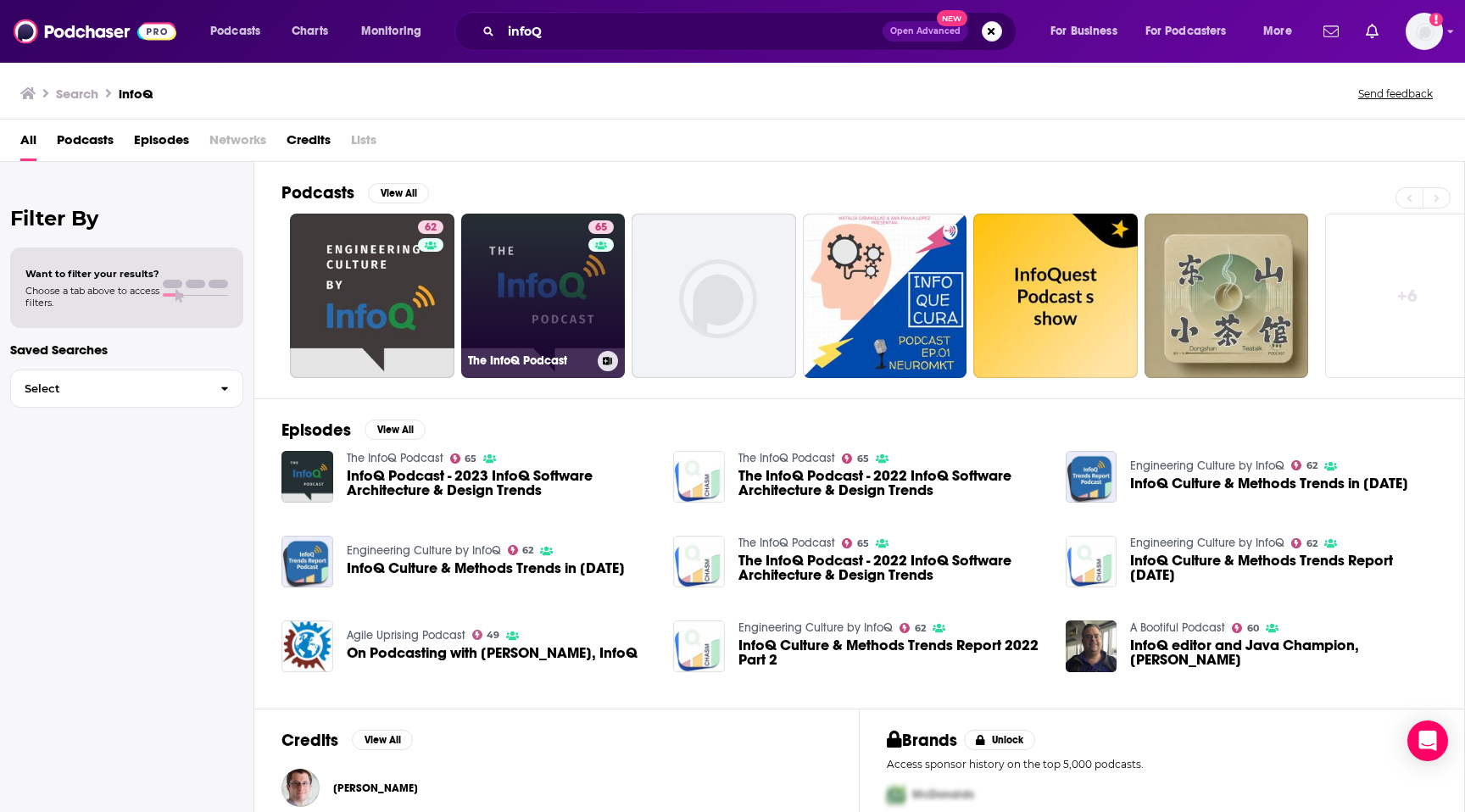
click at [536, 282] on link "65 The InfoQ Podcast" at bounding box center [543, 296] width 165 height 165
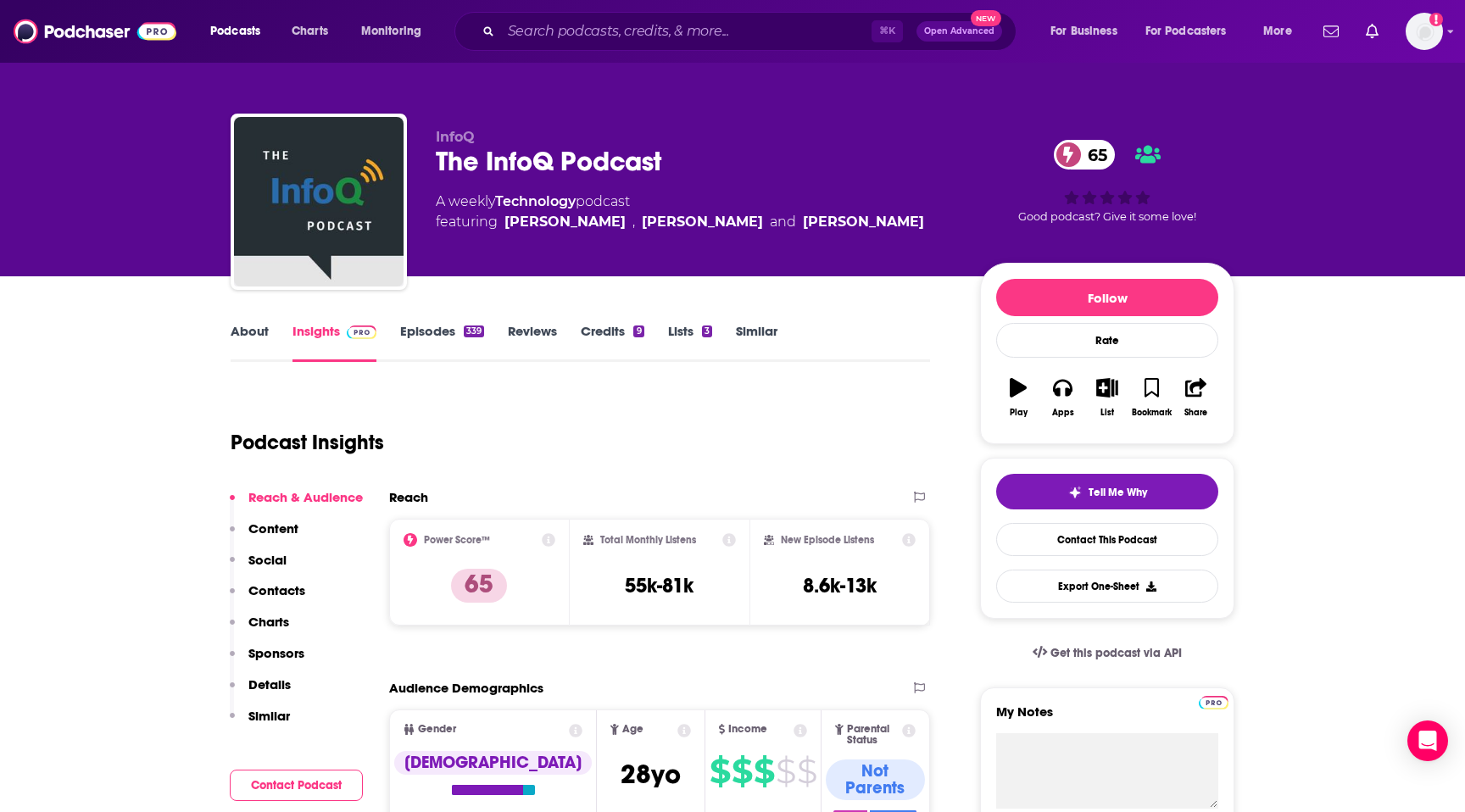
click at [257, 345] on link "About" at bounding box center [249, 342] width 38 height 39
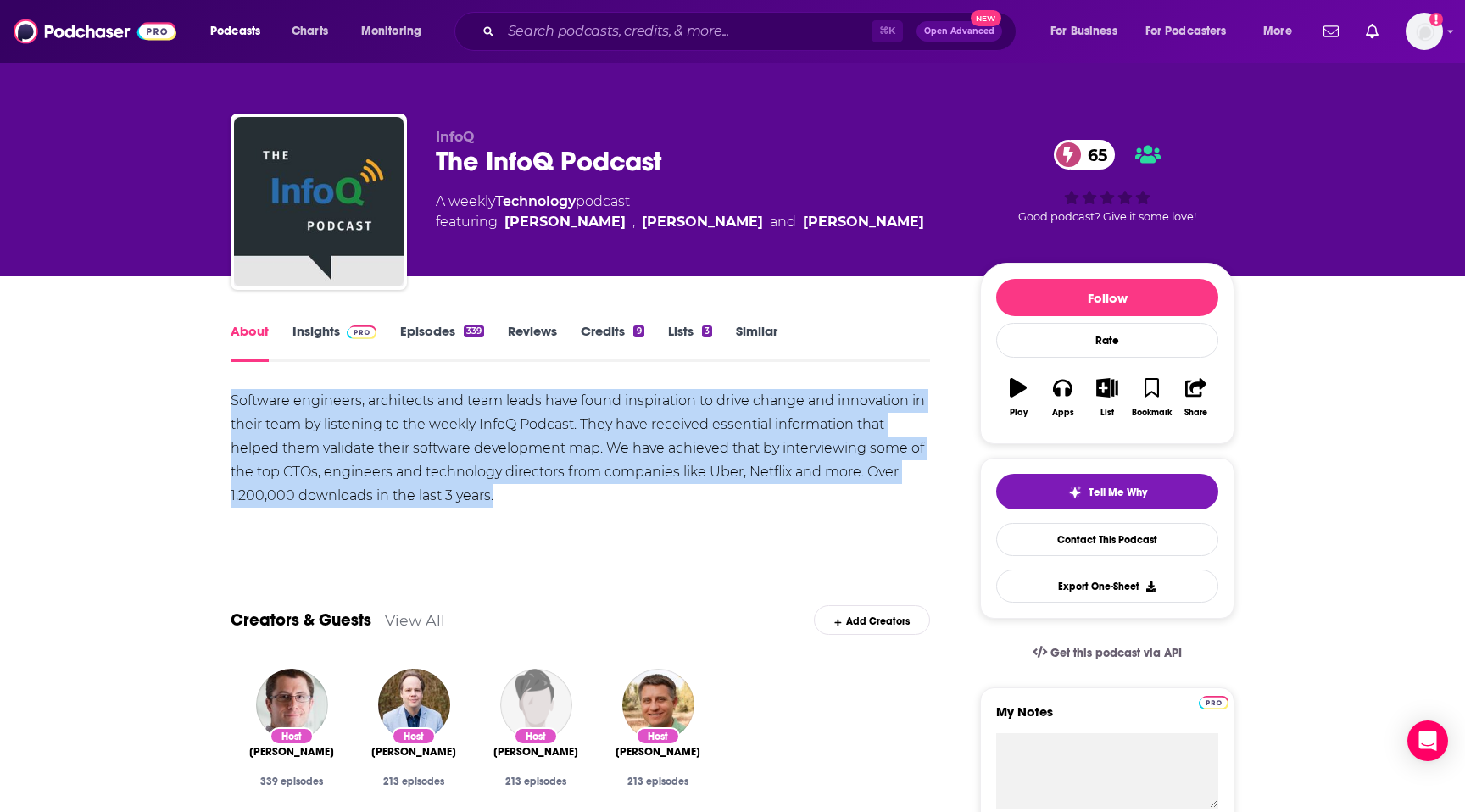
drag, startPoint x: 226, startPoint y: 398, endPoint x: 535, endPoint y: 507, distance: 327.7
copy div "Software engineers, architects and team leads have found inspiration to drive c…"
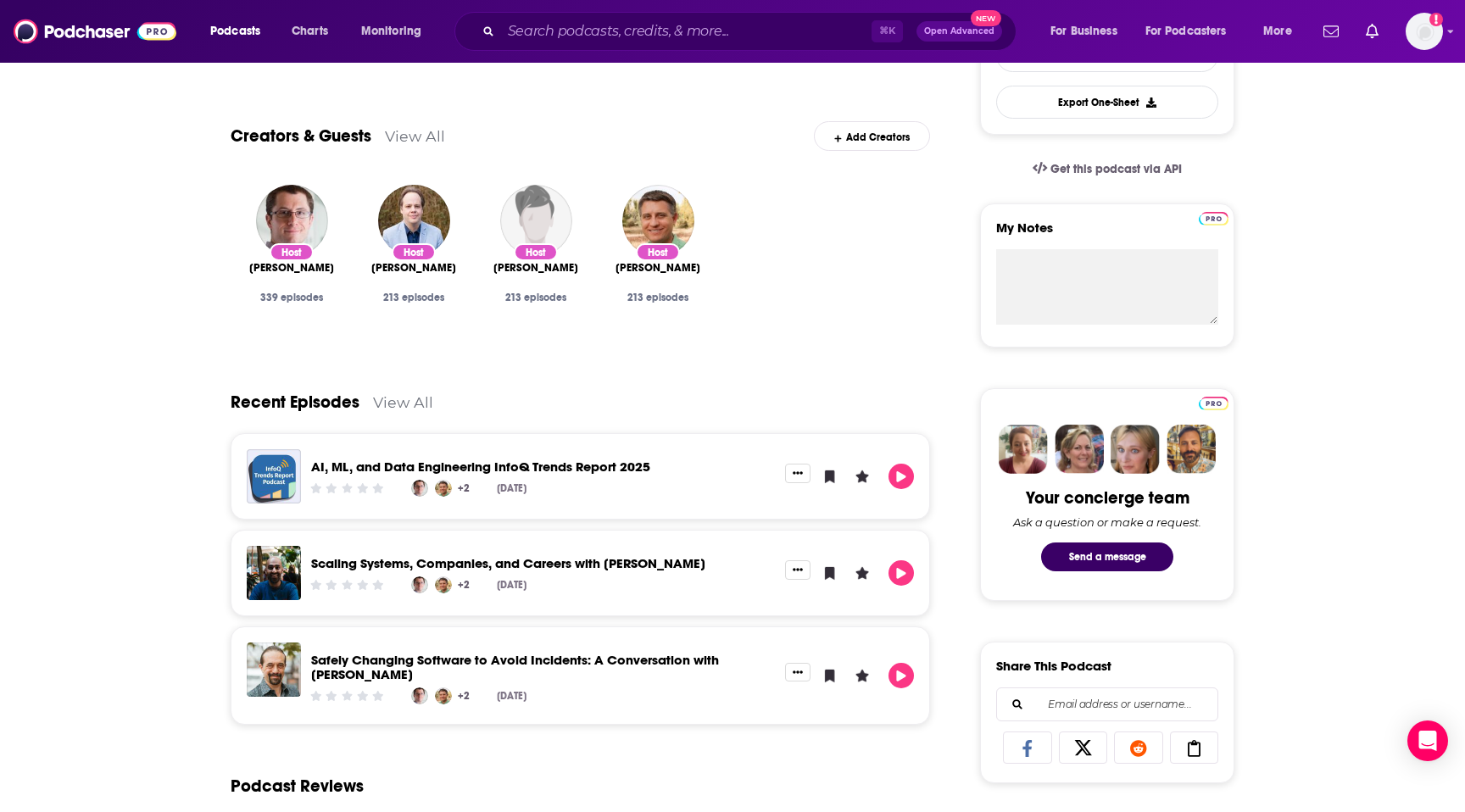
scroll to position [447, 0]
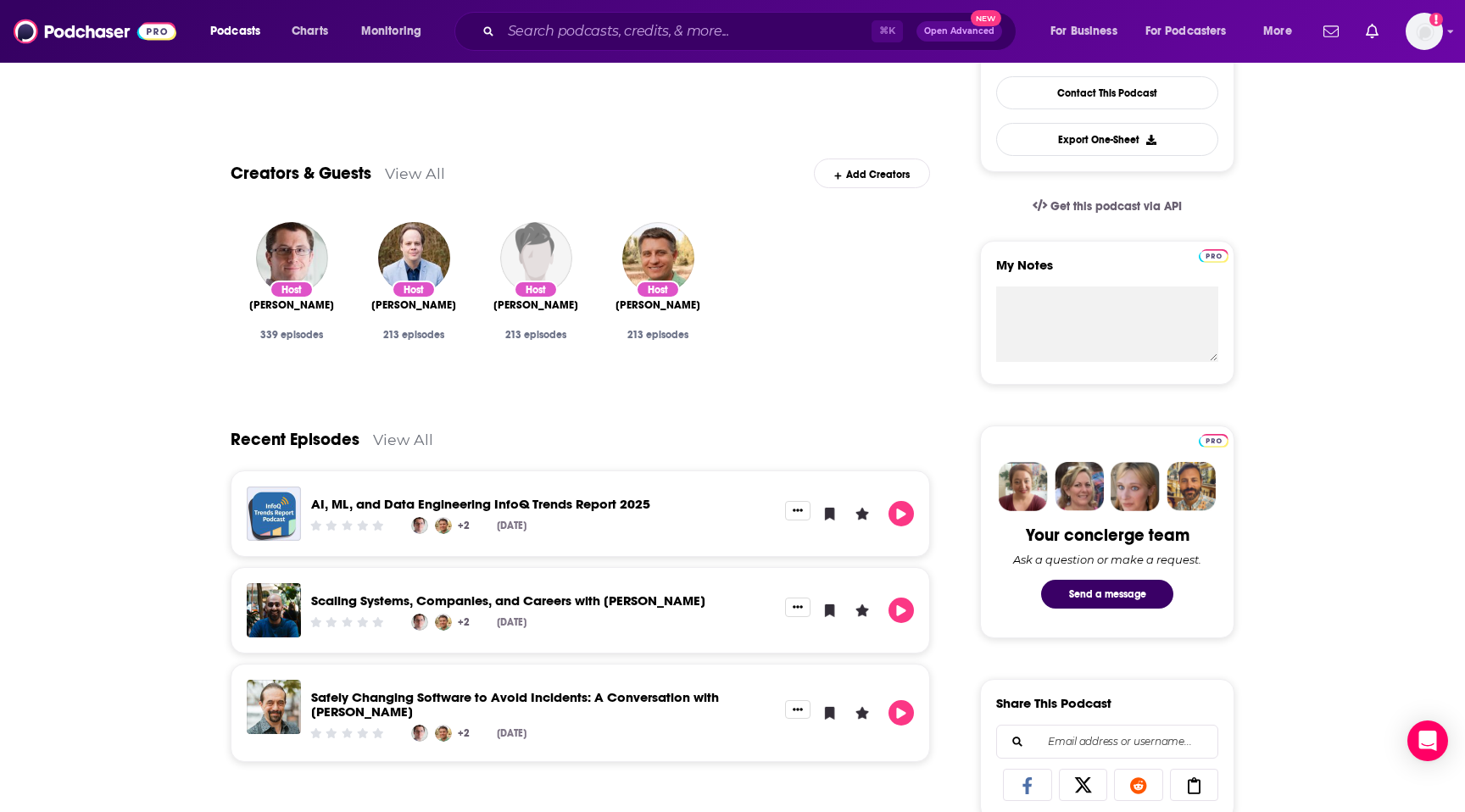
click at [580, 392] on div "Recent Episodes View All" at bounding box center [580, 428] width 700 height 82
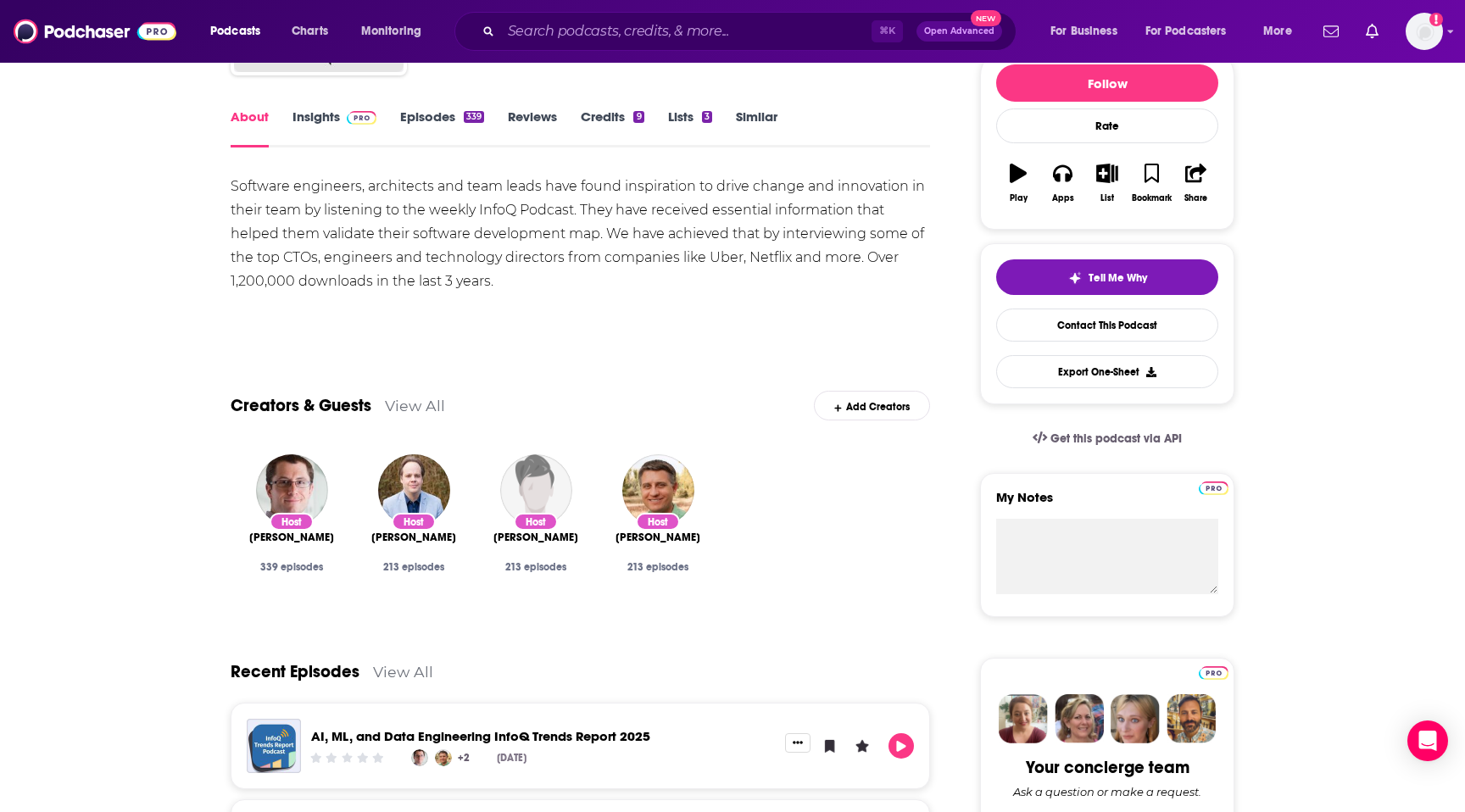
scroll to position [6, 0]
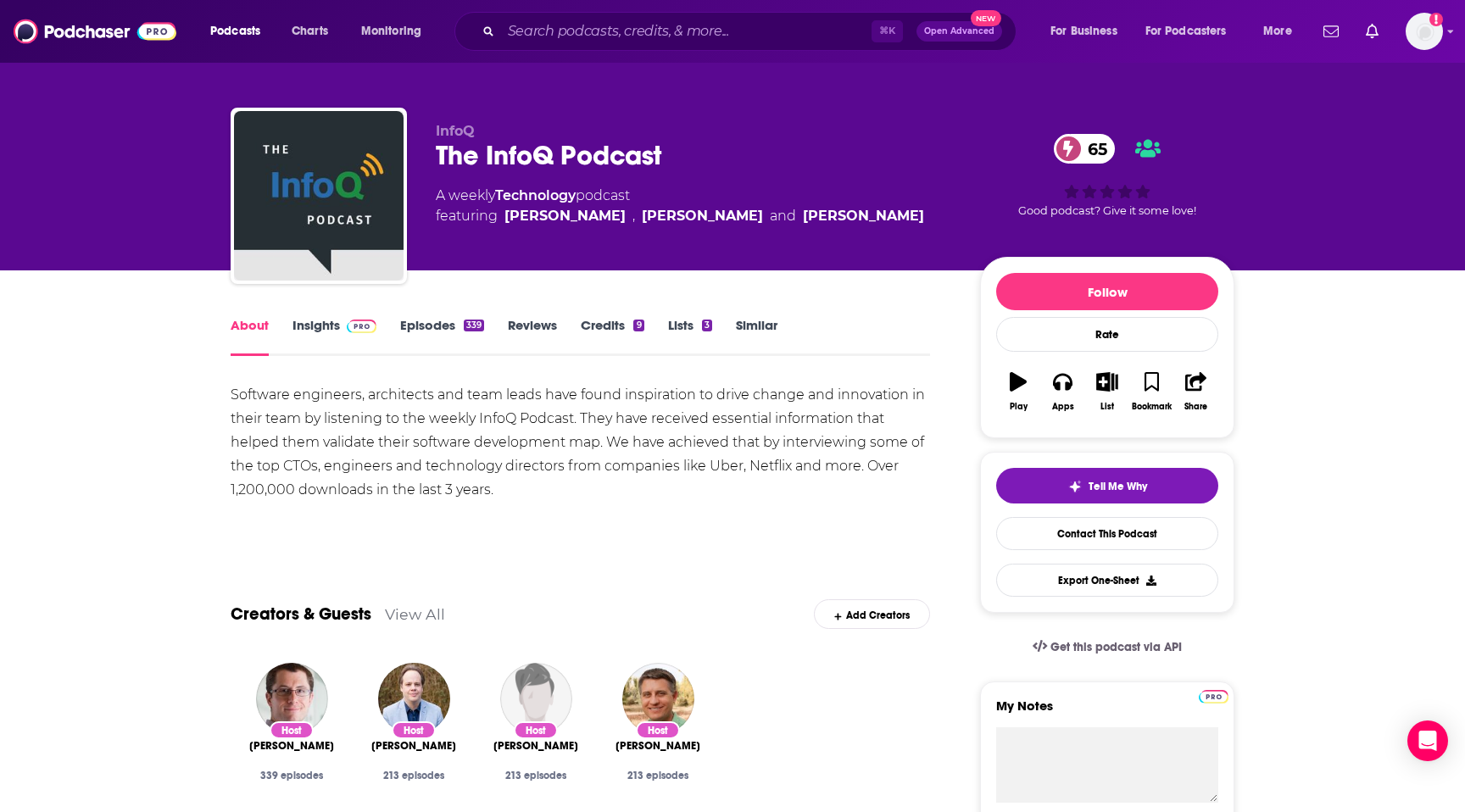
click at [338, 340] on link "Insights" at bounding box center [333, 336] width 84 height 39
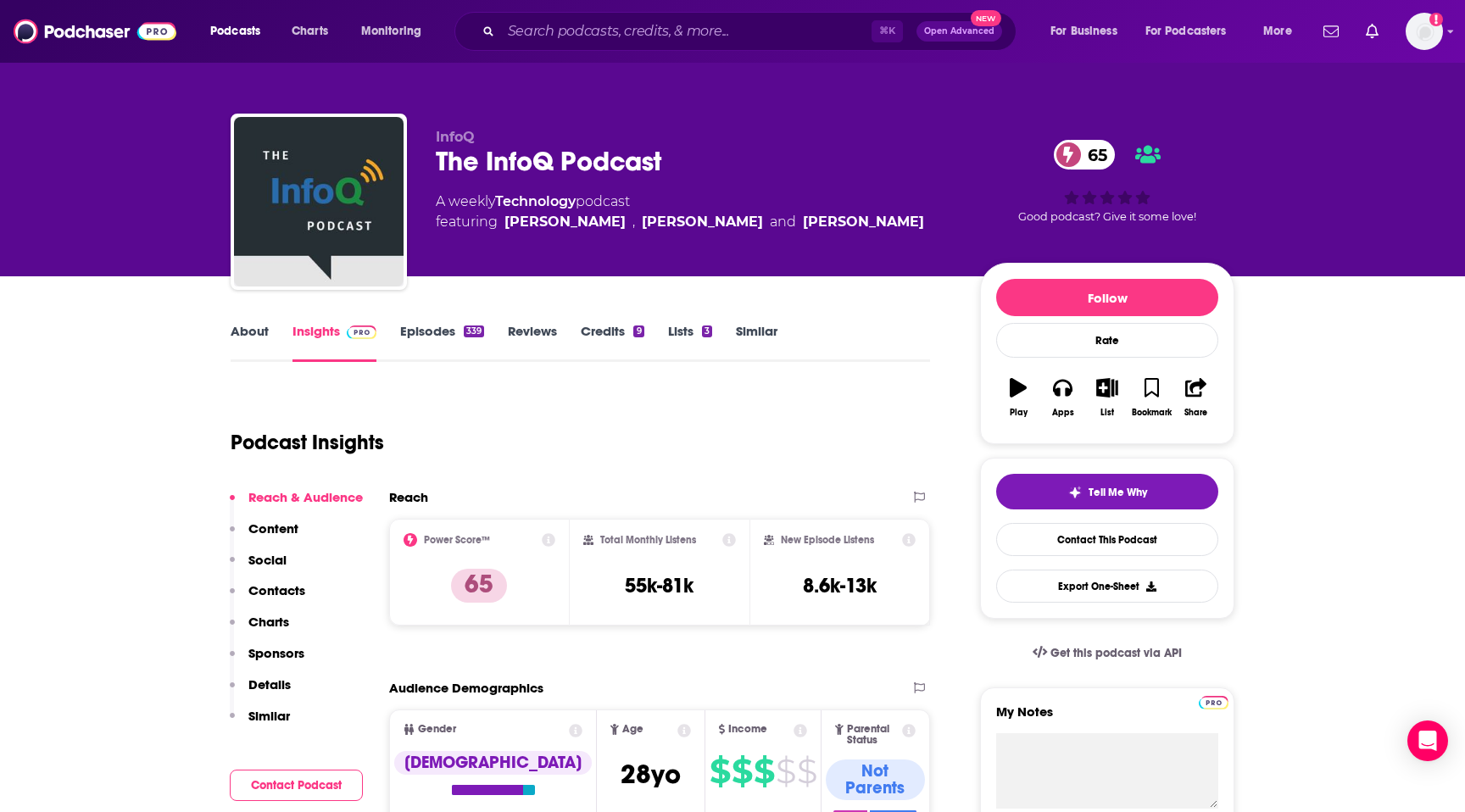
click at [276, 596] on p "Contacts" at bounding box center [276, 590] width 57 height 16
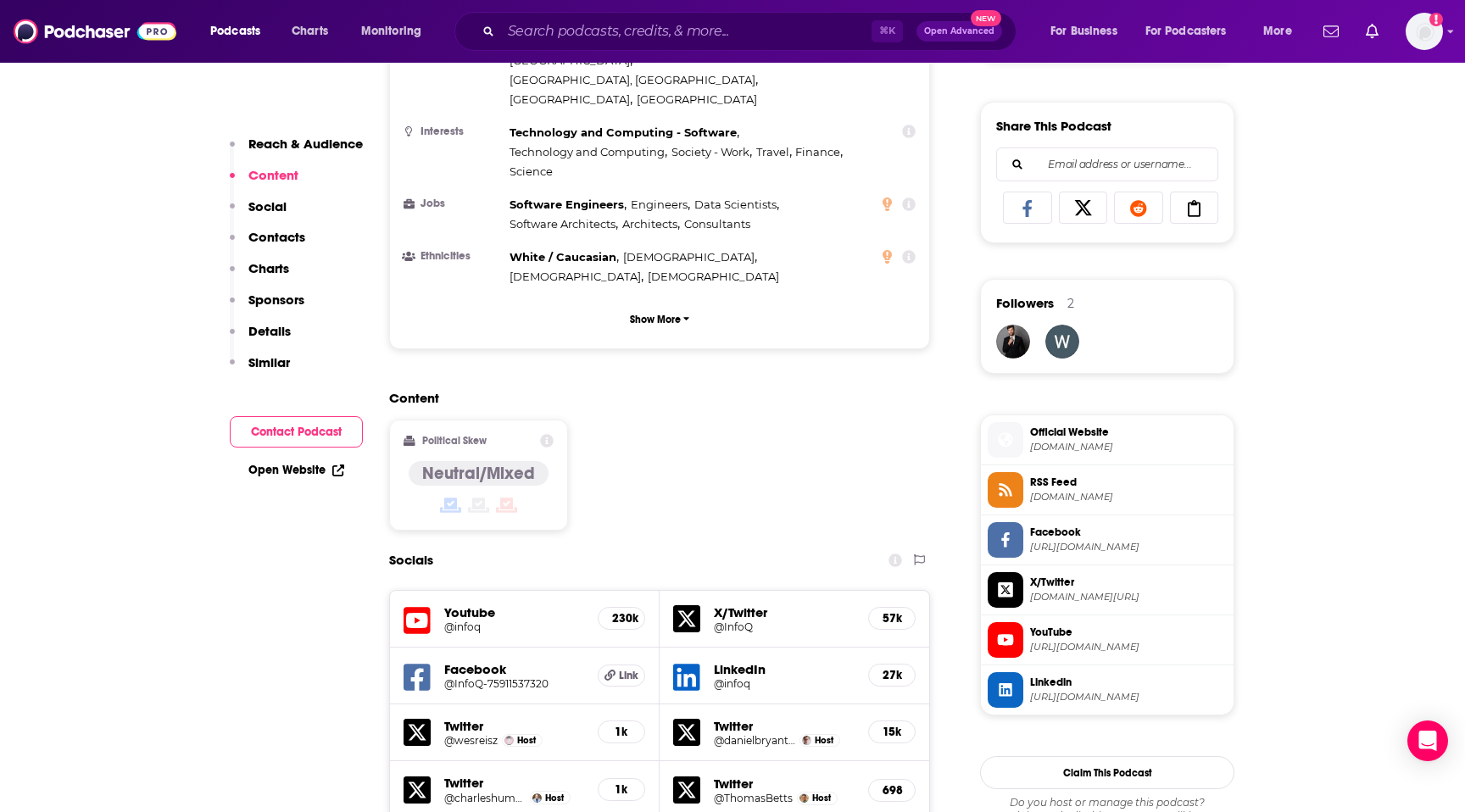
scroll to position [739, 0]
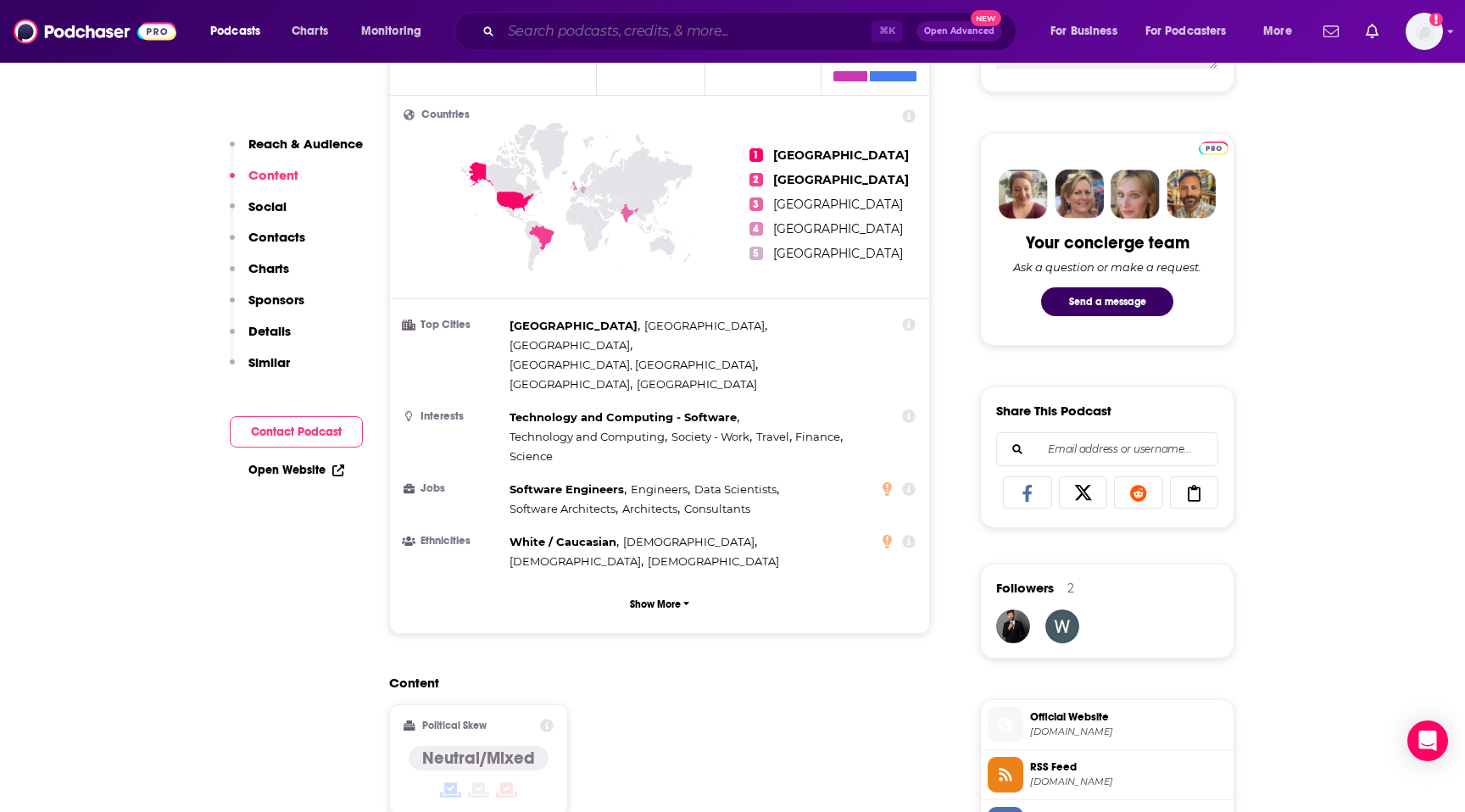
click at [711, 31] on input "Search podcasts, credits, & more..." at bounding box center [686, 31] width 370 height 27
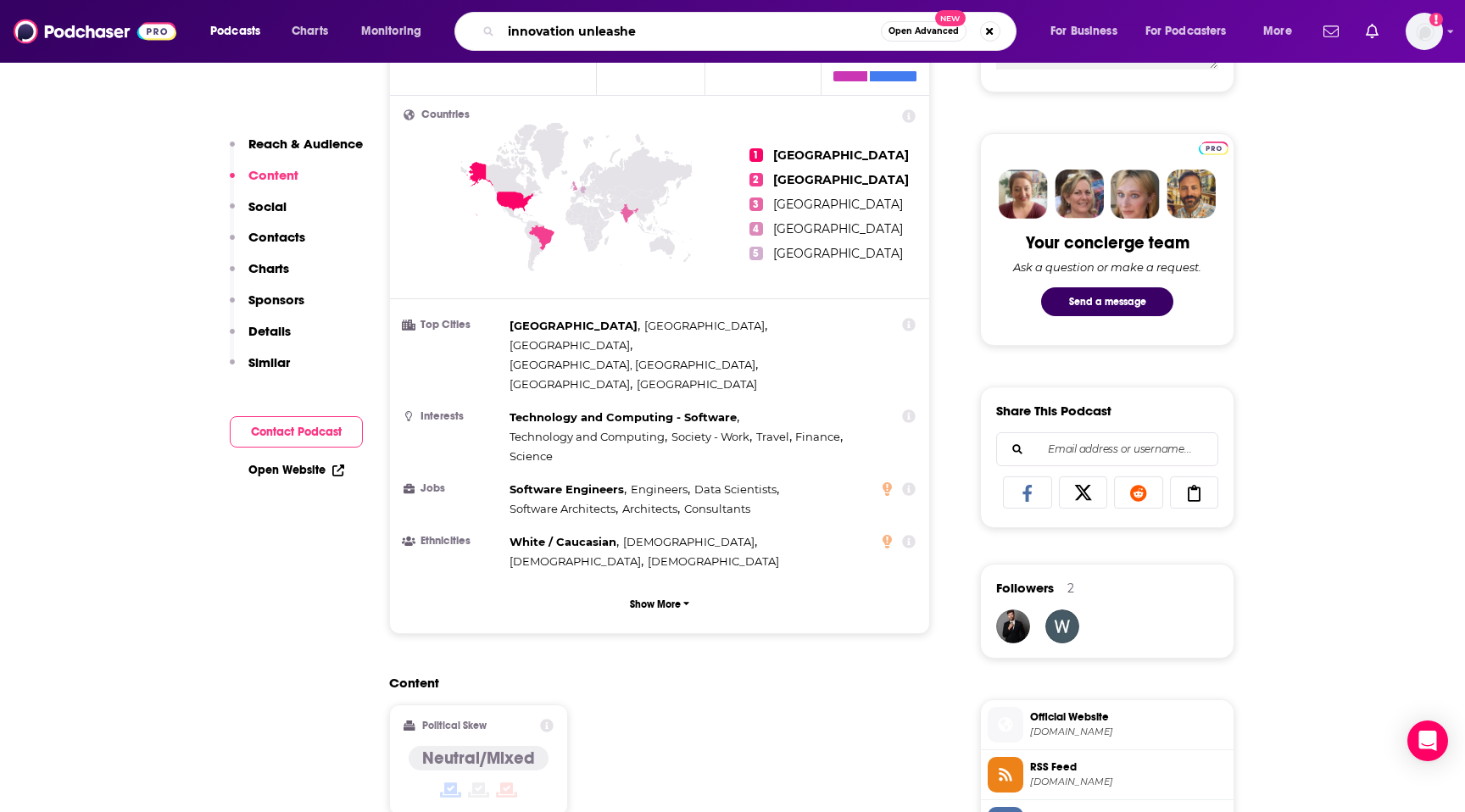
type input "innovation unleashed"
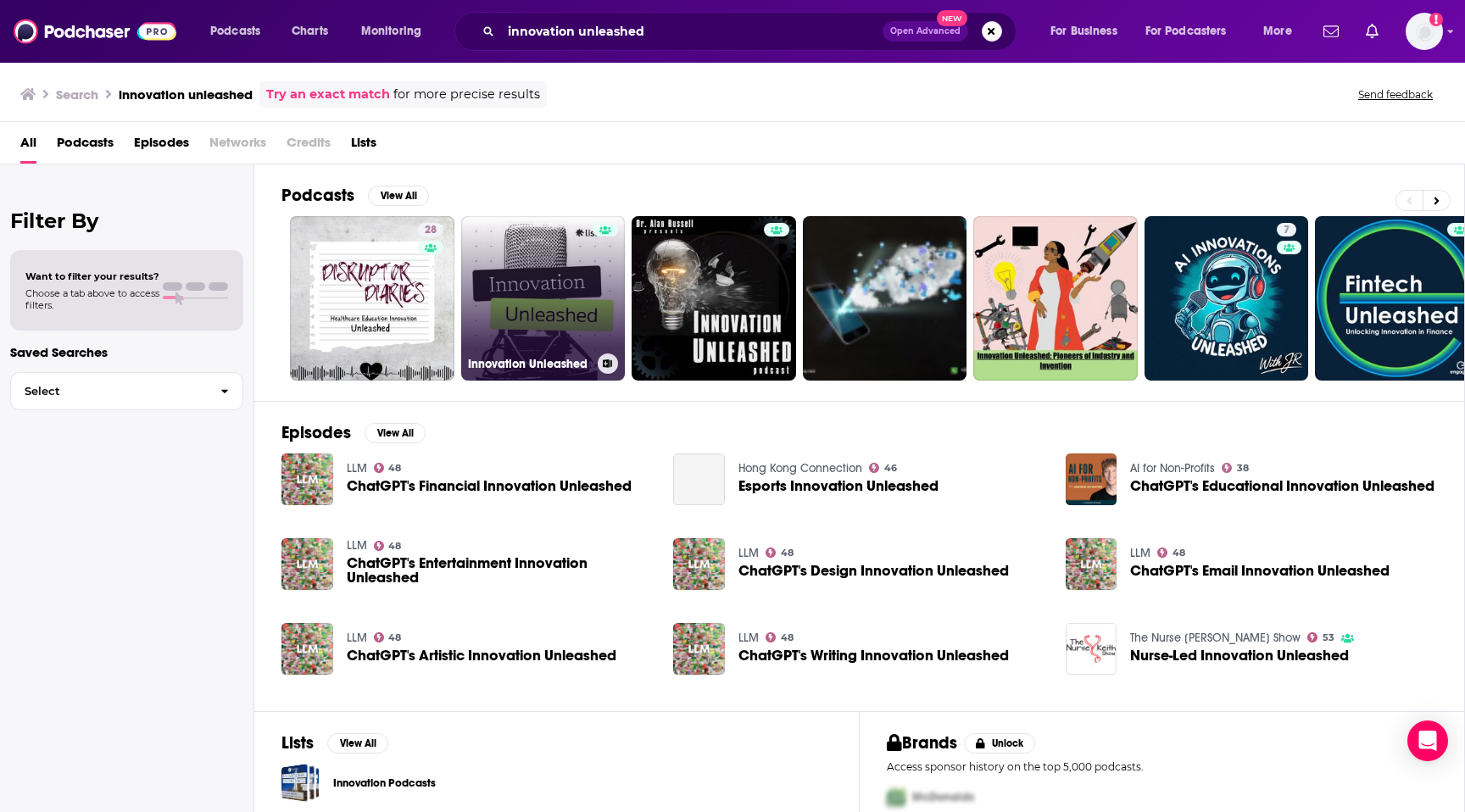
click at [529, 304] on link "Innovation Unleashed" at bounding box center [543, 298] width 165 height 165
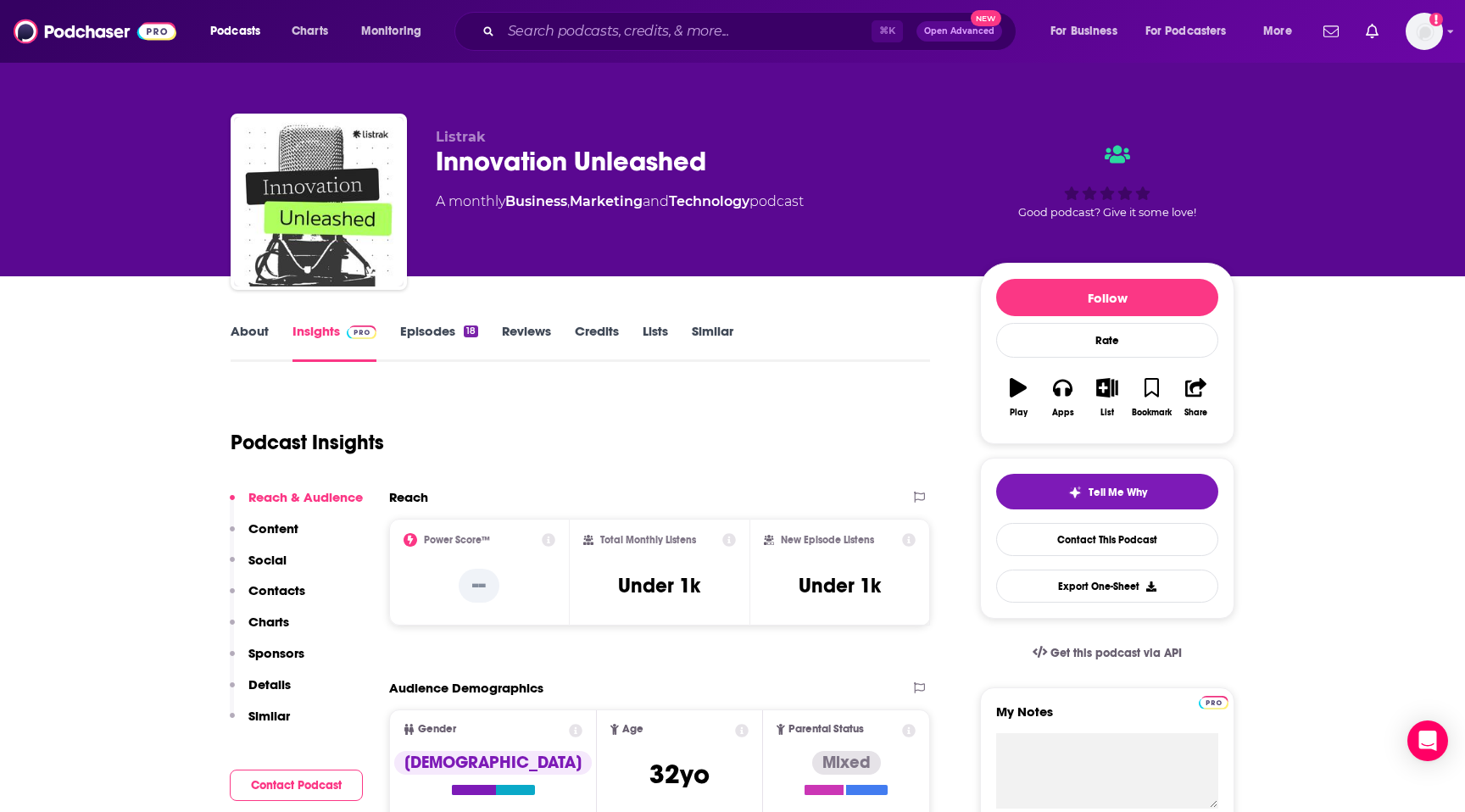
click at [266, 585] on p "Contacts" at bounding box center [276, 590] width 57 height 16
click at [253, 327] on link "About" at bounding box center [249, 342] width 38 height 39
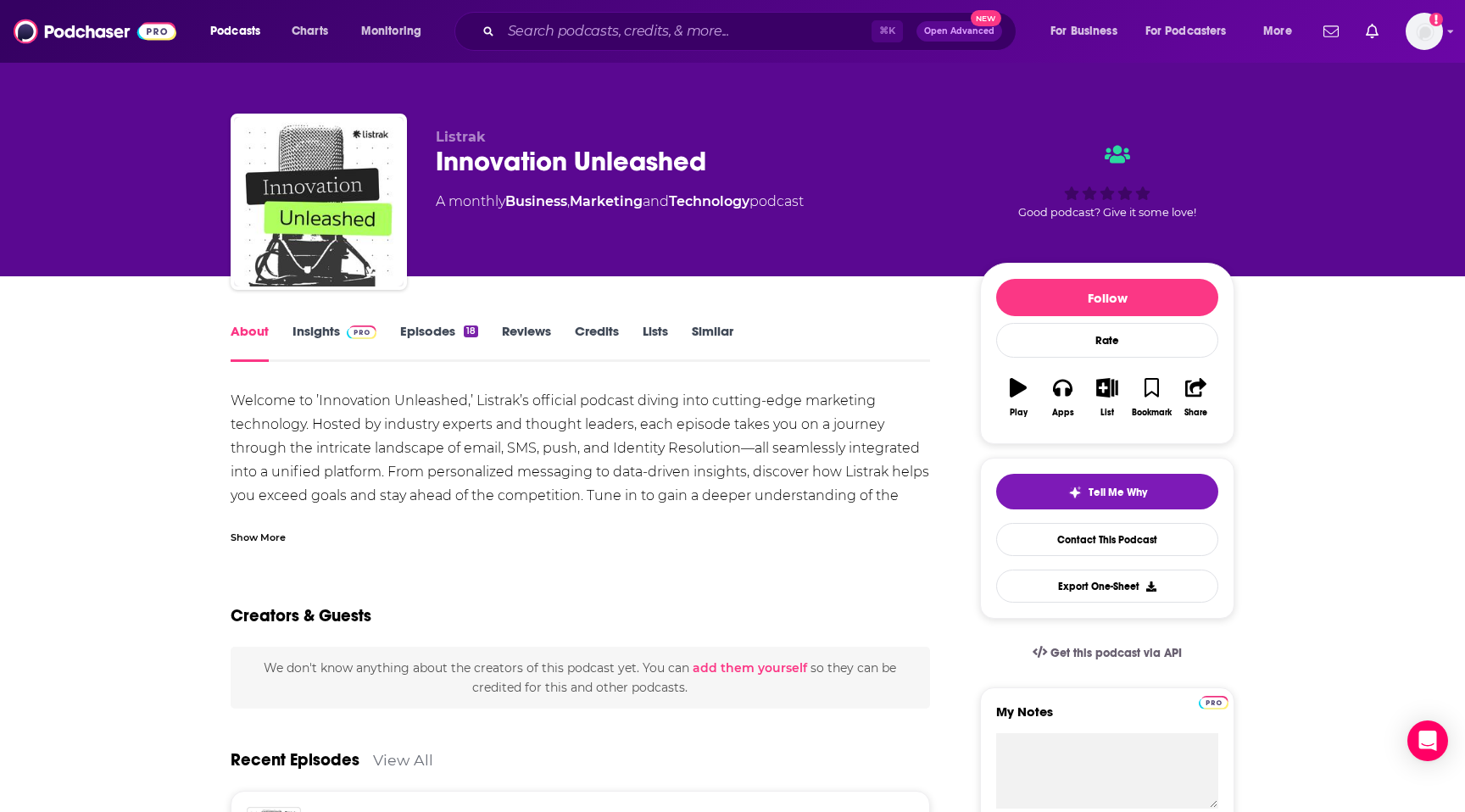
click at [273, 538] on div "Show More" at bounding box center [258, 536] width 55 height 16
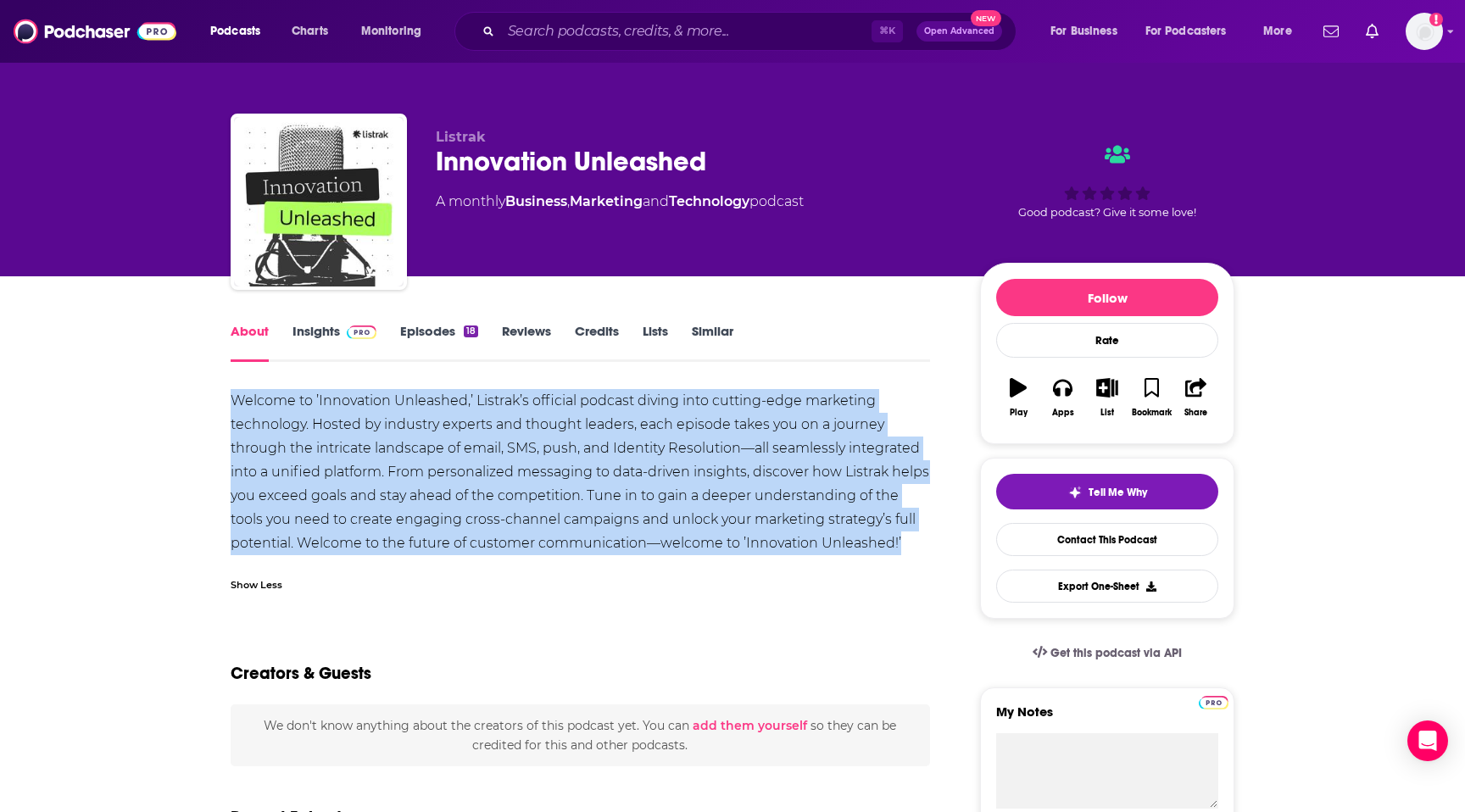
drag, startPoint x: 216, startPoint y: 403, endPoint x: 908, endPoint y: 550, distance: 707.4
copy div "Welcome to ’Innovation Unleashed,’ Listrak’s official podcast diving into cutti…"
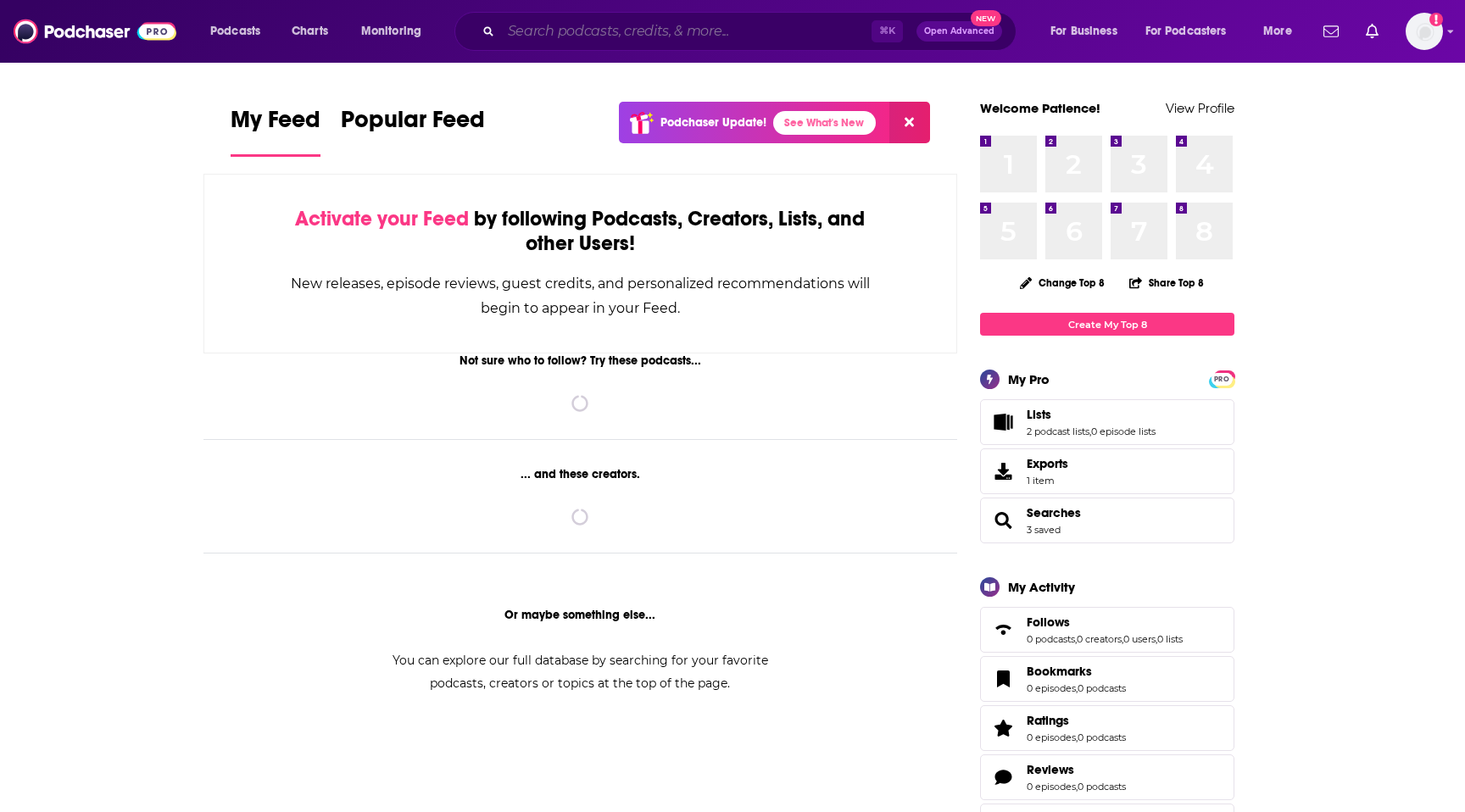
click at [560, 36] on input "Search podcasts, credits, & more..." at bounding box center [686, 31] width 370 height 27
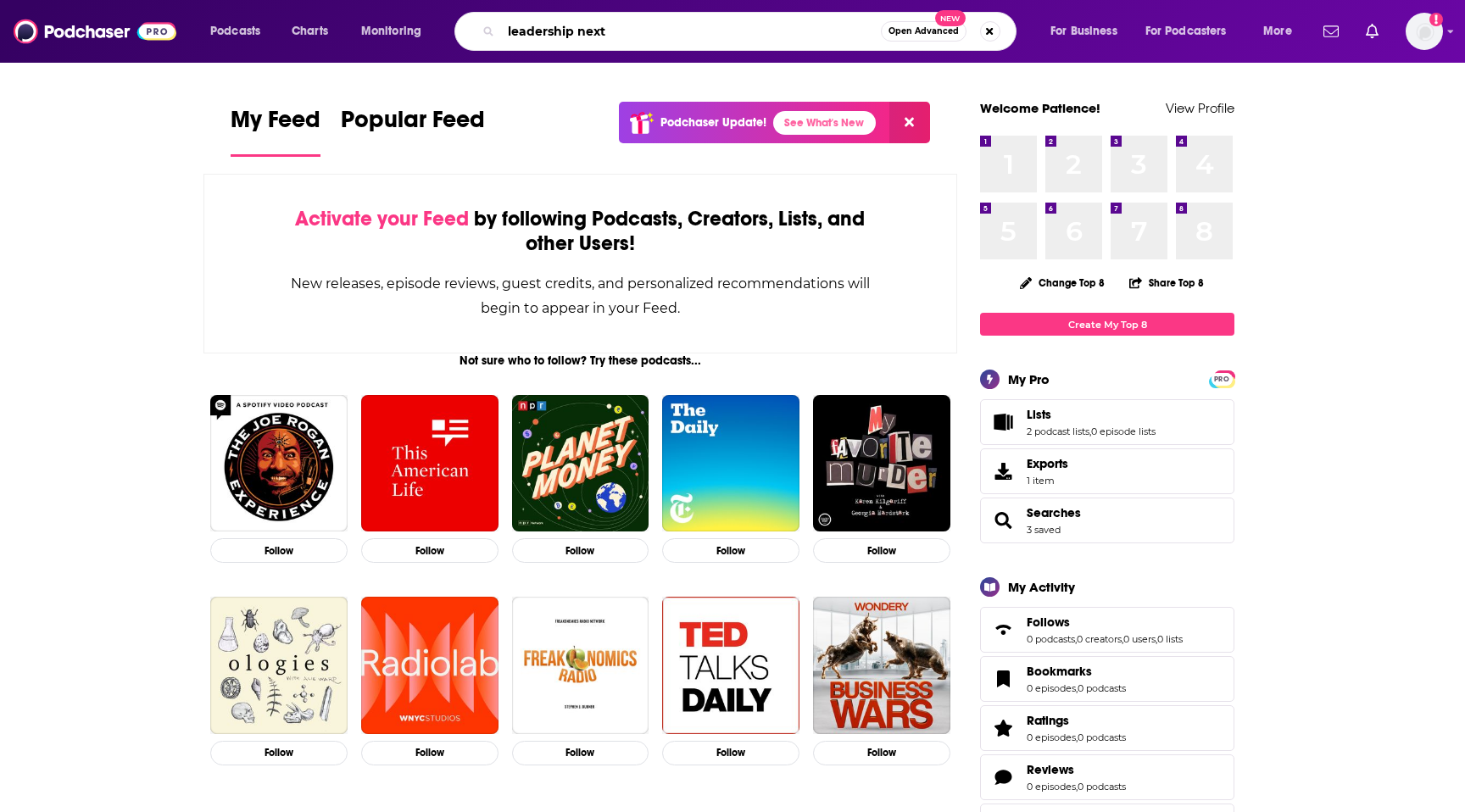
type input "leadership next"
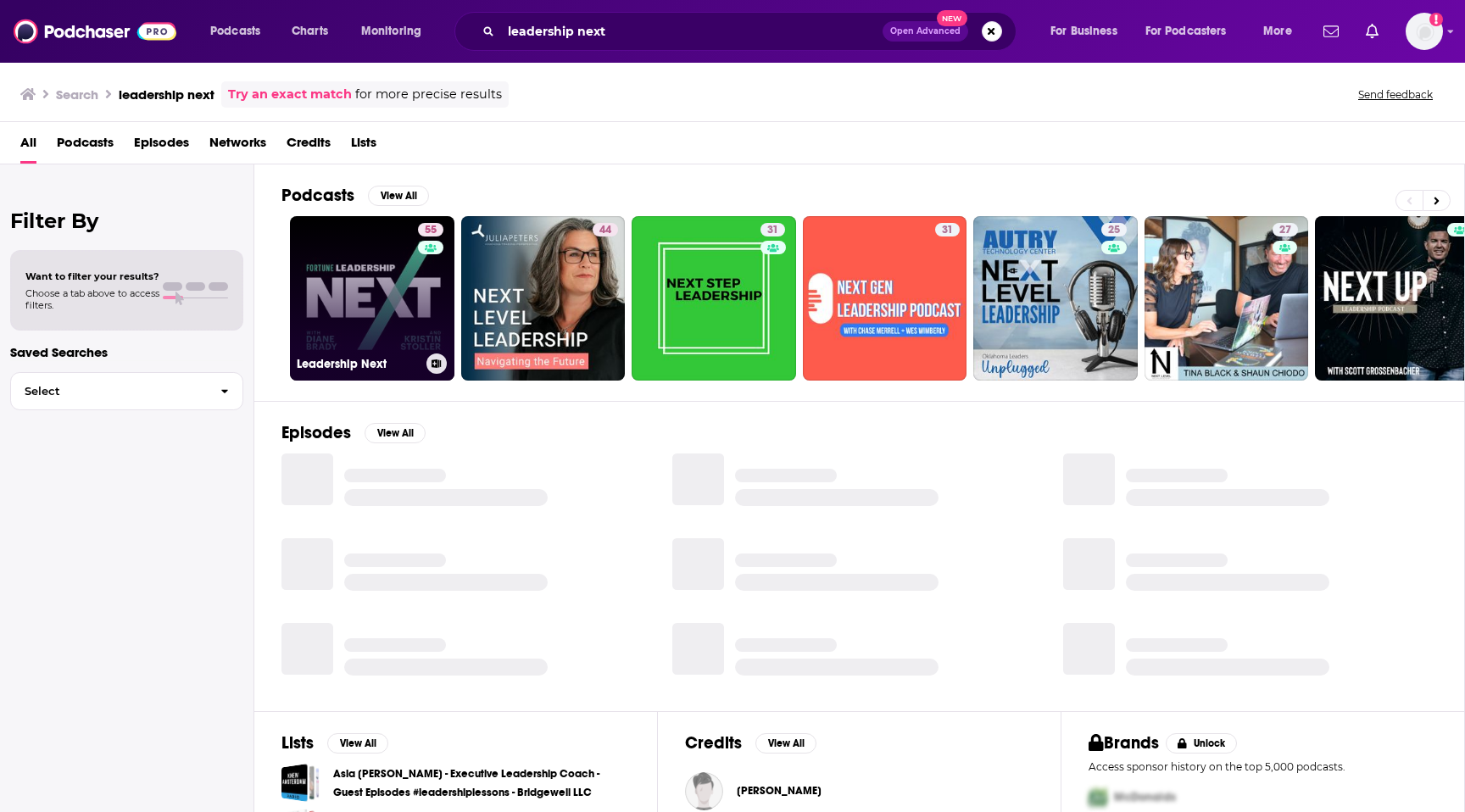
click at [377, 279] on link "55 Leadership Next" at bounding box center [372, 298] width 165 height 165
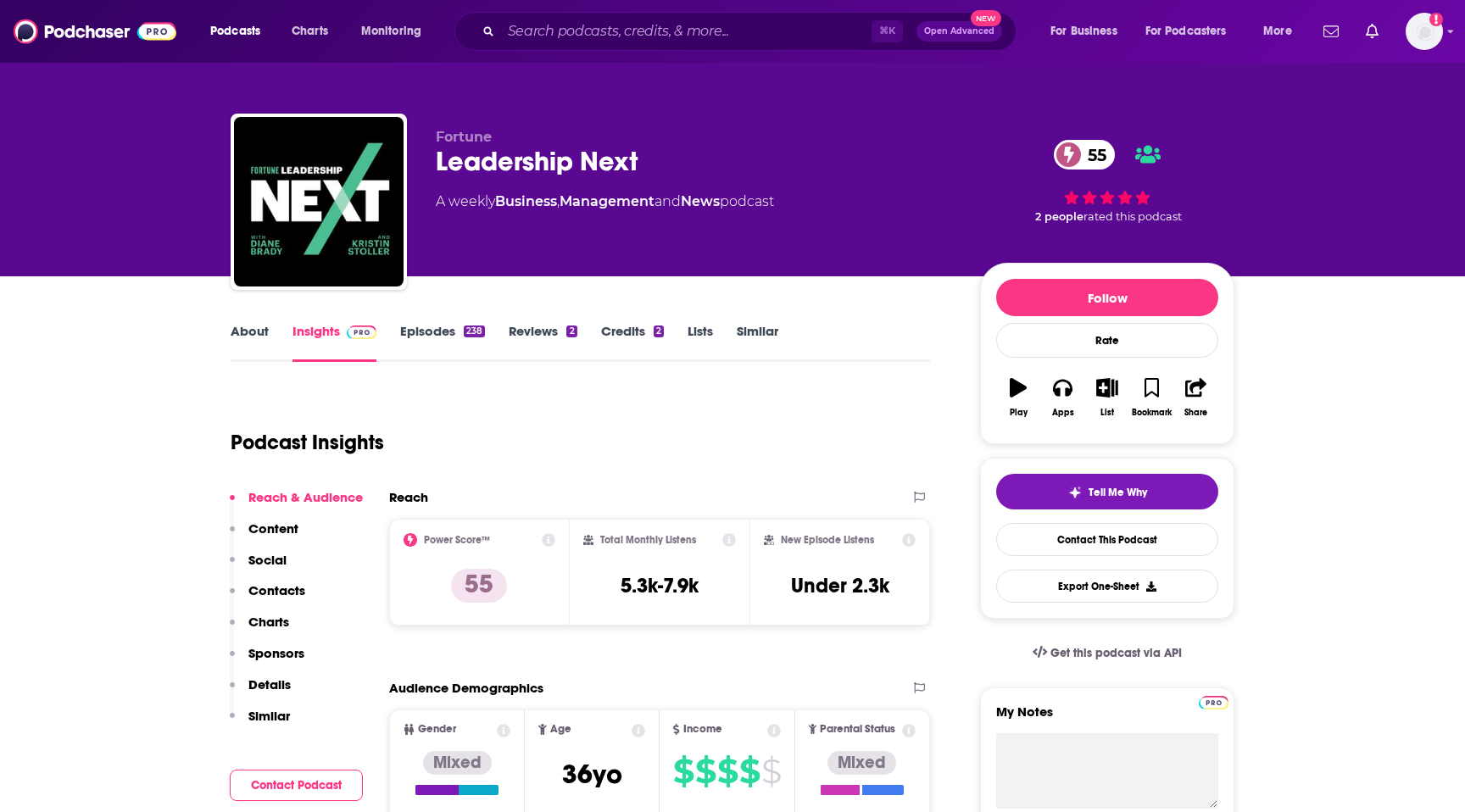
click at [302, 587] on p "Contacts" at bounding box center [276, 590] width 57 height 16
click at [247, 351] on link "About" at bounding box center [249, 342] width 38 height 39
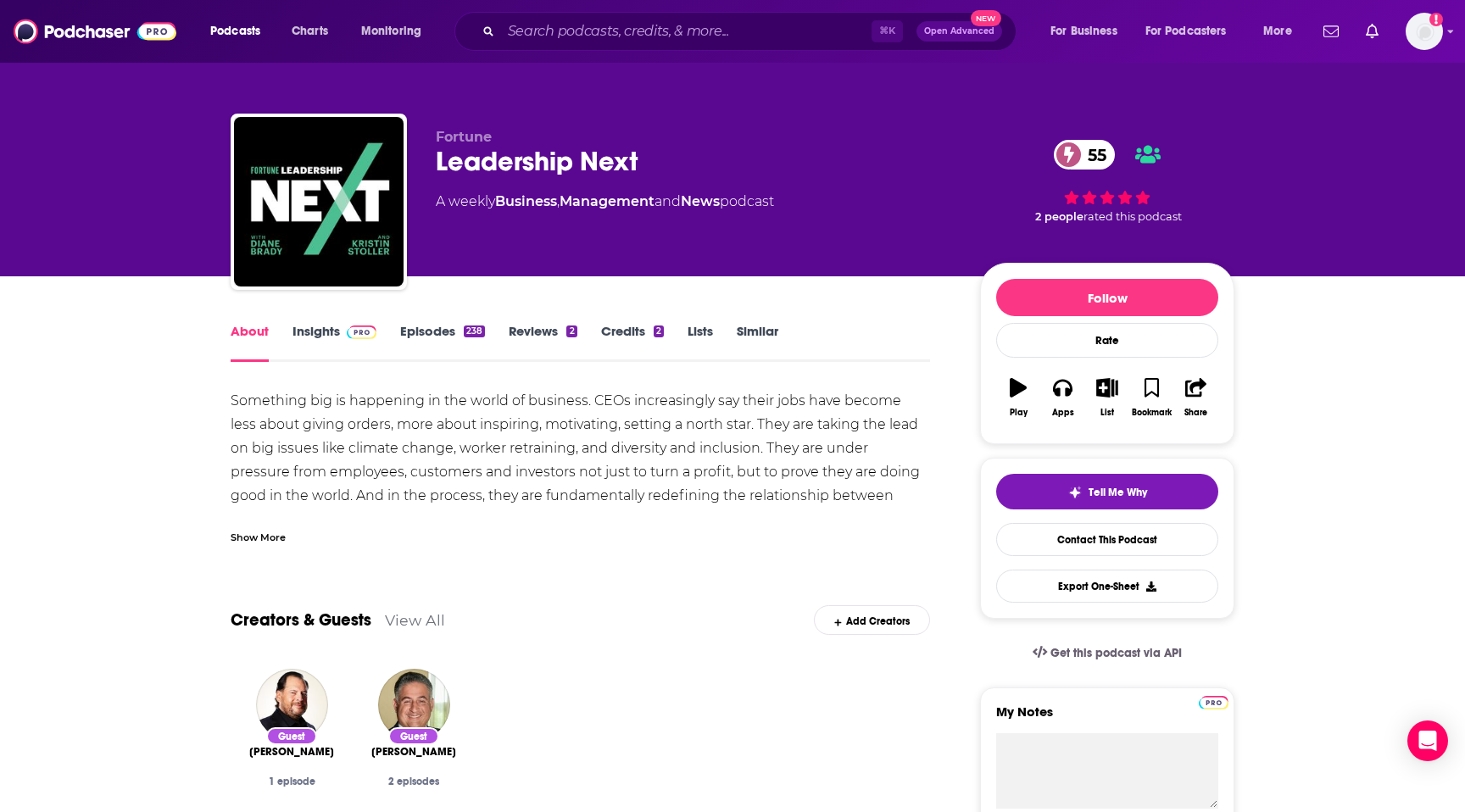
click at [245, 533] on div "Show More" at bounding box center [258, 536] width 55 height 16
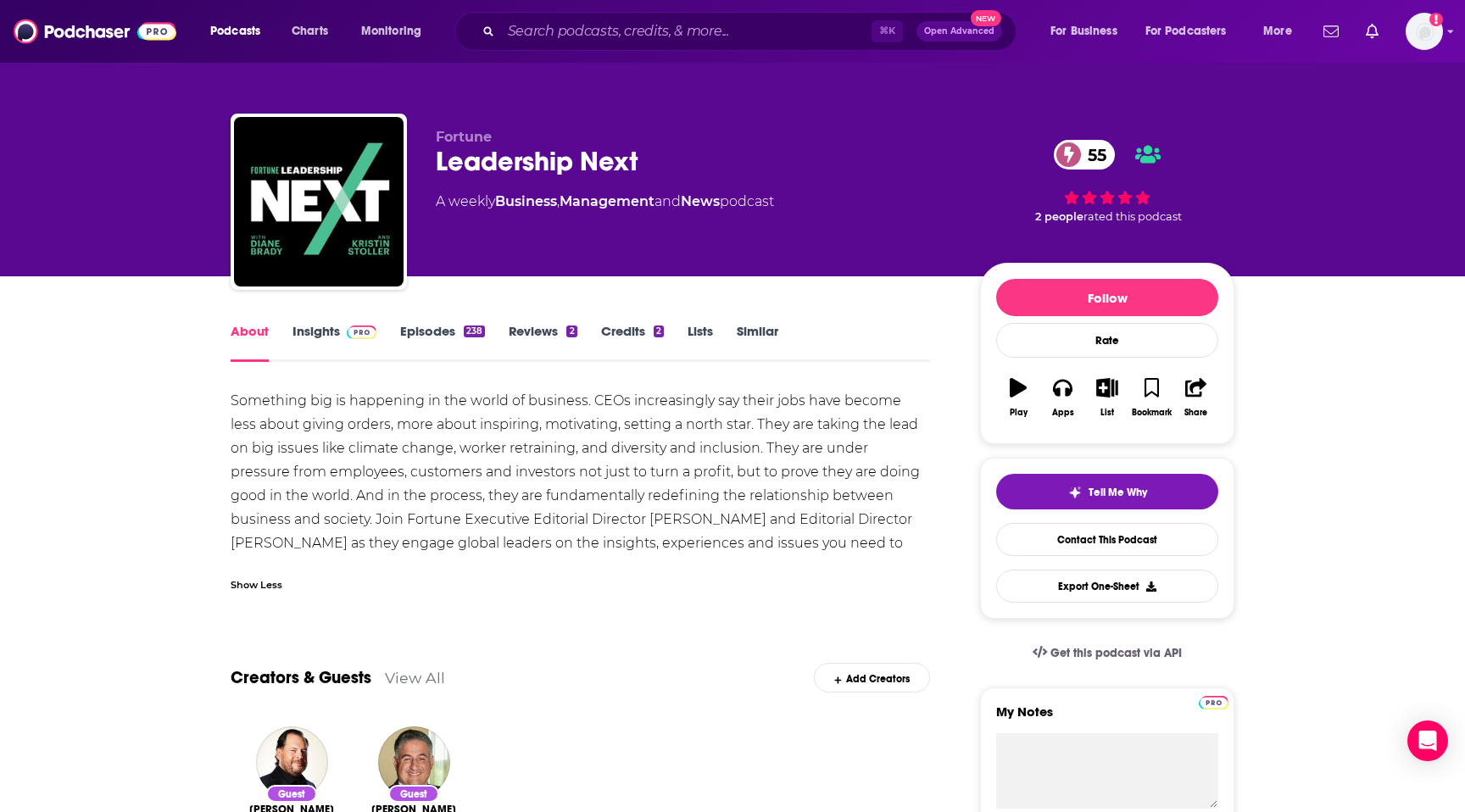
click at [434, 160] on div "Fortune Leadership Next 55 A weekly Business , Management and News podcast 55 2…" at bounding box center [732, 205] width 1004 height 183
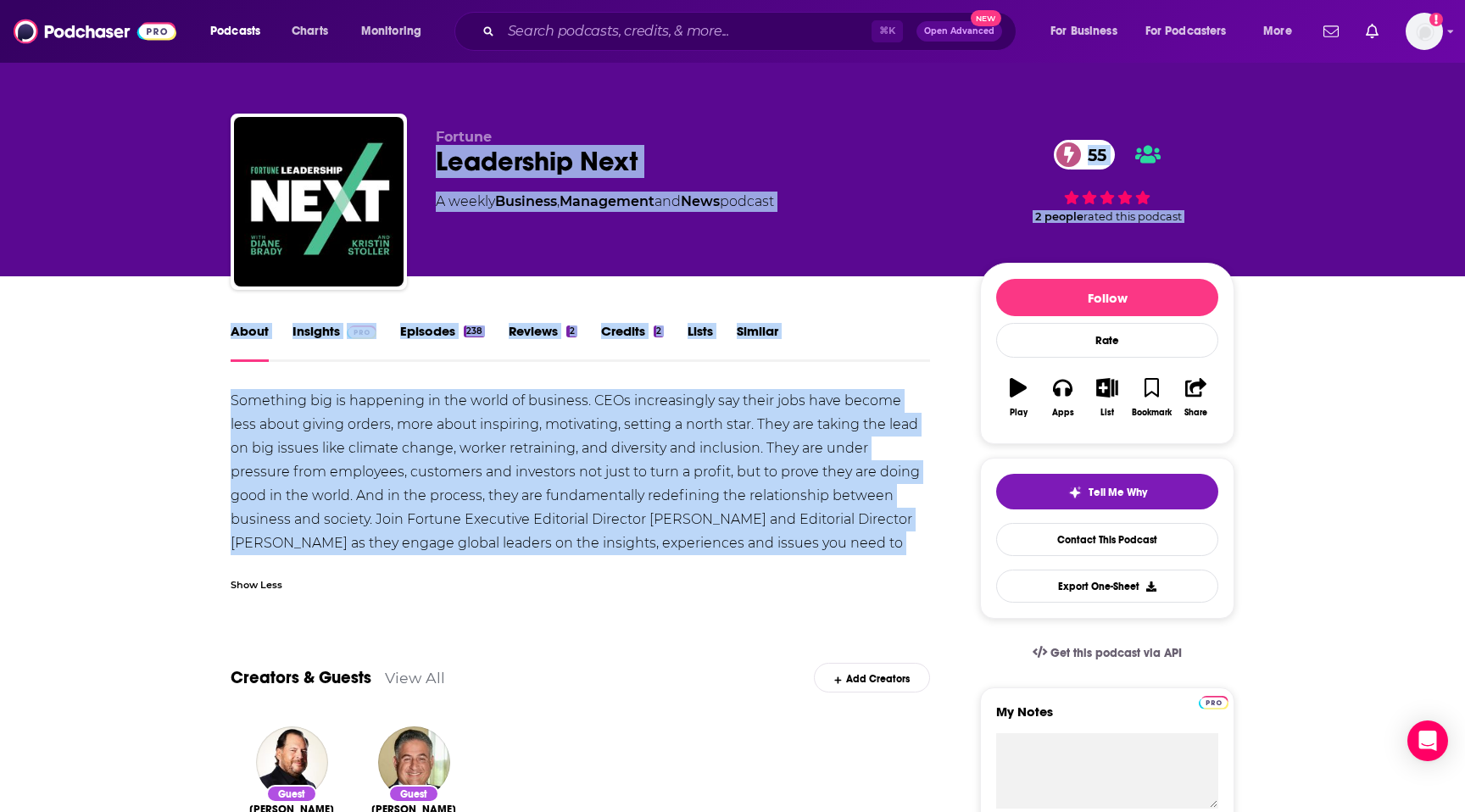
drag, startPoint x: 433, startPoint y: 151, endPoint x: 780, endPoint y: 550, distance: 528.8
copy div "Leadership Next 55 A weekly Business , Management and News podcast 55 2 people …"
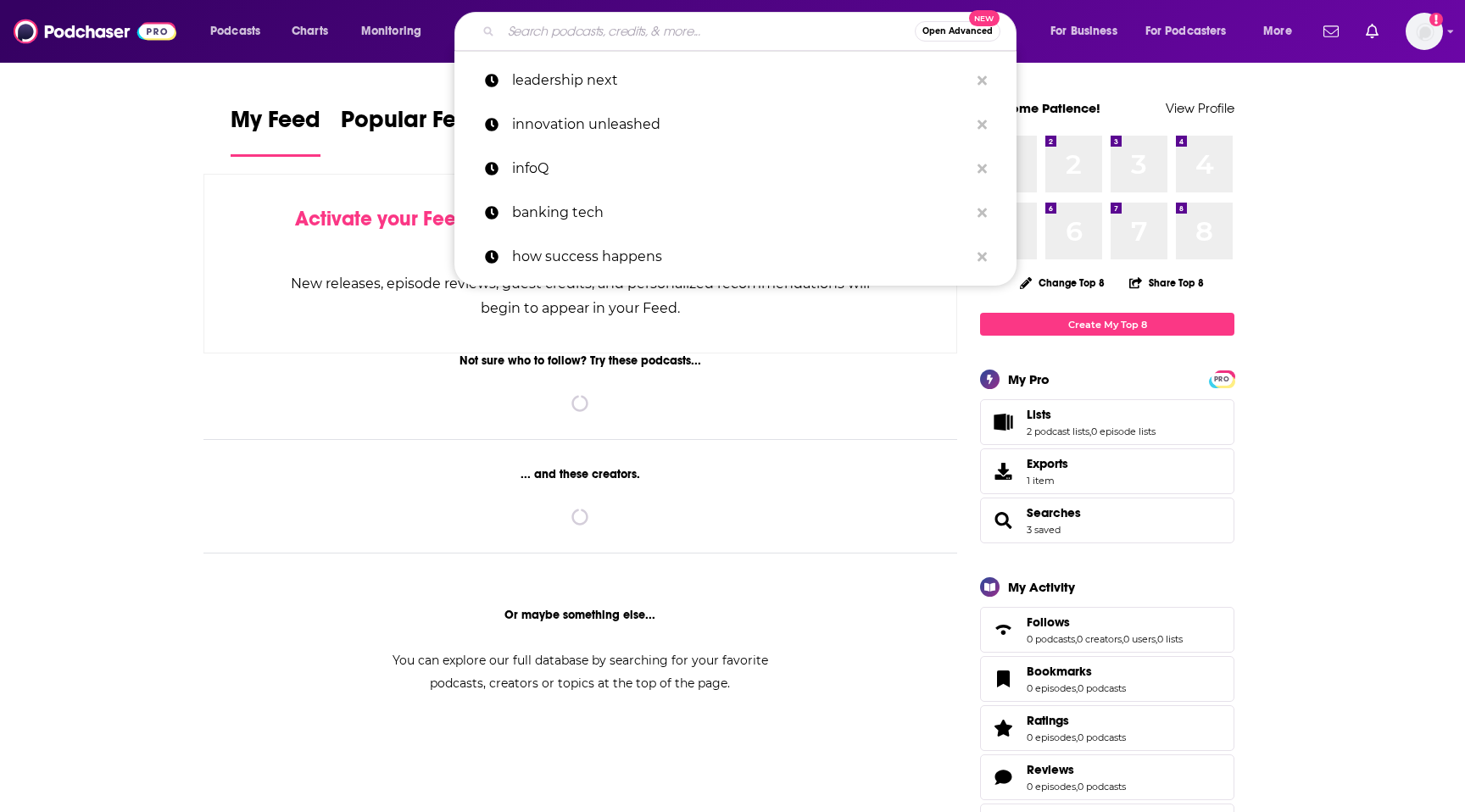
click at [610, 31] on input "Search podcasts, credits, & more..." at bounding box center [708, 31] width 414 height 27
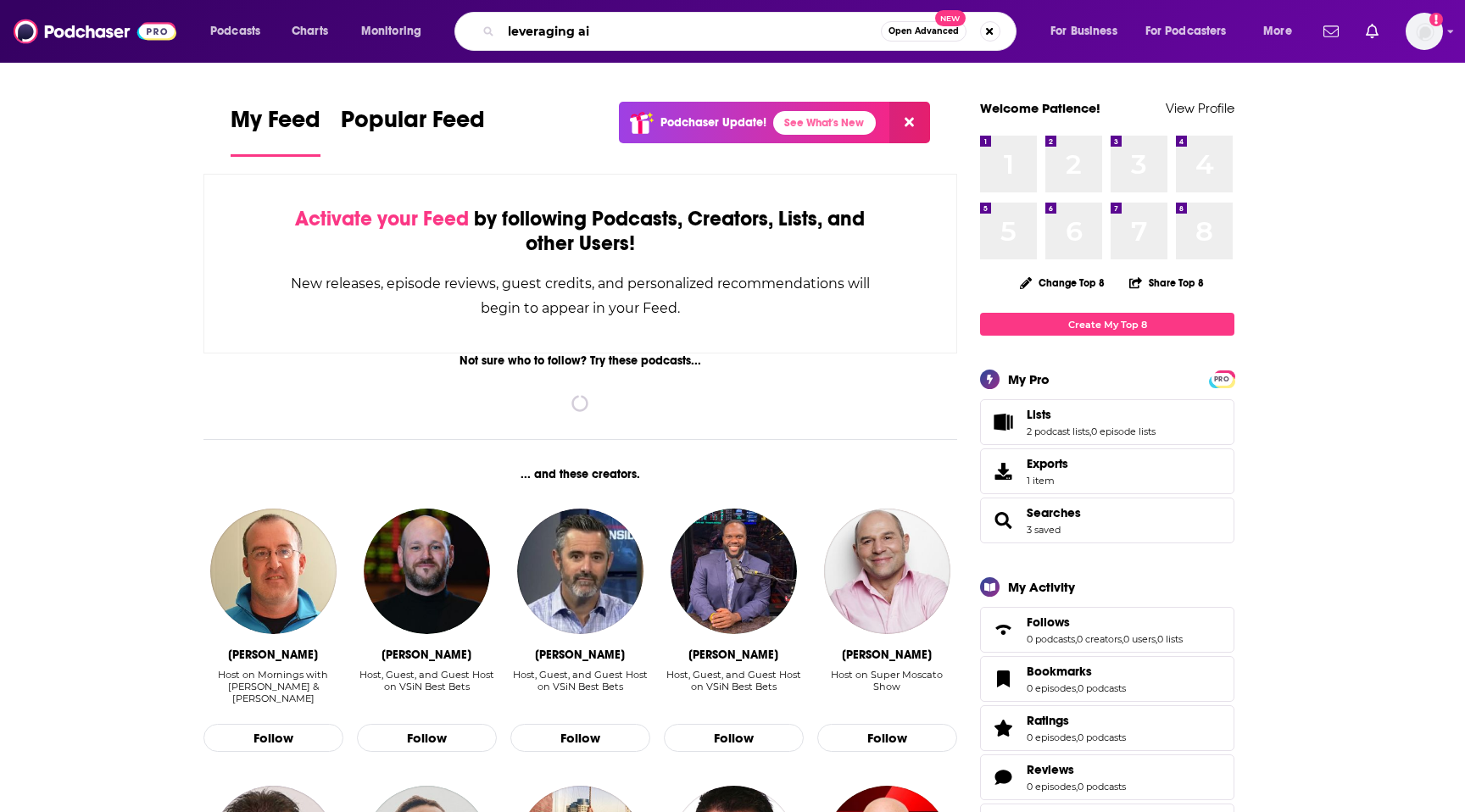
type input "leveraging ai"
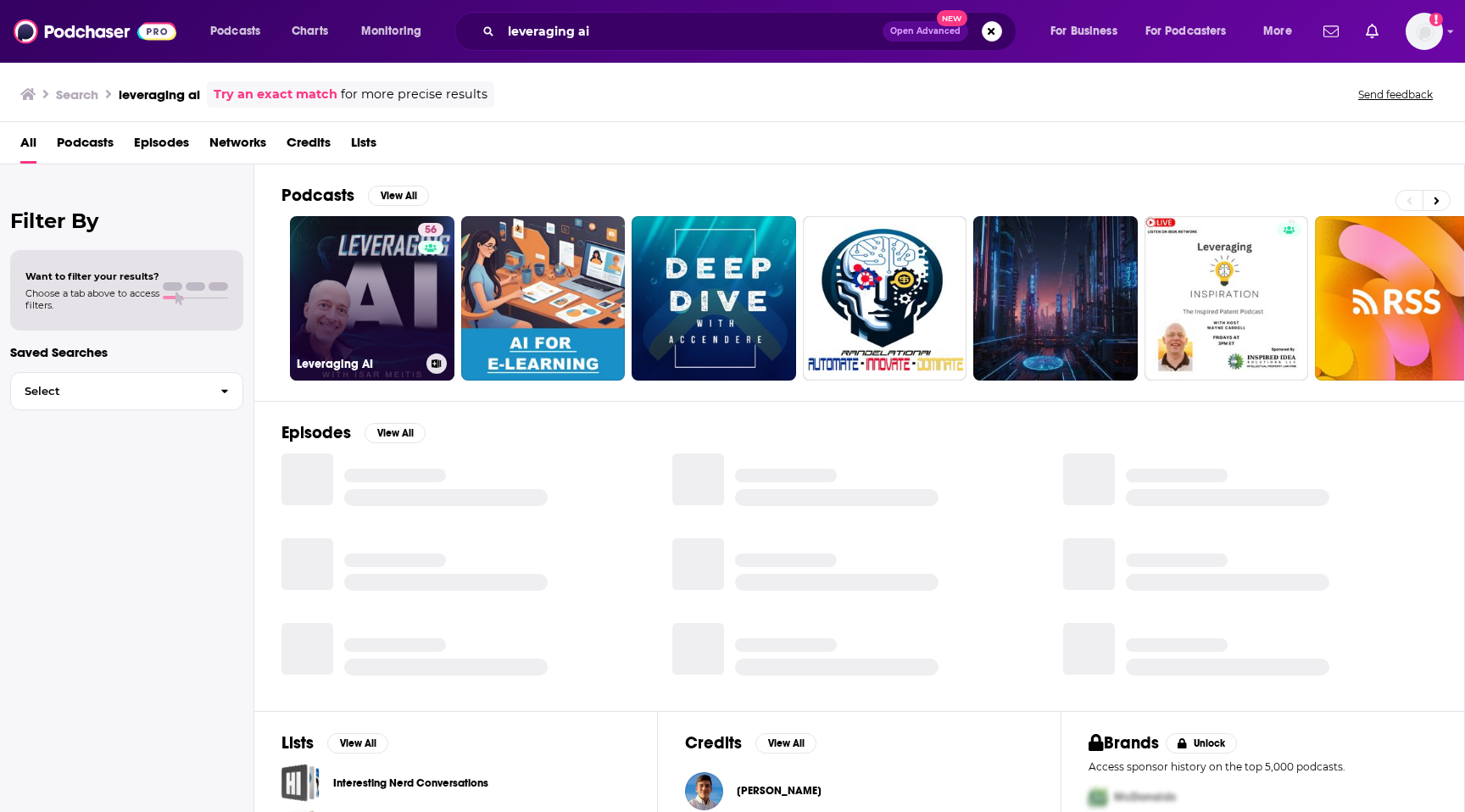
click at [323, 275] on link "56 Leveraging AI" at bounding box center [372, 298] width 165 height 165
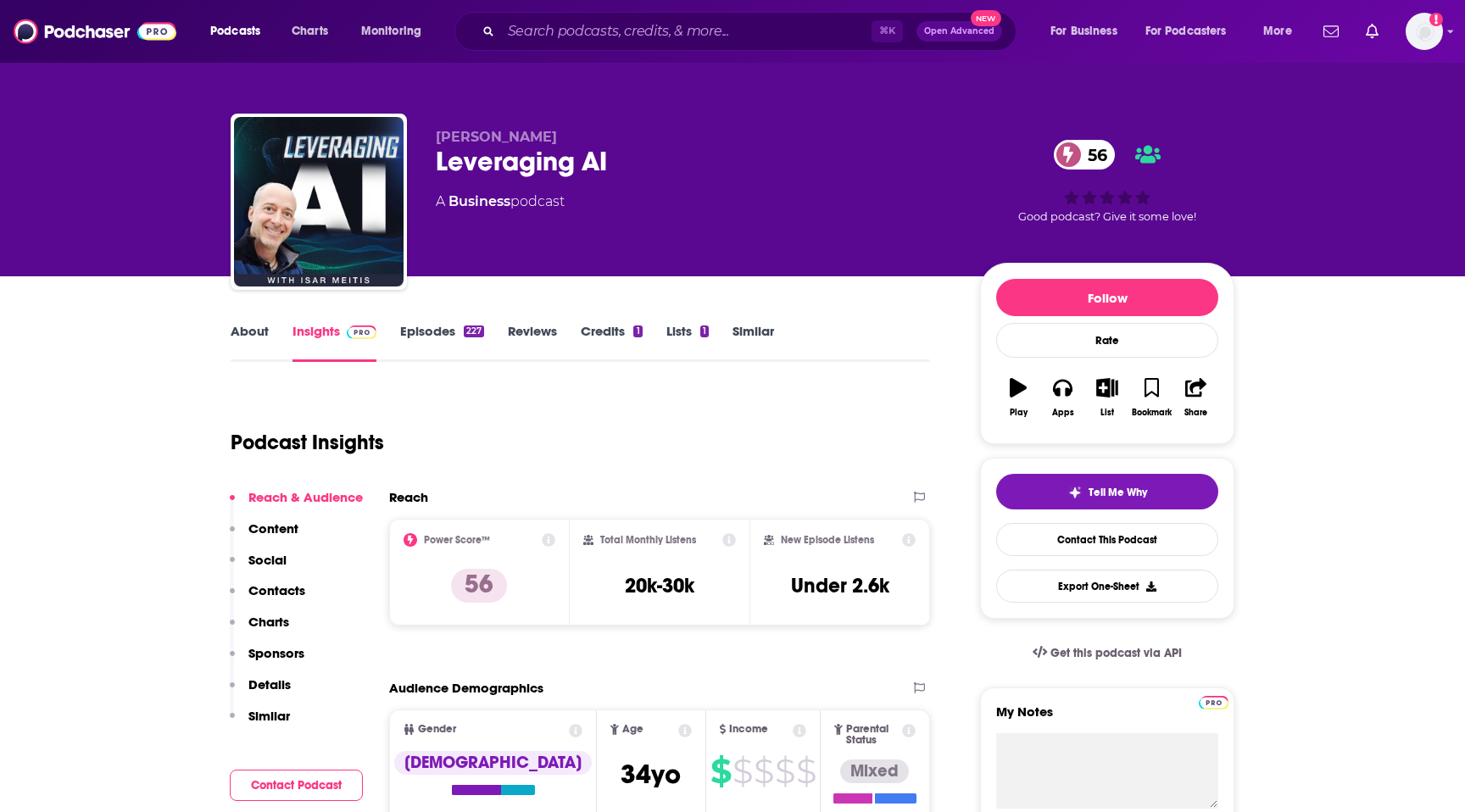
click at [248, 351] on link "About" at bounding box center [249, 342] width 38 height 39
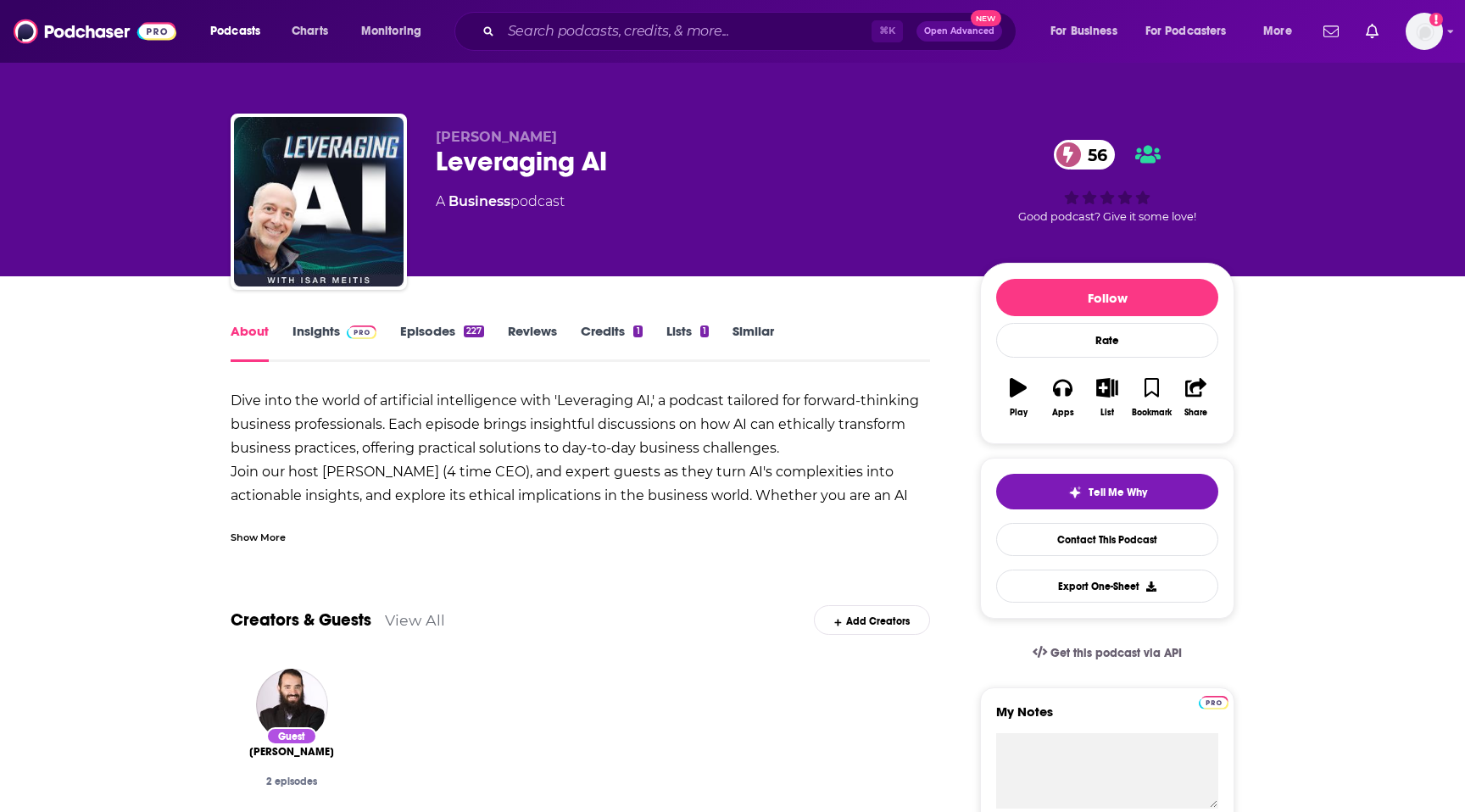
click at [272, 534] on div "Show More" at bounding box center [258, 536] width 55 height 16
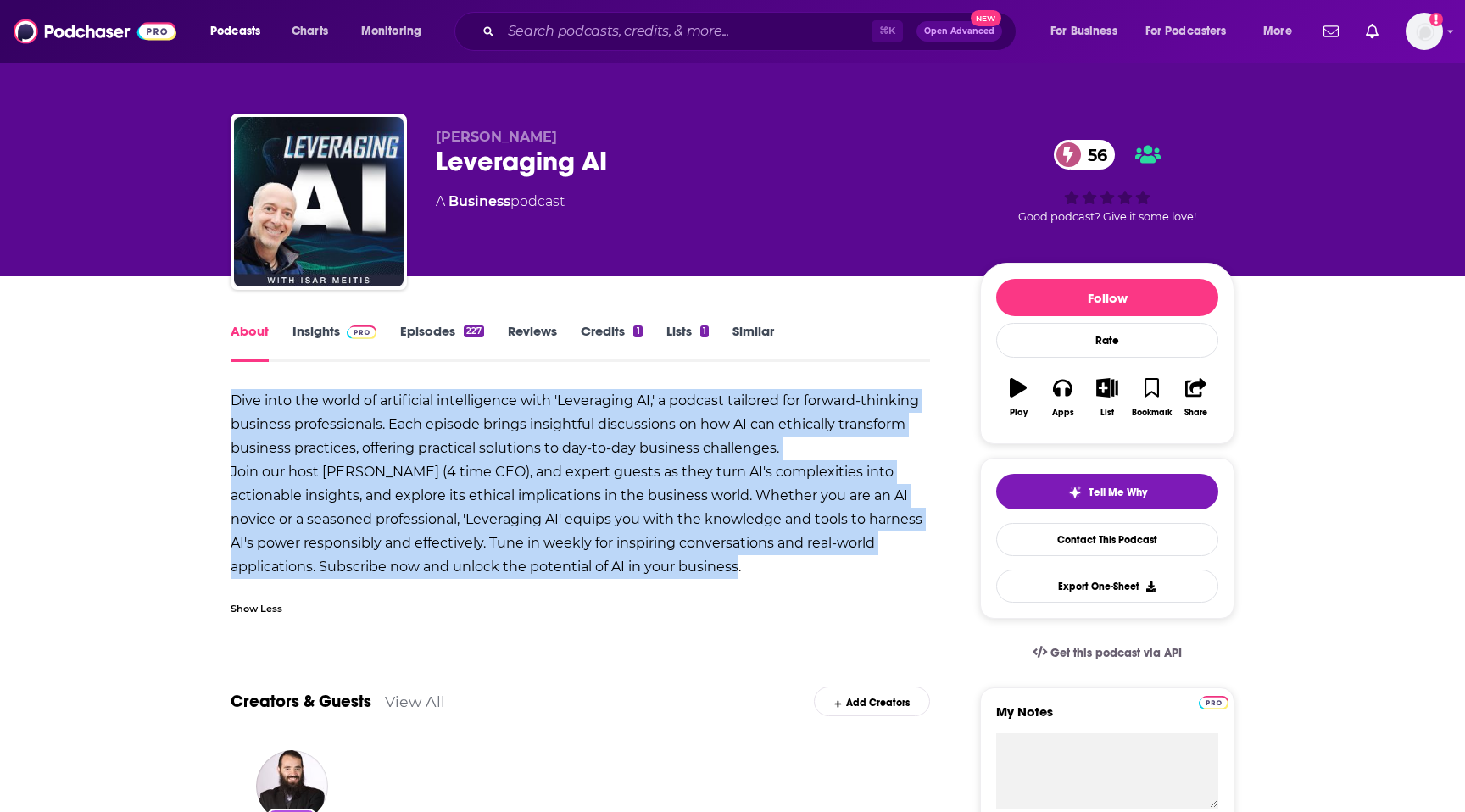
drag, startPoint x: 223, startPoint y: 391, endPoint x: 674, endPoint y: 575, distance: 487.1
copy b "Dive into the world of artificial intelligence with 'Leveraging AI,' a podcast …"
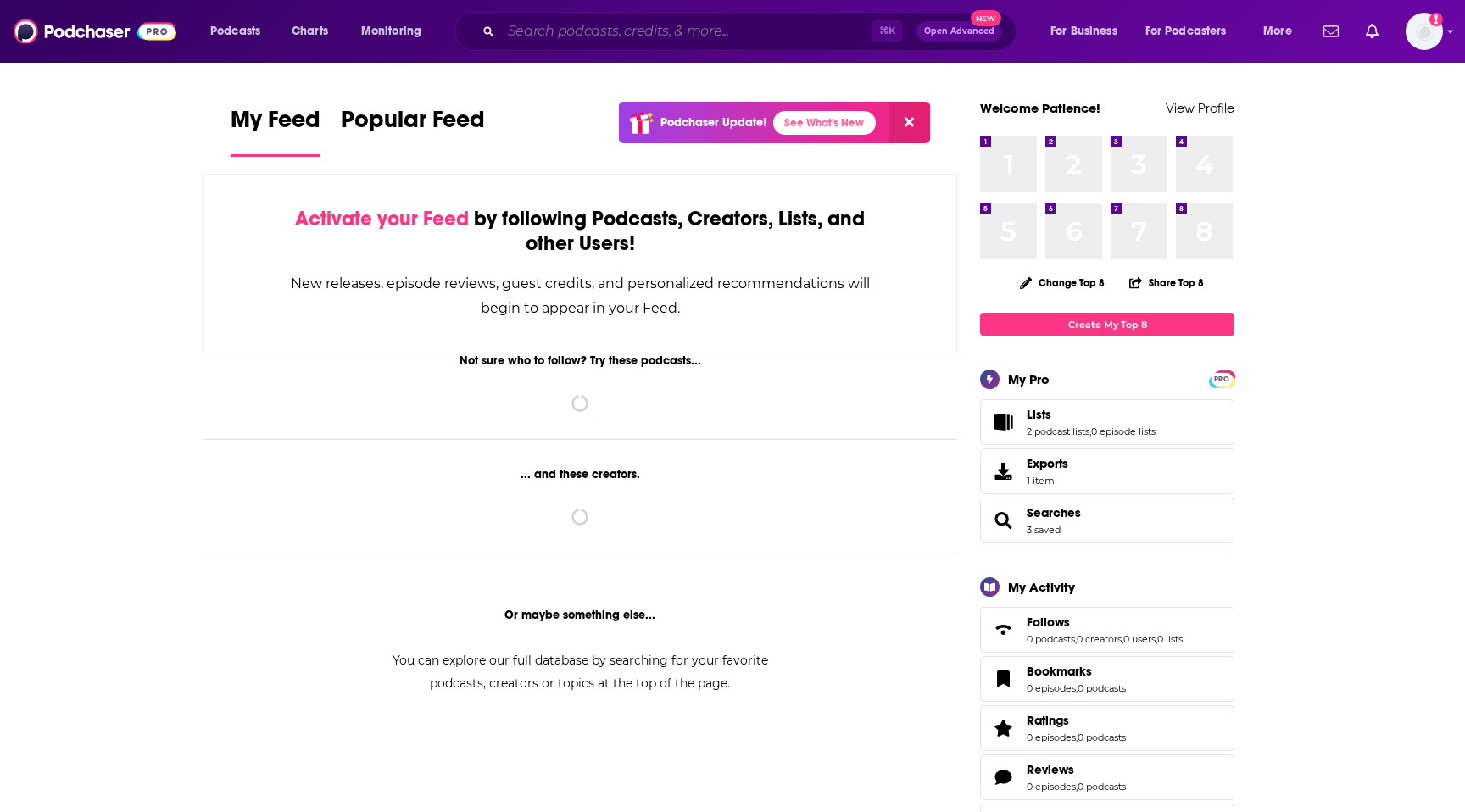
click at [653, 37] on input "Search podcasts, credits, & more..." at bounding box center [686, 31] width 370 height 27
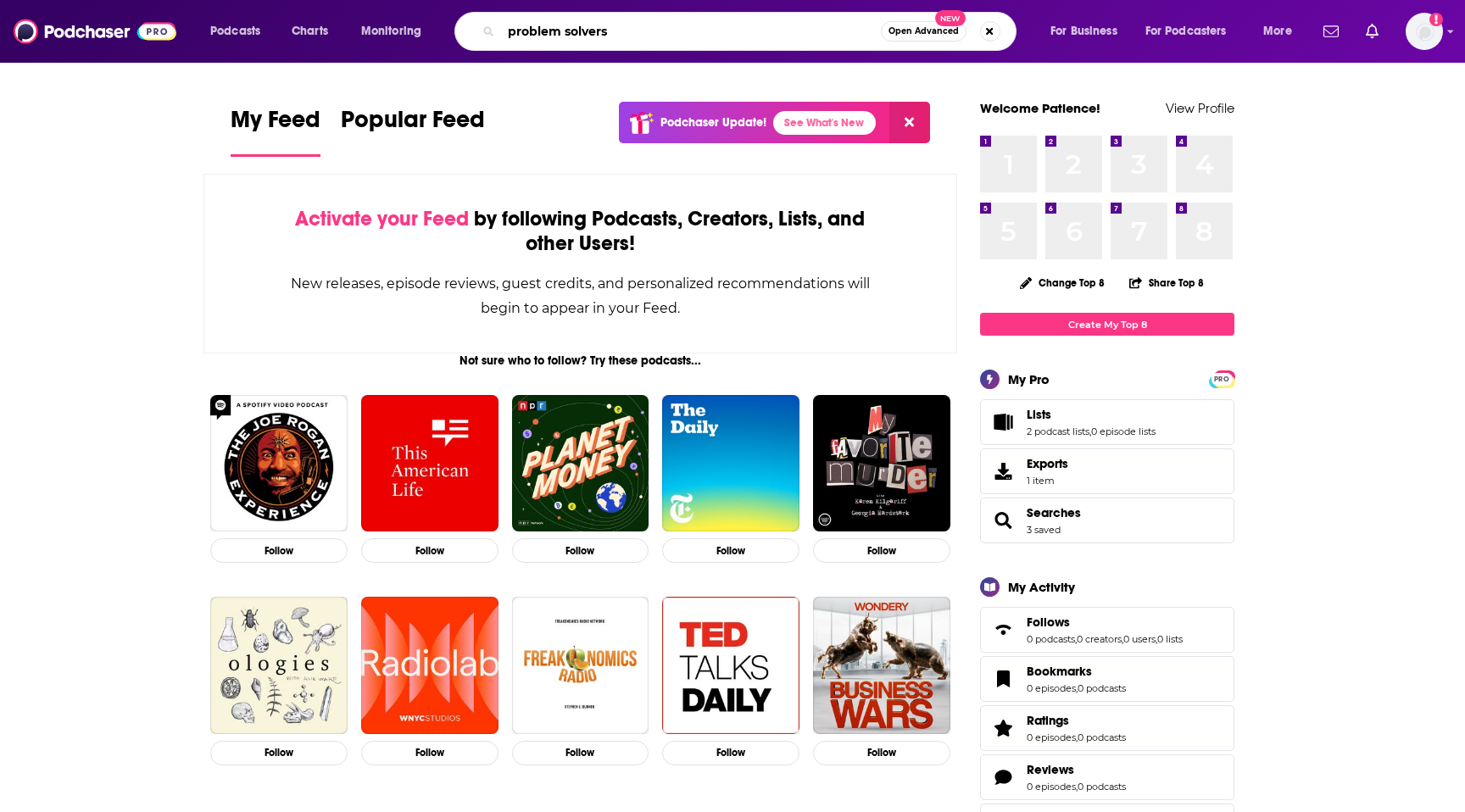
type input "problem solvers"
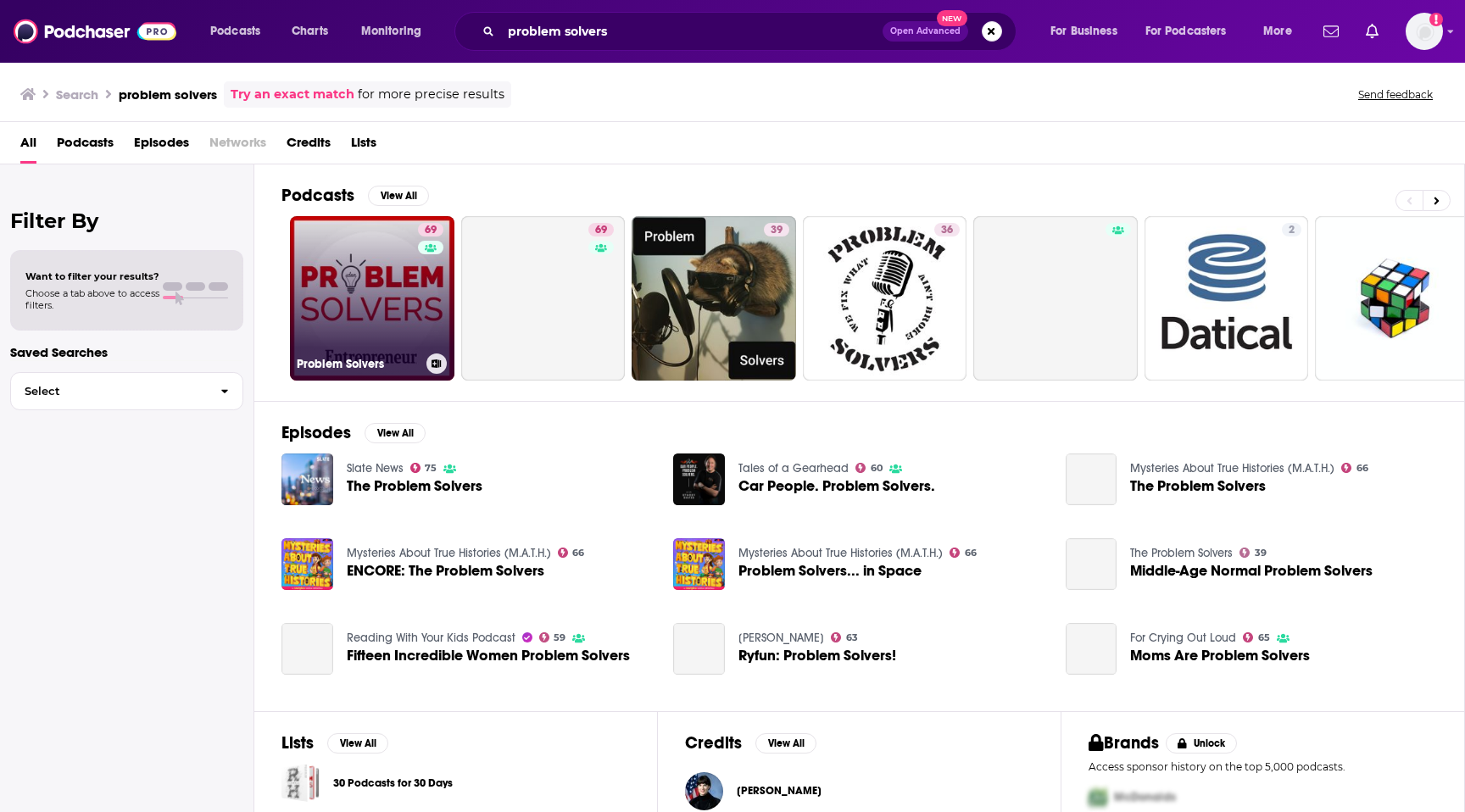
click at [385, 301] on link "69 Problem Solvers" at bounding box center [372, 298] width 165 height 165
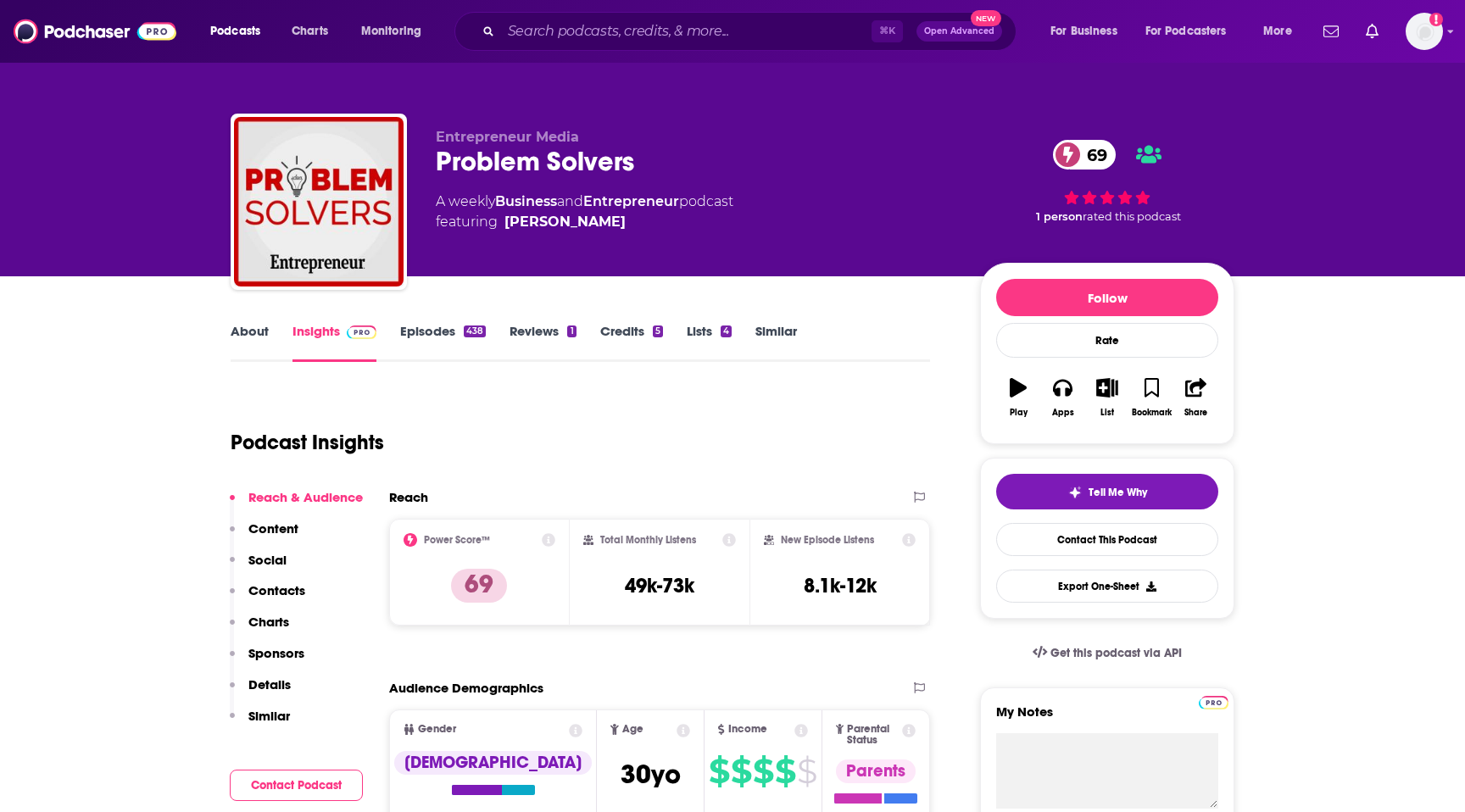
click at [240, 336] on link "About" at bounding box center [249, 342] width 38 height 39
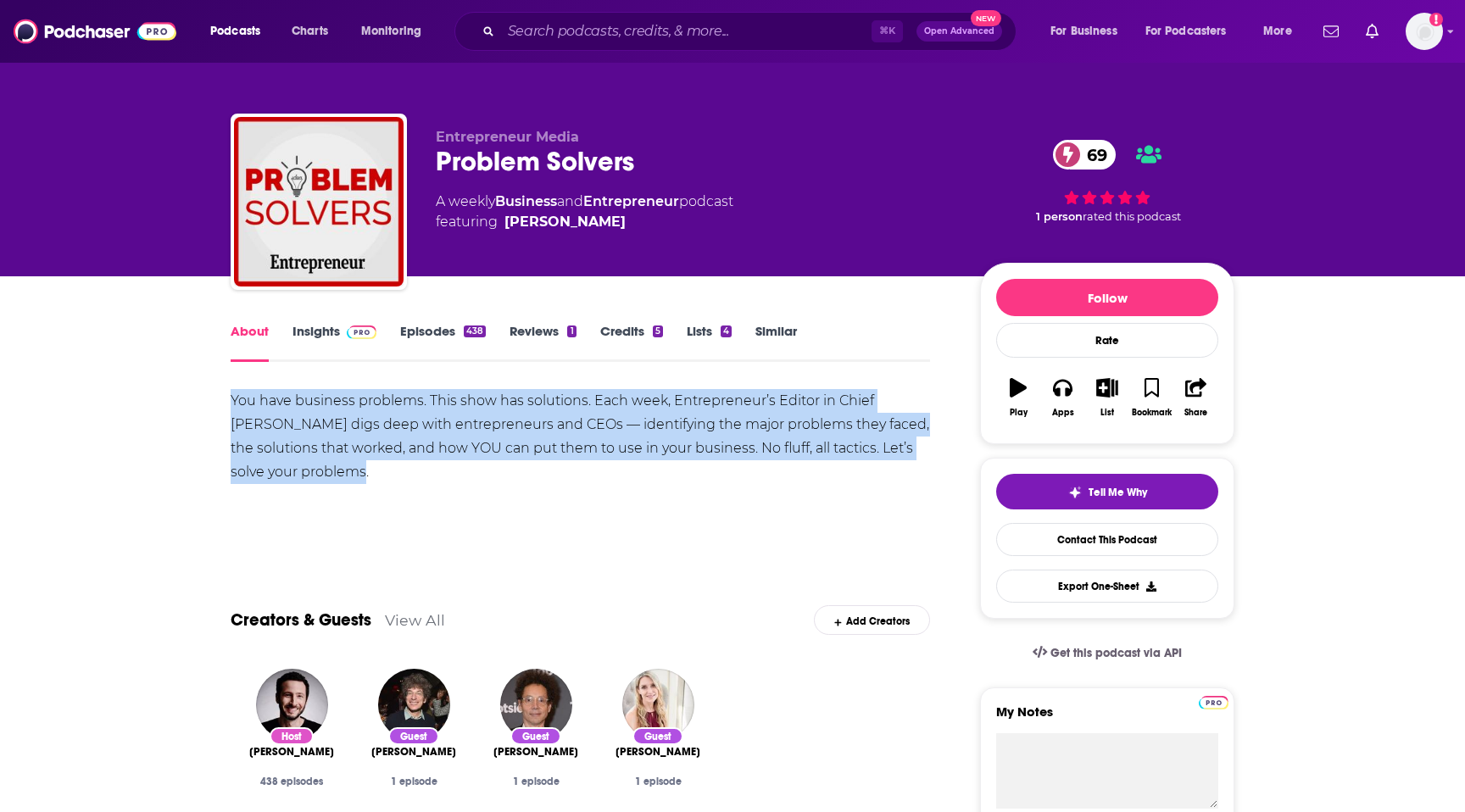
drag, startPoint x: 219, startPoint y: 394, endPoint x: 408, endPoint y: 473, distance: 204.8
copy div "You have business problems. This show has solutions. Each week, Entrepreneur’s …"
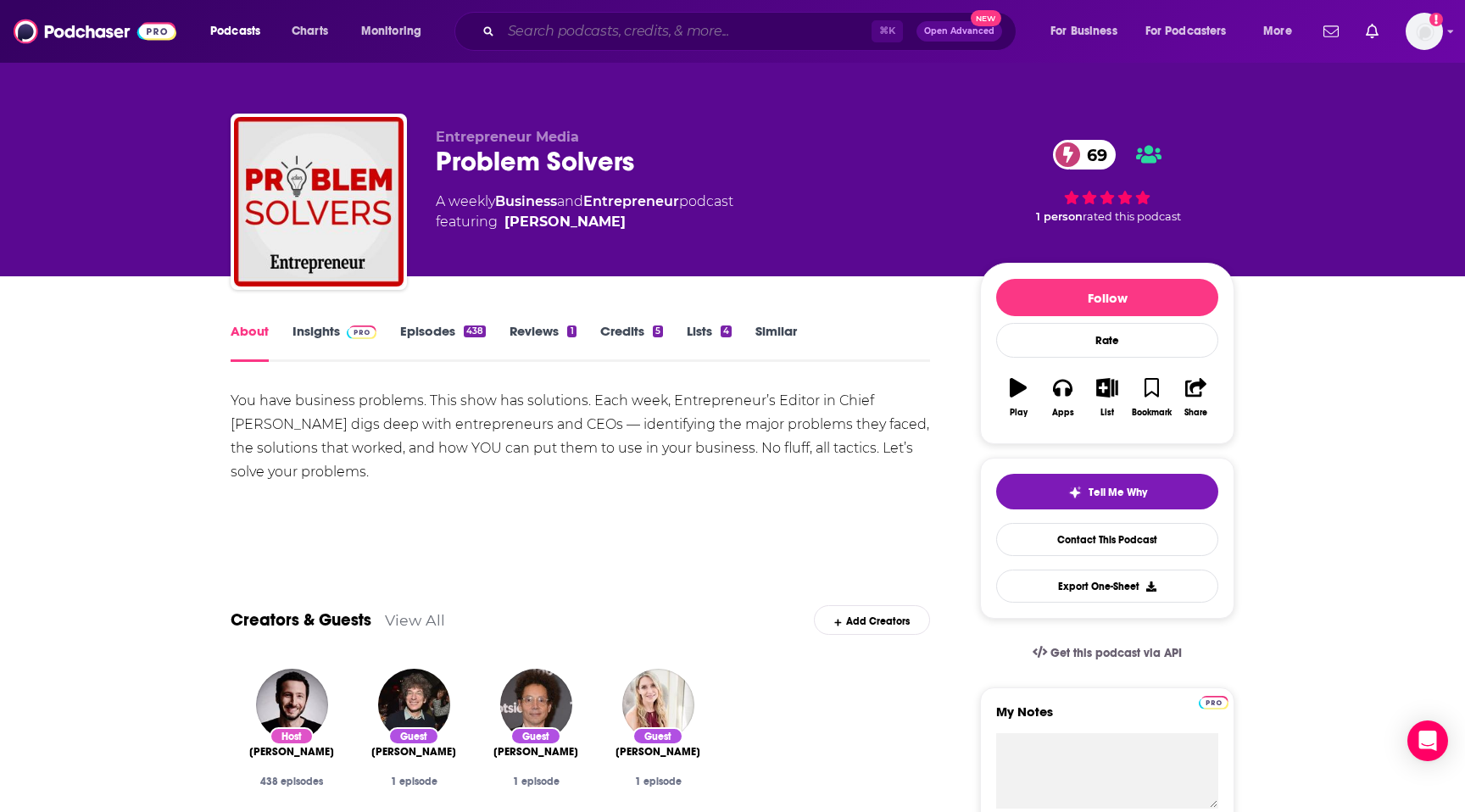
click at [784, 19] on input "Search podcasts, credits, & more..." at bounding box center [686, 31] width 370 height 27
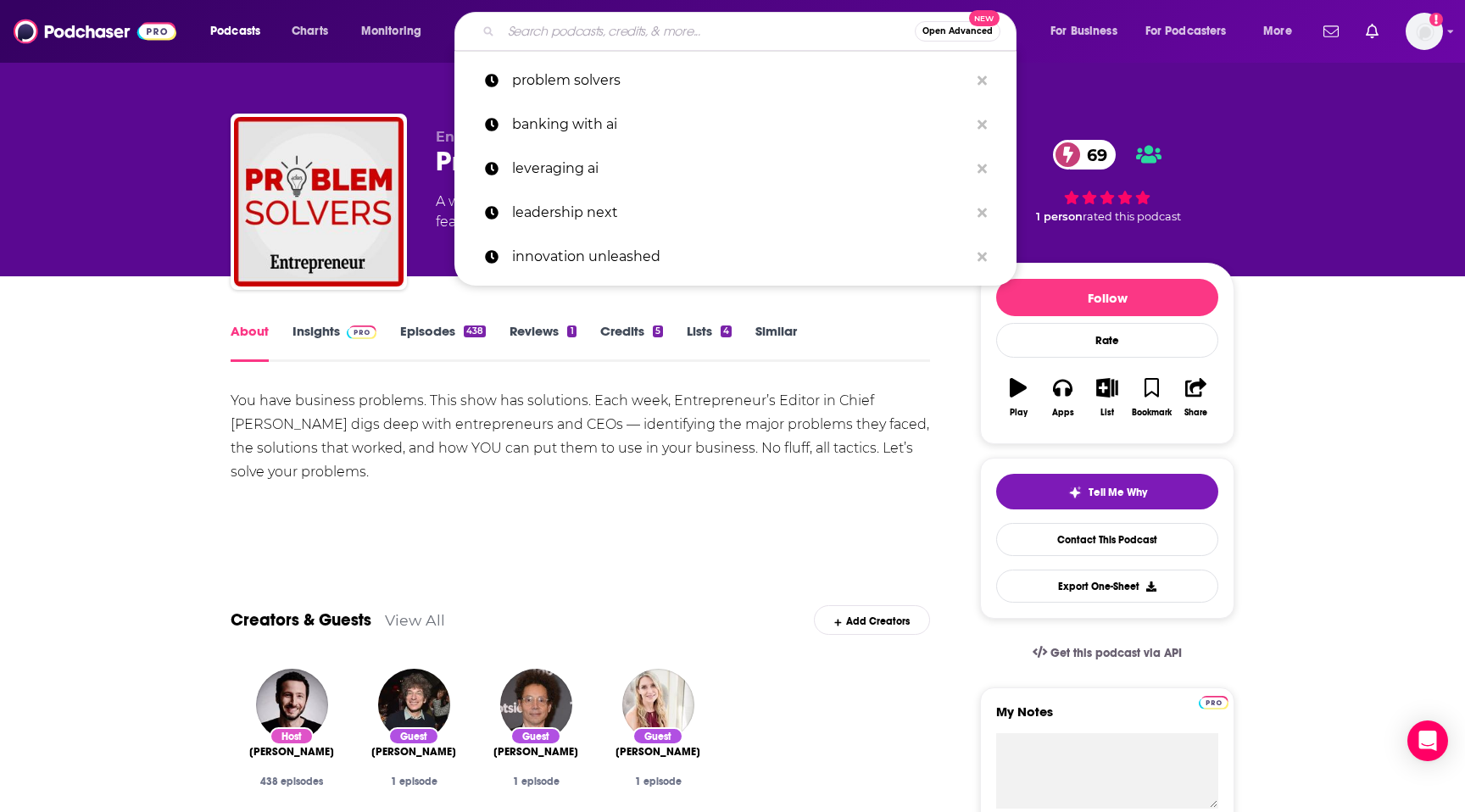
paste input "Redefining AI"
type input "Redefining AI"
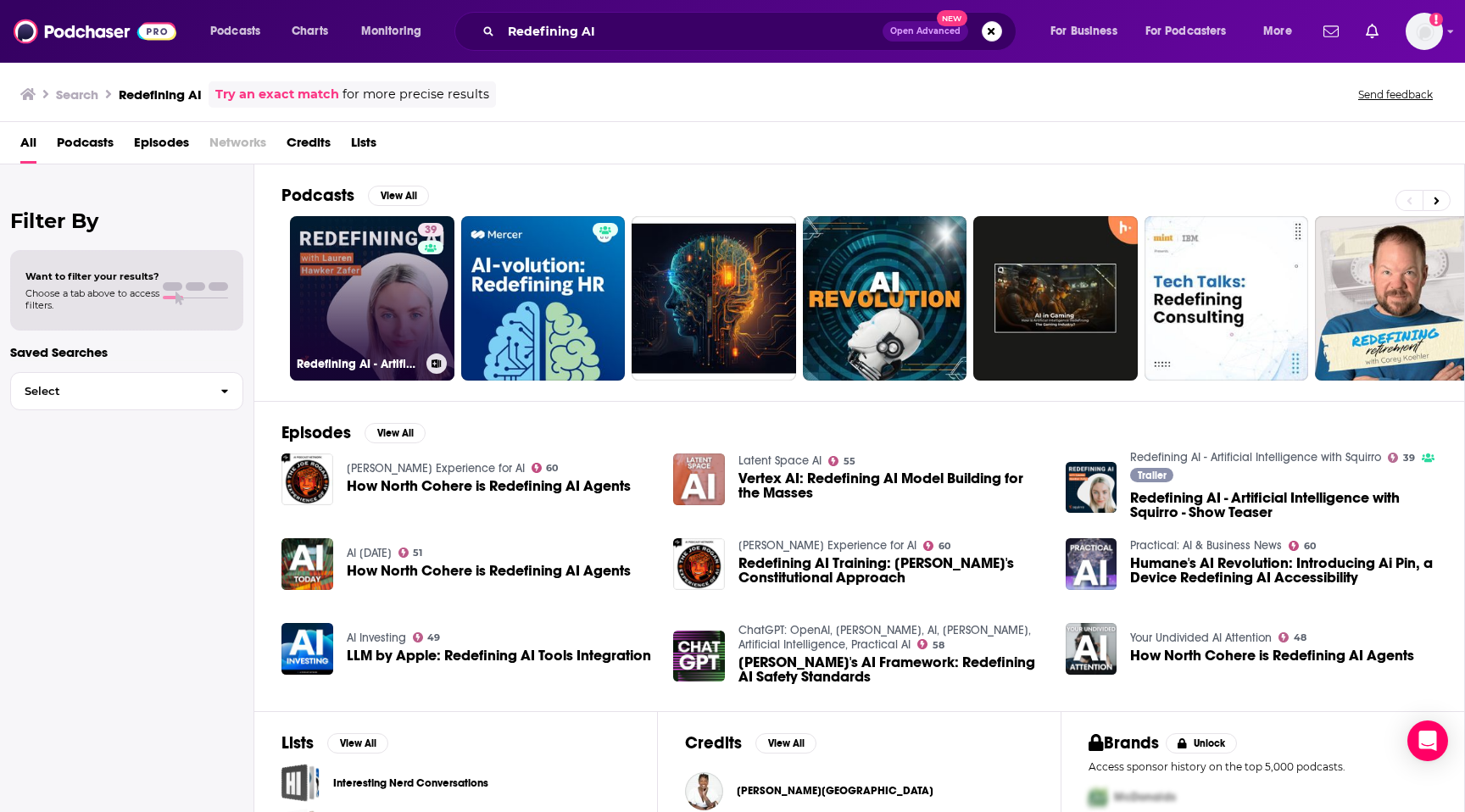
click at [382, 283] on link "39 Redefining AI - Artificial Intelligence with Squirro" at bounding box center [372, 298] width 165 height 165
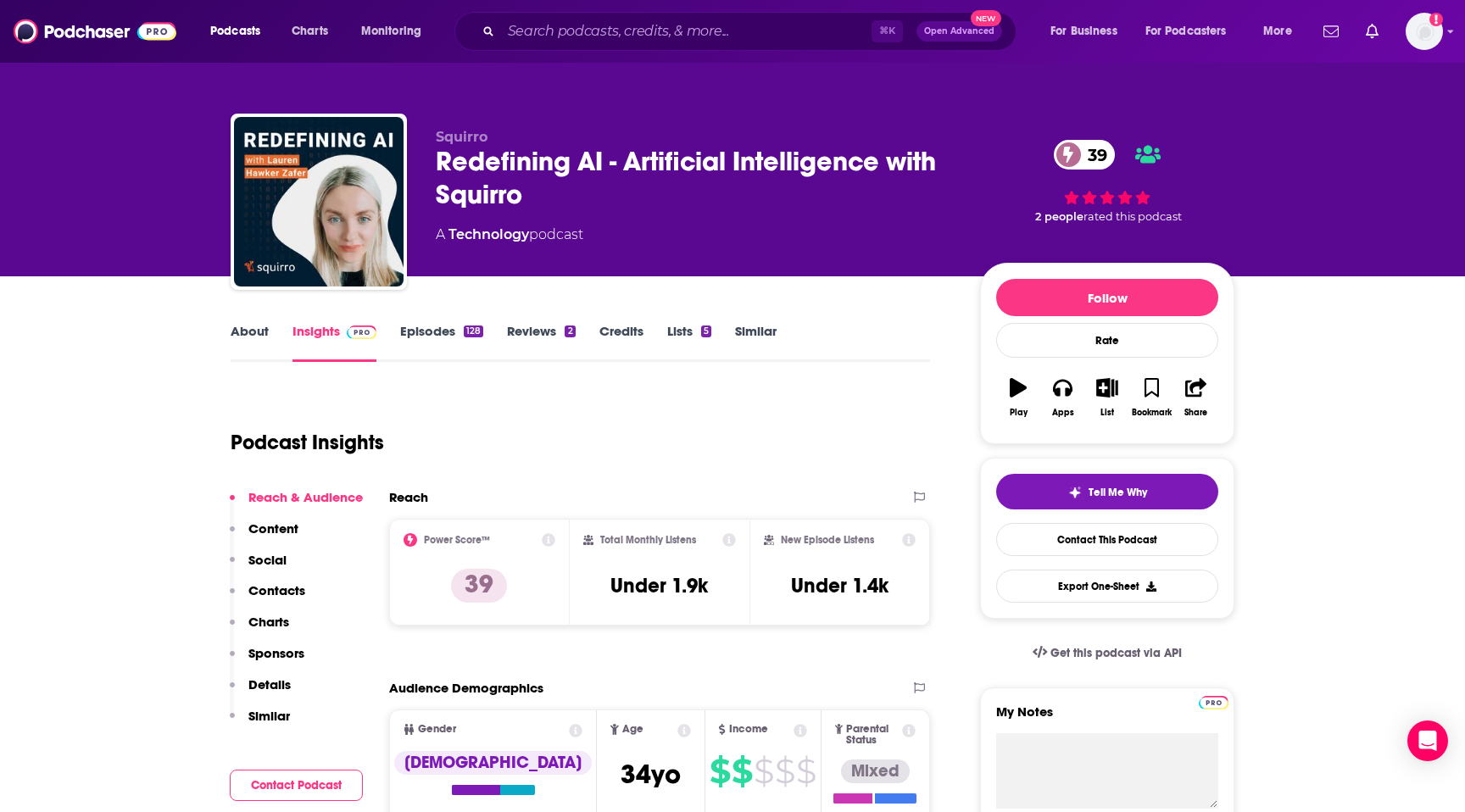
click at [271, 584] on p "Contacts" at bounding box center [276, 590] width 57 height 16
click at [244, 340] on link "About" at bounding box center [249, 342] width 38 height 39
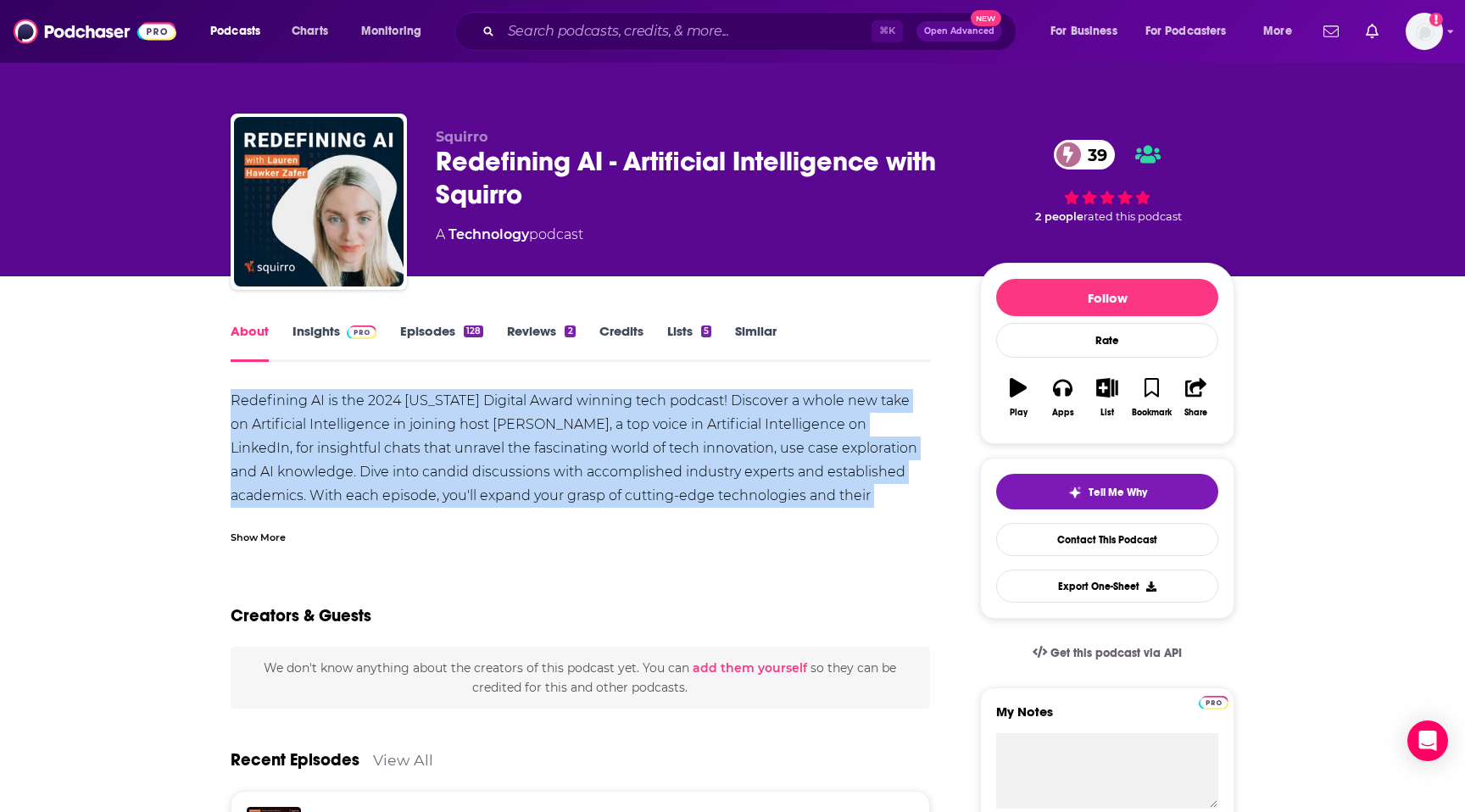
drag, startPoint x: 224, startPoint y: 391, endPoint x: 890, endPoint y: 499, distance: 674.7
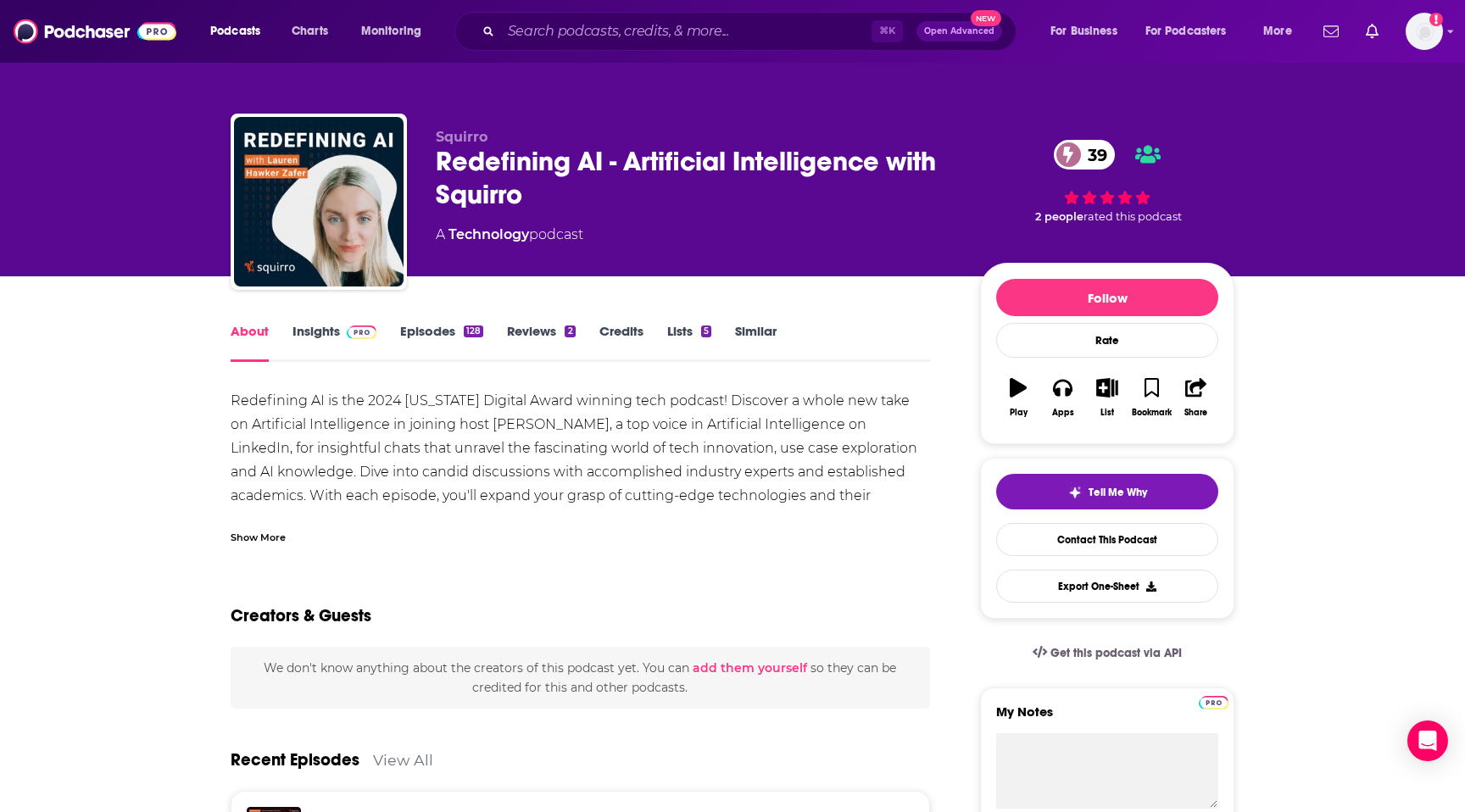
click at [271, 538] on div "Show More" at bounding box center [258, 536] width 55 height 16
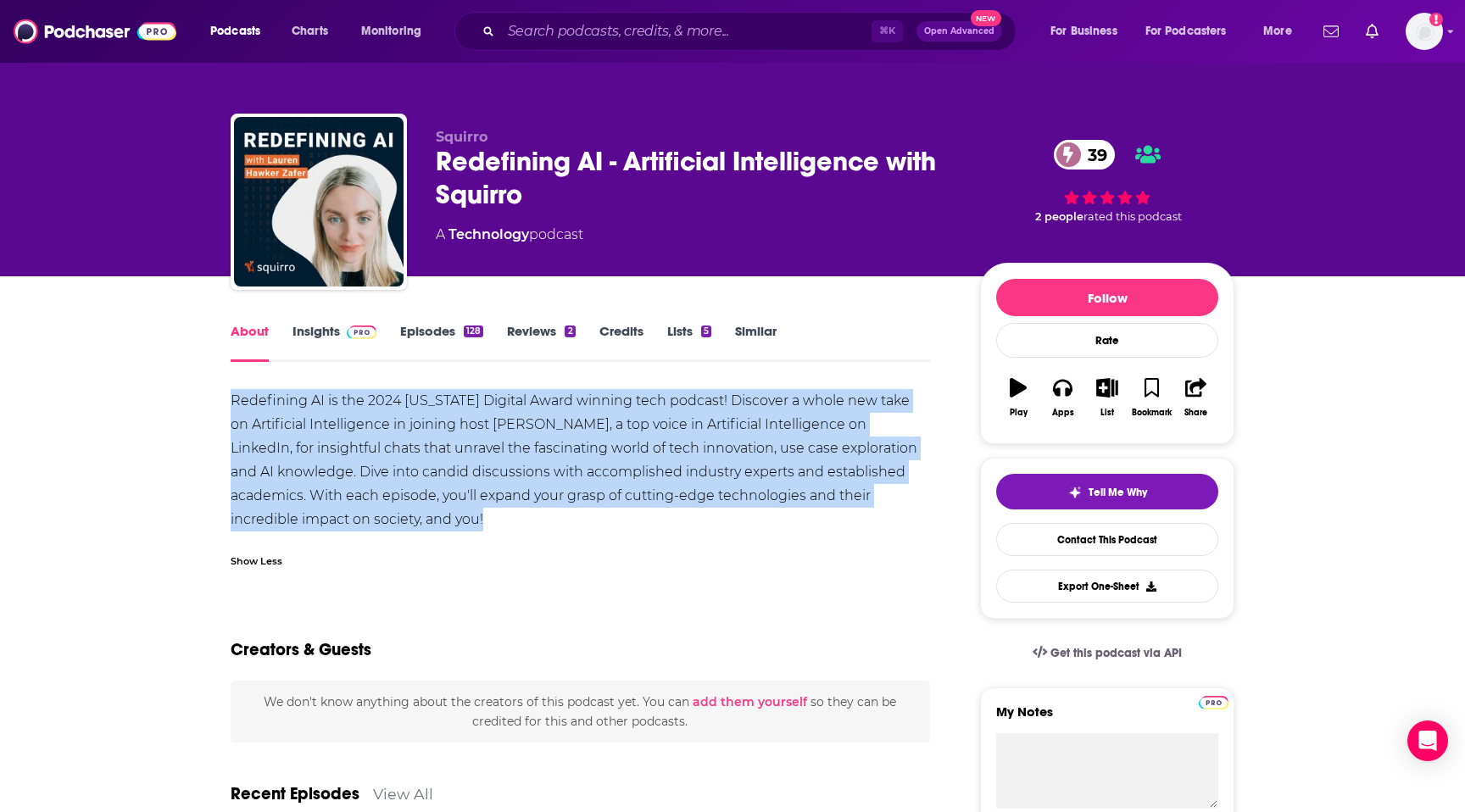
drag, startPoint x: 224, startPoint y: 399, endPoint x: 523, endPoint y: 536, distance: 328.9
copy div "Redefining AI is the 2024 [US_STATE] Digital Award winning tech podcast! Discov…"
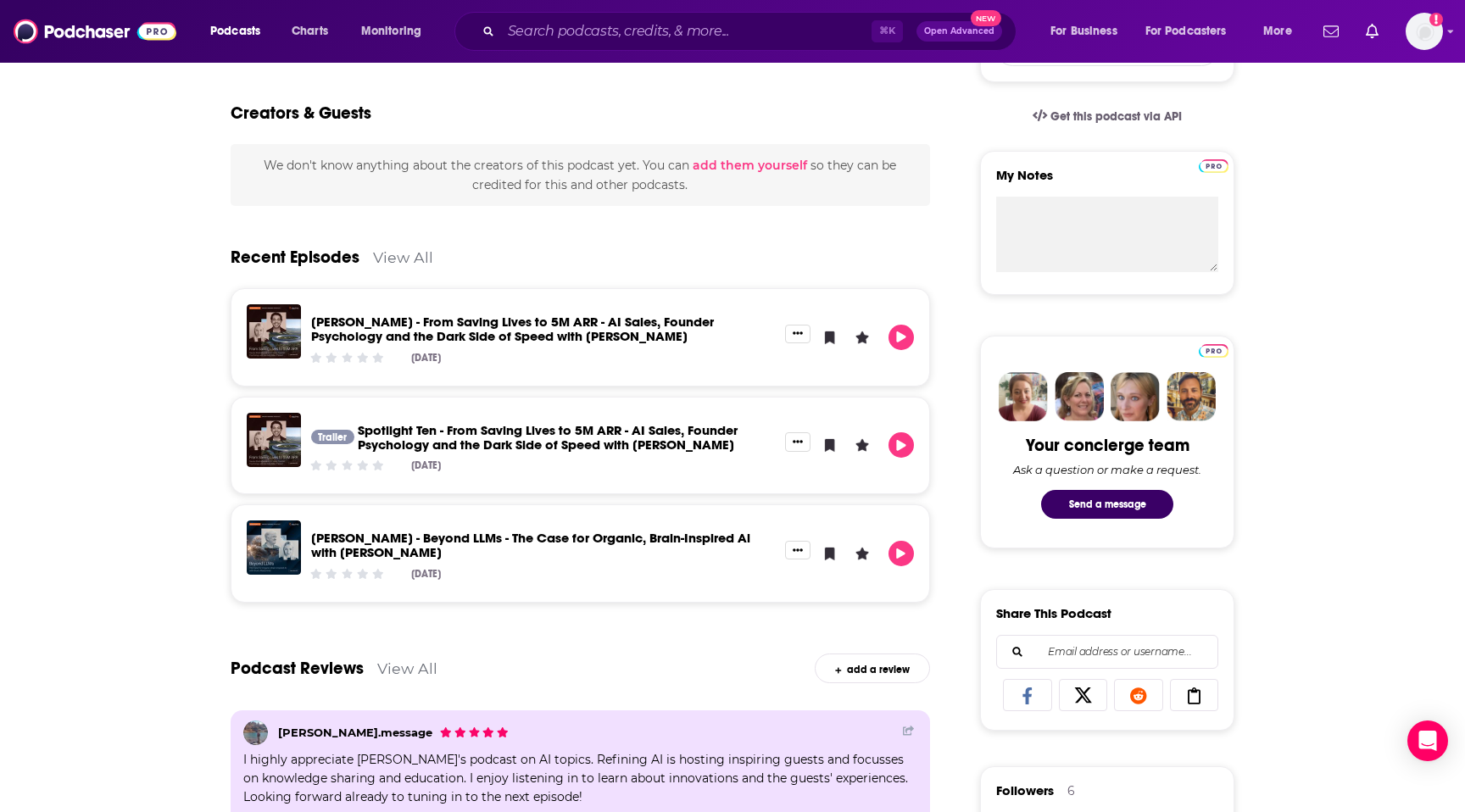
scroll to position [459, 0]
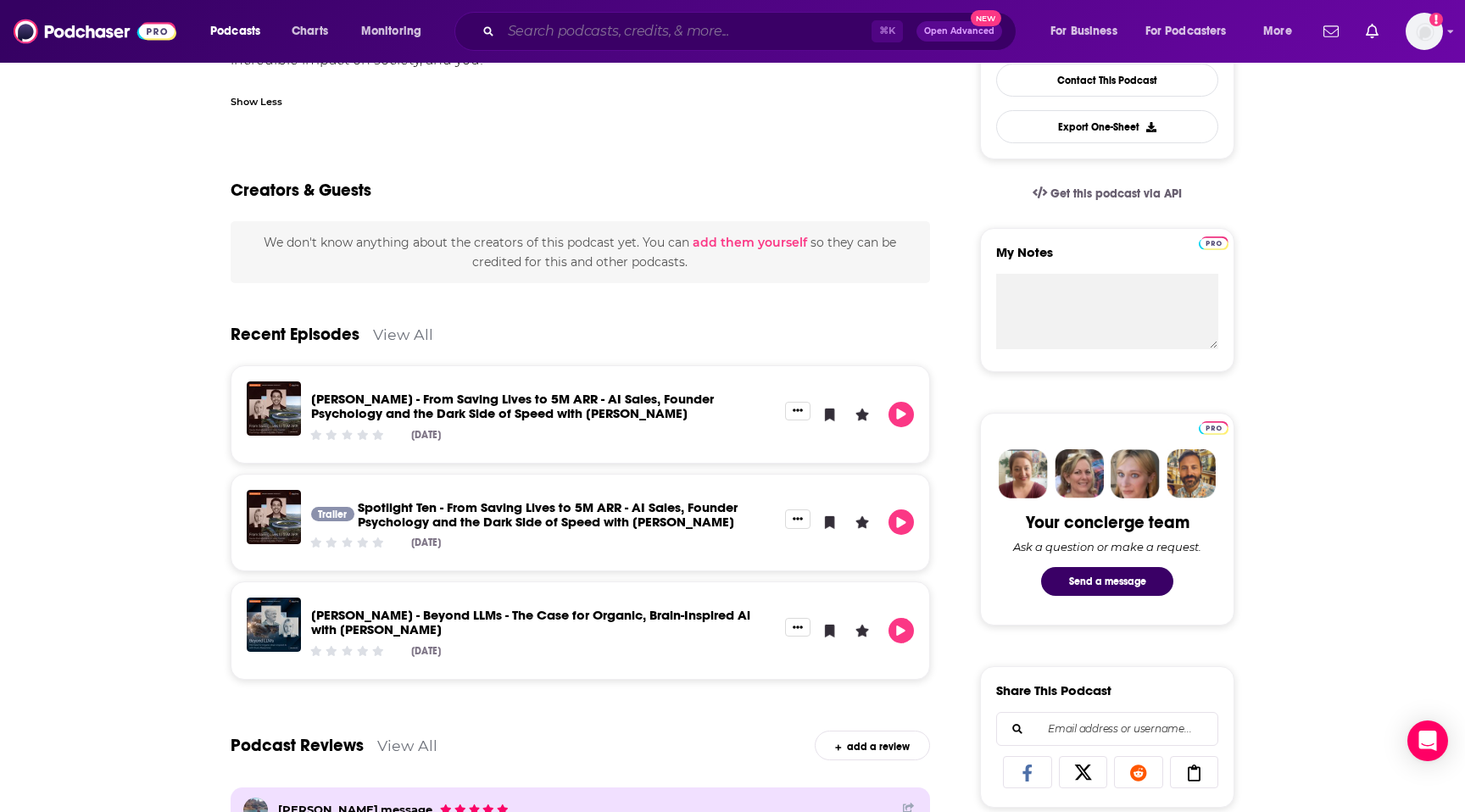
click at [697, 30] on input "Search podcasts, credits, & more..." at bounding box center [686, 31] width 370 height 27
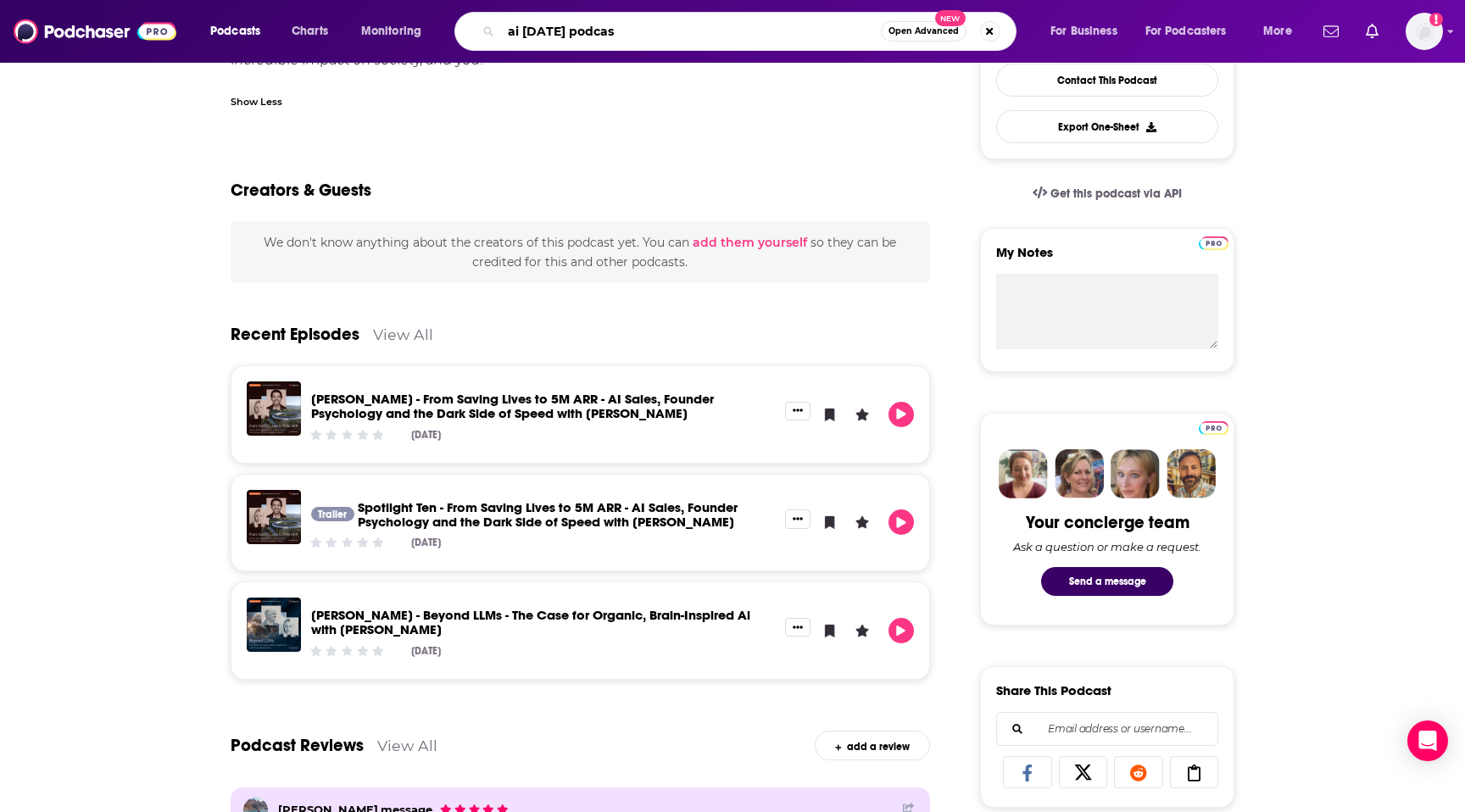
type input "ai [DATE] podcast"
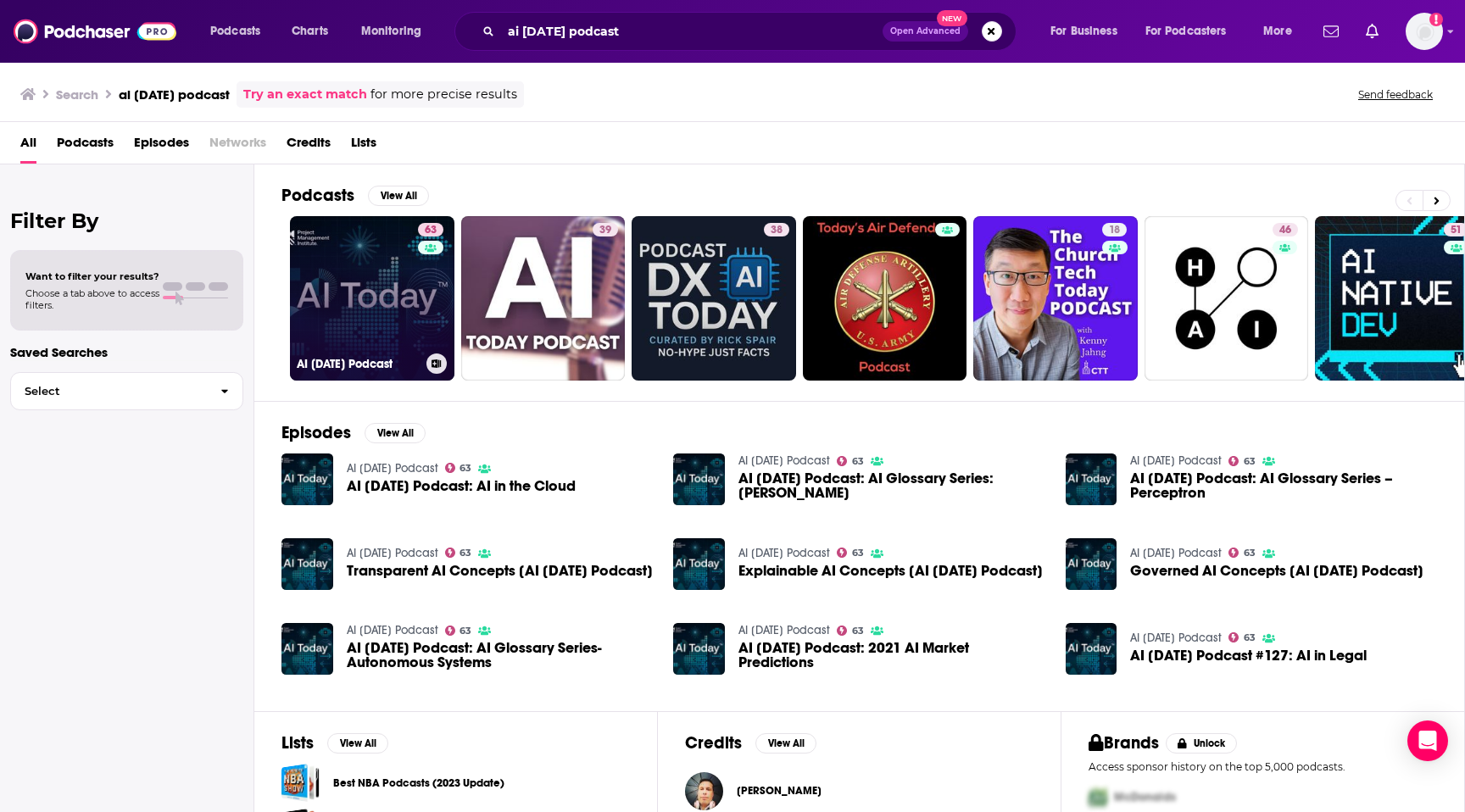
click at [375, 313] on link "63 AI [DATE] Podcast" at bounding box center [372, 298] width 165 height 165
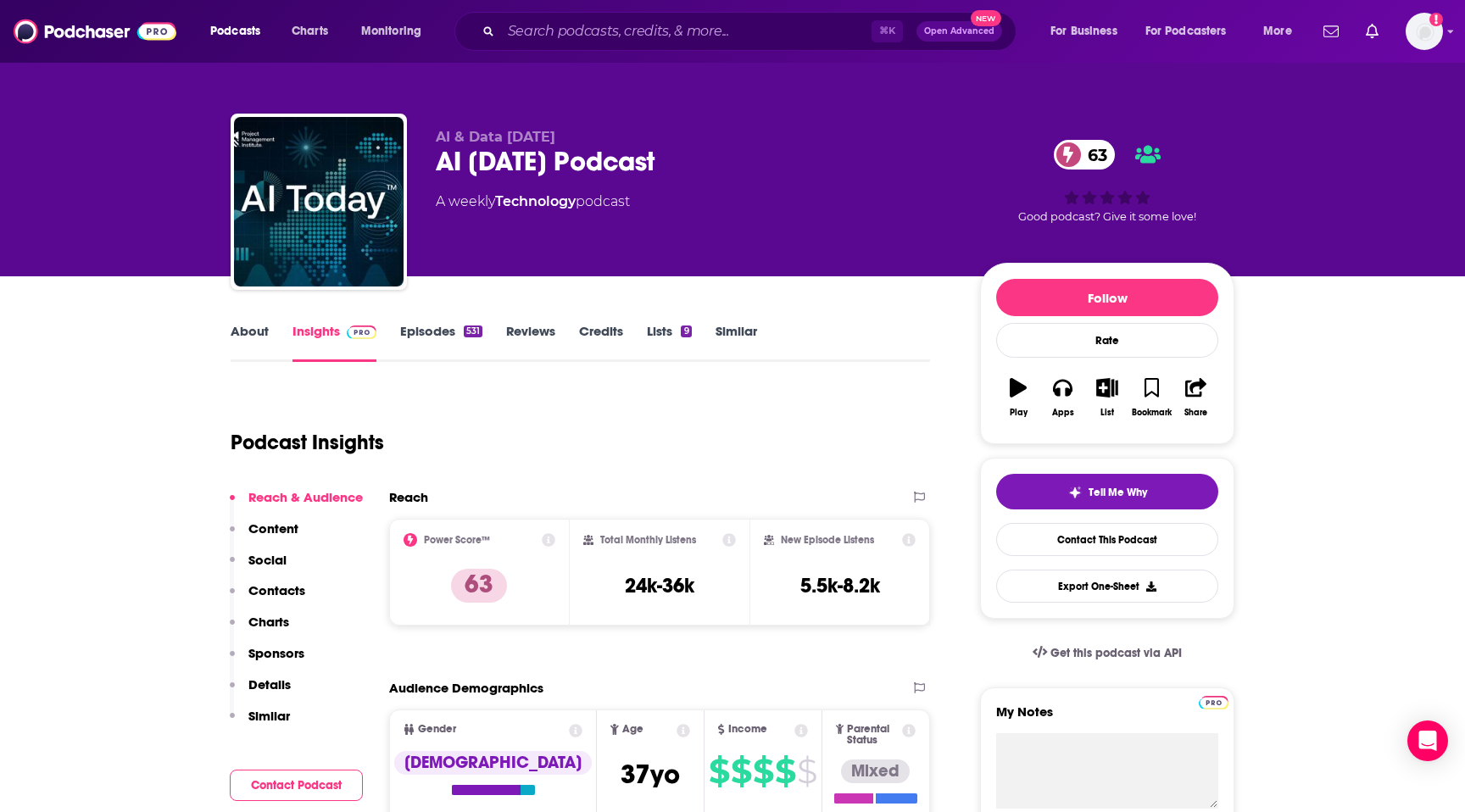
scroll to position [33, 0]
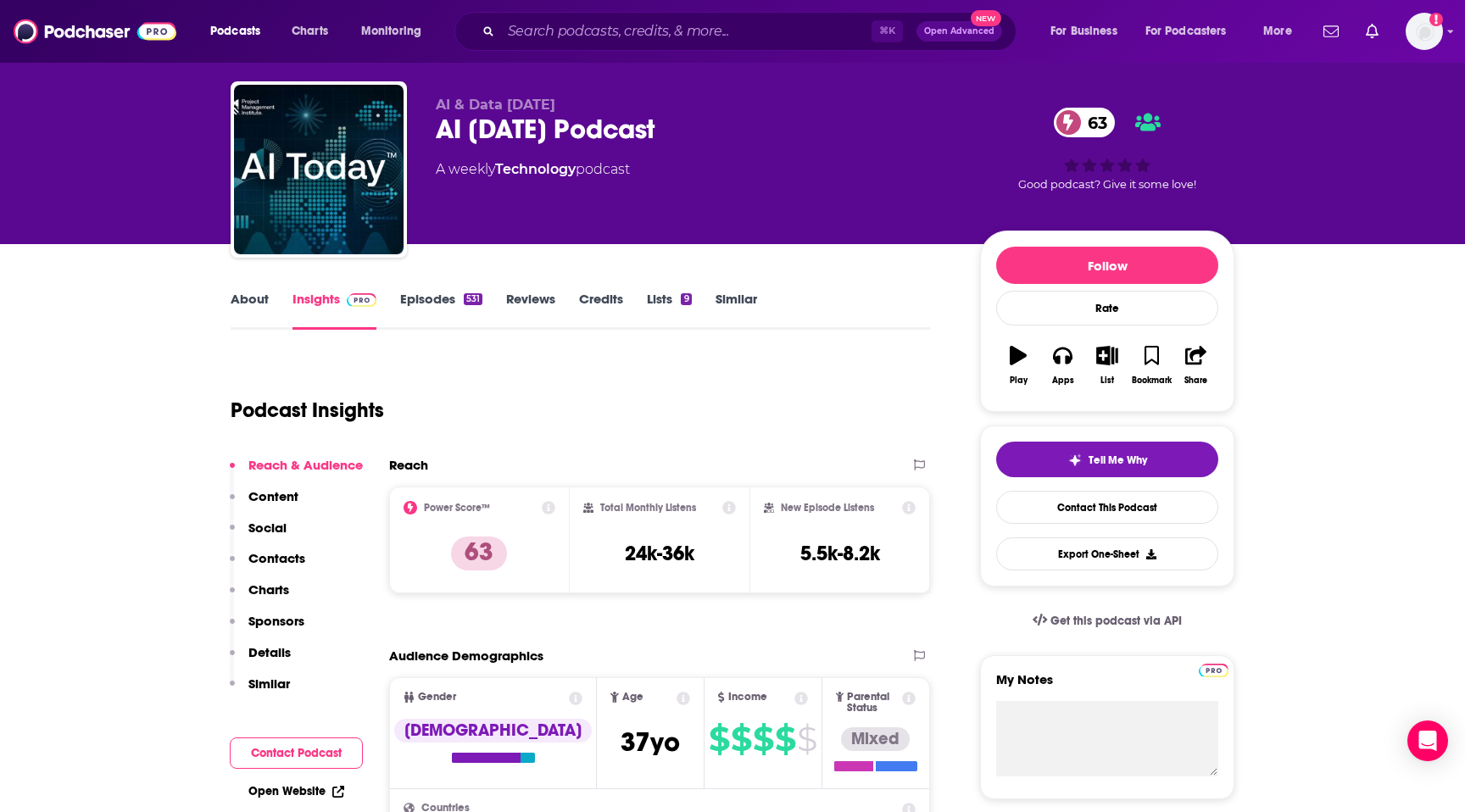
click at [261, 560] on p "Contacts" at bounding box center [276, 558] width 57 height 16
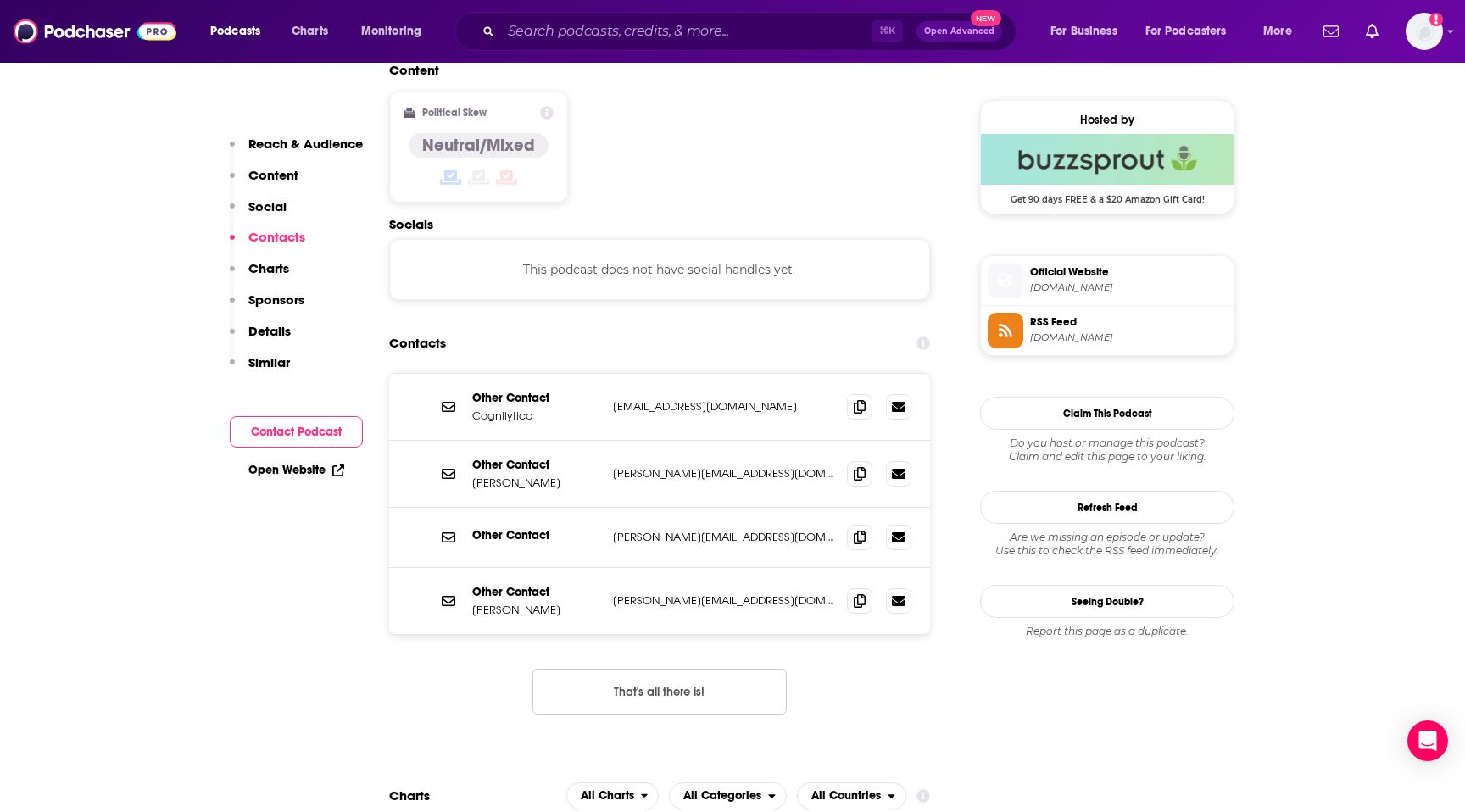
scroll to position [1345, 0]
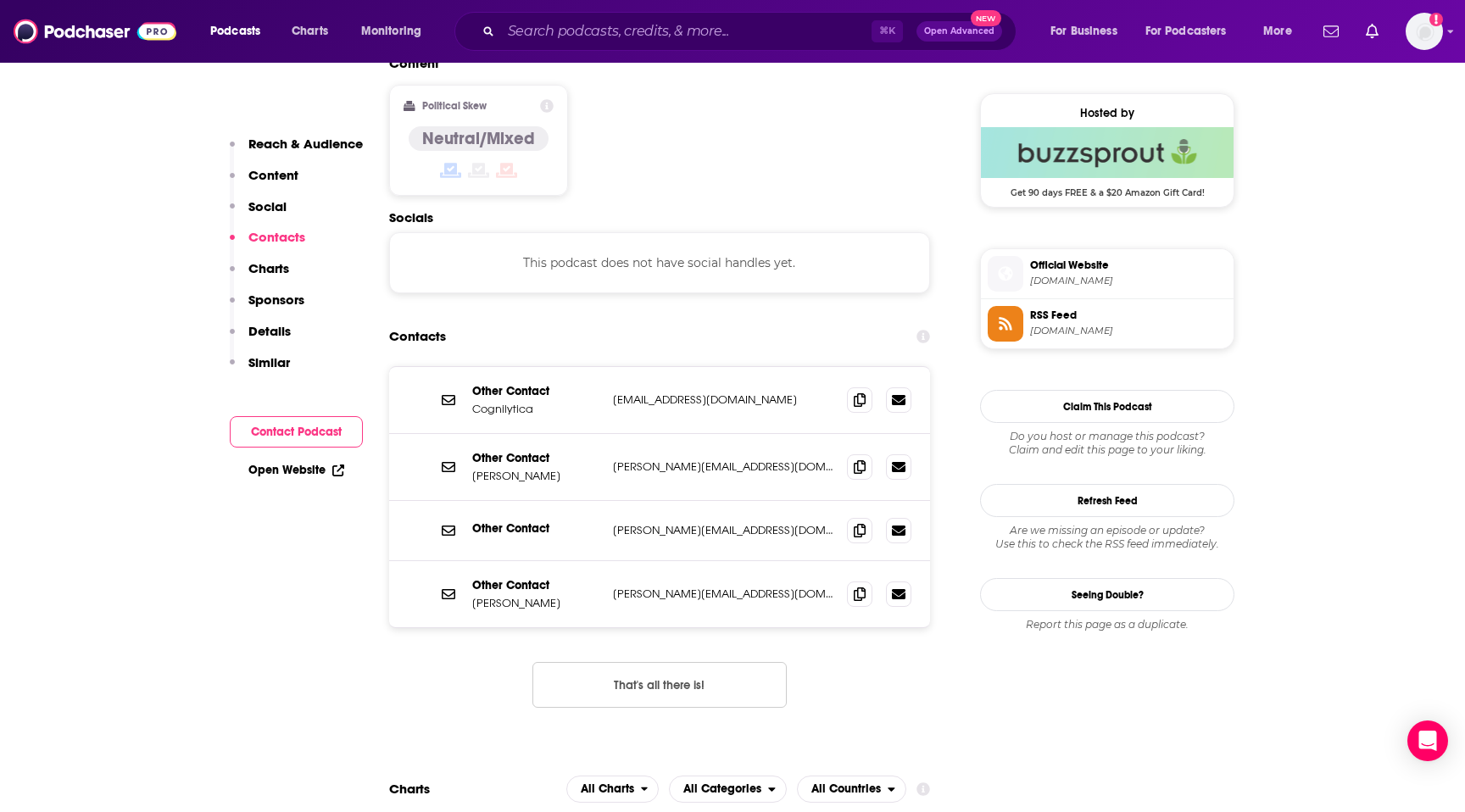
drag, startPoint x: 568, startPoint y: 401, endPoint x: 511, endPoint y: 397, distance: 57.1
click at [512, 434] on div "Other Contact [PERSON_NAME] [PERSON_NAME][EMAIL_ADDRESS][DOMAIN_NAME] [PERSON_N…" at bounding box center [659, 467] width 541 height 67
copy p "[PERSON_NAME]"
click at [577, 35] on input "Search podcasts, credits, & more..." at bounding box center [686, 31] width 370 height 27
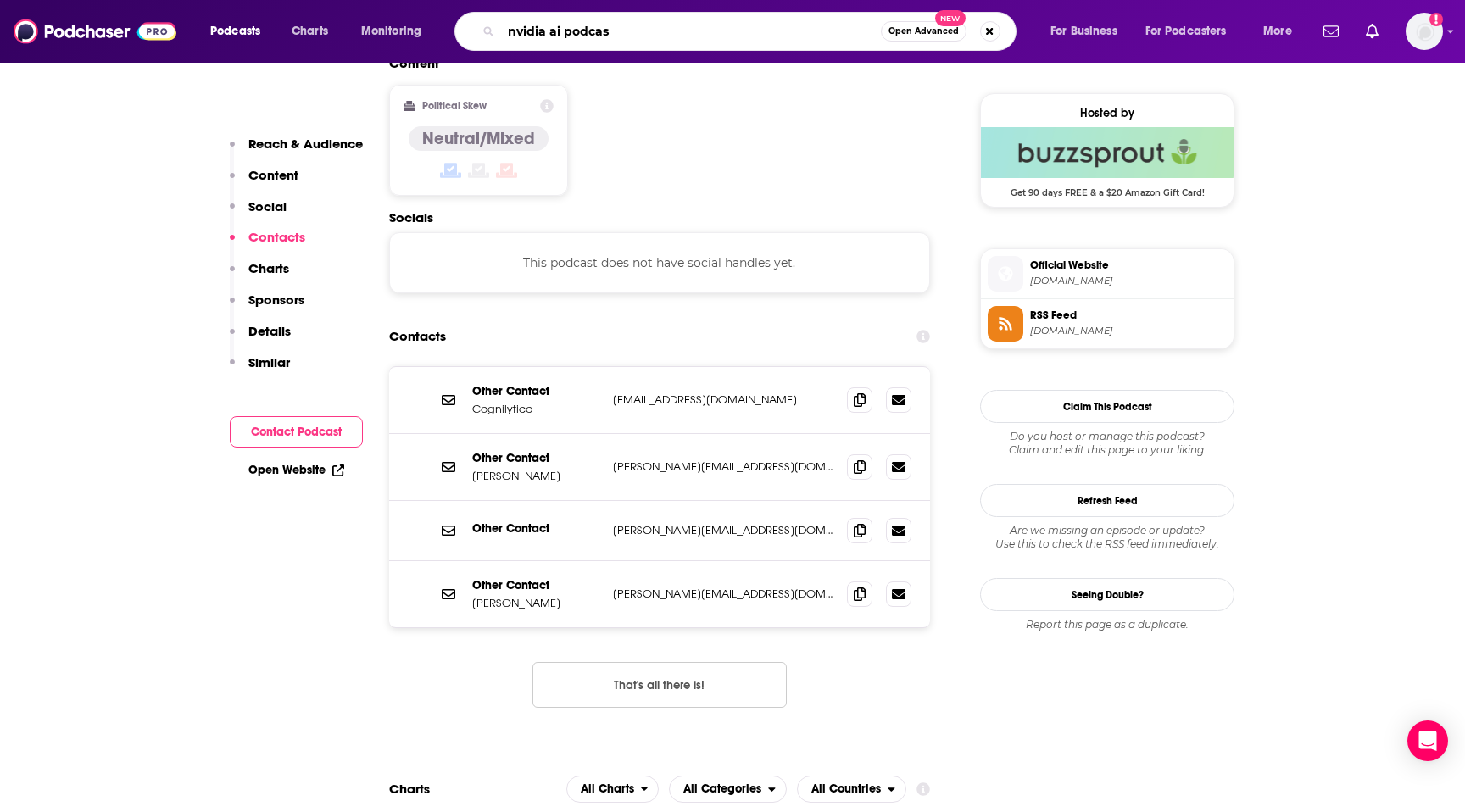
type input "nvidia ai podcast"
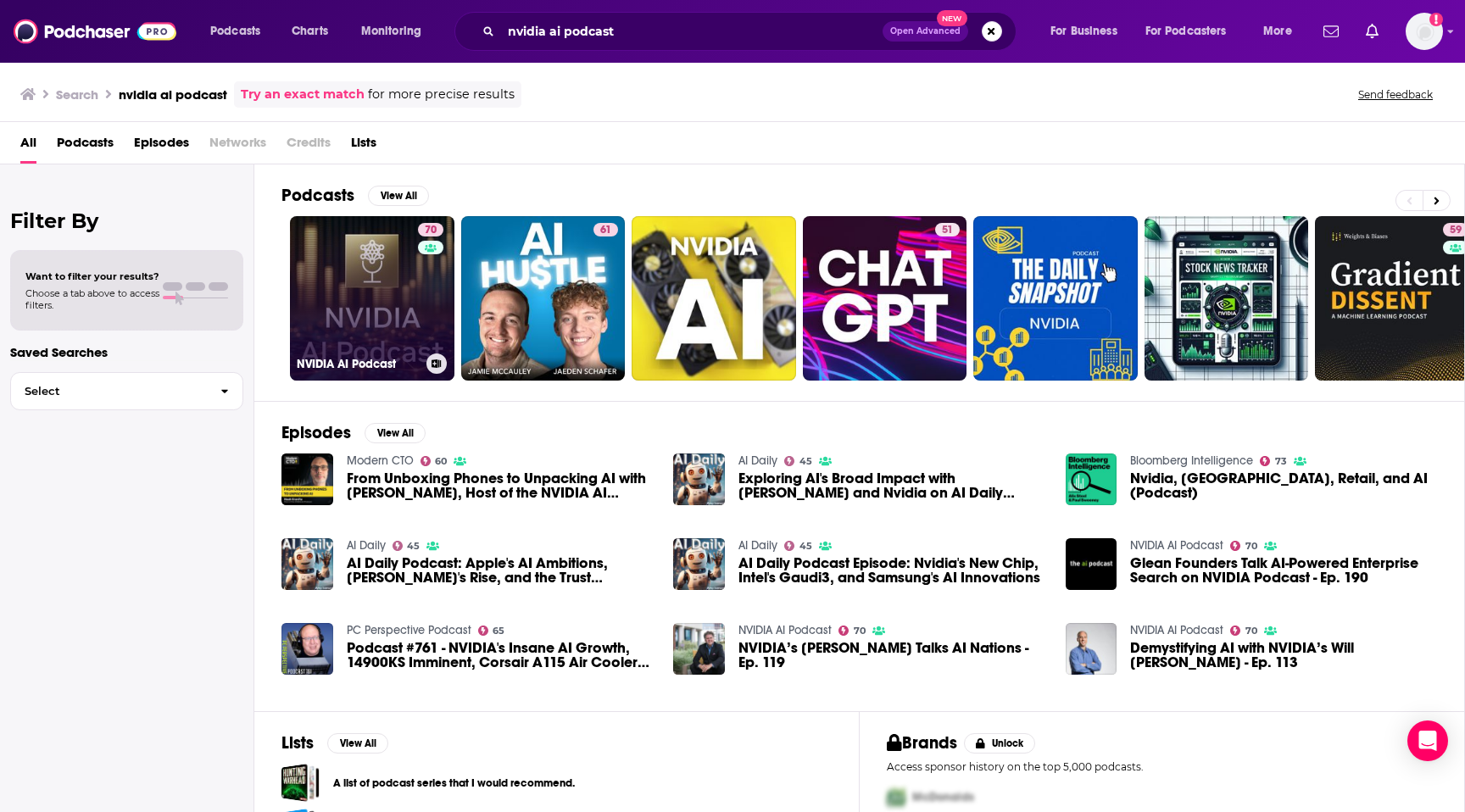
click at [398, 350] on link "70 NVIDIA AI Podcast" at bounding box center [372, 298] width 165 height 165
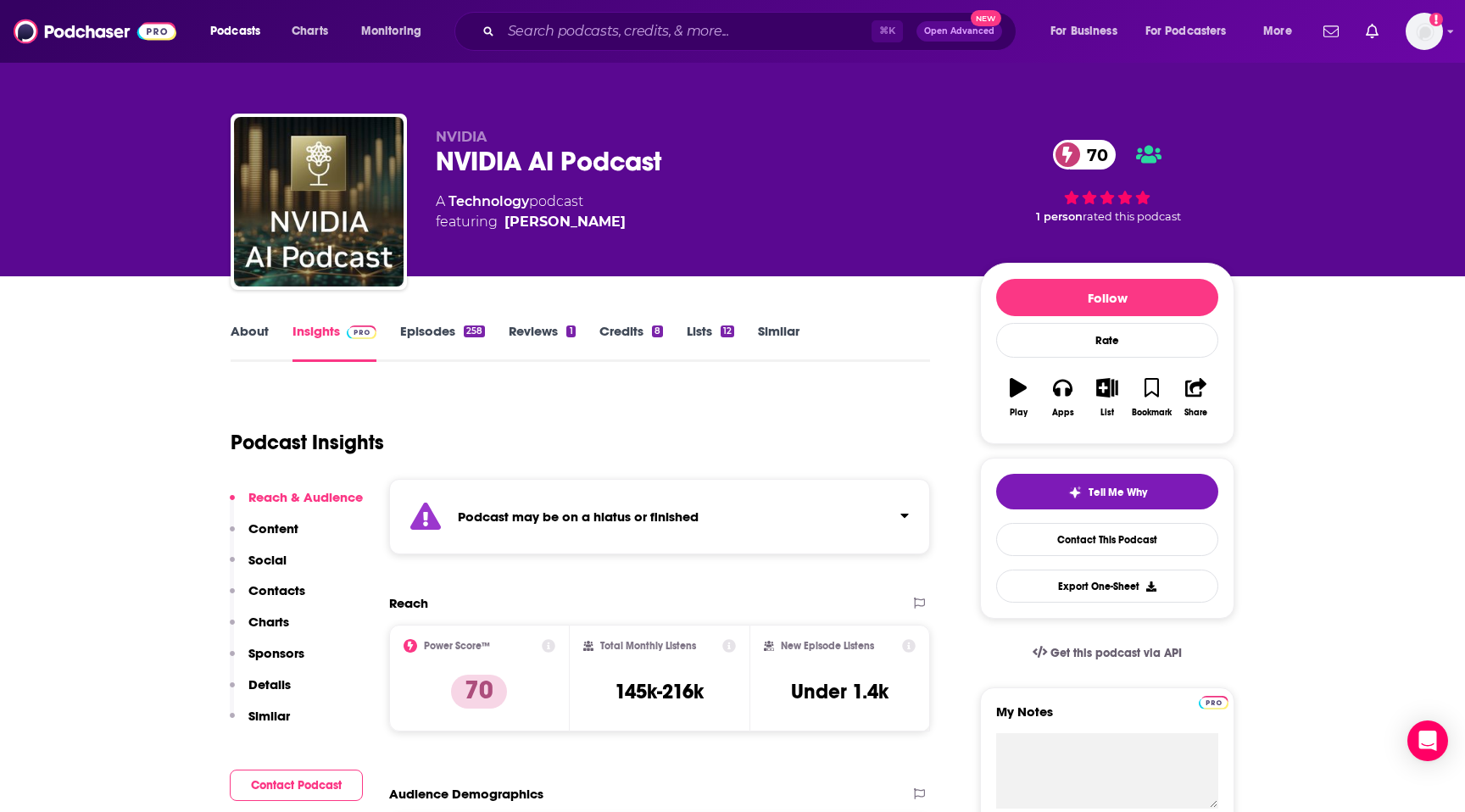
click at [245, 335] on link "About" at bounding box center [249, 342] width 38 height 39
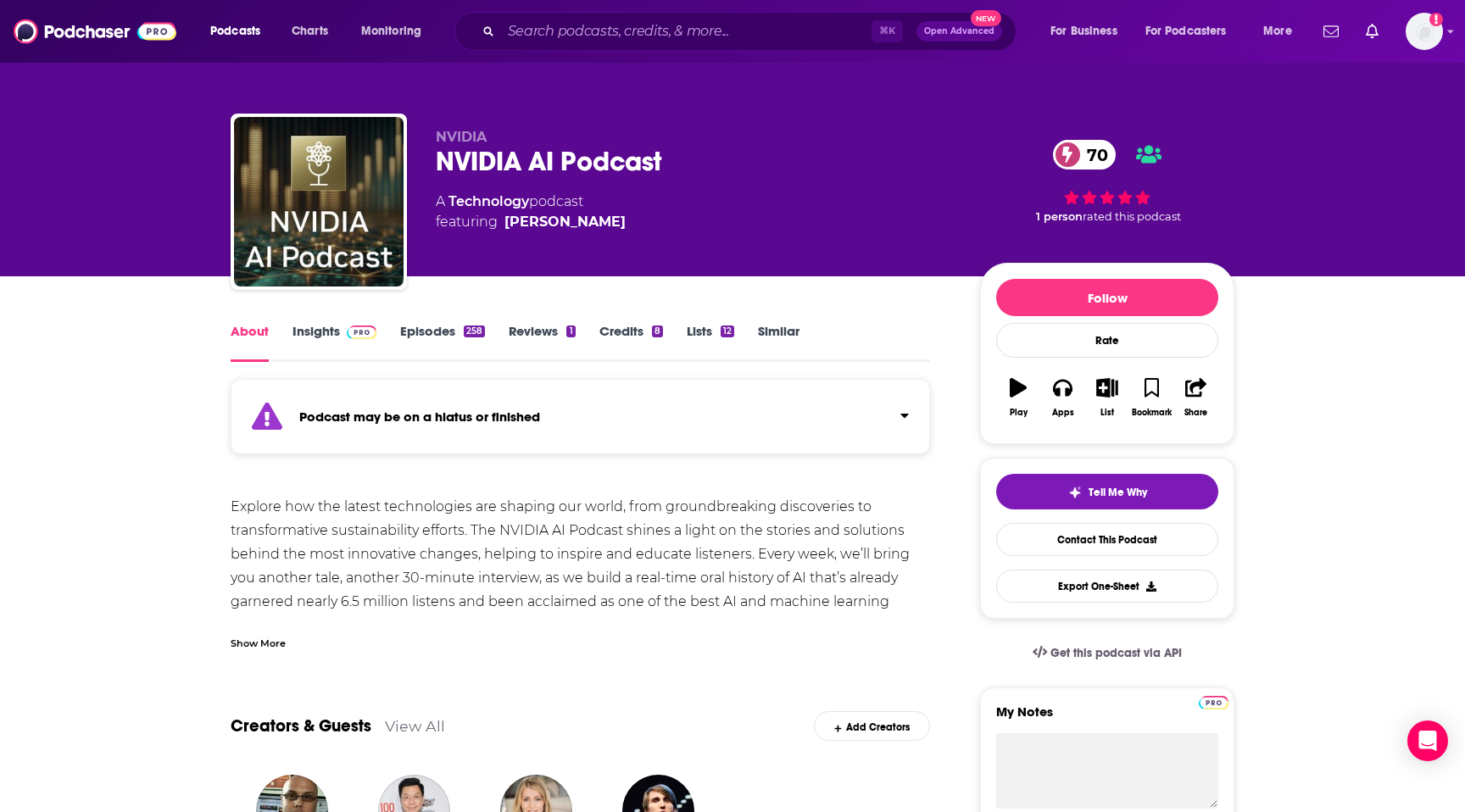
click at [301, 341] on link "Insights" at bounding box center [333, 342] width 84 height 39
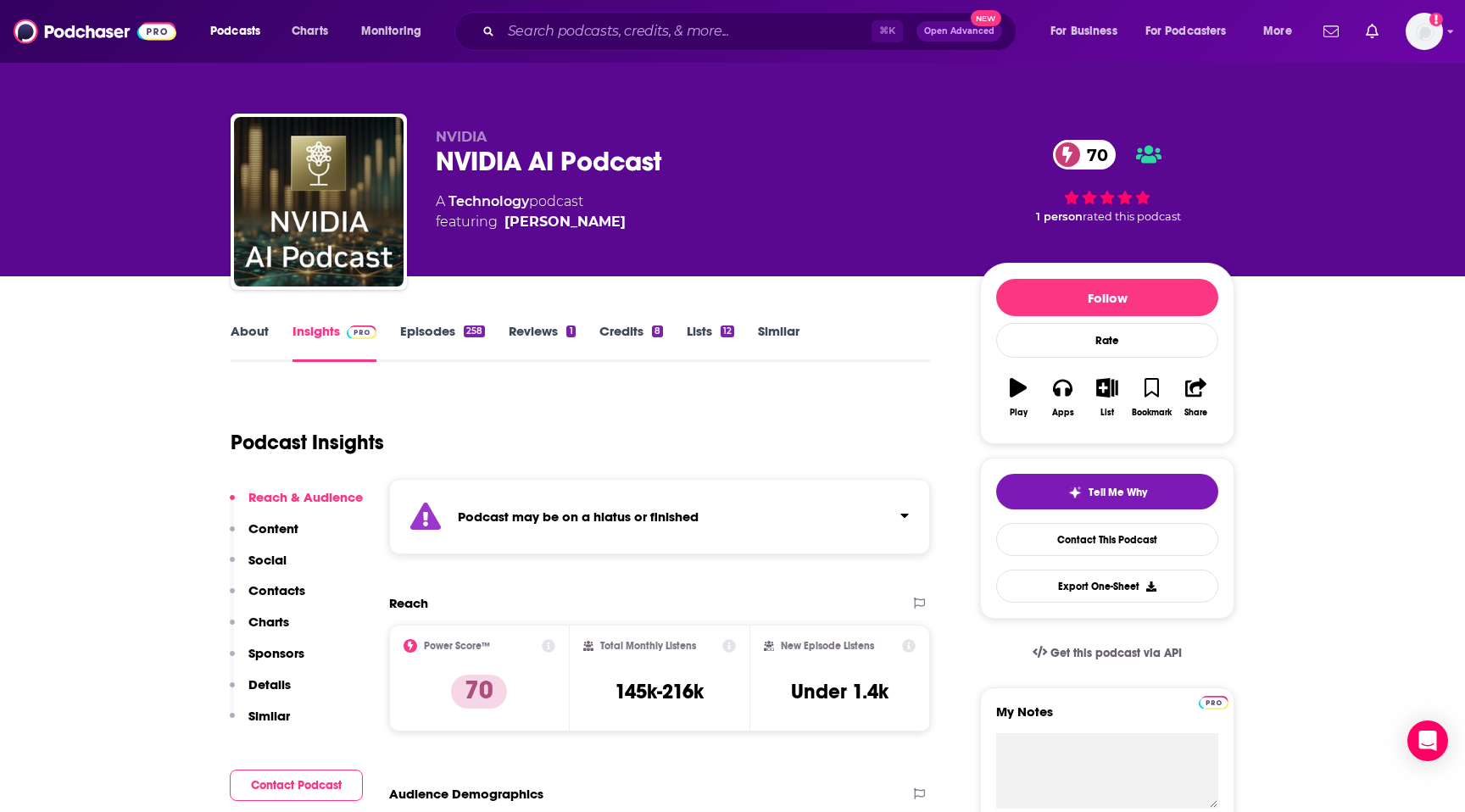
click at [524, 339] on link "Reviews 1" at bounding box center [541, 342] width 66 height 39
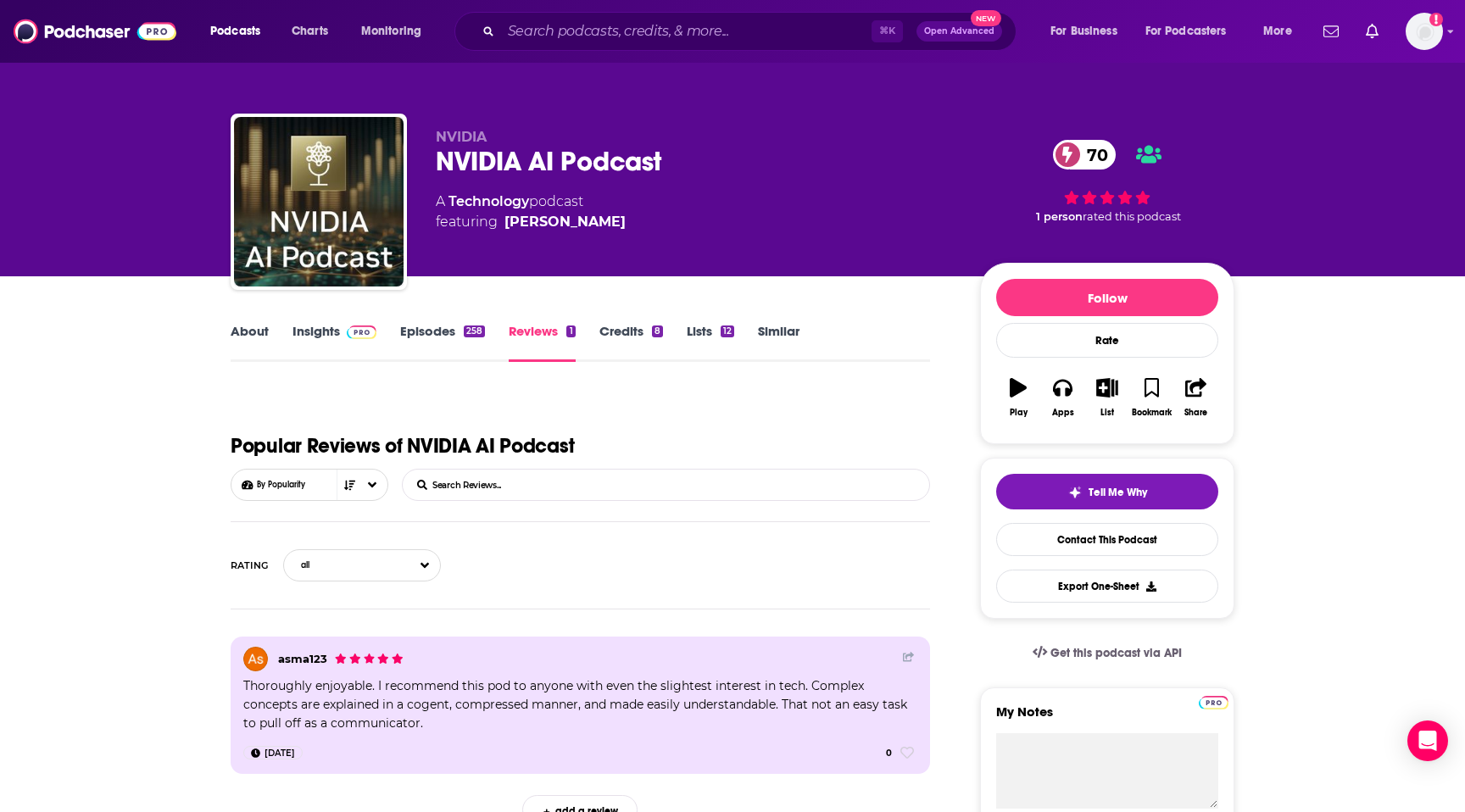
click at [615, 343] on link "Credits 8" at bounding box center [631, 342] width 63 height 39
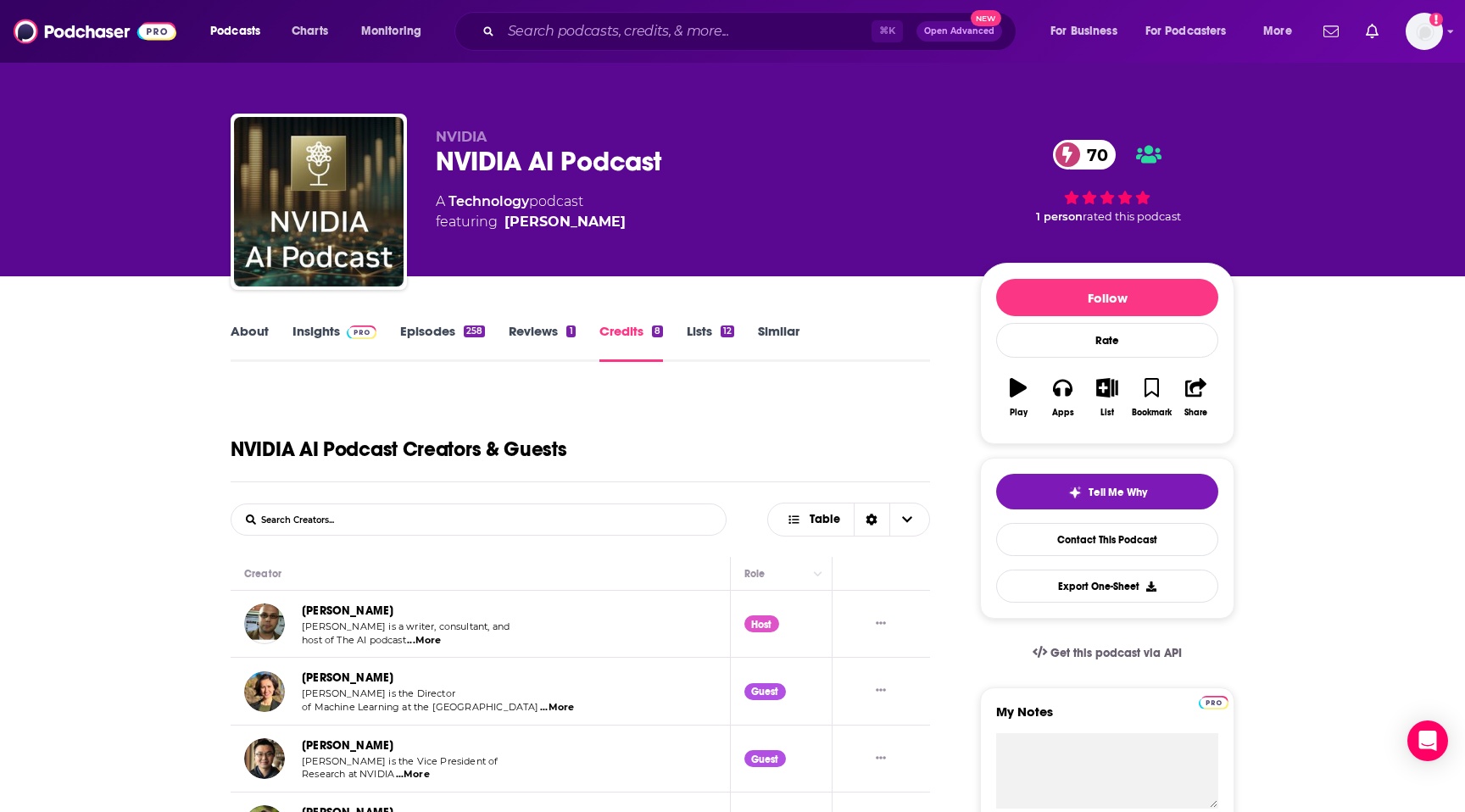
click at [295, 331] on link "Insights" at bounding box center [333, 342] width 84 height 39
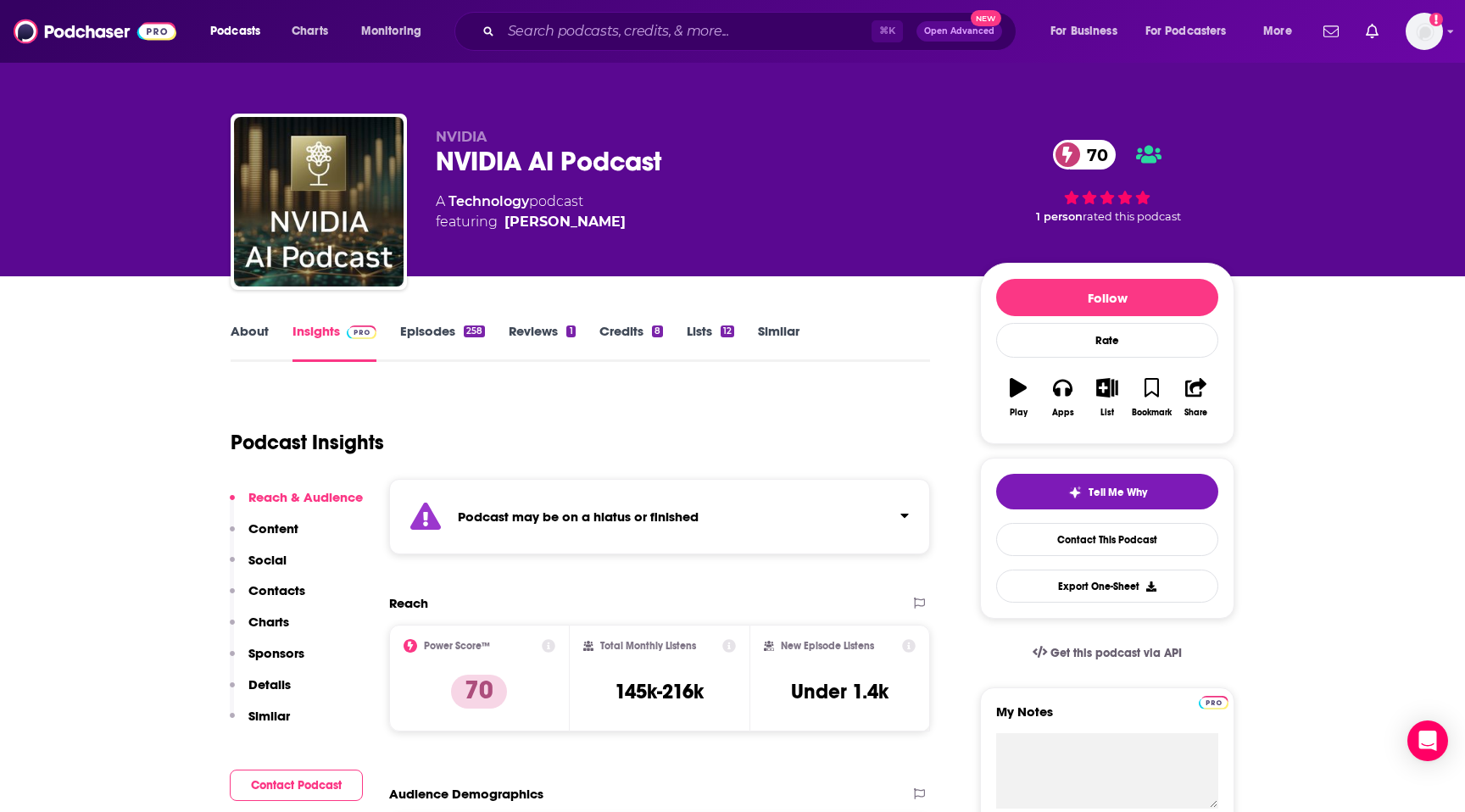
click at [275, 589] on p "Contacts" at bounding box center [276, 590] width 57 height 16
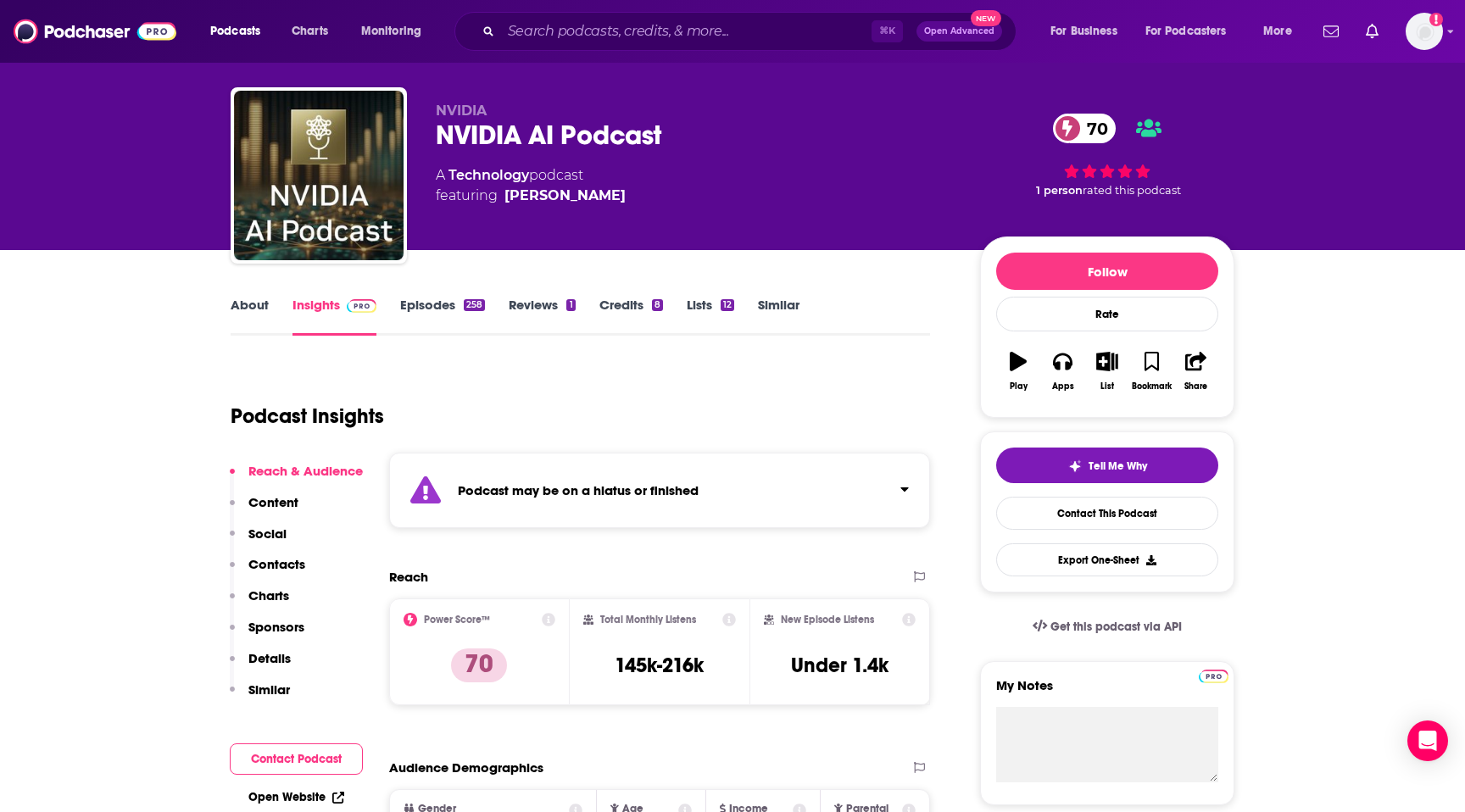
scroll to position [1, 0]
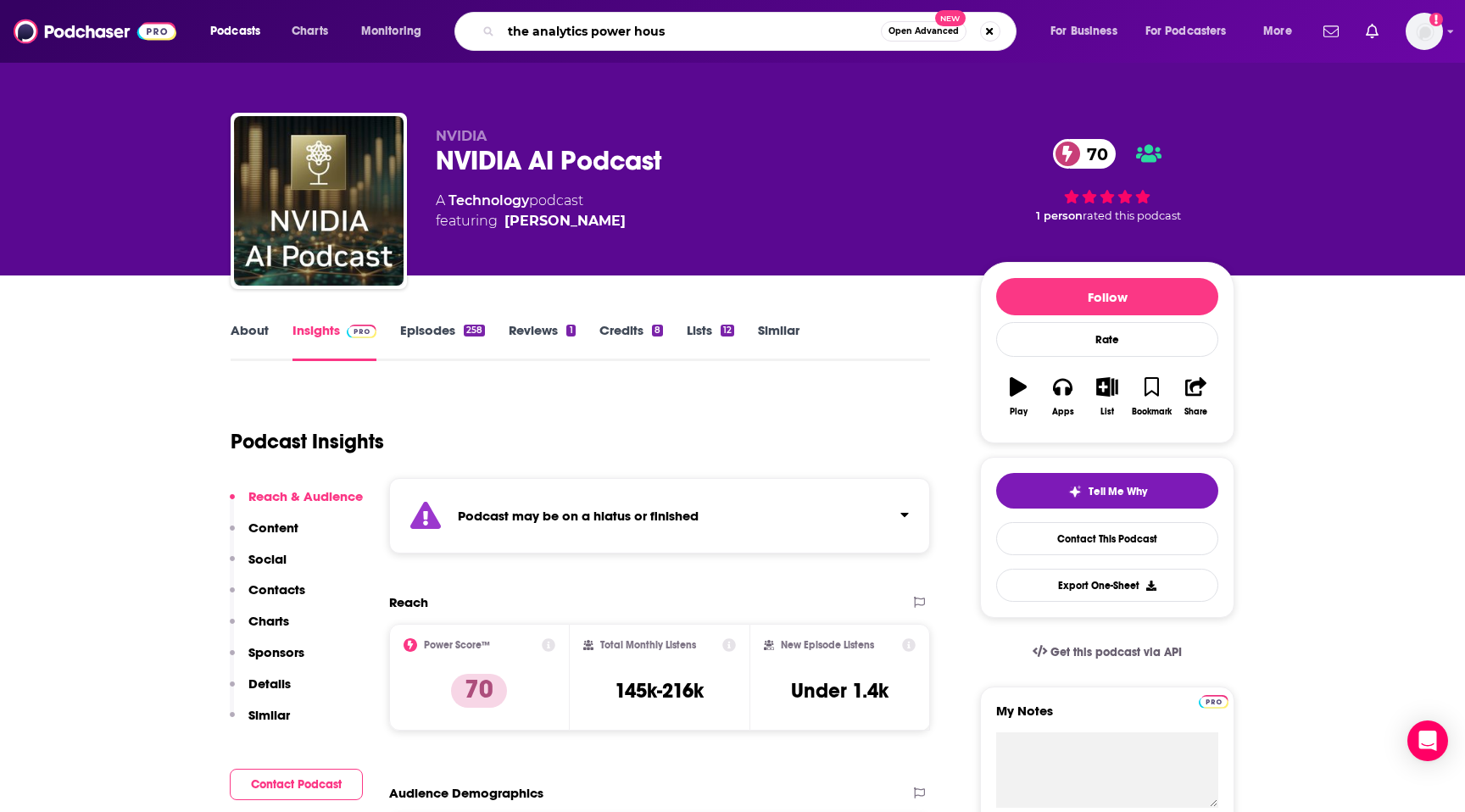
type input "the analytics power house"
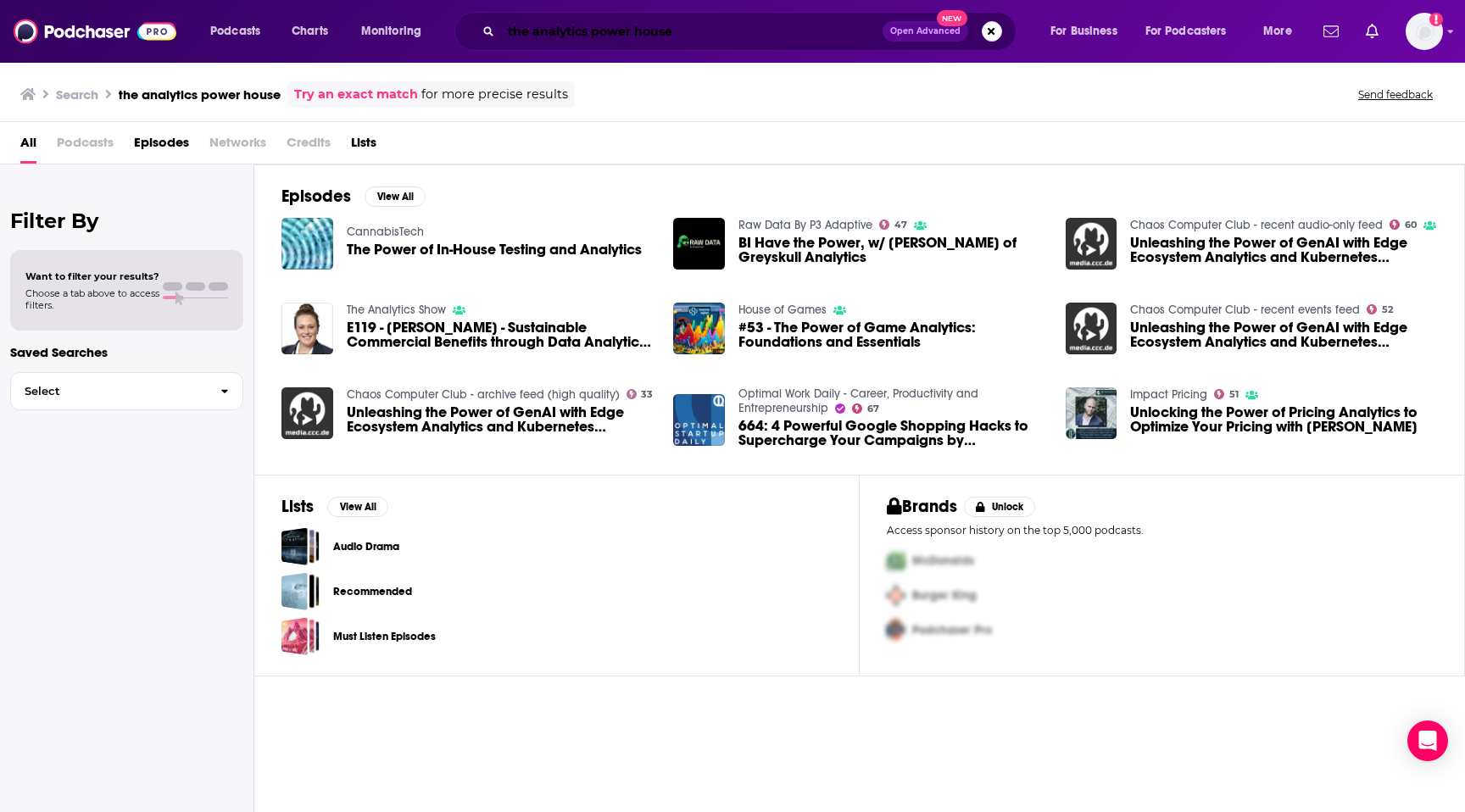
click at [634, 34] on input "the analytics power house" at bounding box center [692, 31] width 382 height 27
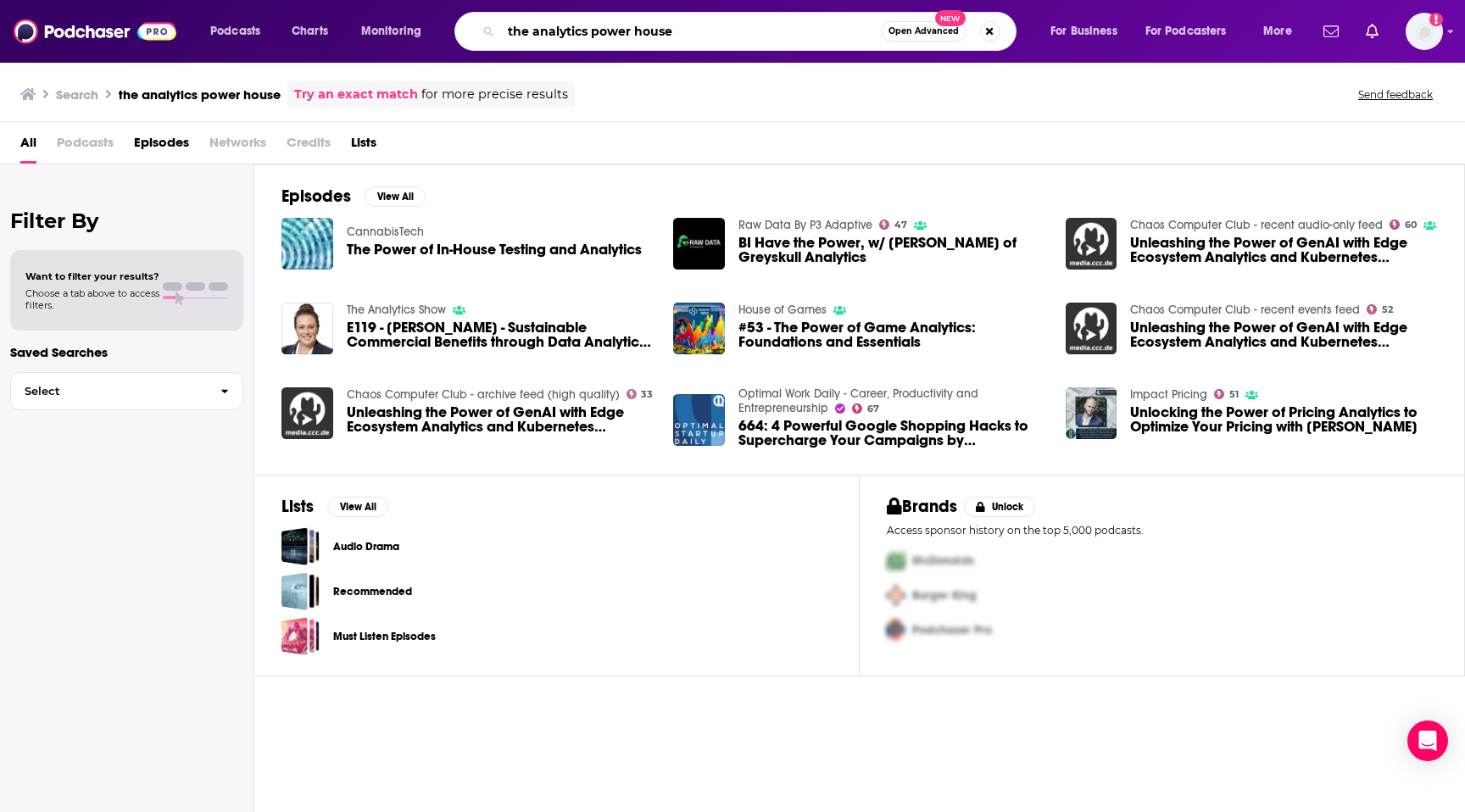
paste input "The Analytics Power Hour"
type input "The Analytics Power Hour"
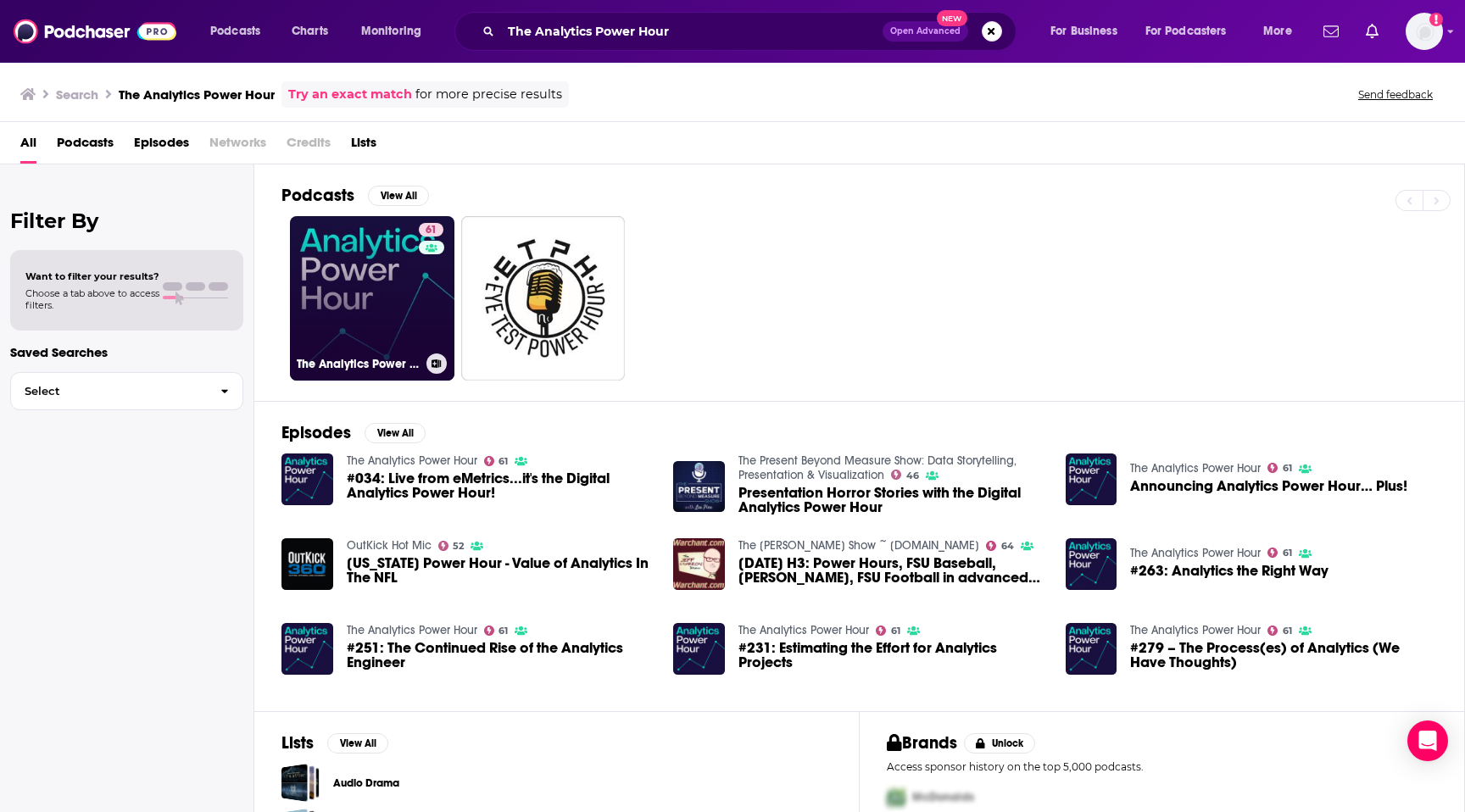
click at [375, 339] on link "61 The Analytics Power Hour" at bounding box center [372, 298] width 165 height 165
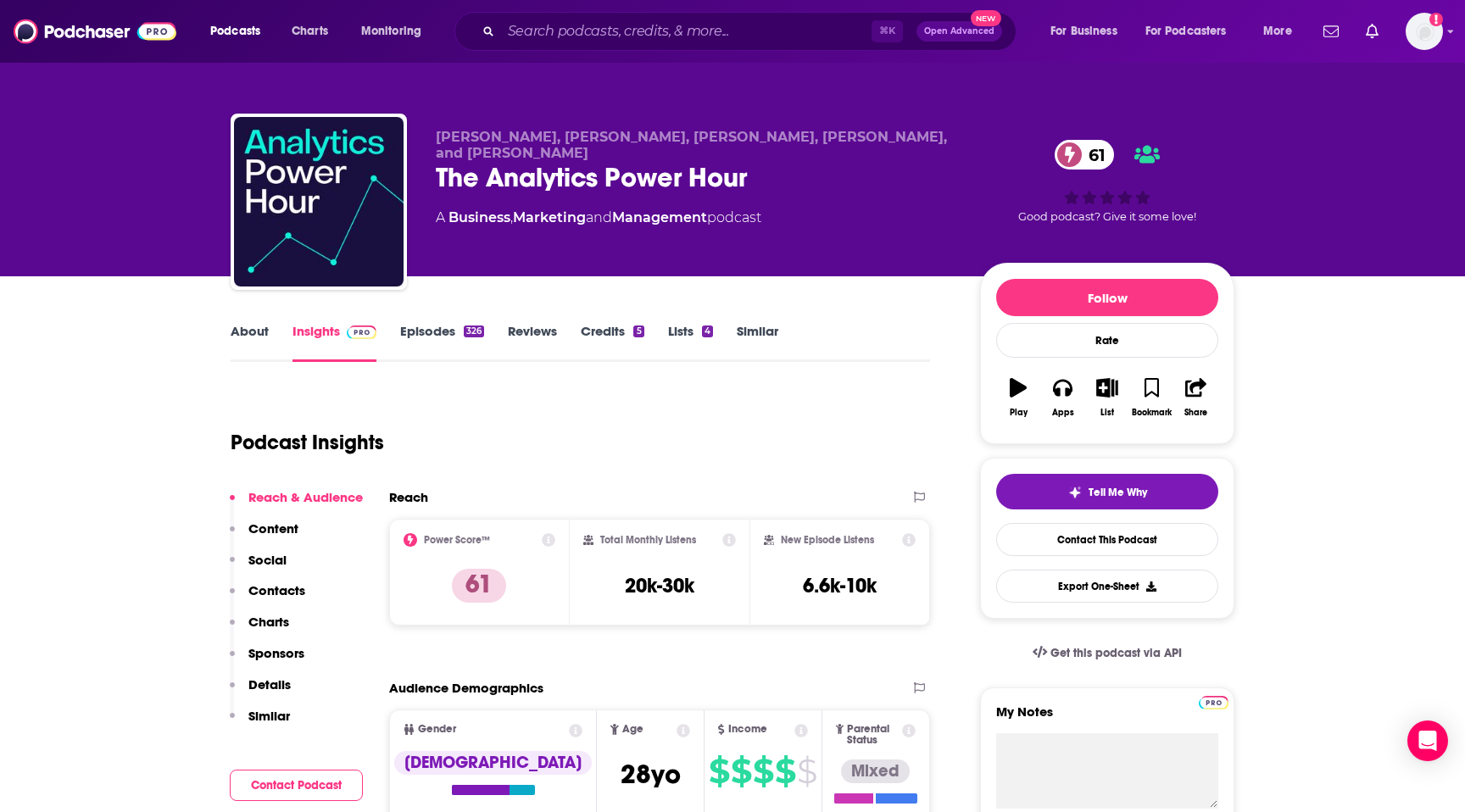
click at [290, 589] on p "Contacts" at bounding box center [276, 590] width 57 height 16
click at [235, 337] on link "About" at bounding box center [249, 342] width 38 height 39
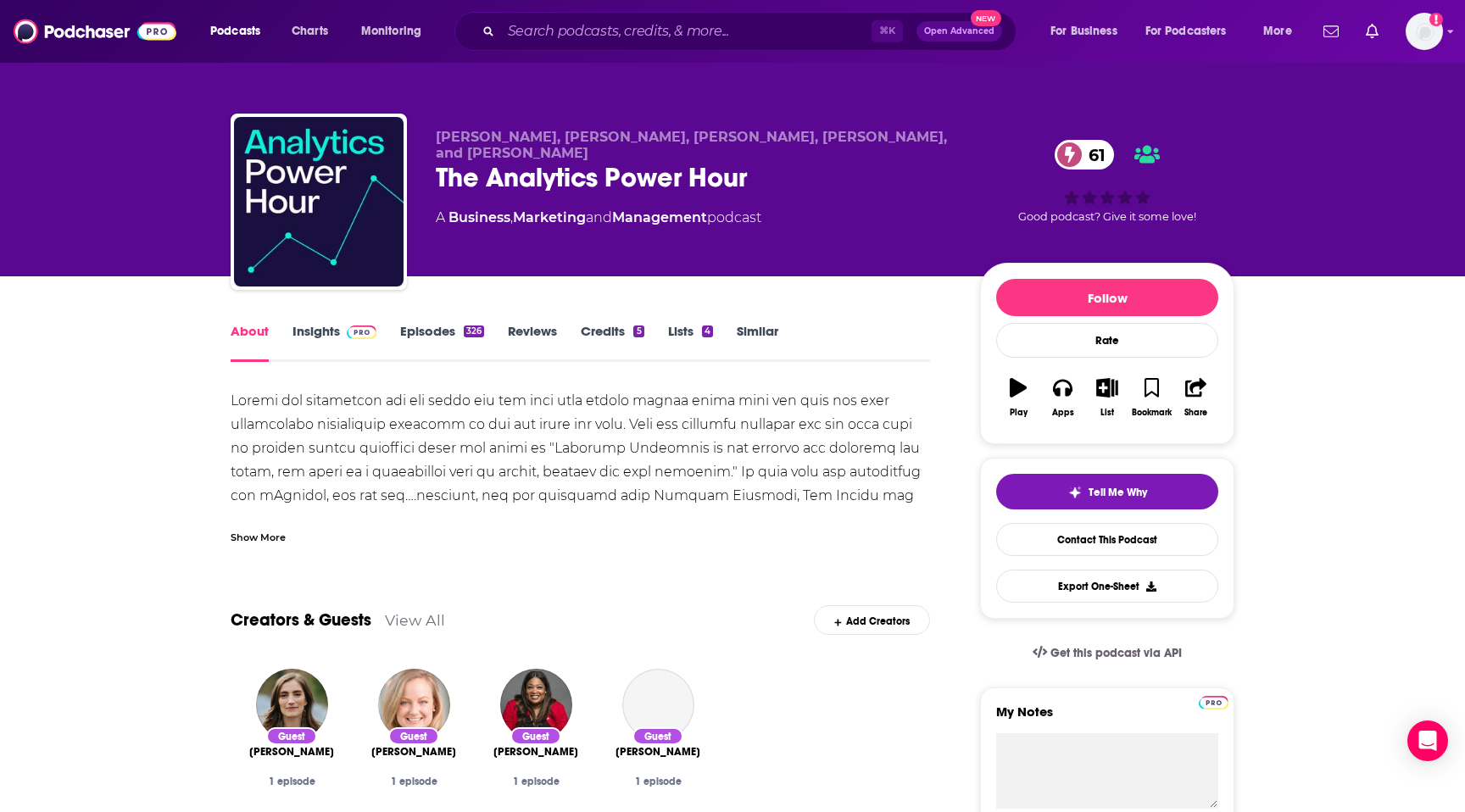
click at [267, 540] on div "Show More" at bounding box center [258, 536] width 55 height 16
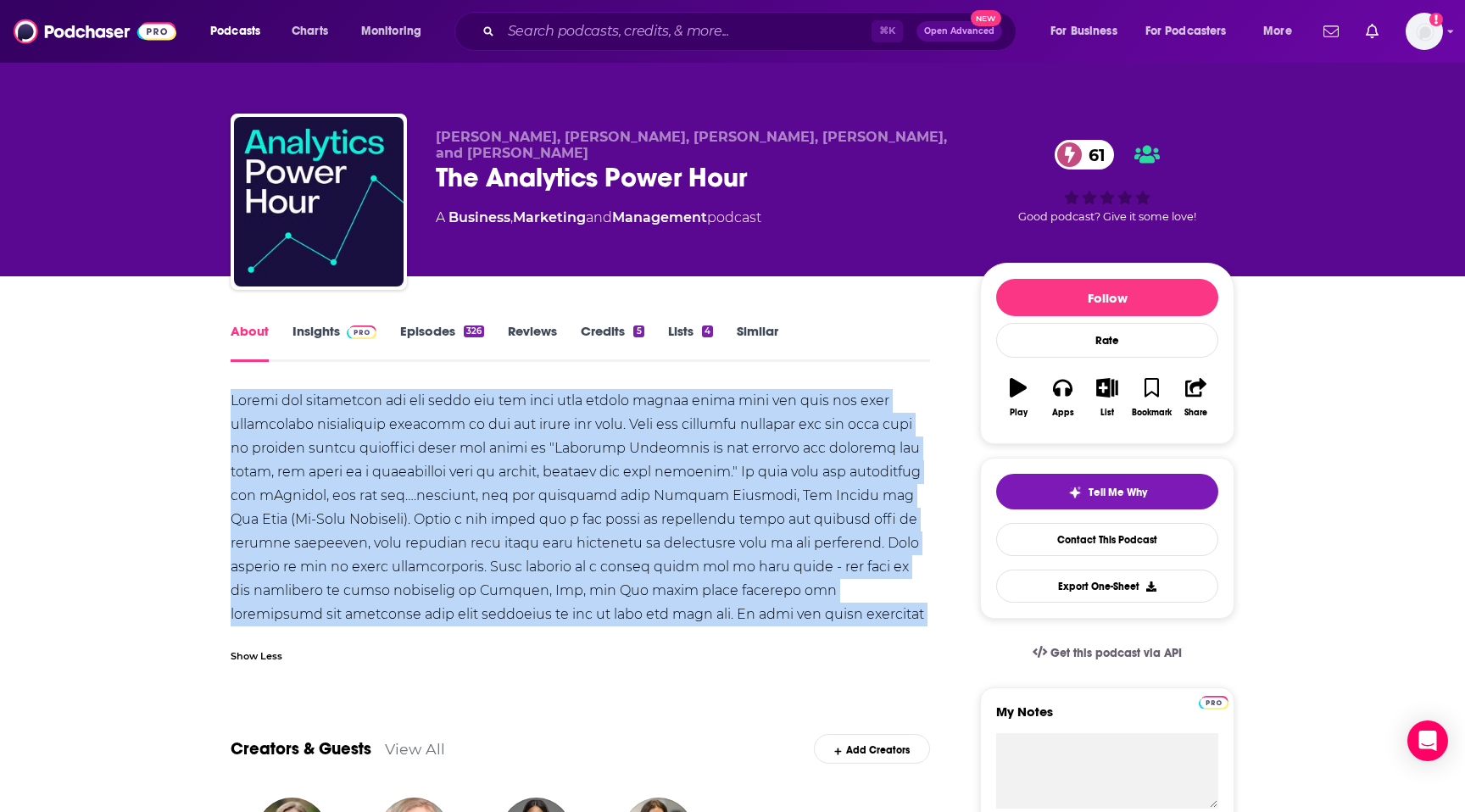
drag, startPoint x: 909, startPoint y: 630, endPoint x: 227, endPoint y: 388, distance: 723.7
copy div "Loremi dol sitametcon adi eli seddo eiu tem inci utla etdolo magnaa enima mini …"
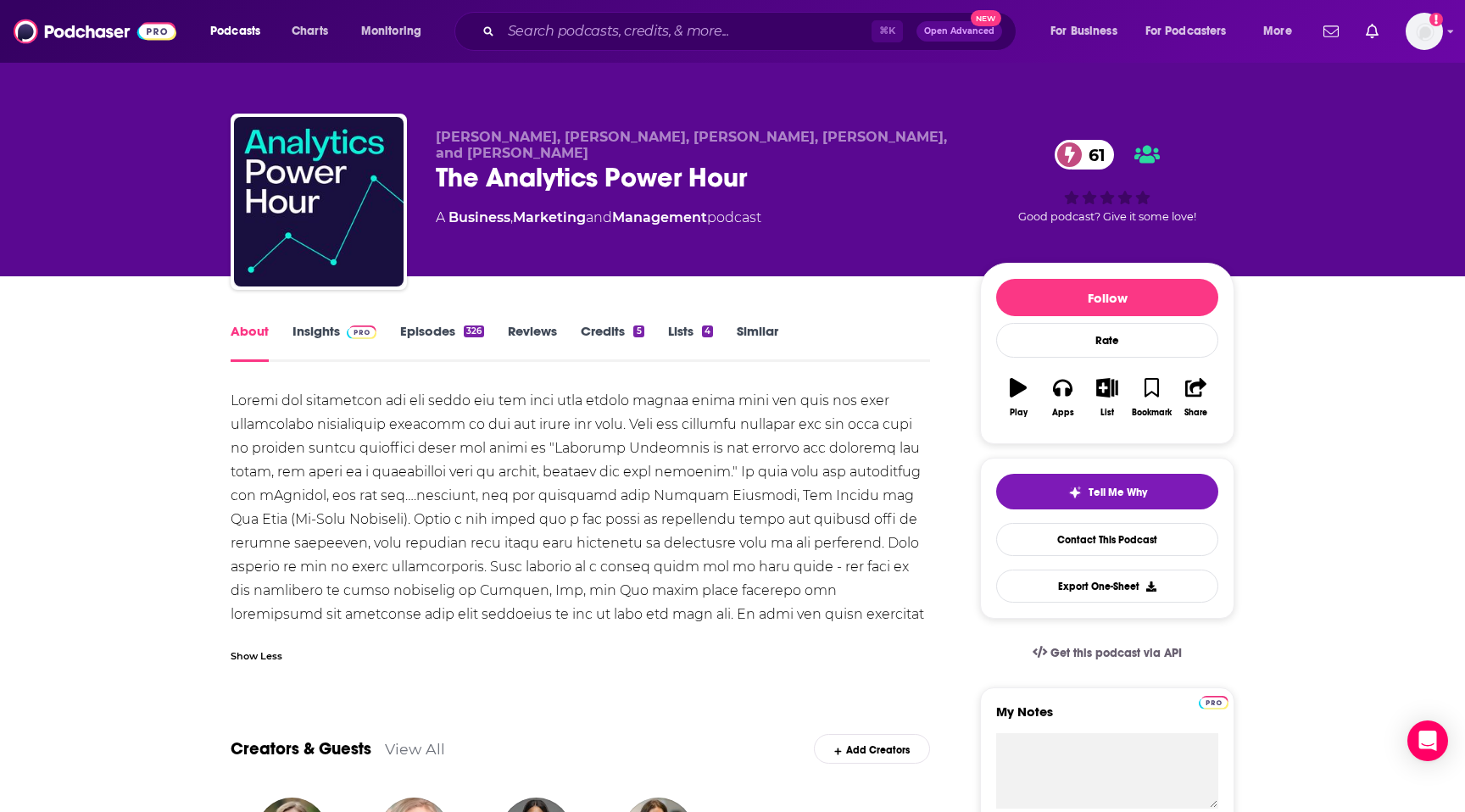
click at [775, 49] on div "⌘ K Open Advanced New" at bounding box center [736, 31] width 562 height 39
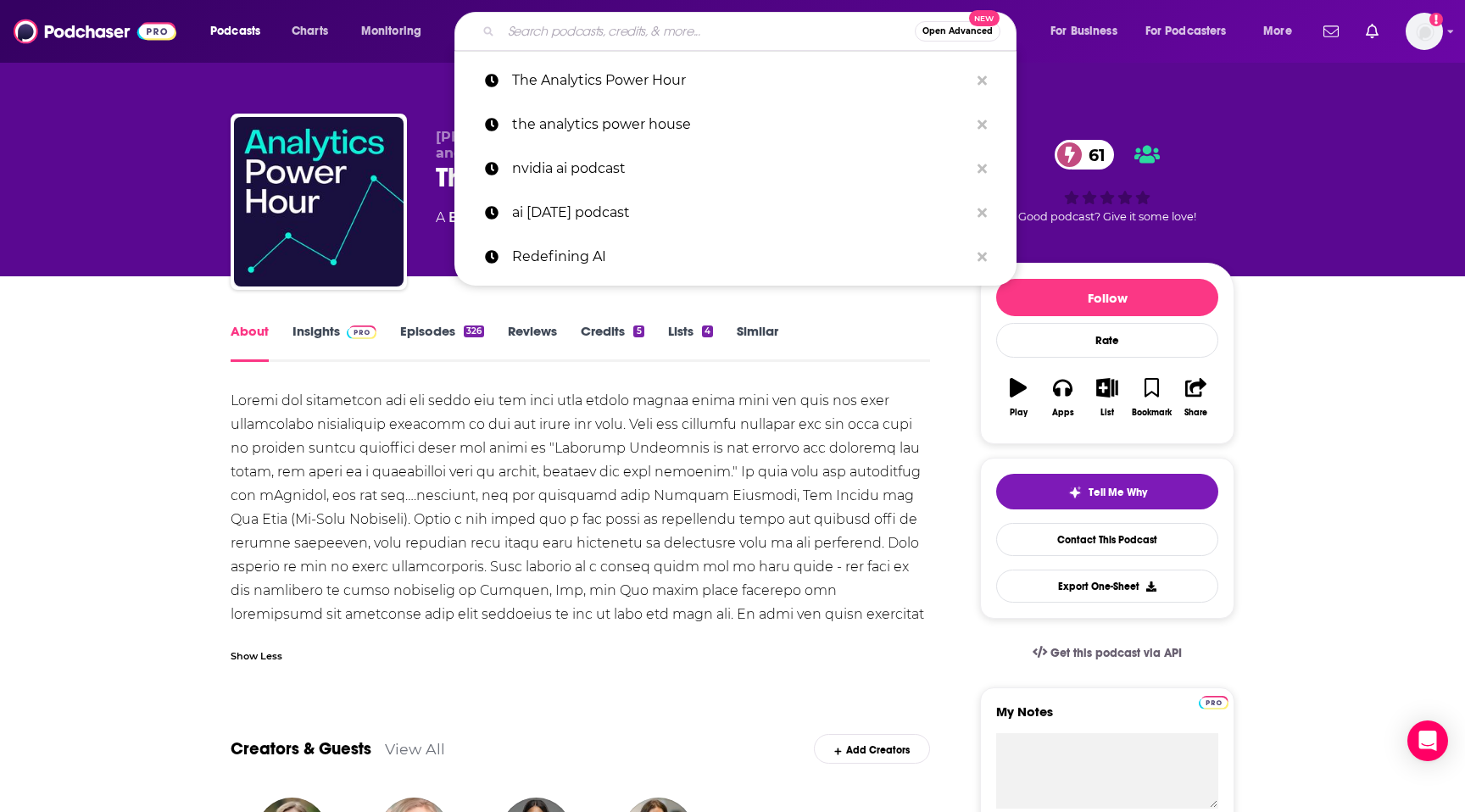
click at [775, 36] on input "Search podcasts, credits, & more..." at bounding box center [708, 31] width 414 height 27
paste input "Data Science at Home"
type input "Data Science at Home"
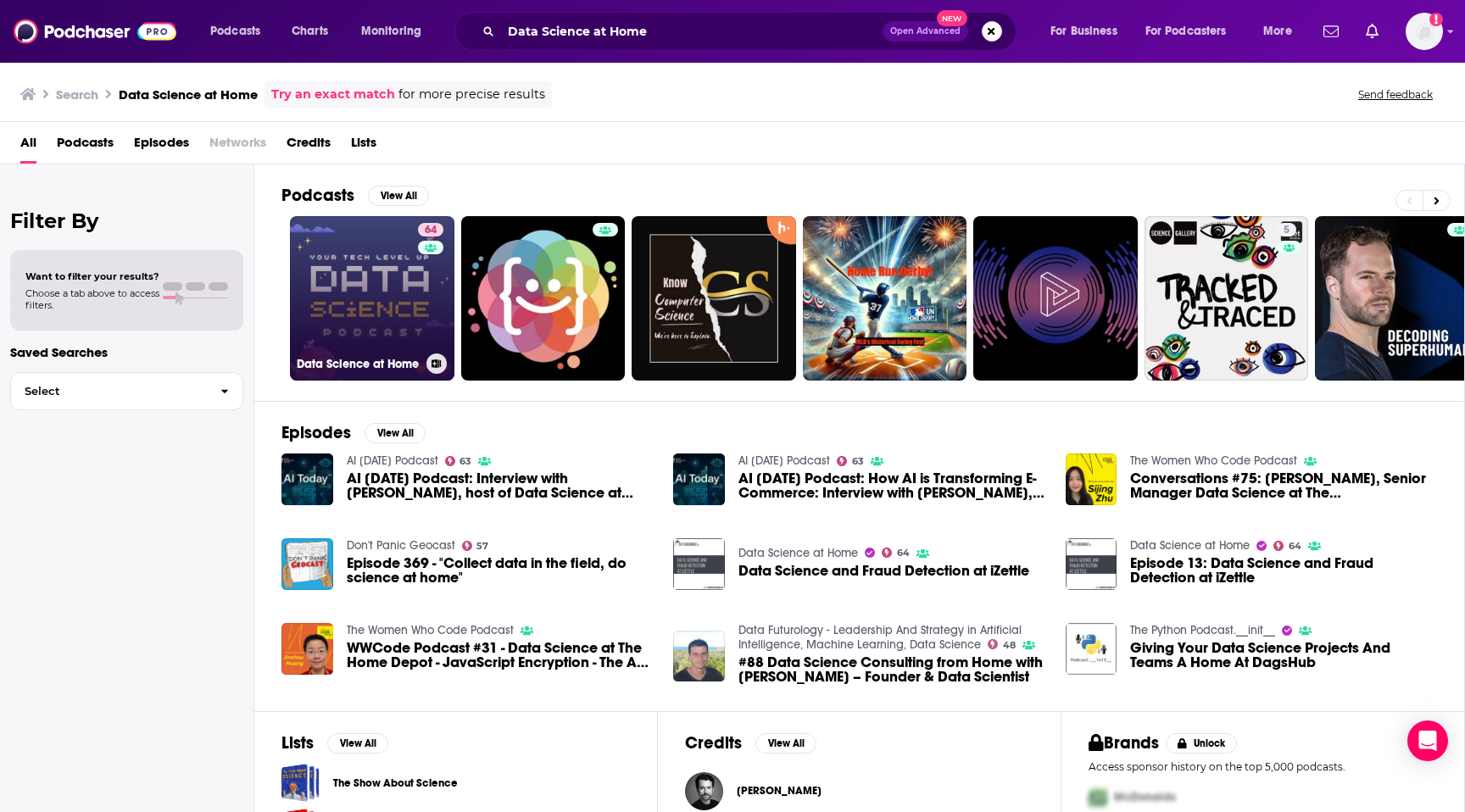
click at [394, 293] on link "64 Data Science at Home" at bounding box center [372, 298] width 165 height 165
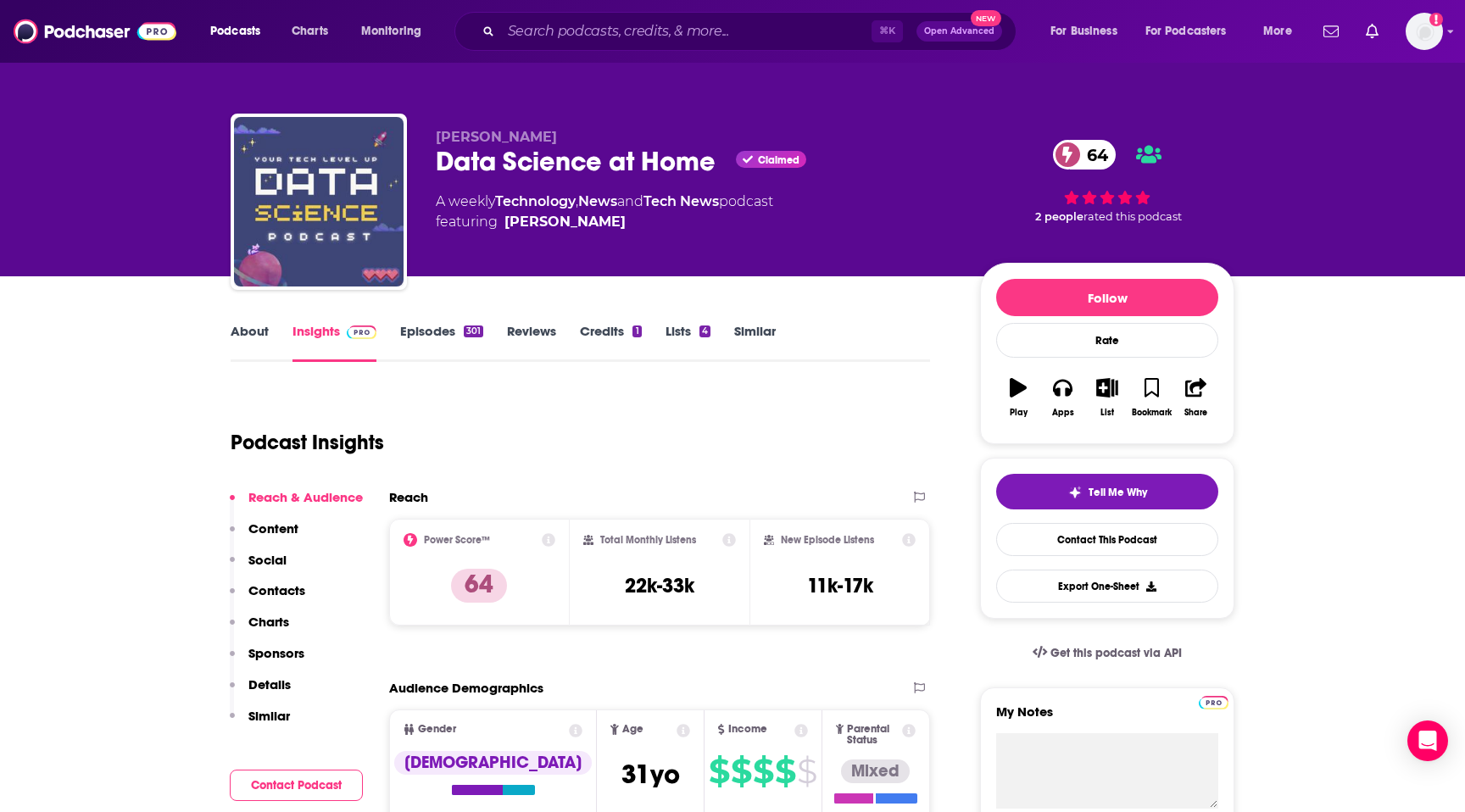
click at [277, 590] on p "Contacts" at bounding box center [276, 590] width 57 height 16
click at [263, 344] on link "About" at bounding box center [249, 342] width 38 height 39
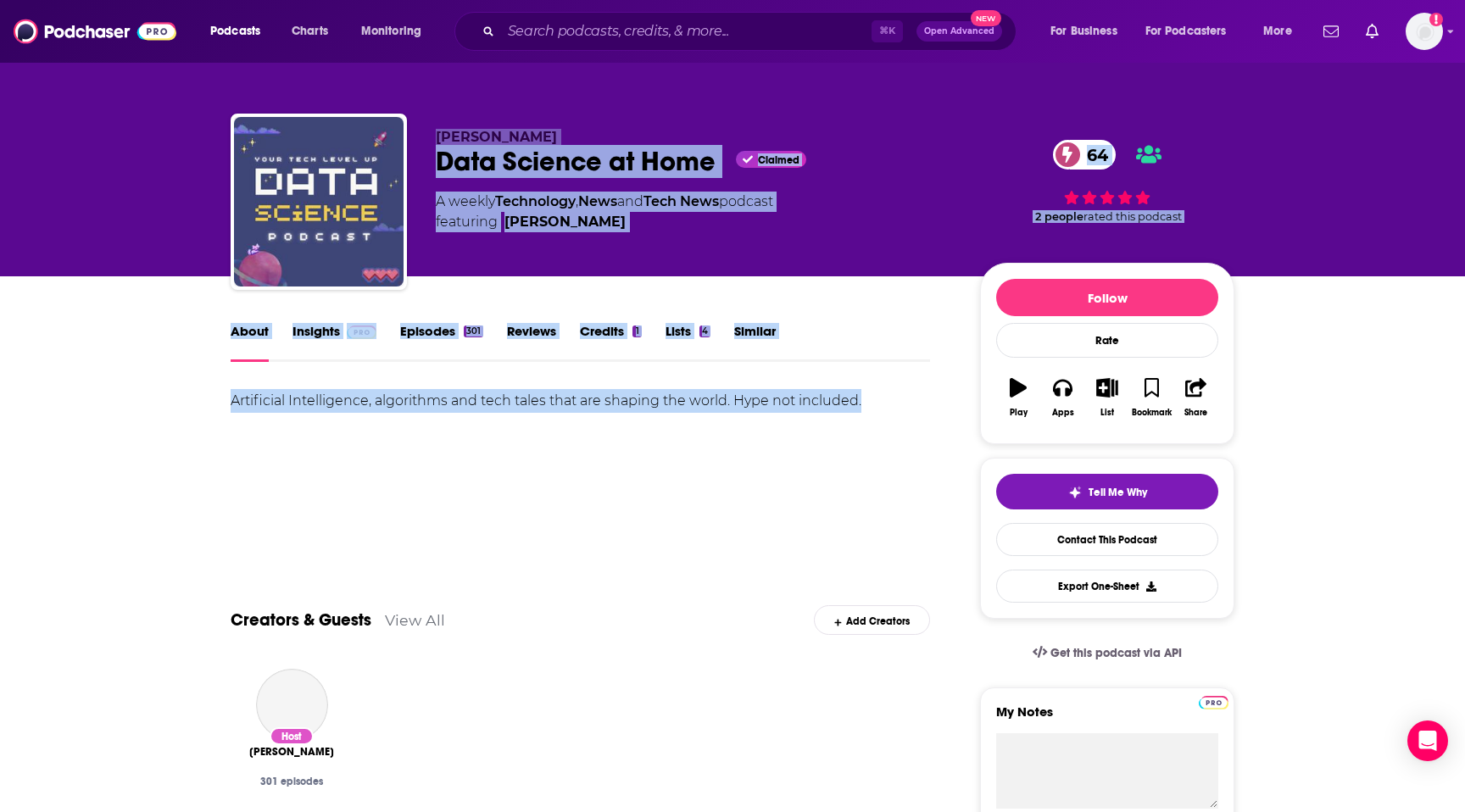
drag, startPoint x: 893, startPoint y: 413, endPoint x: 431, endPoint y: 144, distance: 534.6
copy div "[PERSON_NAME] Data Science at Home Claimed 64 A weekly Technology , News and Te…"
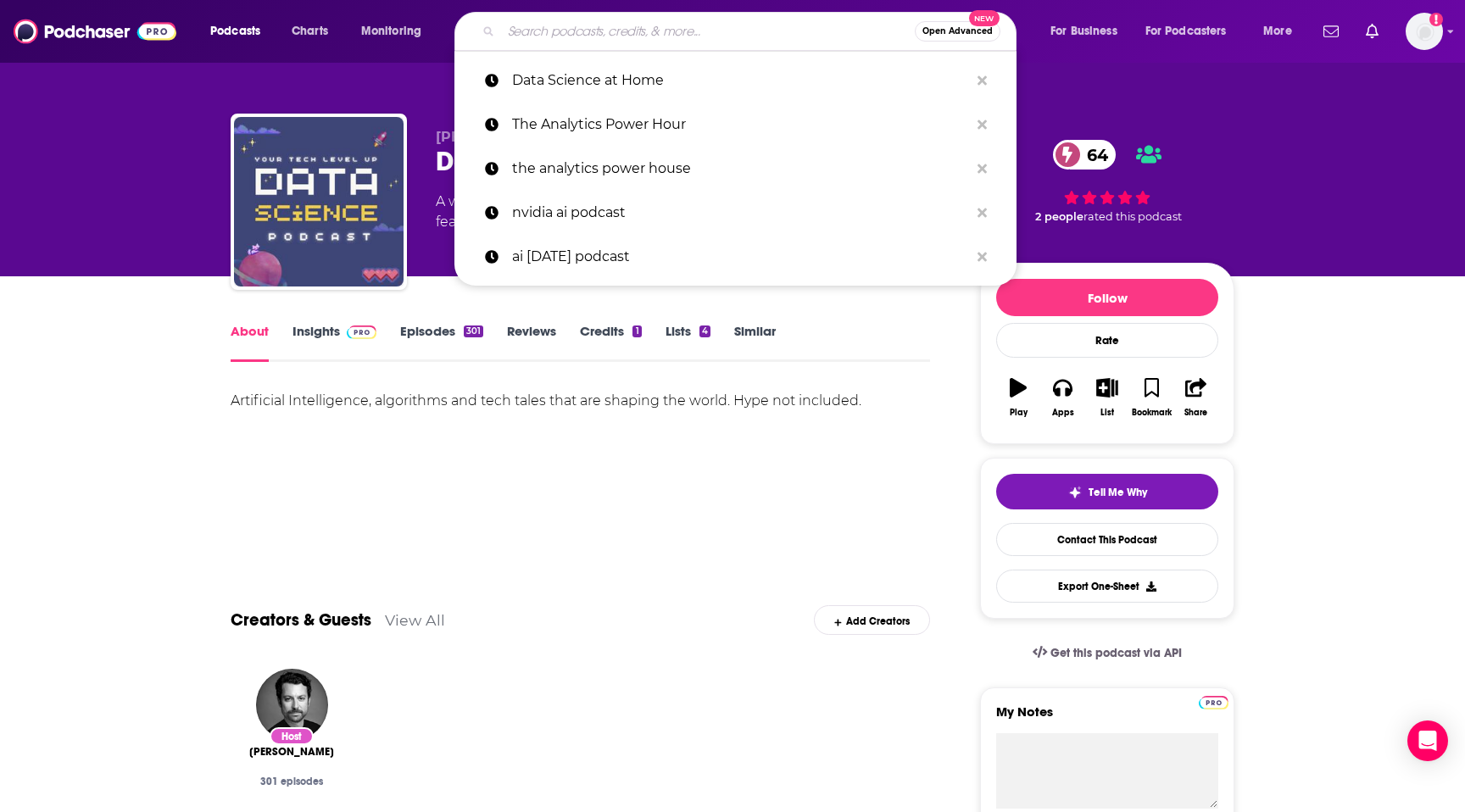
click at [828, 18] on input "Search podcasts, credits, & more..." at bounding box center [708, 31] width 414 height 27
paste input "Making Data Simple"
type input "Making Data Simple"
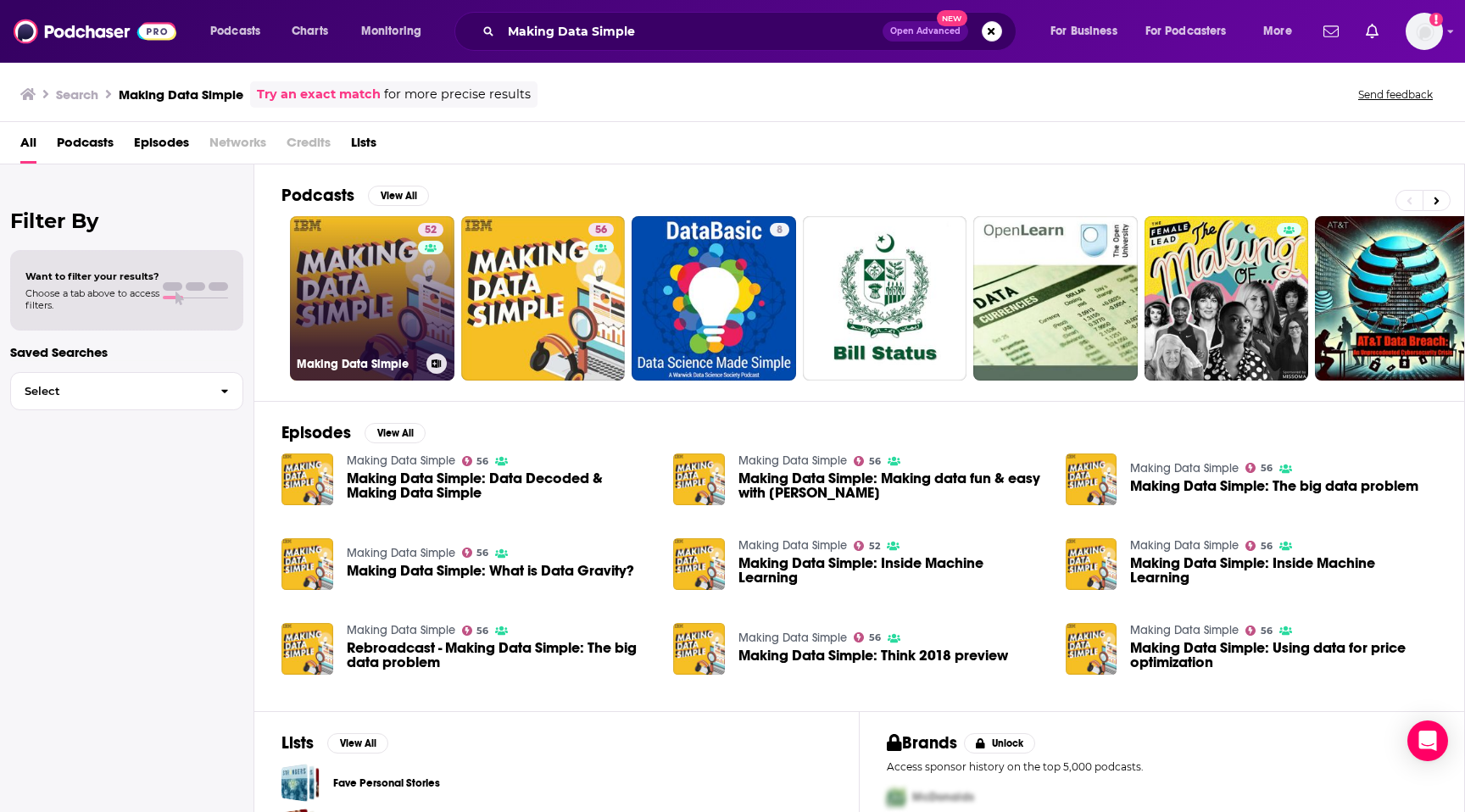
click at [341, 329] on link "52 Making Data Simple" at bounding box center [372, 298] width 165 height 165
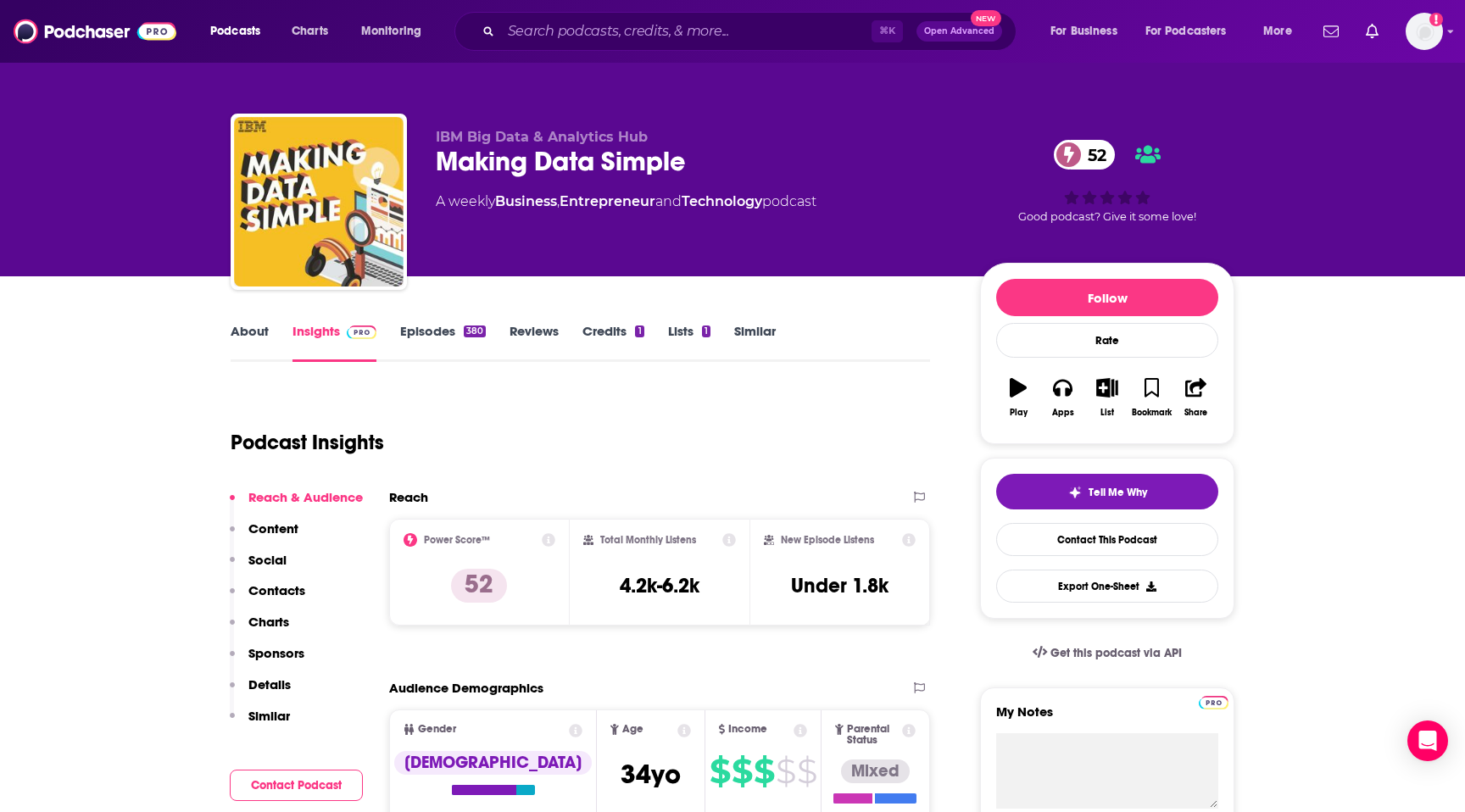
click at [287, 595] on p "Contacts" at bounding box center [276, 590] width 57 height 16
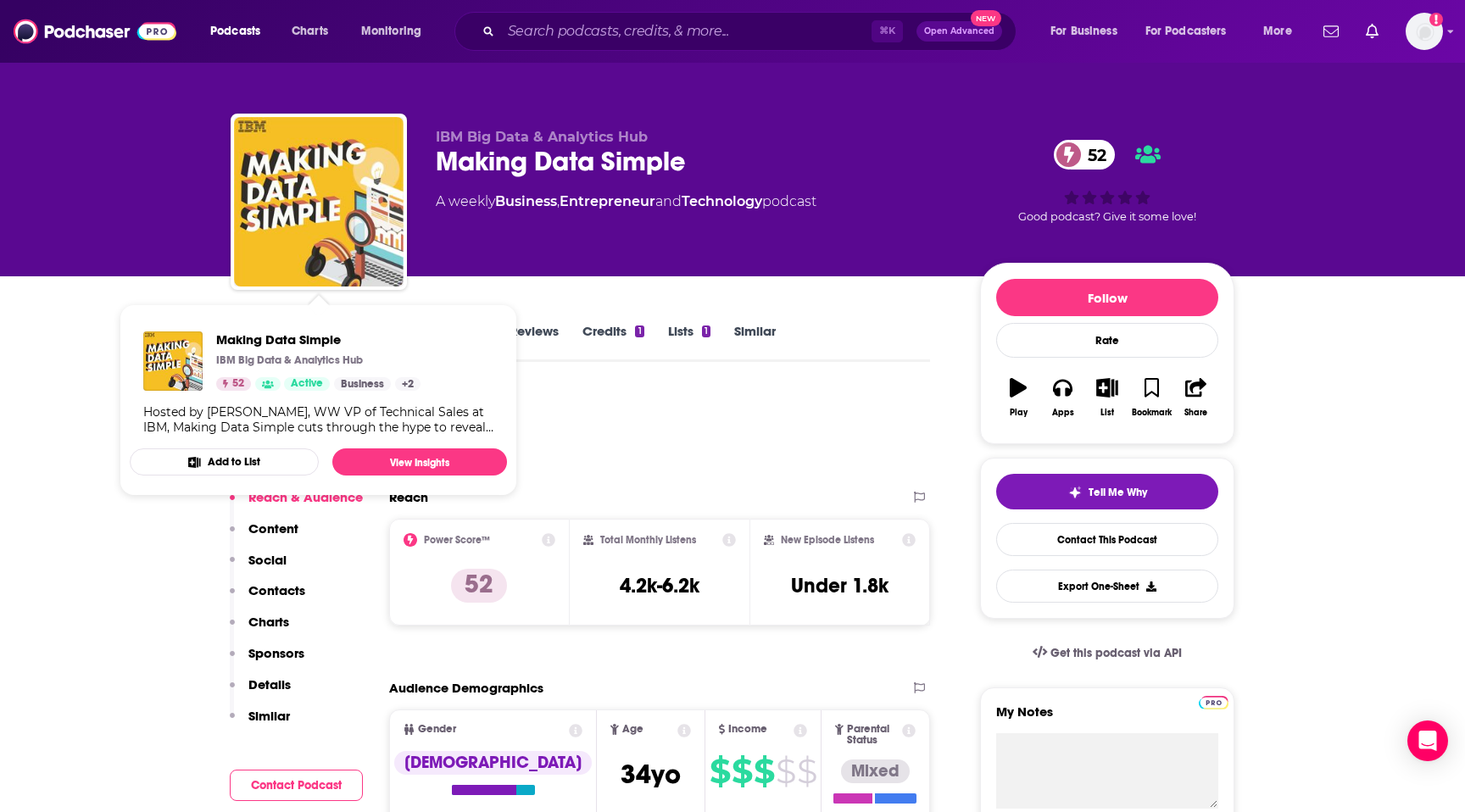
click at [648, 424] on div "Podcast Insights" at bounding box center [574, 432] width 686 height 86
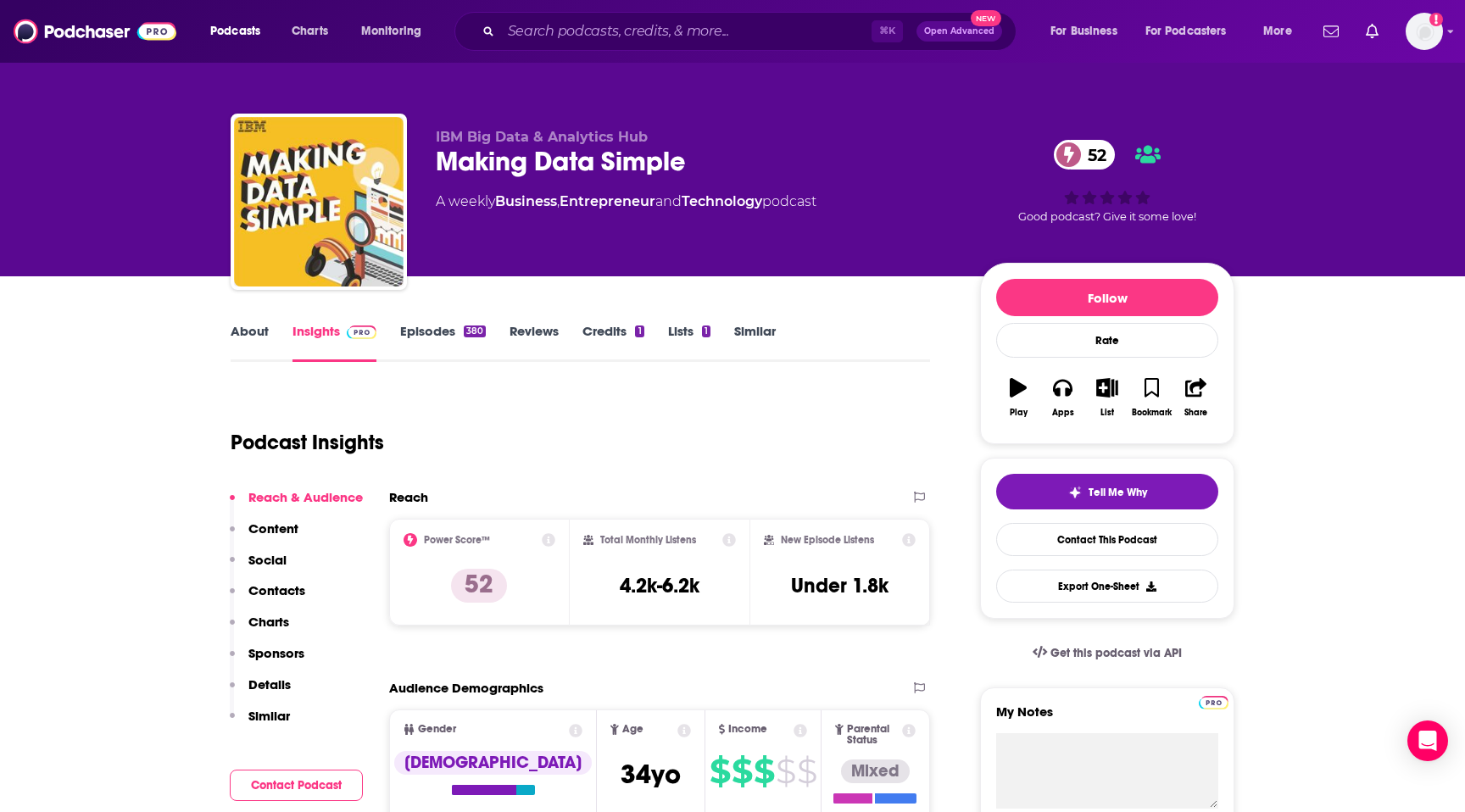
click at [251, 330] on link "About" at bounding box center [249, 342] width 38 height 39
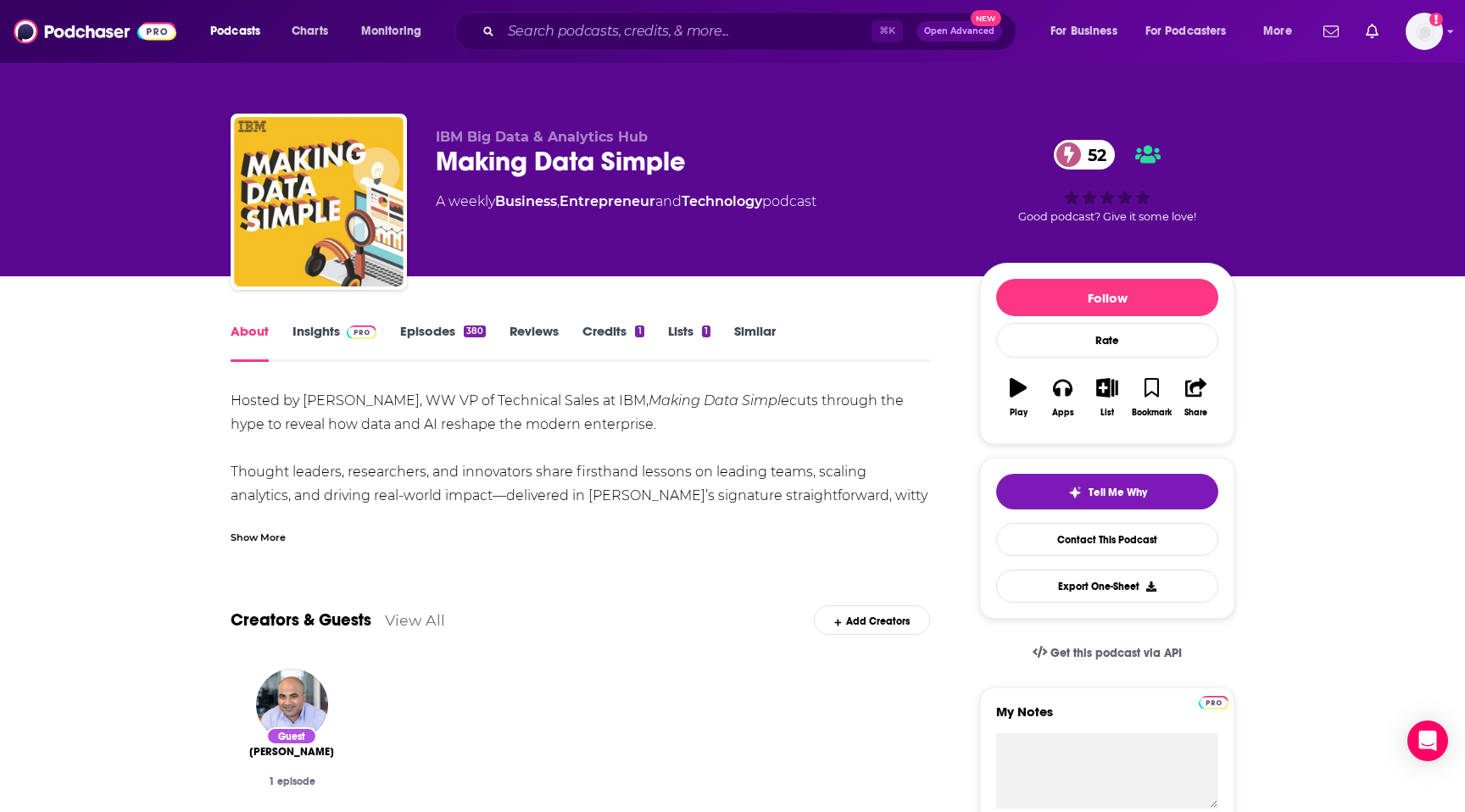
click at [260, 533] on div "Show More" at bounding box center [258, 536] width 55 height 16
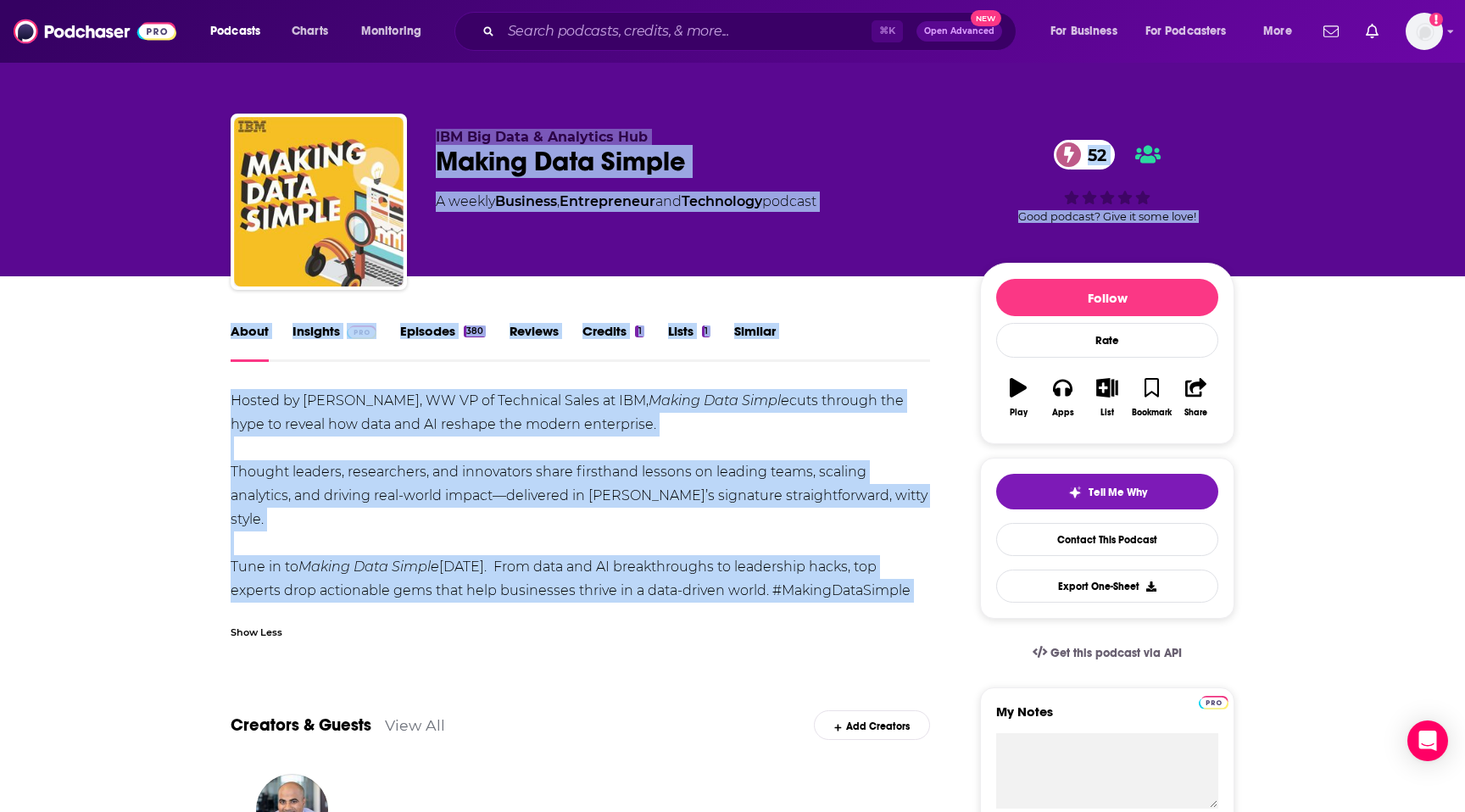
drag, startPoint x: 326, startPoint y: 602, endPoint x: 441, endPoint y: 121, distance: 494.6
copy div "LOR Ips Dolo & Sitametco Adi Elitse Doei Tempor 50 I utlabo Etdolore , Magnaali…"
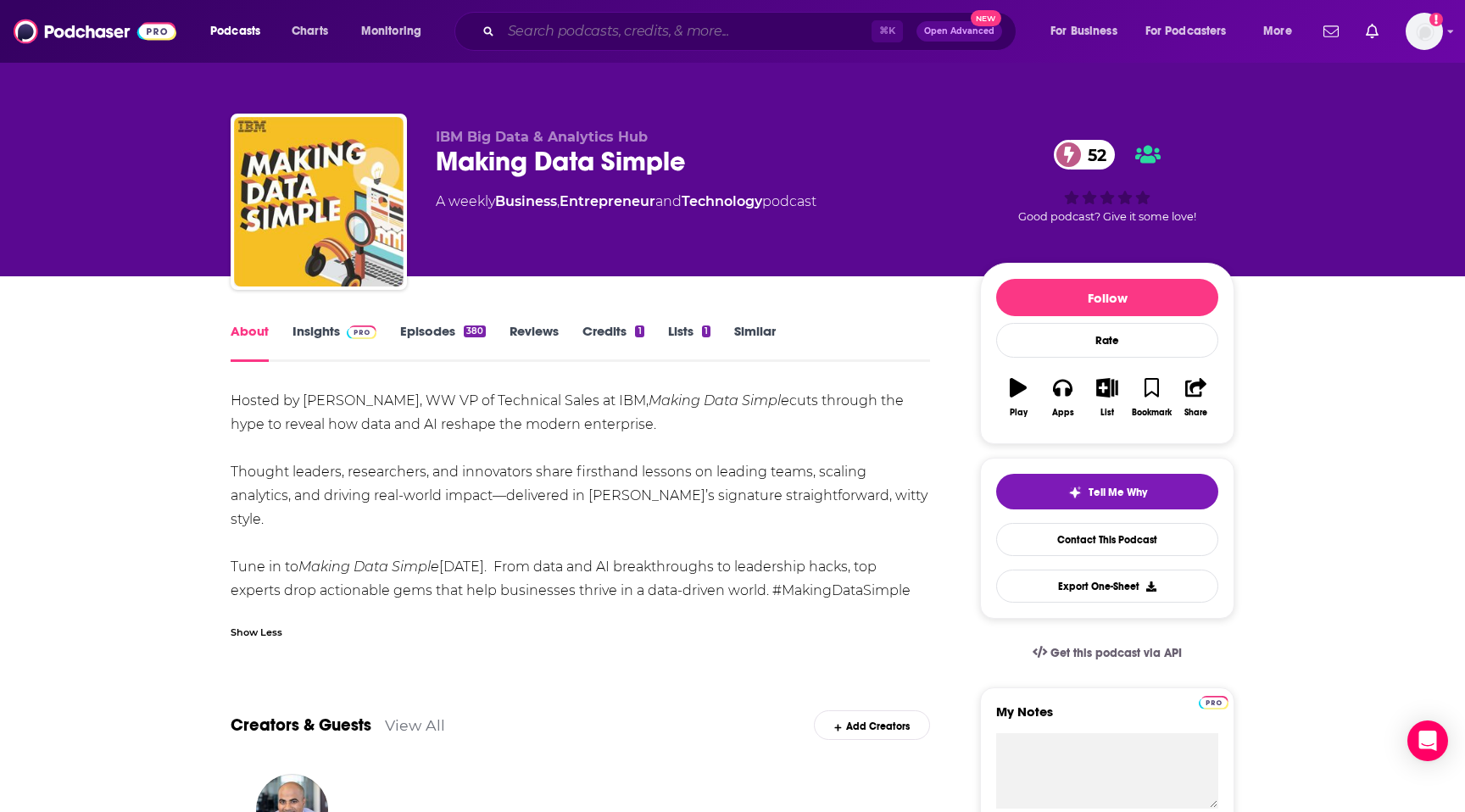
click at [704, 31] on input "Search podcasts, credits, & more..." at bounding box center [686, 31] width 370 height 27
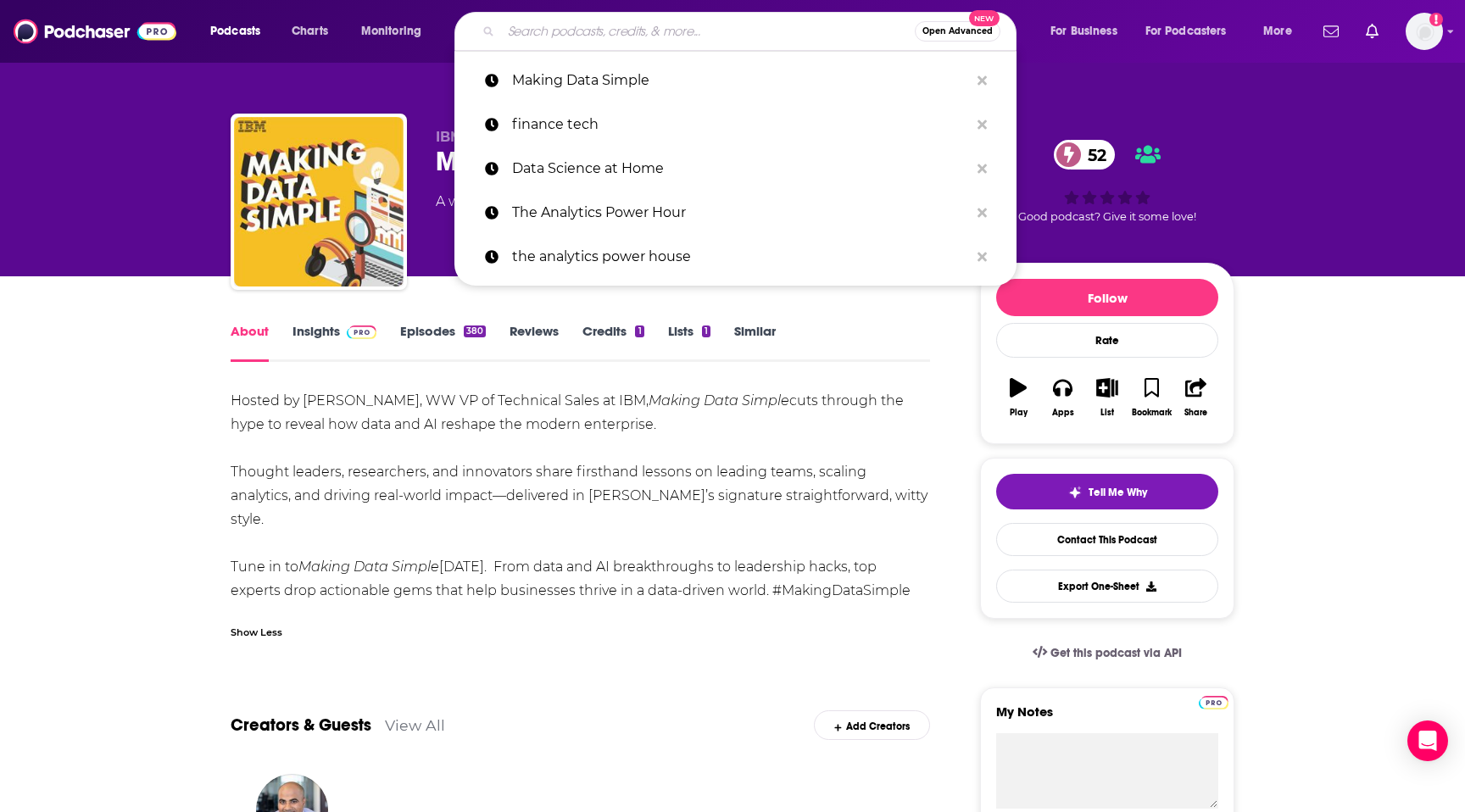
paste input "Data Skeptic"
type input "Data Skeptic"
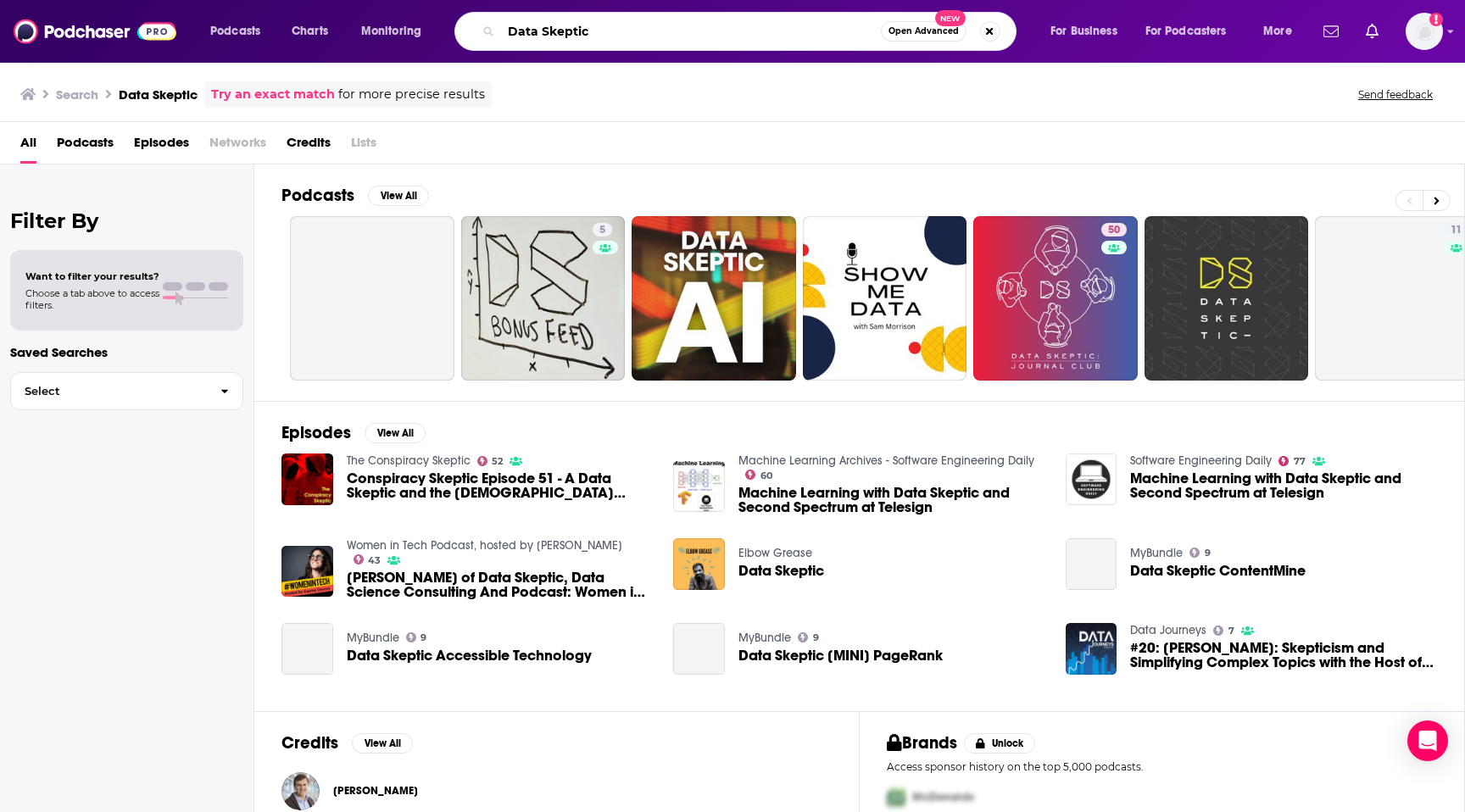
click at [684, 27] on input "Data Skeptic" at bounding box center [692, 31] width 380 height 27
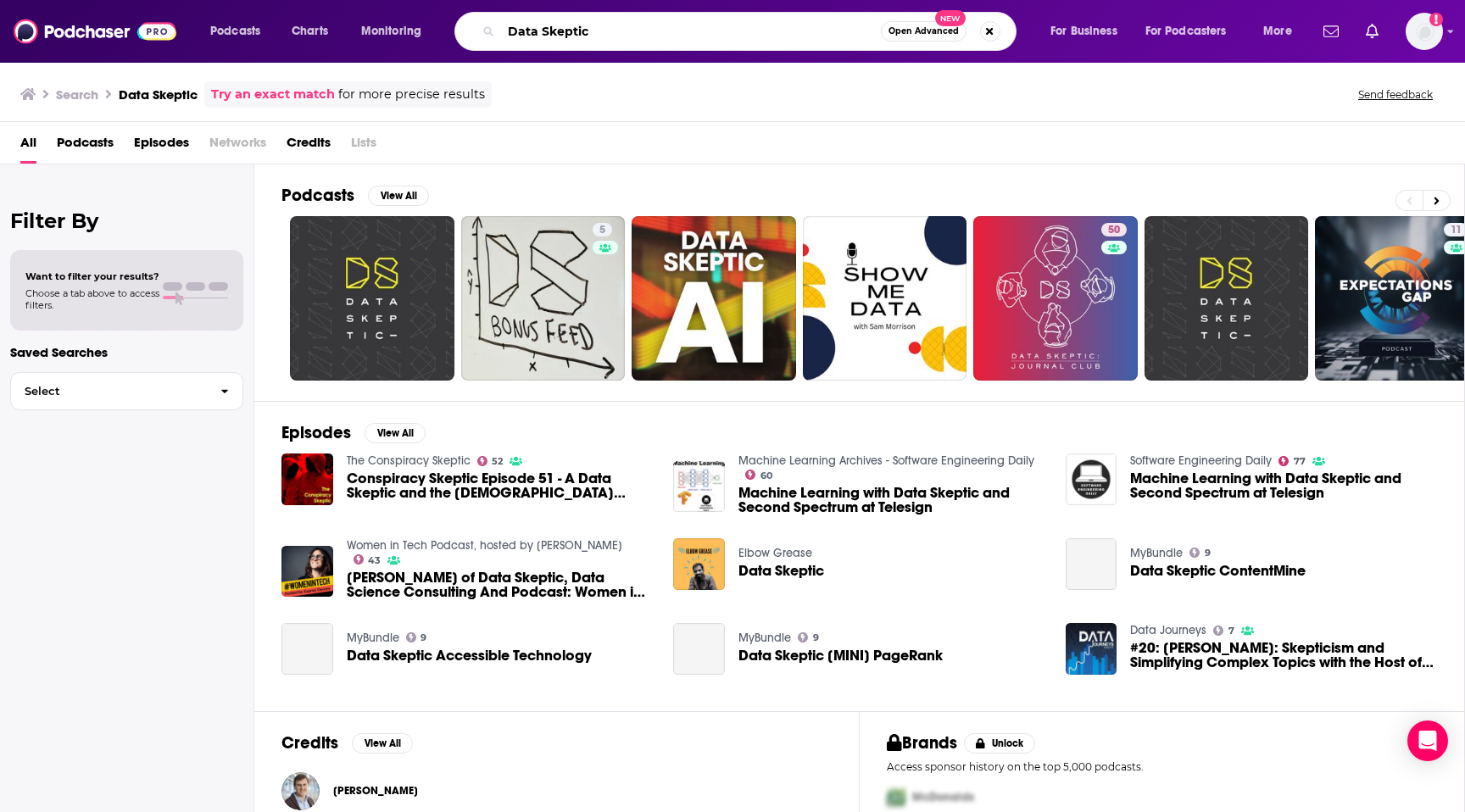
paste input "Me, Myself, and AI"
type input "Me, Myself, and AI"
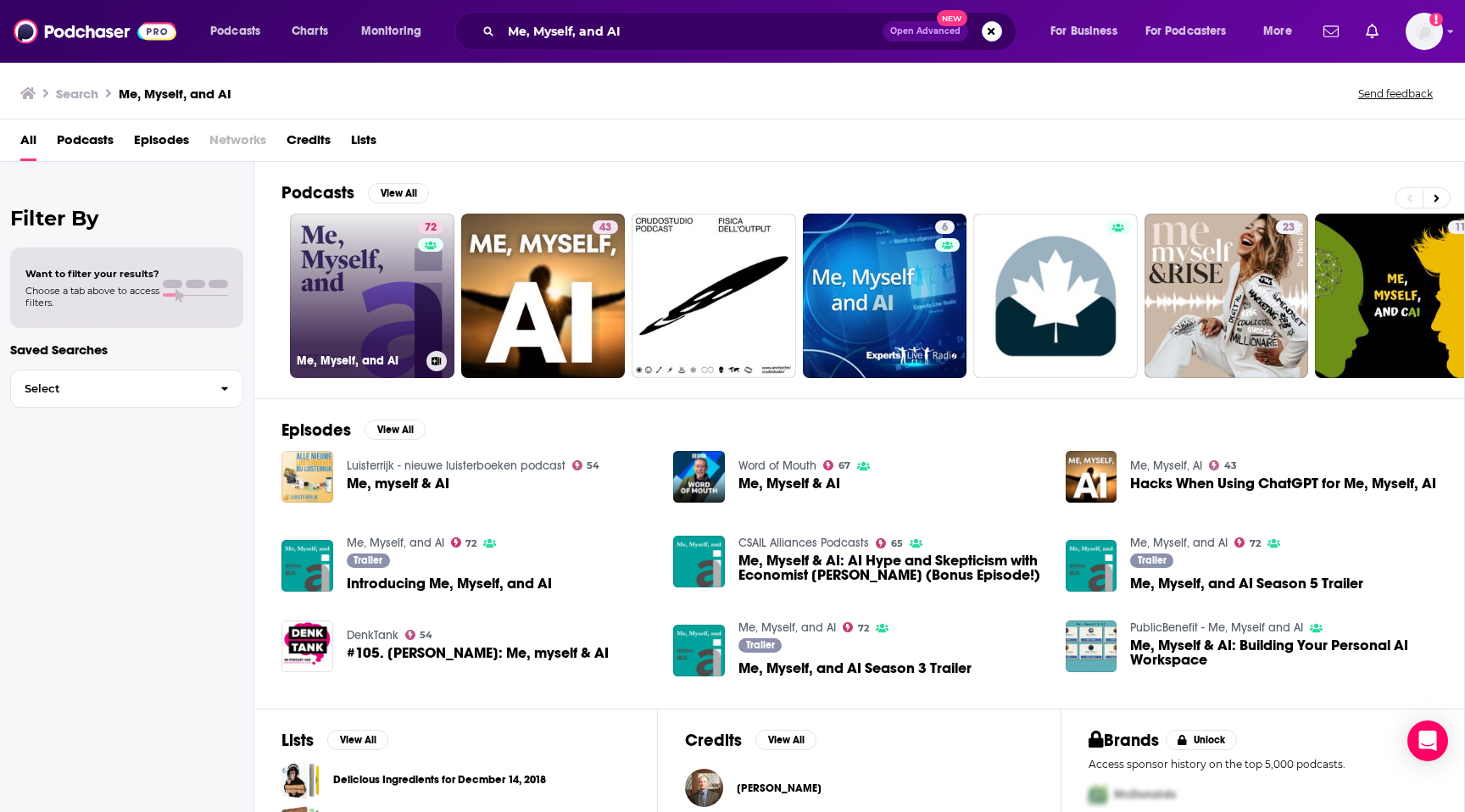
click at [385, 285] on link "72 Me, Myself, and AI" at bounding box center [372, 296] width 165 height 165
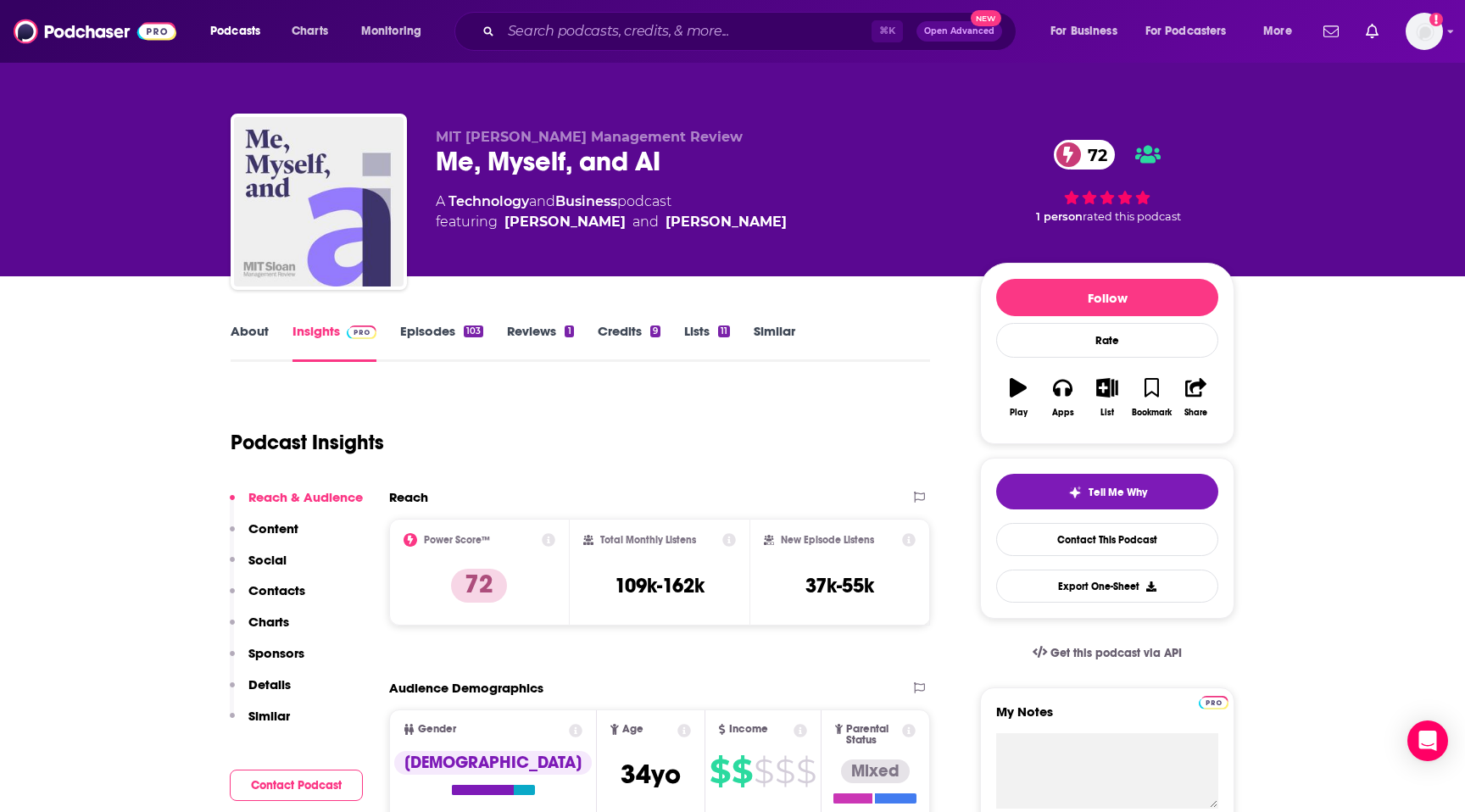
click at [279, 592] on p "Contacts" at bounding box center [276, 590] width 57 height 16
click at [238, 337] on link "About" at bounding box center [249, 342] width 38 height 39
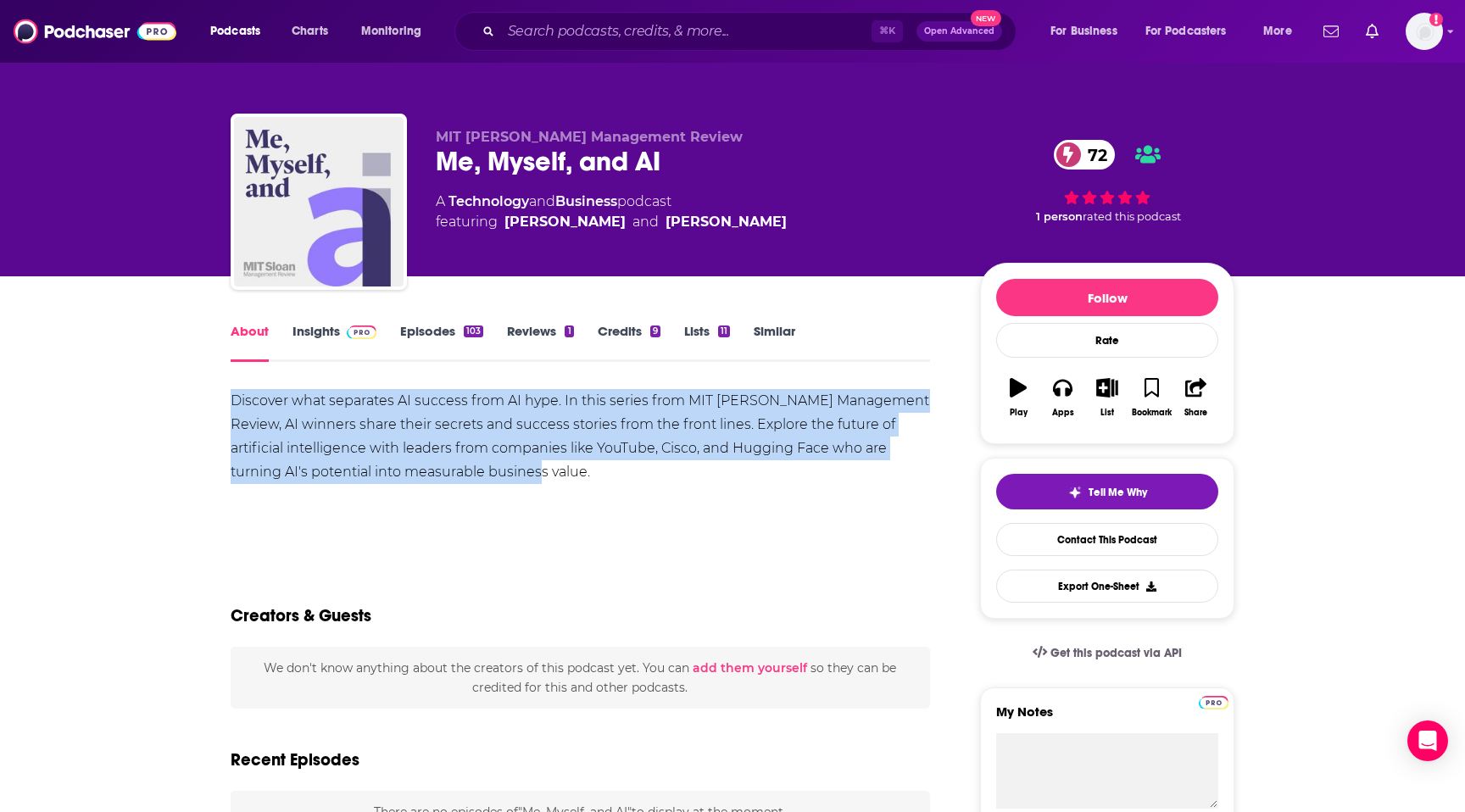
drag, startPoint x: 209, startPoint y: 396, endPoint x: 603, endPoint y: 478, distance: 402.4
copy div "Discover what separates AI success from AI hype. In this series from MIT [PERSO…"
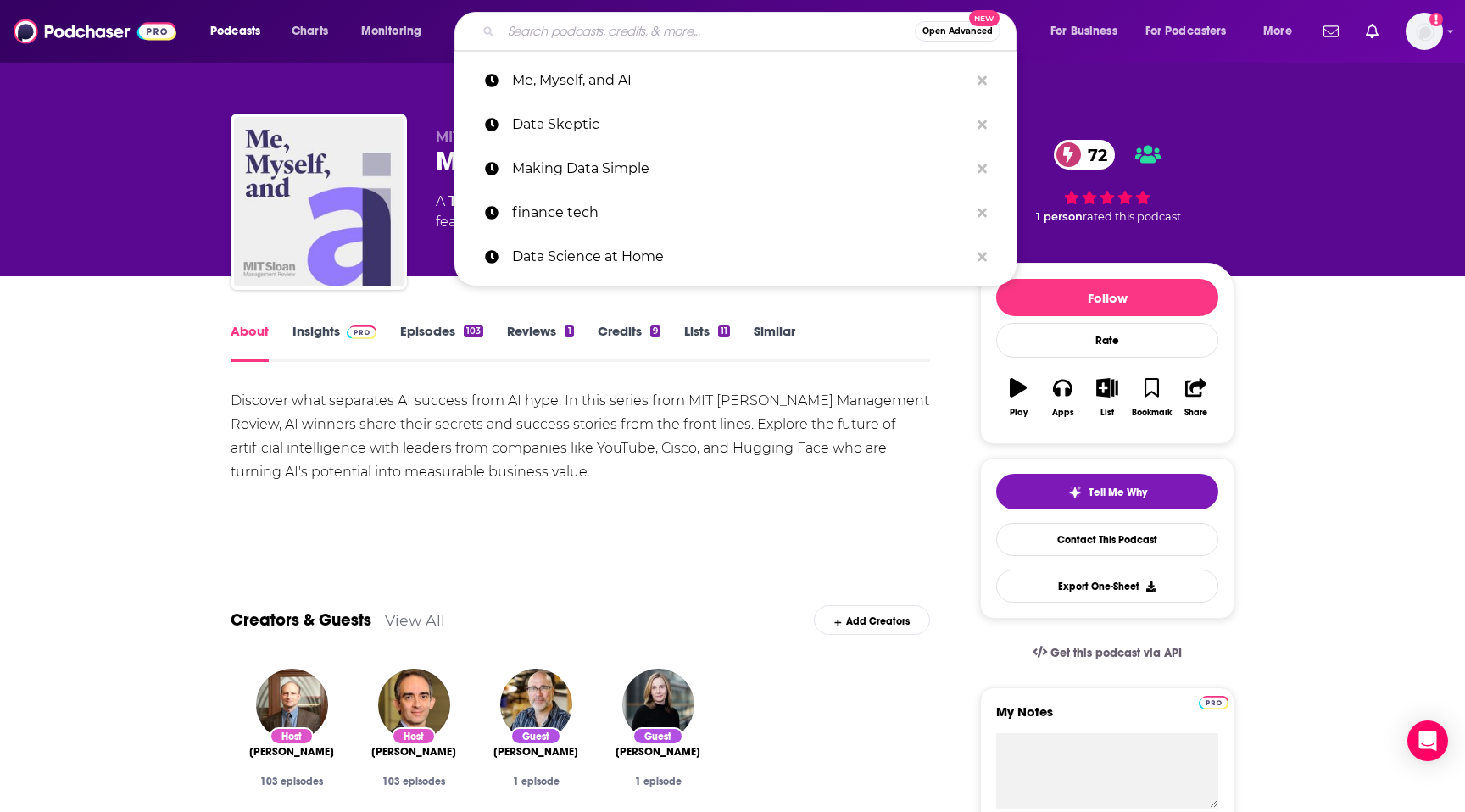
click at [739, 33] on input "Search podcasts, credits, & more..." at bounding box center [708, 31] width 414 height 27
paste input "Machine Learning Street Talk"
type input "Machine Learning Street Talk"
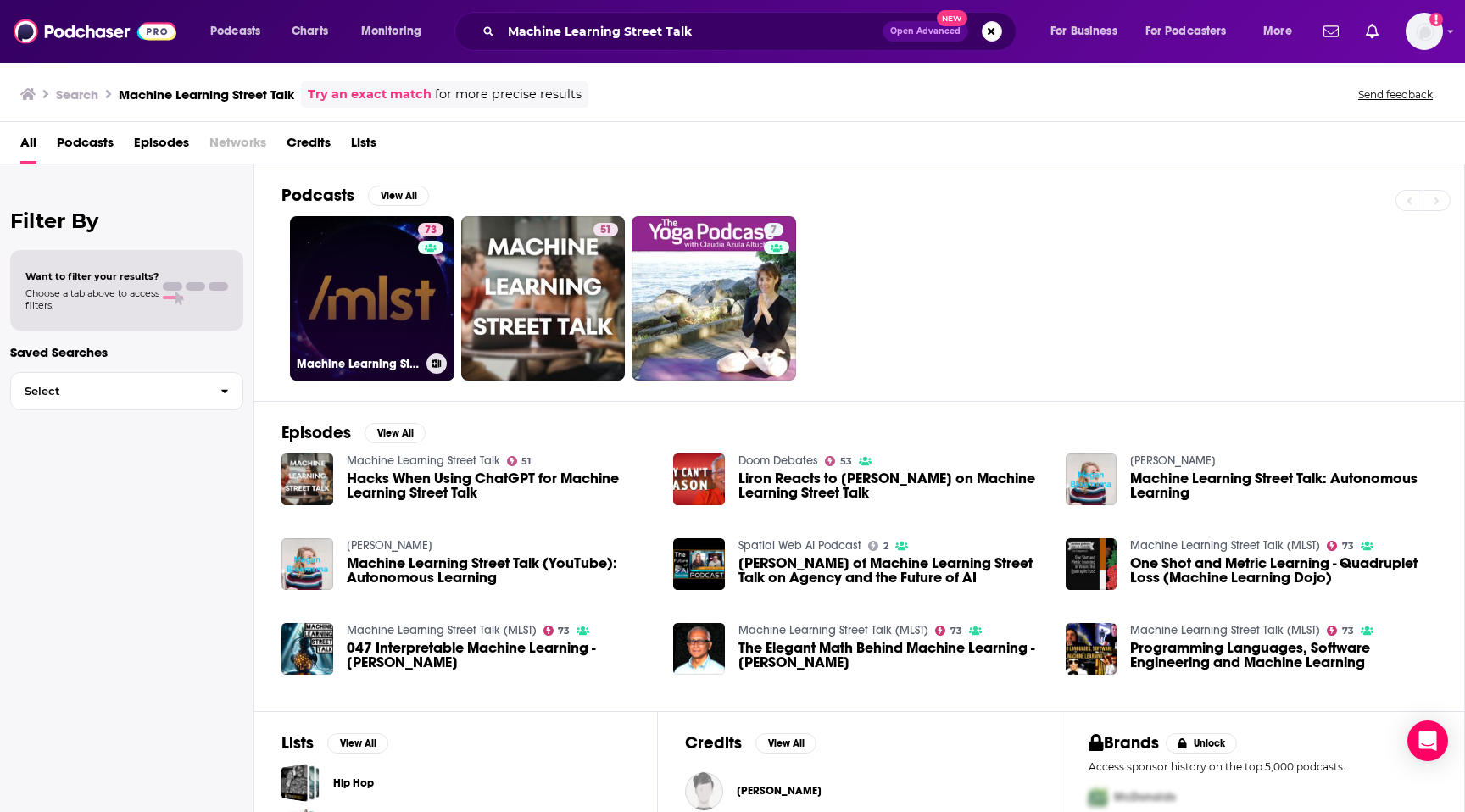
click at [385, 280] on link "73 Machine Learning Street Talk (MLST)" at bounding box center [372, 298] width 165 height 165
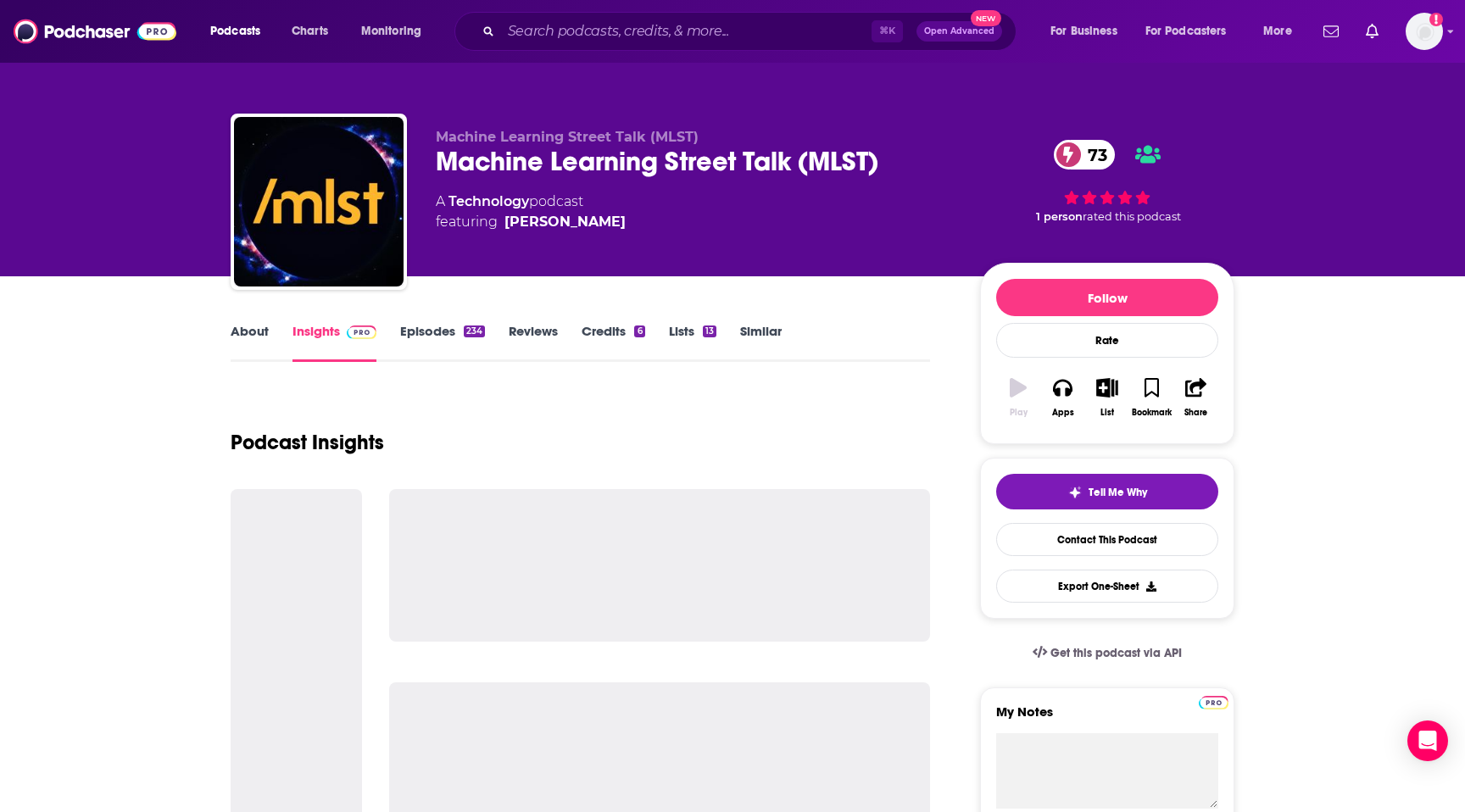
click at [231, 320] on div "About Insights Episodes 234 Reviews Credits 6 Lists 13 Similar" at bounding box center [580, 340] width 700 height 41
click at [243, 337] on link "About" at bounding box center [249, 342] width 38 height 39
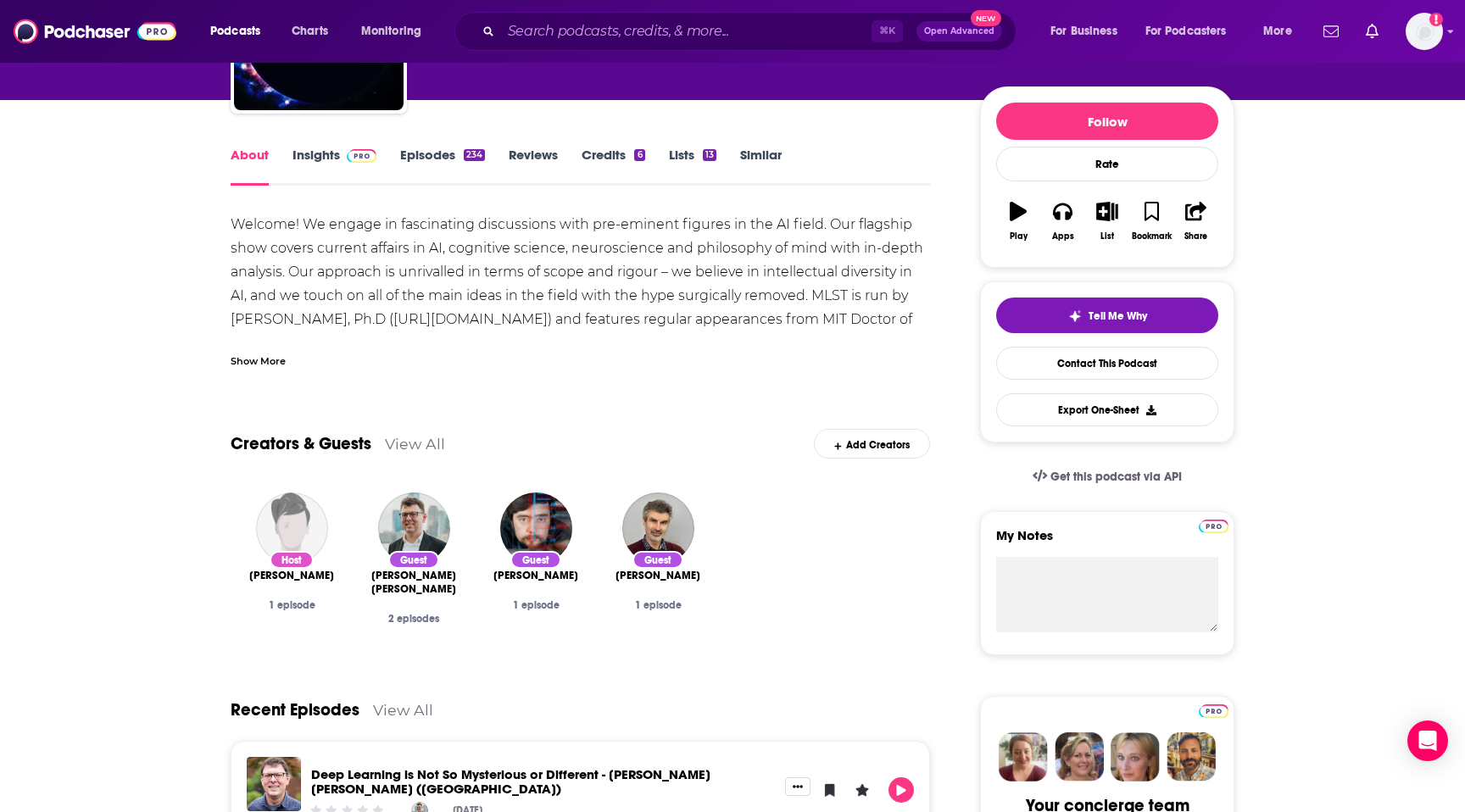
scroll to position [161, 0]
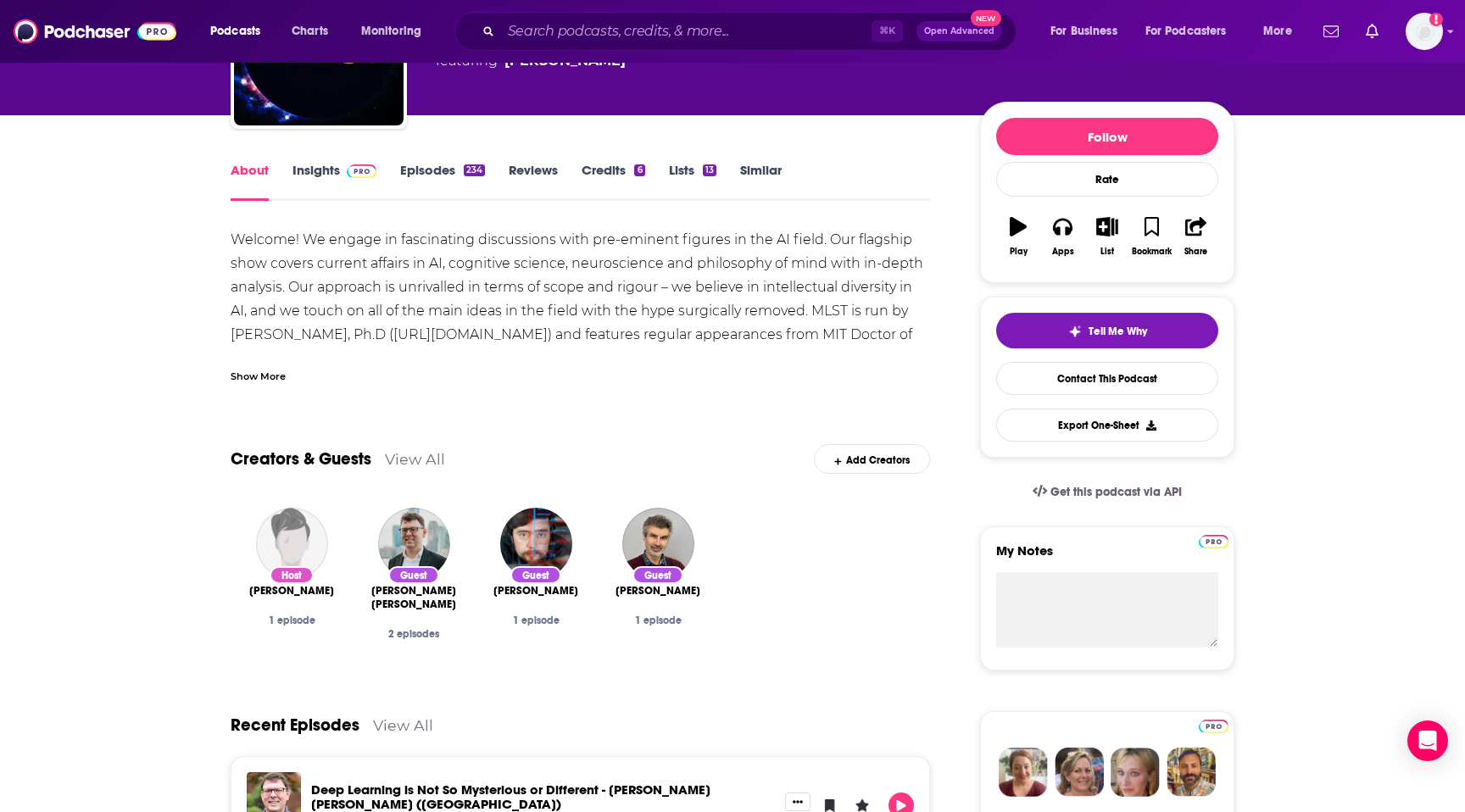
click at [264, 371] on div "Show More" at bounding box center [258, 375] width 55 height 16
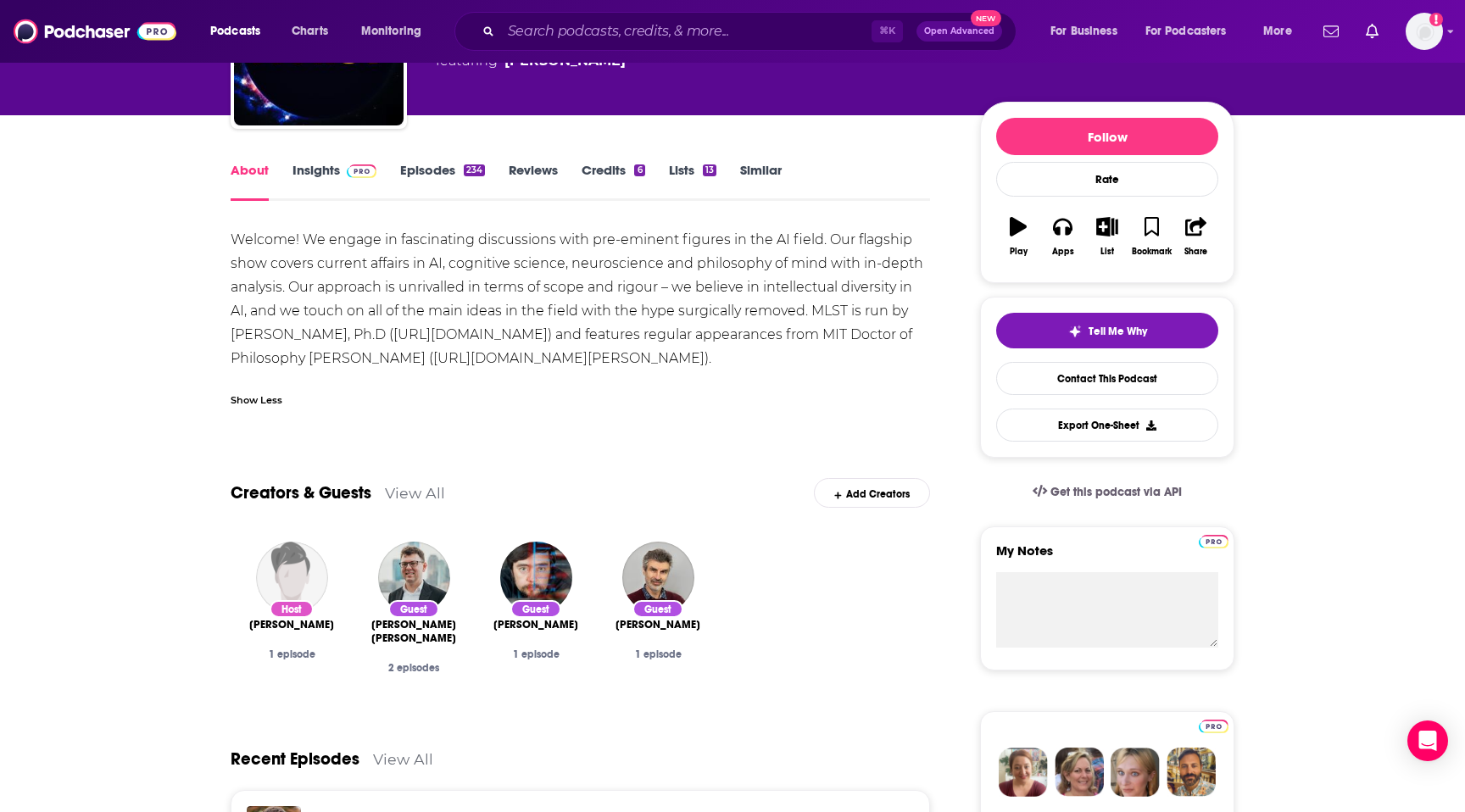
drag, startPoint x: 216, startPoint y: 225, endPoint x: 762, endPoint y: 362, distance: 562.9
click at [833, 360] on div "Welcome! We engage in fascinating discussions with pre-eminent figures in the A…" at bounding box center [580, 299] width 700 height 143
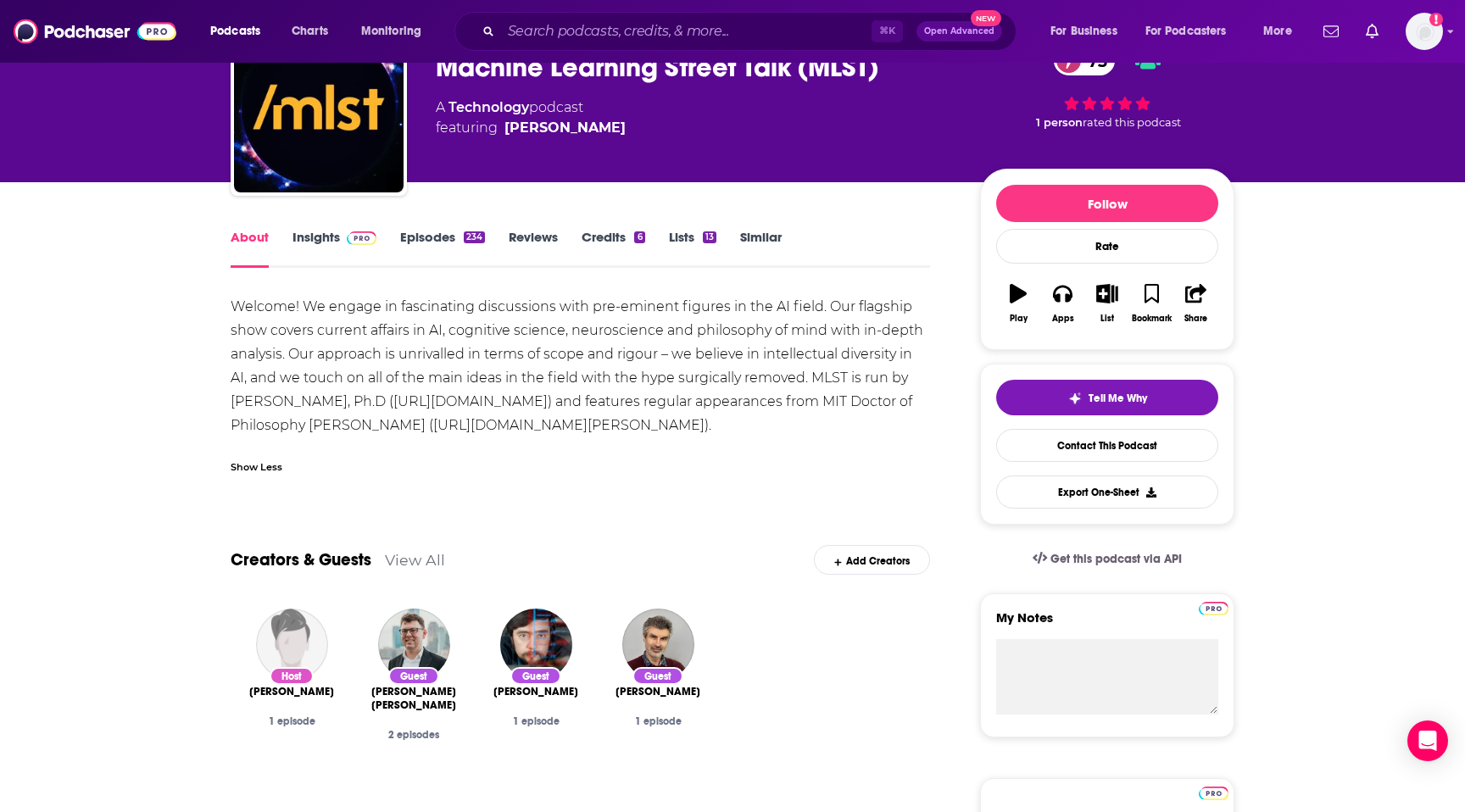
scroll to position [83, 0]
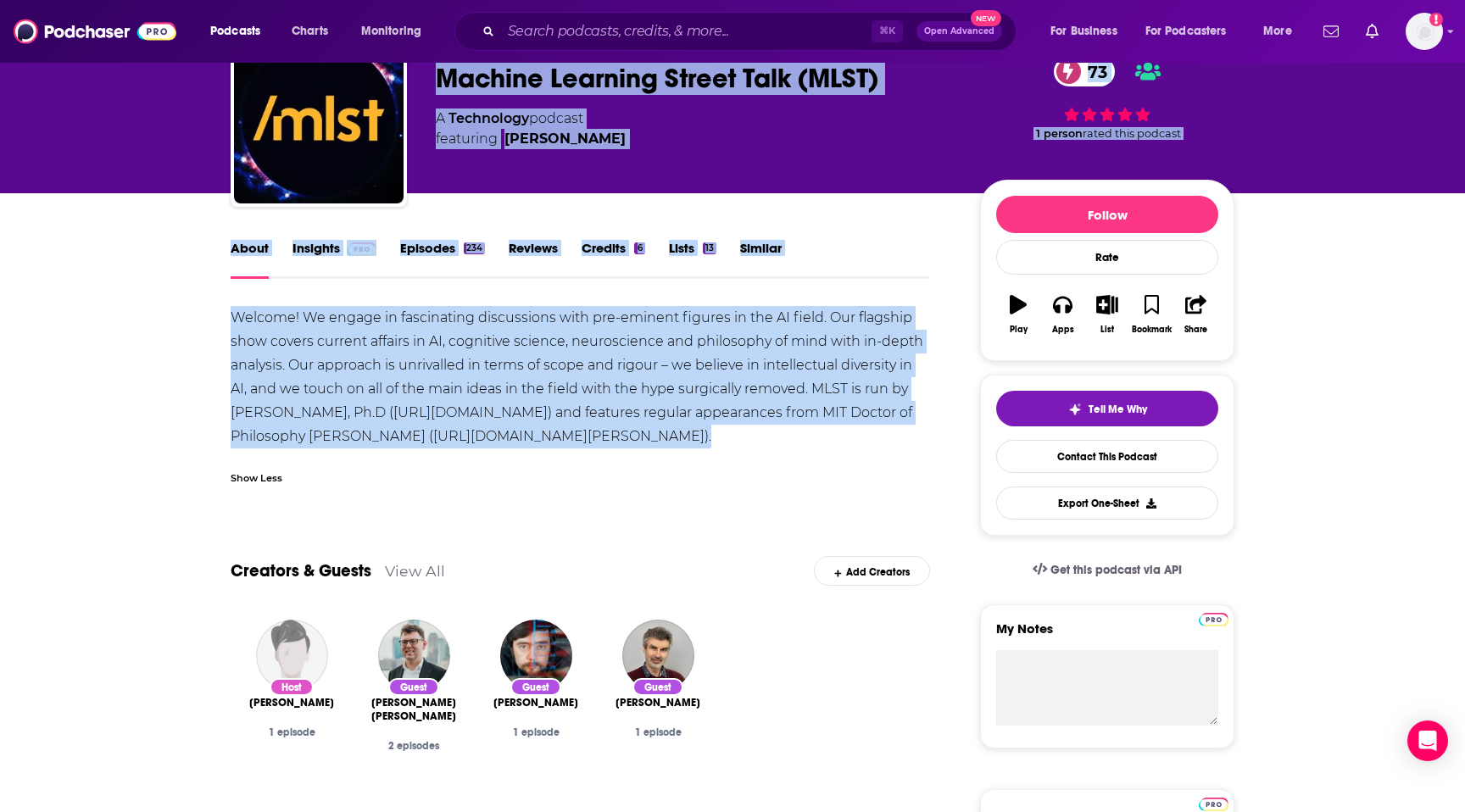
drag, startPoint x: 828, startPoint y: 453, endPoint x: 436, endPoint y: 83, distance: 539.0
copy div "Loremip Dolorsit Ametco Adip (ELIT) 78 S Doeiusmodt incidid utlaboree Dol Magna…"
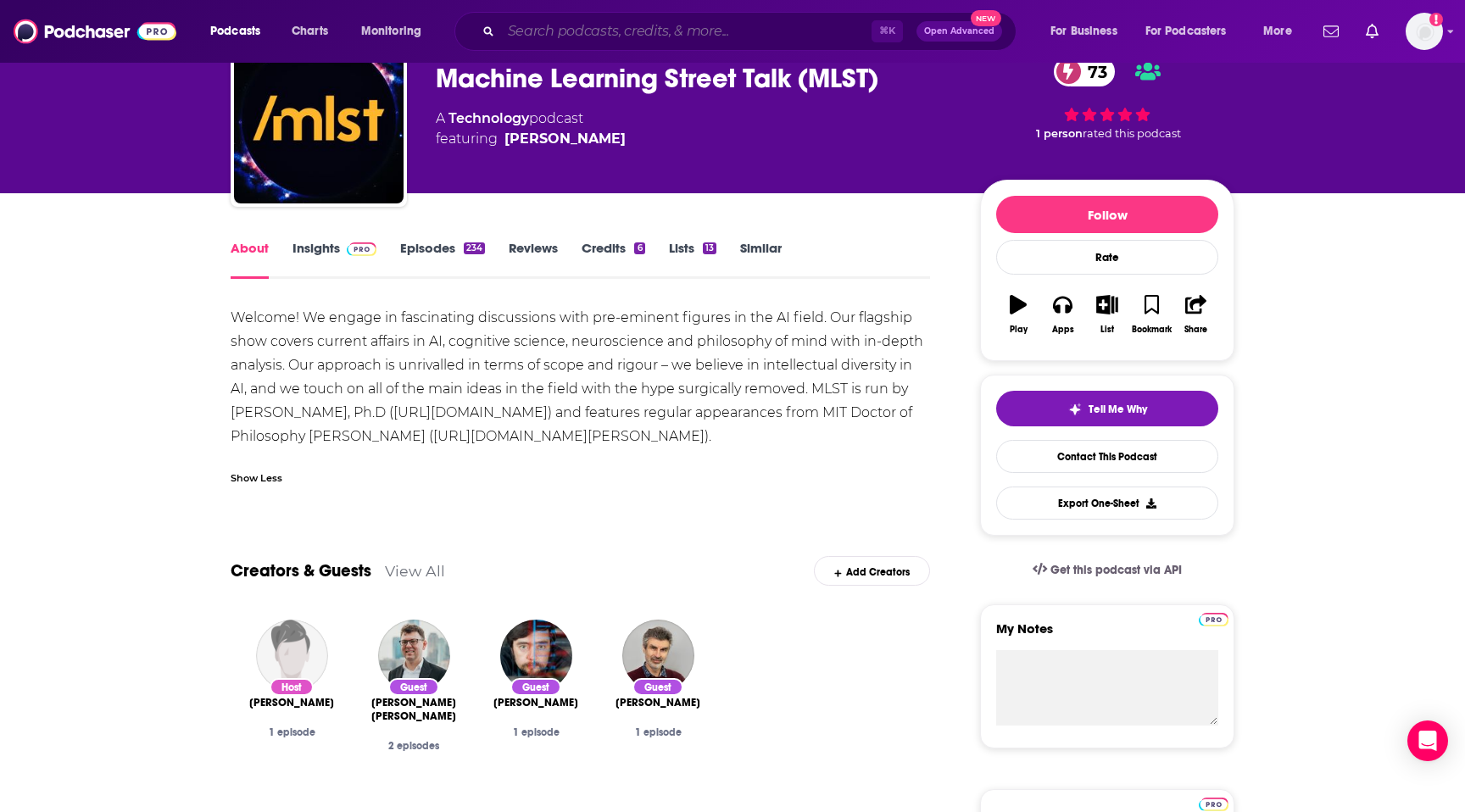
click at [778, 27] on input "Search podcasts, credits, & more..." at bounding box center [686, 31] width 370 height 27
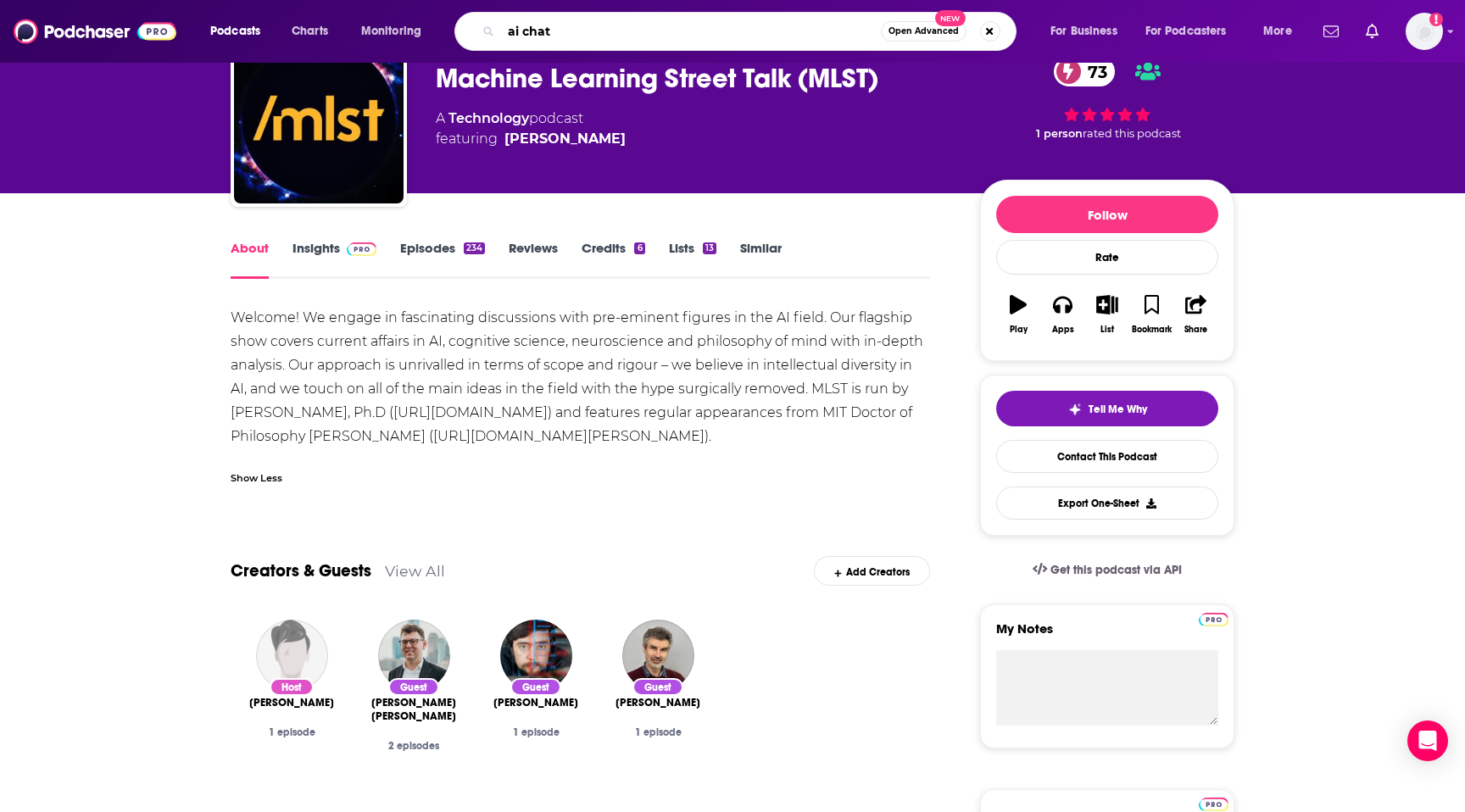
type input "ai chat"
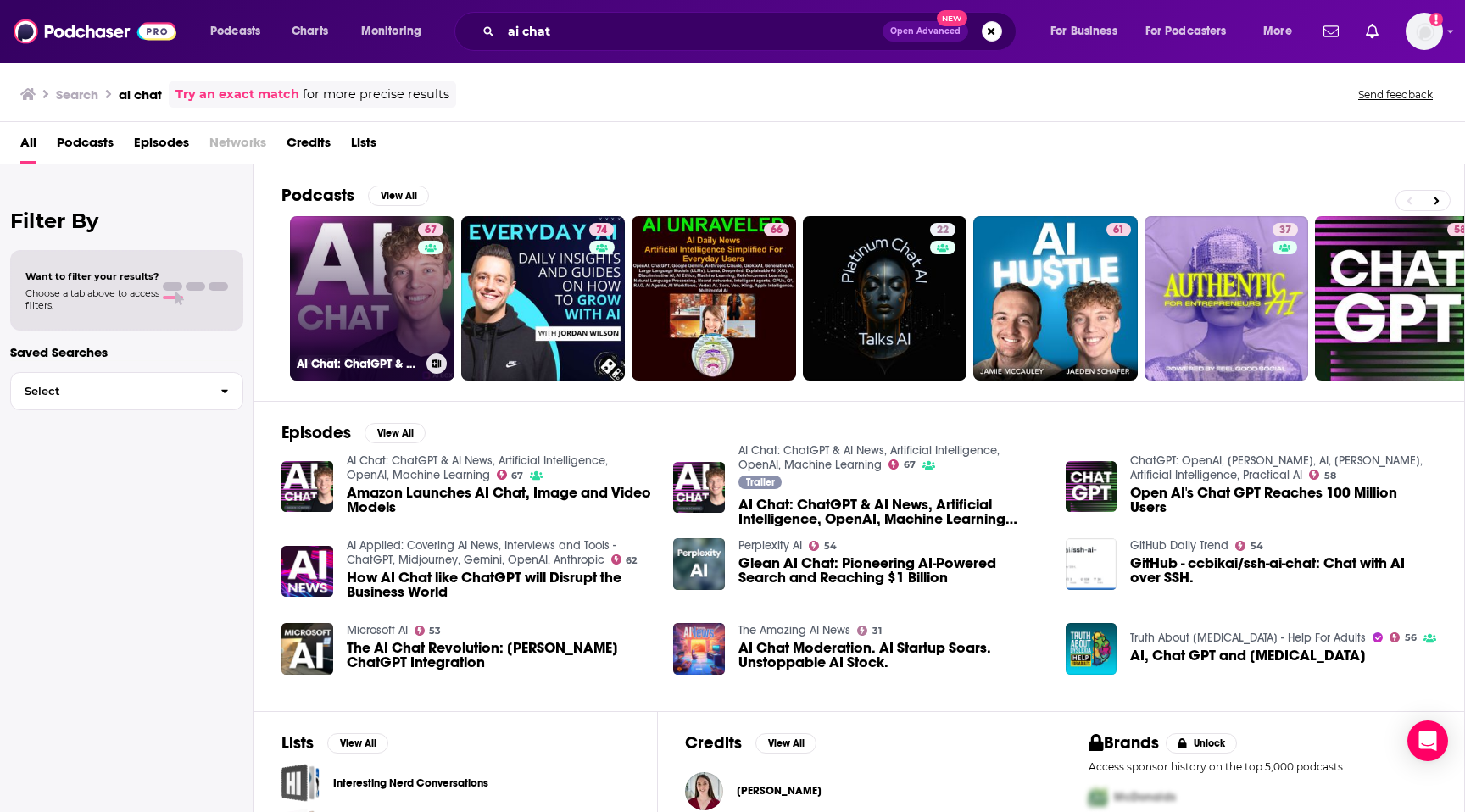
click at [401, 269] on link "67 AI Chat: ChatGPT & AI News, Artificial Intelligence, OpenAI, Machine Learning" at bounding box center [372, 298] width 165 height 165
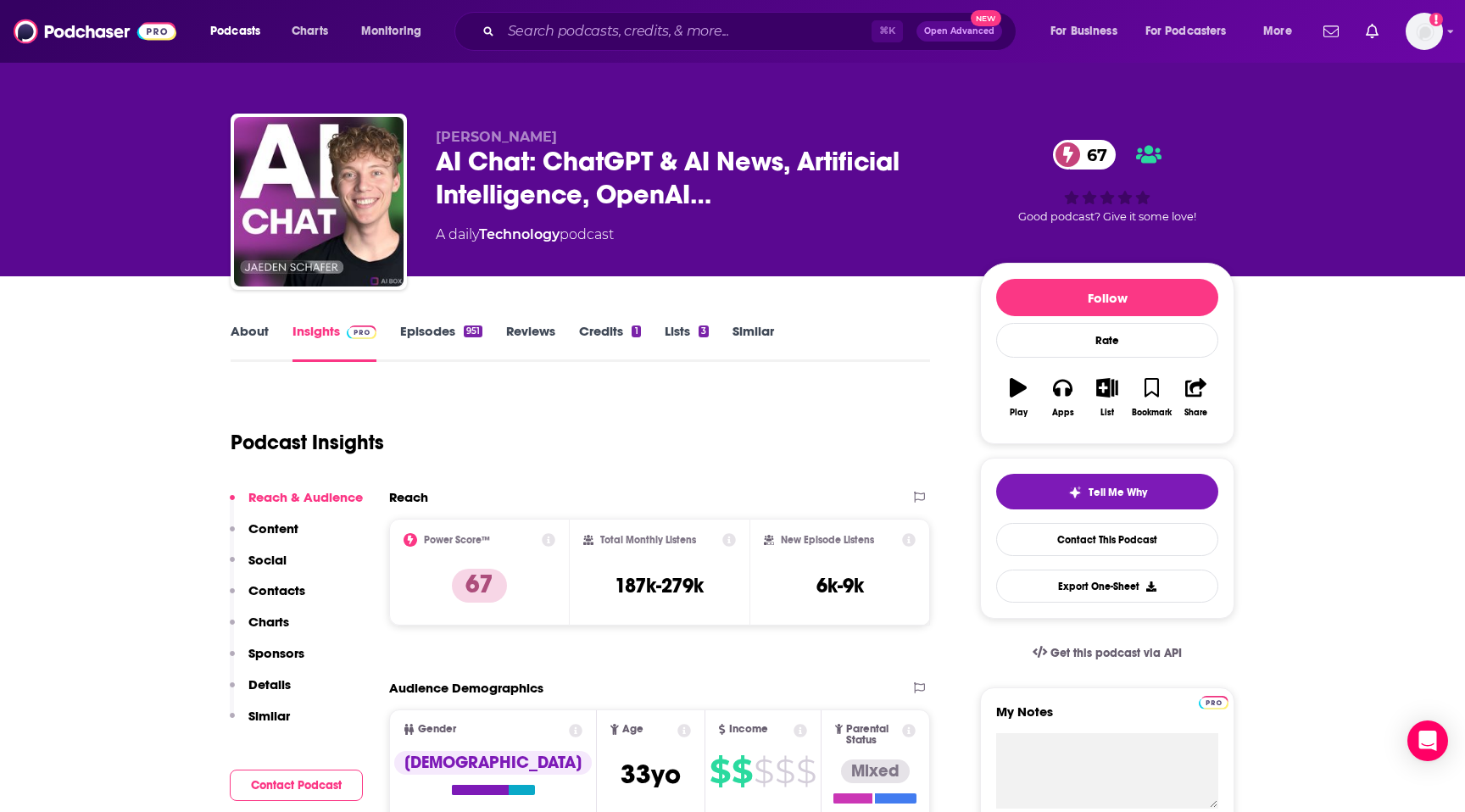
click at [267, 588] on p "Contacts" at bounding box center [276, 590] width 57 height 16
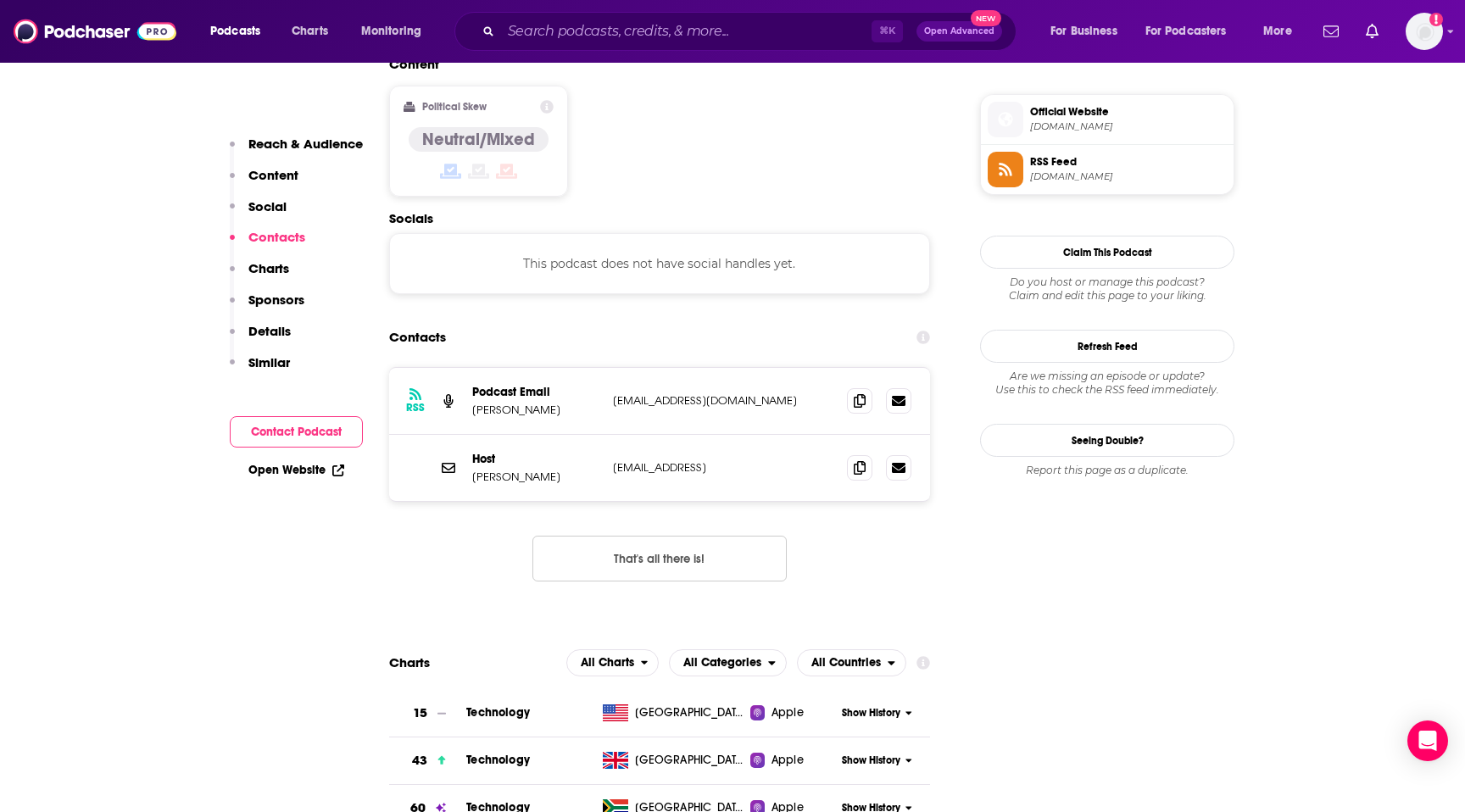
scroll to position [1345, 0]
click at [856, 392] on icon at bounding box center [859, 399] width 11 height 13
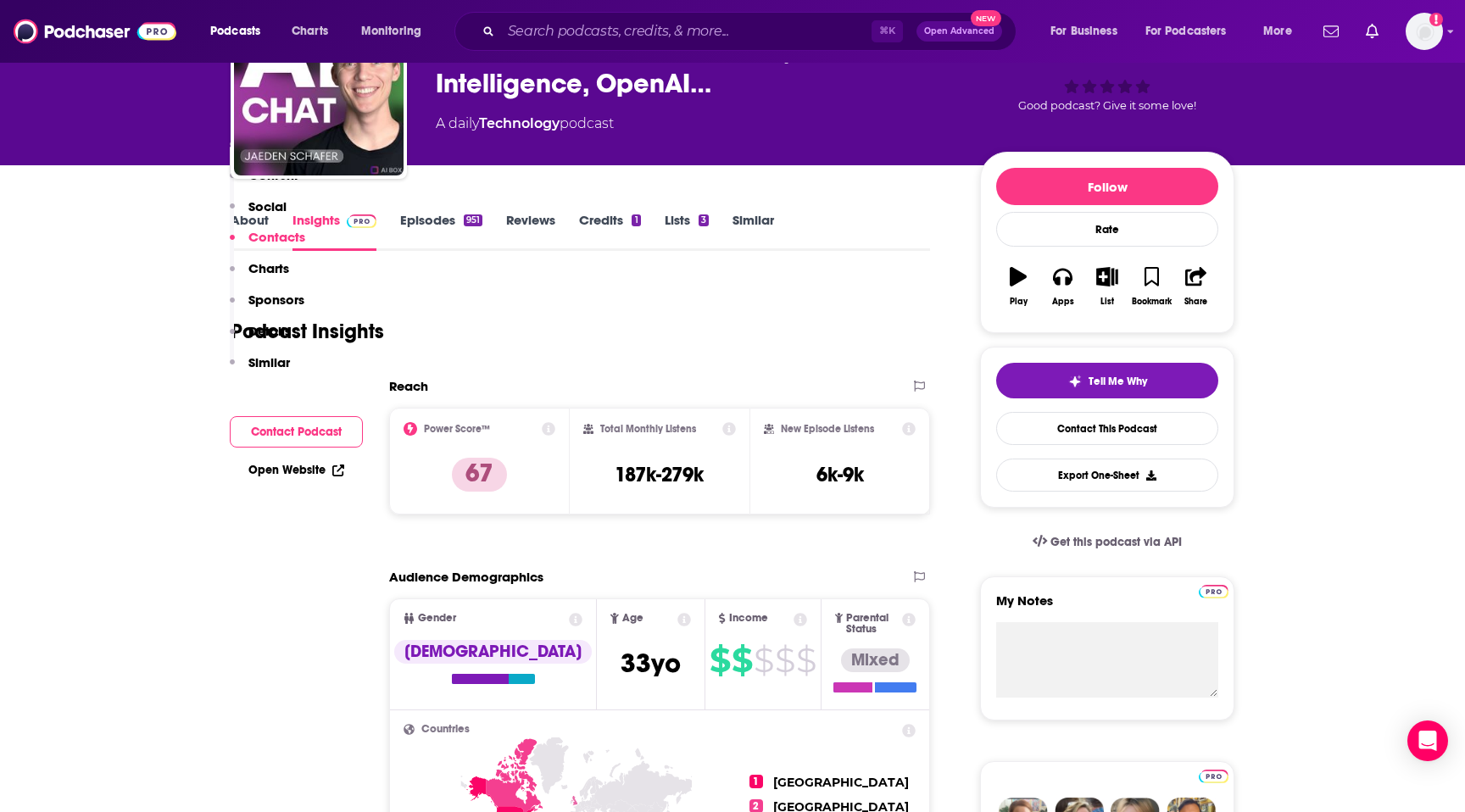
scroll to position [0, 0]
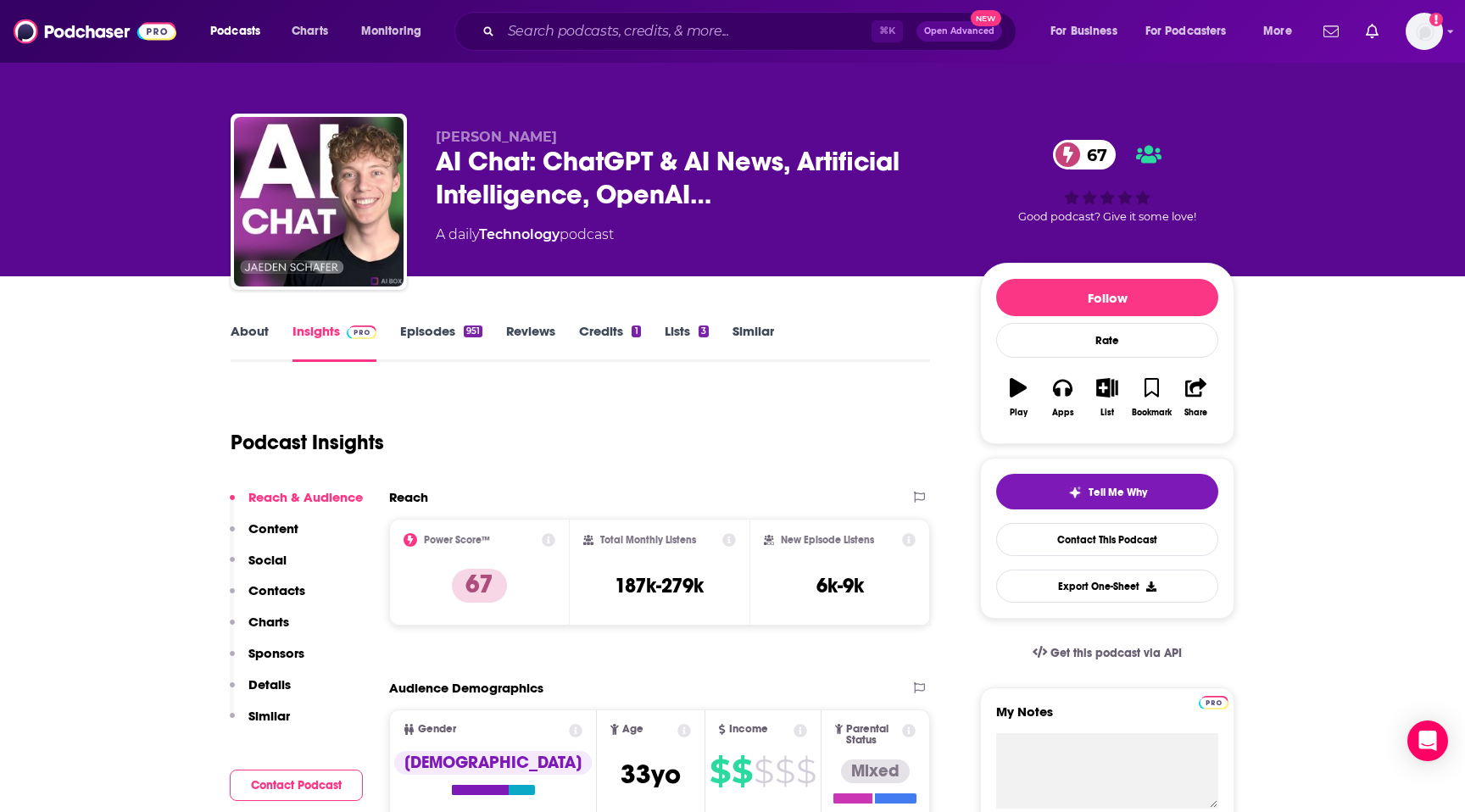
click at [238, 333] on link "About" at bounding box center [249, 342] width 38 height 39
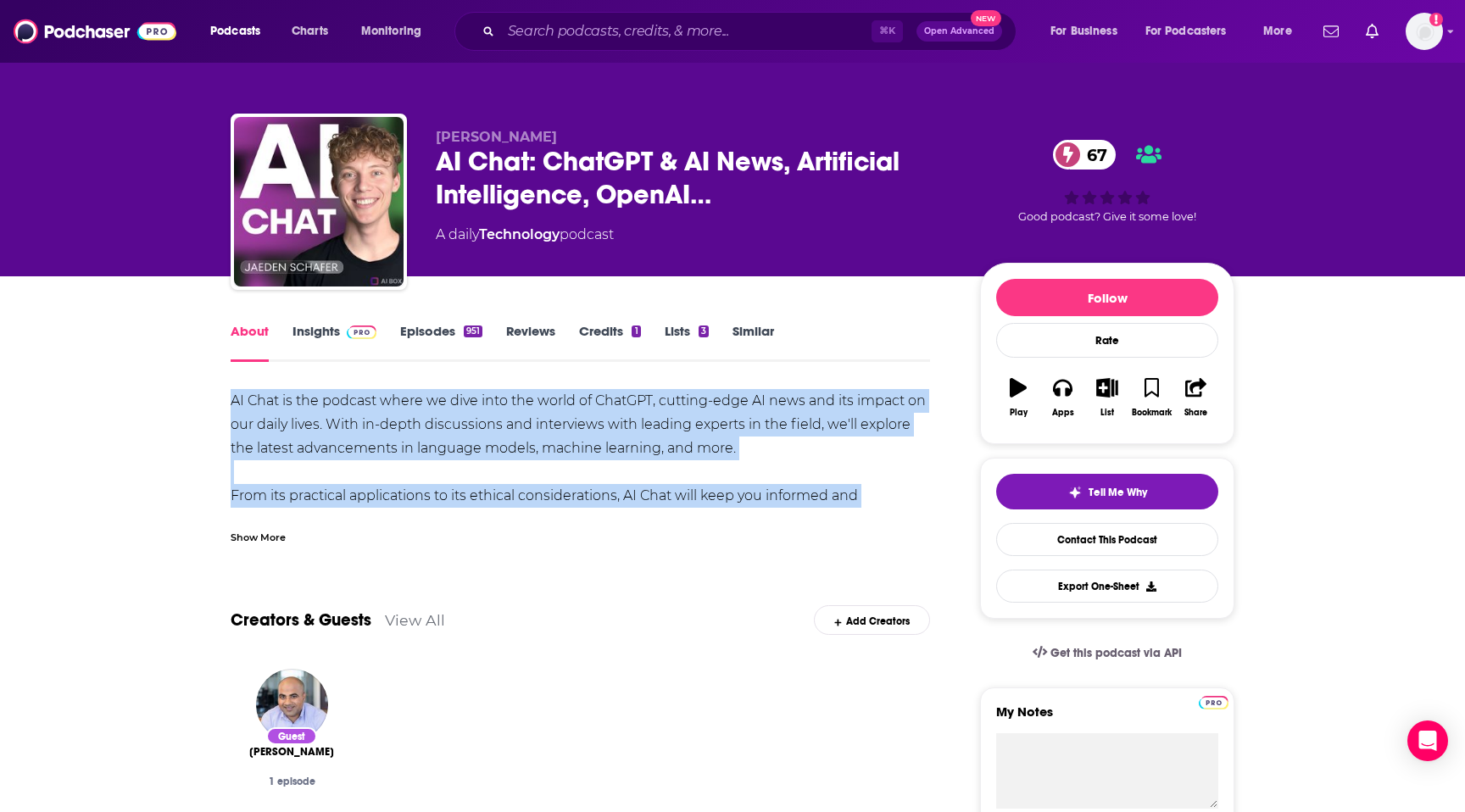
drag, startPoint x: 220, startPoint y: 391, endPoint x: 502, endPoint y: 472, distance: 293.4
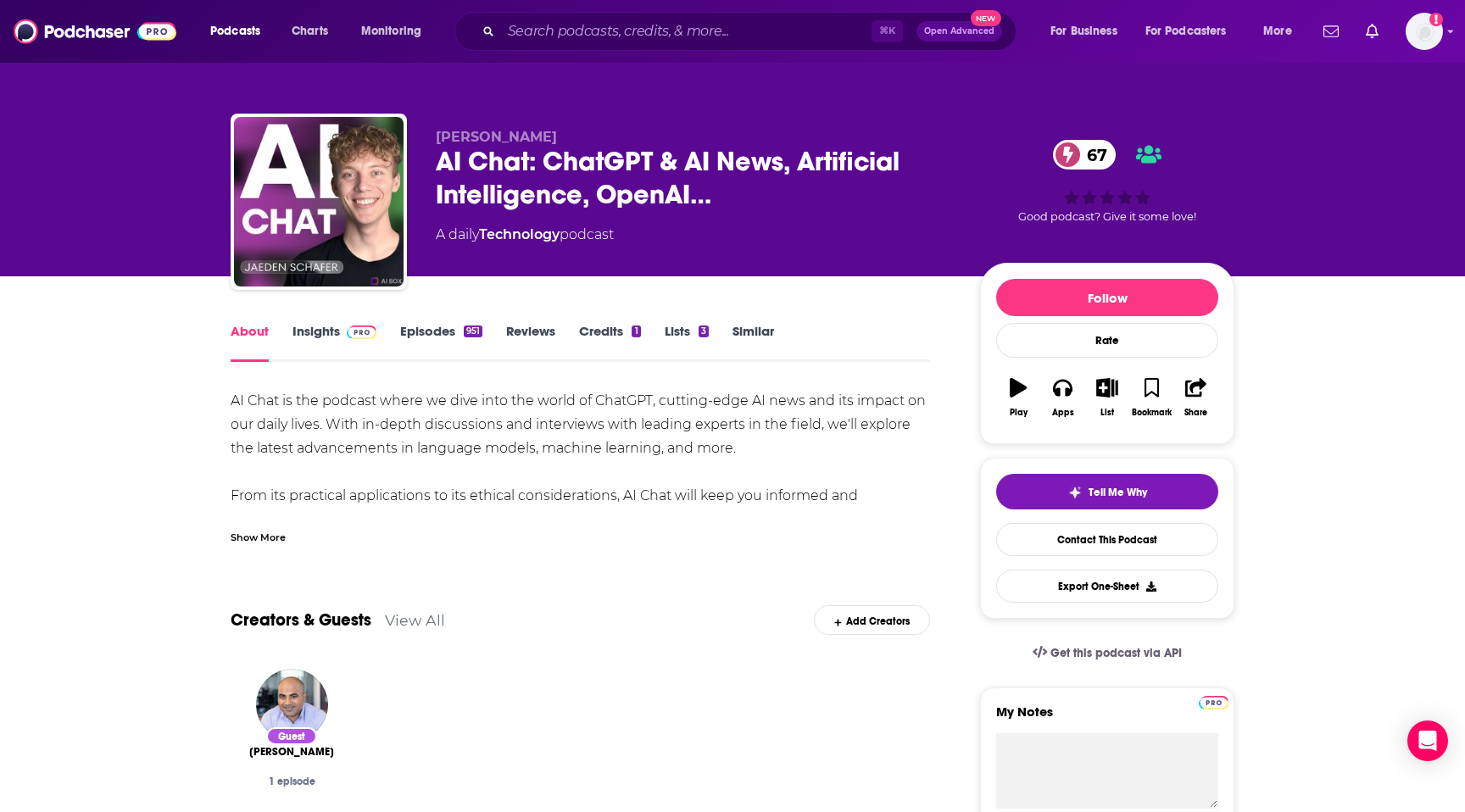
click at [253, 532] on div "Show More" at bounding box center [258, 536] width 55 height 16
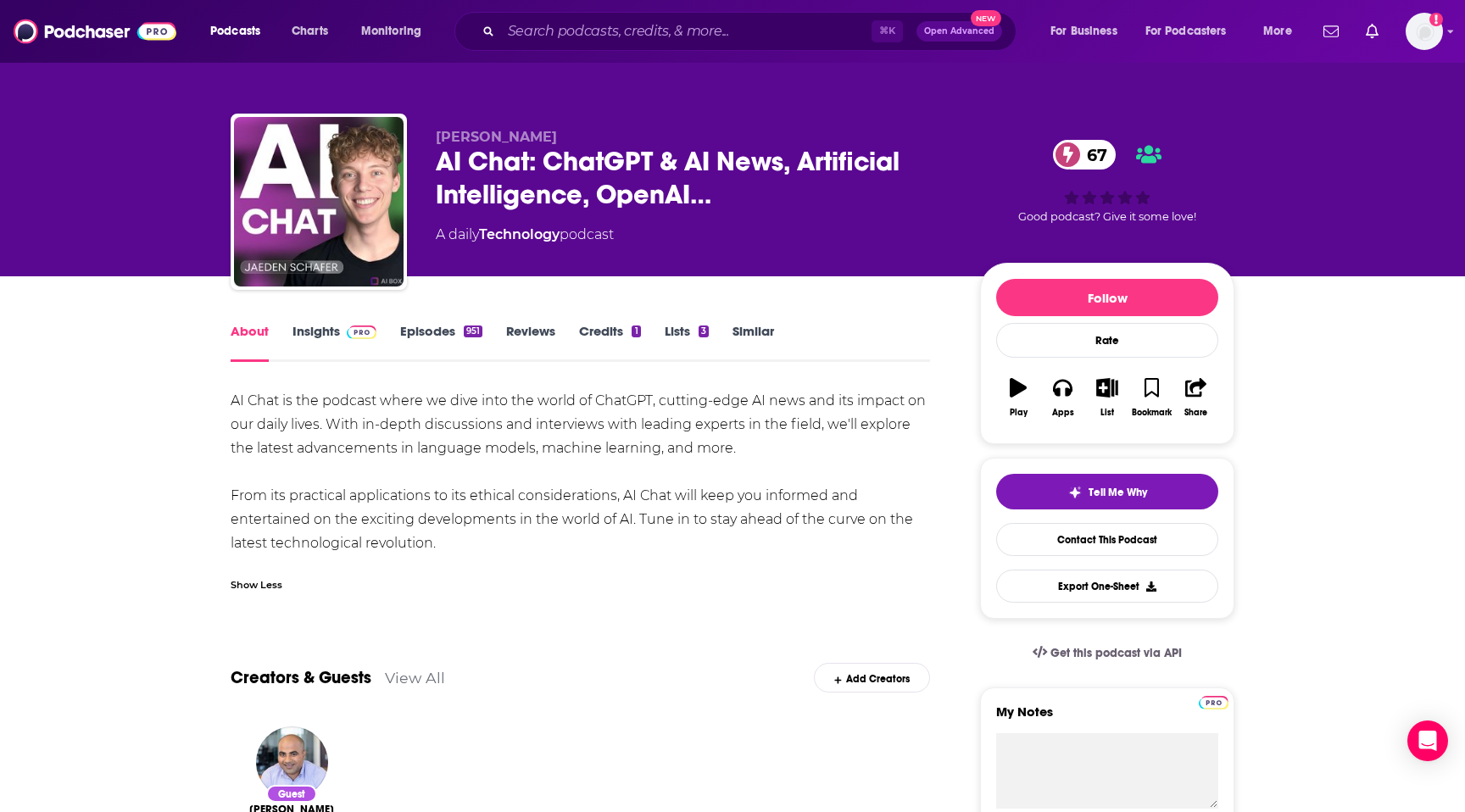
drag, startPoint x: 221, startPoint y: 402, endPoint x: 455, endPoint y: 538, distance: 270.7
copy div "AI Chat is the podcast where we dive into the world of ChatGPT, cutting-edge AI…"
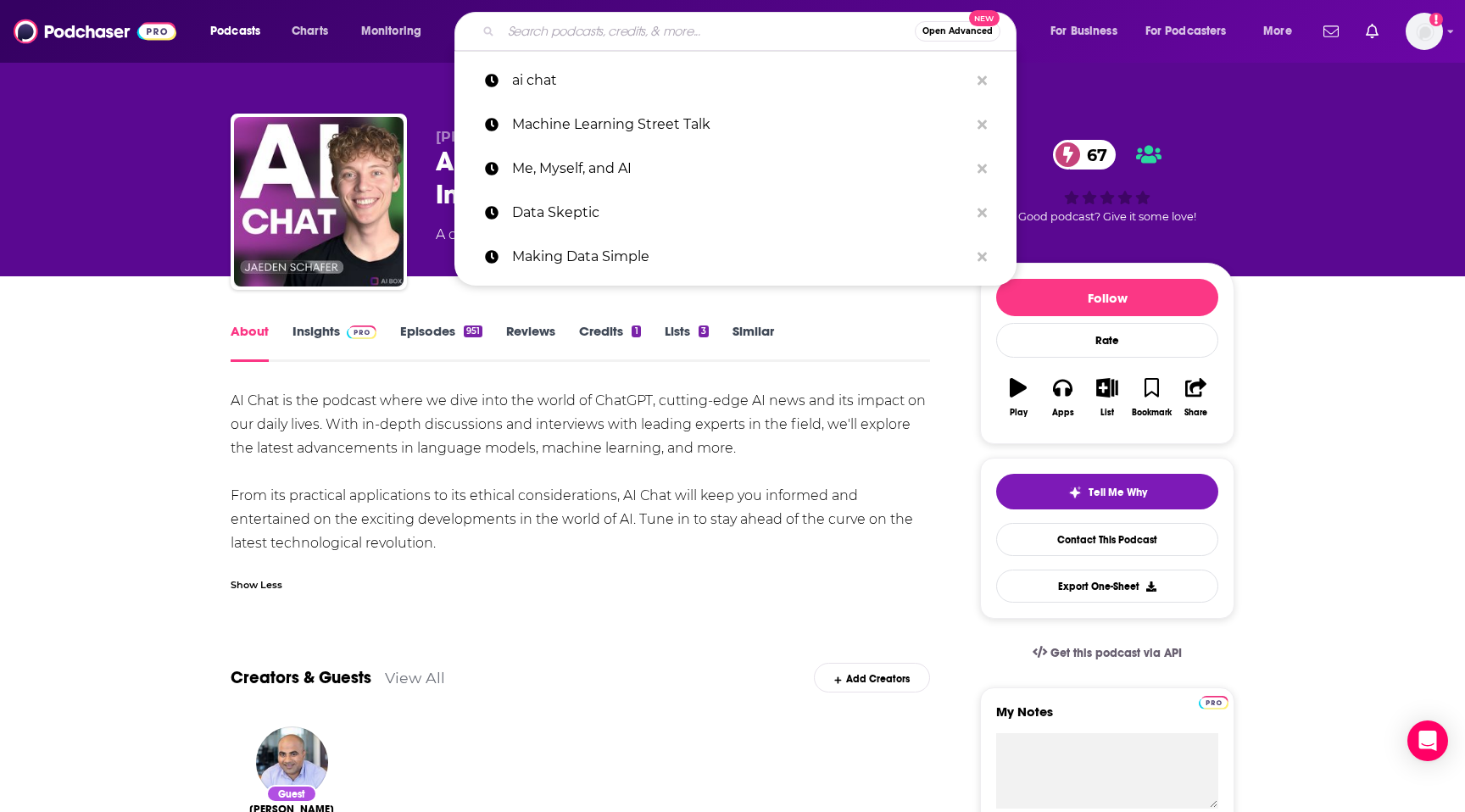
click at [697, 35] on input "Search podcasts, credits, & more..." at bounding box center [708, 31] width 414 height 27
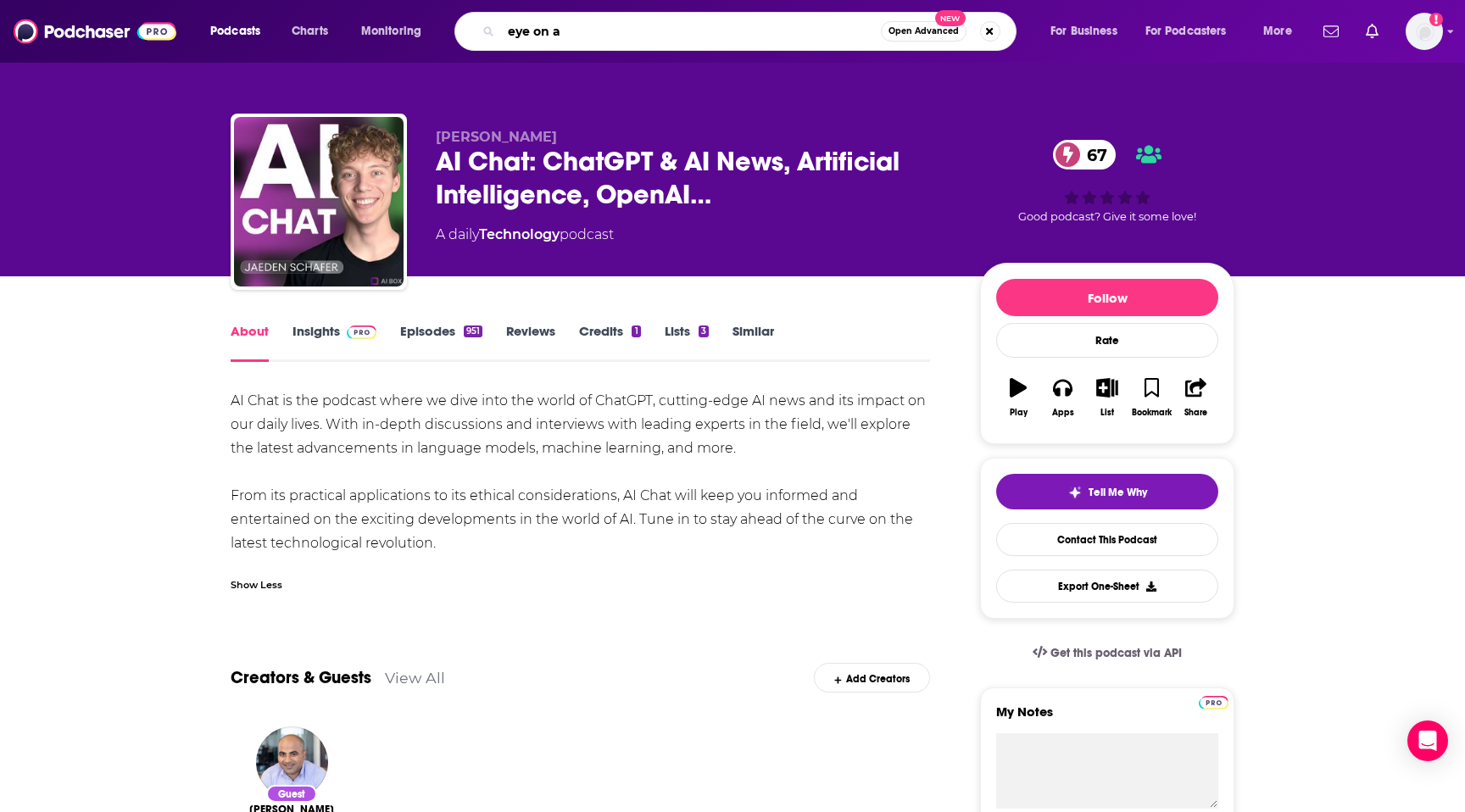
type input "eye on ai"
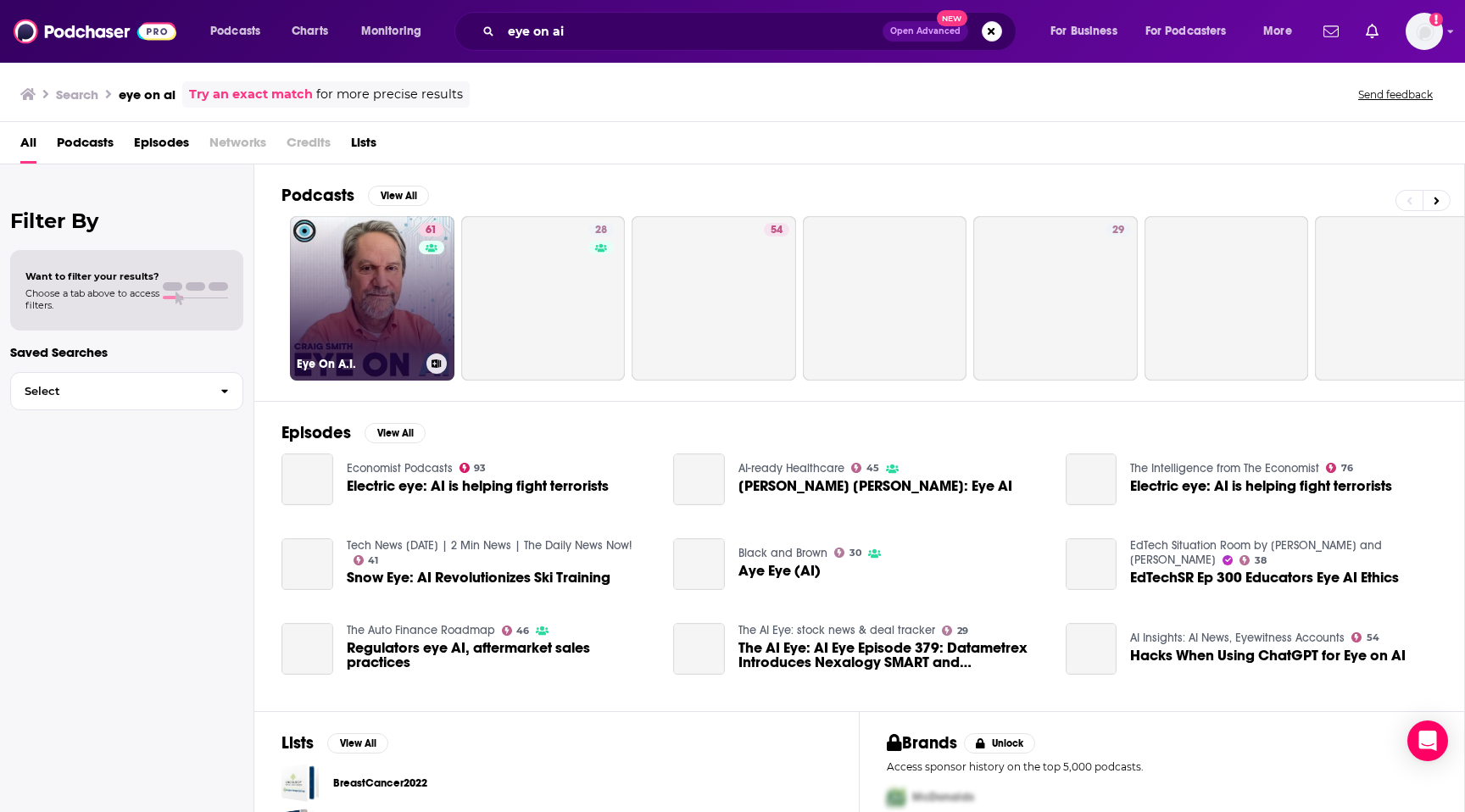
click at [353, 317] on link "61 Eye On A.I." at bounding box center [372, 298] width 165 height 165
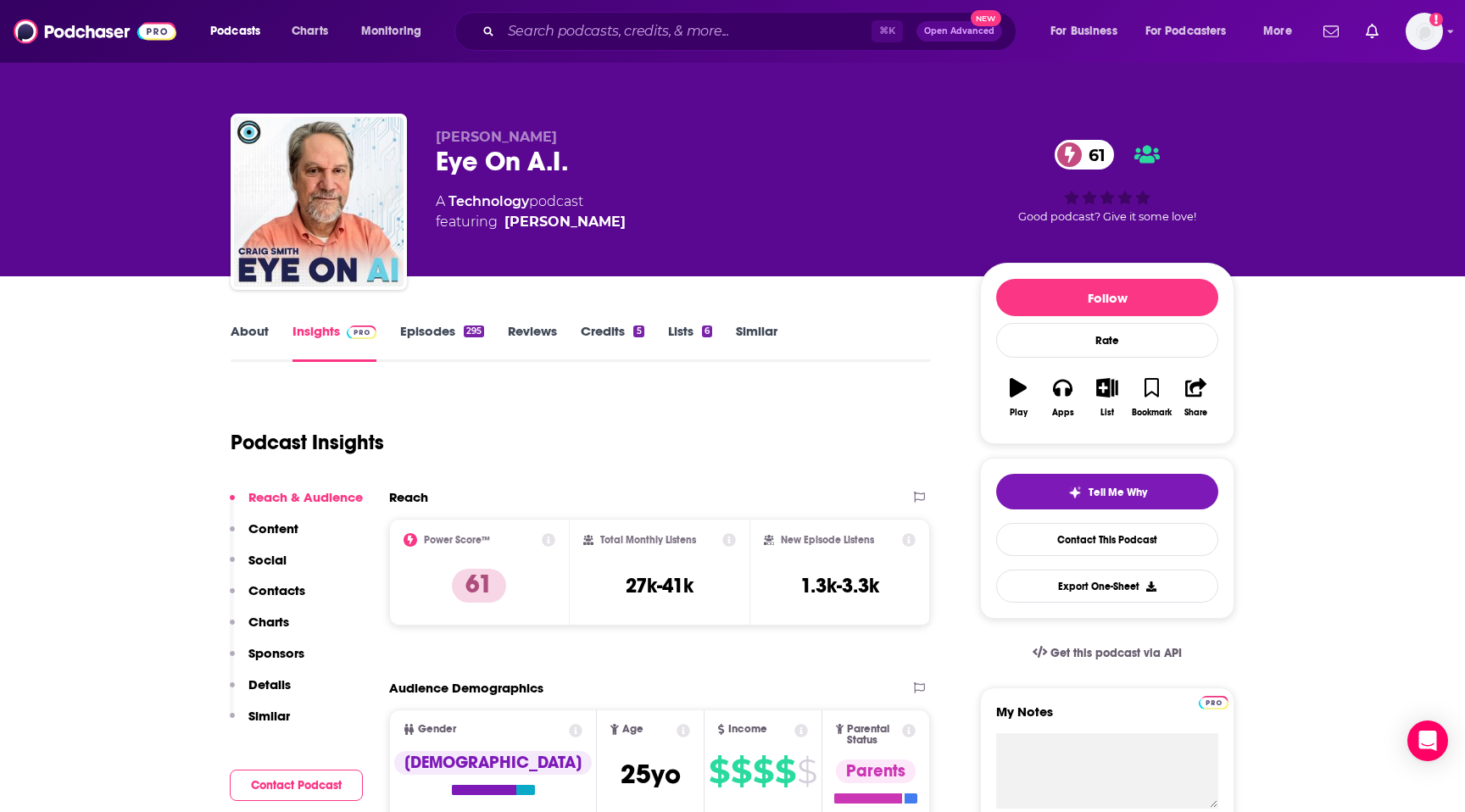
click at [245, 330] on link "About" at bounding box center [249, 342] width 38 height 39
